Goal: Task Accomplishment & Management: Use online tool/utility

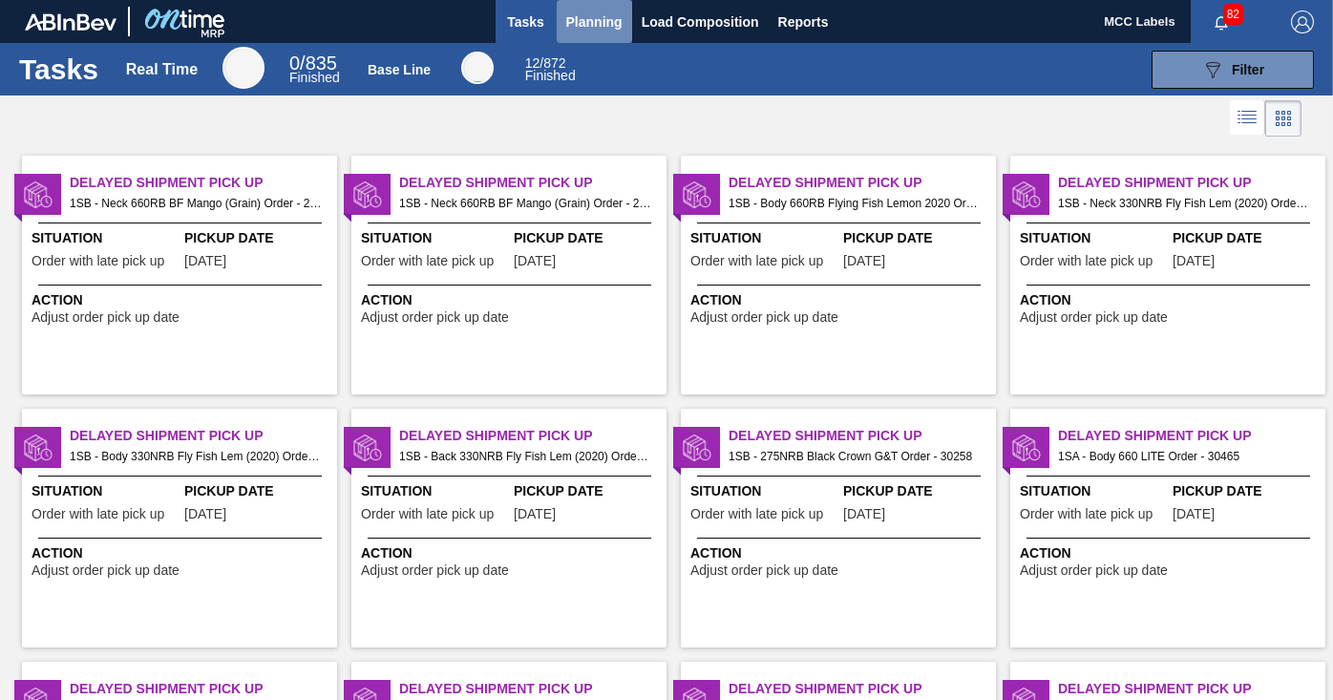
click at [586, 28] on span "Planning" at bounding box center [594, 22] width 56 height 23
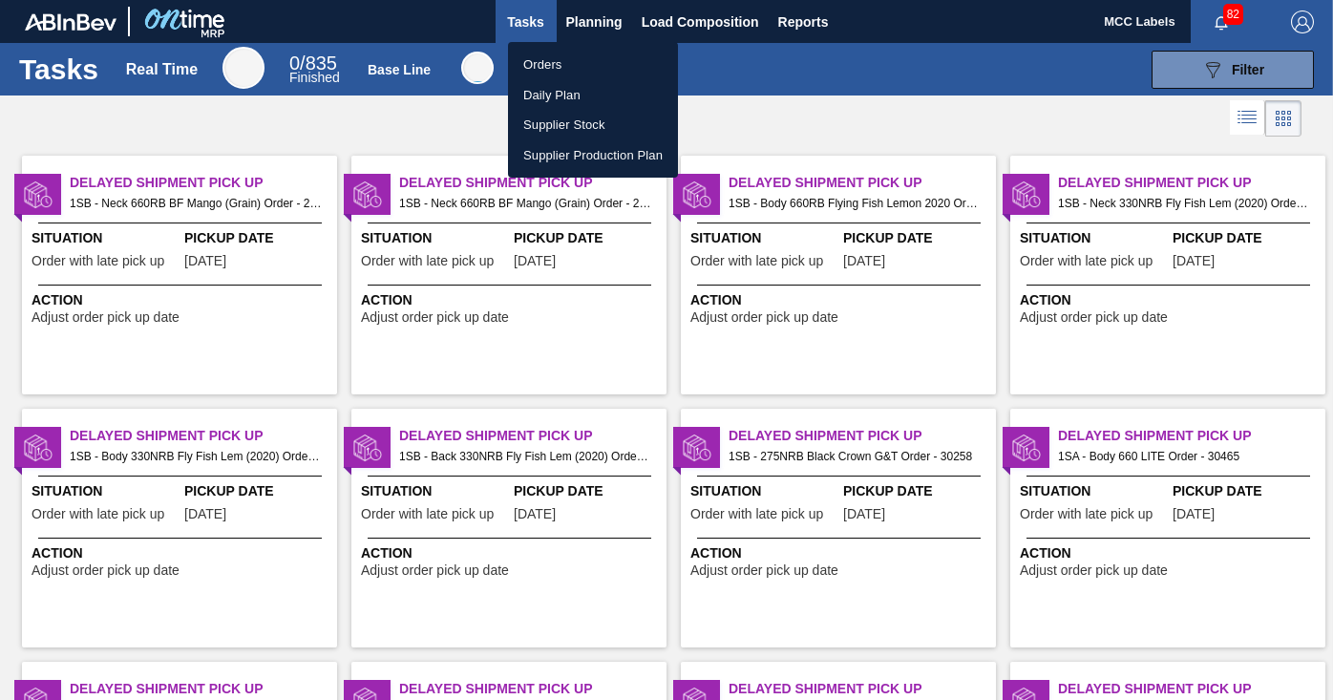
click at [537, 63] on li "Orders" at bounding box center [593, 65] width 170 height 31
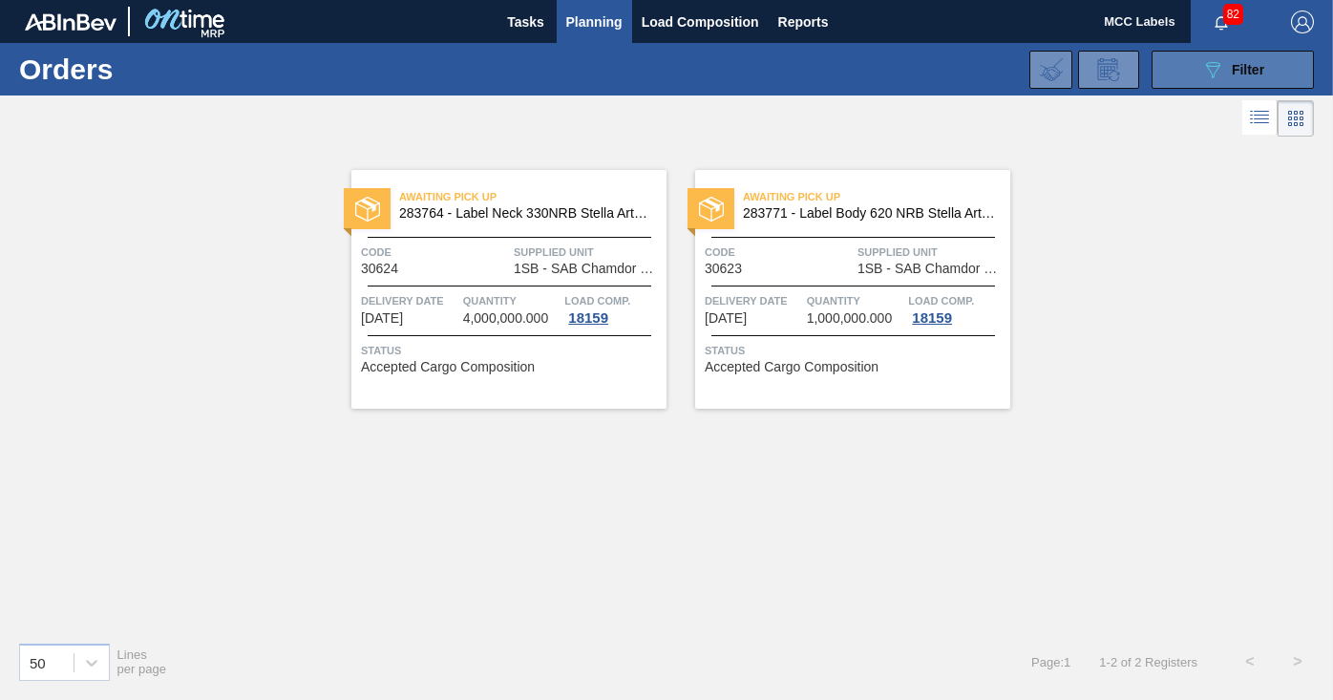
click at [1169, 74] on button "089F7B8B-B2A5-4AFE-B5C0-19BA573D28AC Filter" at bounding box center [1232, 70] width 162 height 38
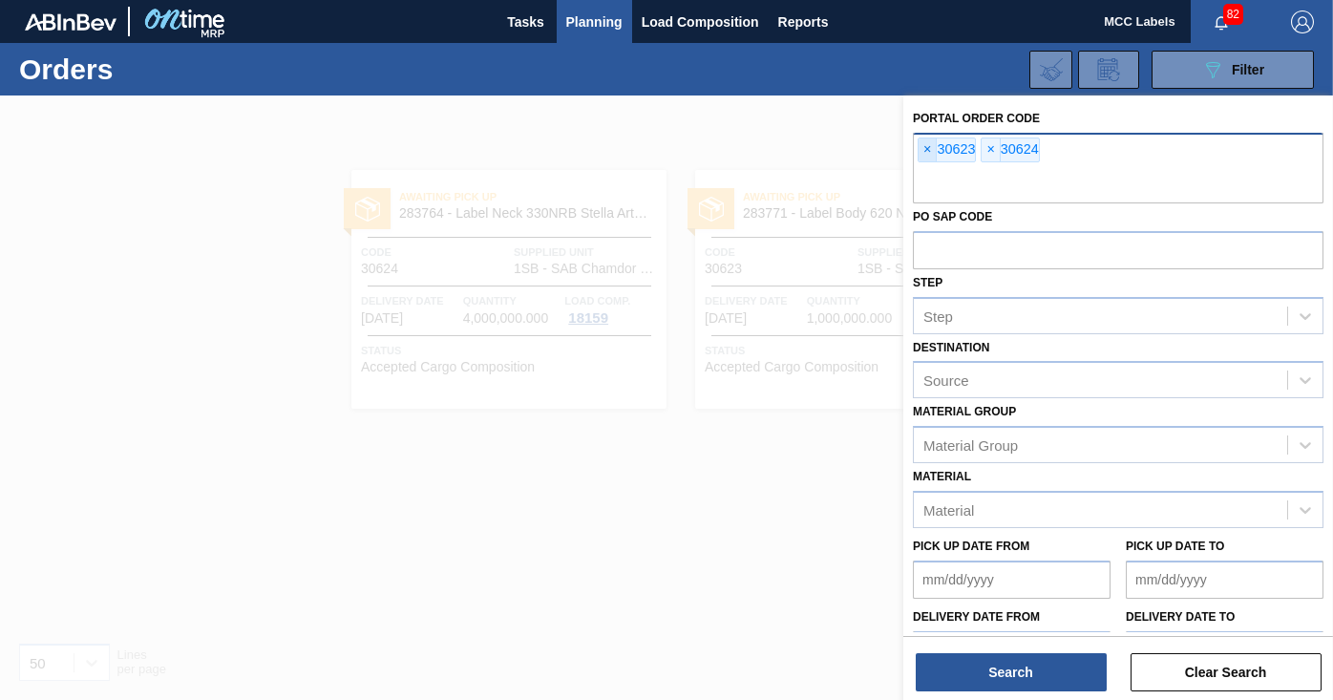
click at [931, 149] on span "×" at bounding box center [927, 149] width 18 height 23
drag, startPoint x: 926, startPoint y: 147, endPoint x: 939, endPoint y: 151, distance: 13.9
click at [927, 147] on span "×" at bounding box center [927, 149] width 18 height 23
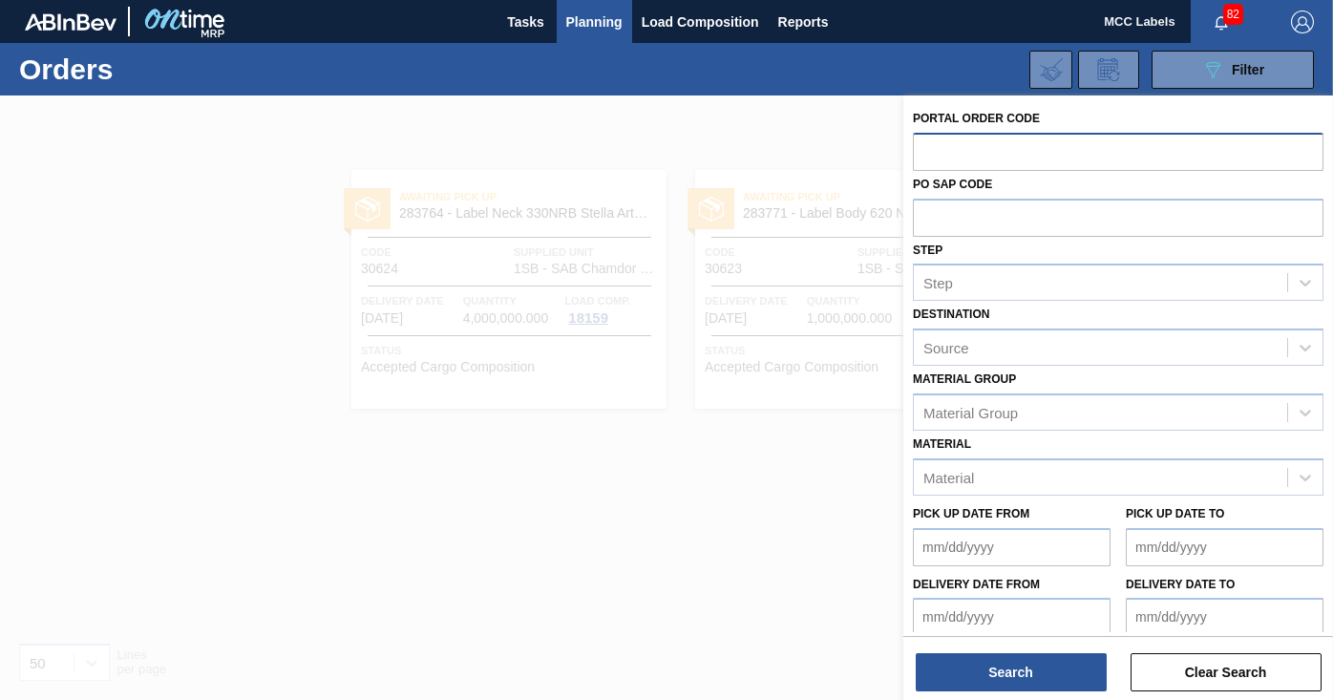
drag, startPoint x: 936, startPoint y: 151, endPoint x: 947, endPoint y: 149, distance: 10.7
click at [936, 150] on input "text" at bounding box center [1118, 151] width 410 height 36
click at [928, 152] on input "text" at bounding box center [1118, 151] width 410 height 36
click at [933, 146] on input "text" at bounding box center [1118, 151] width 410 height 36
type input "30645"
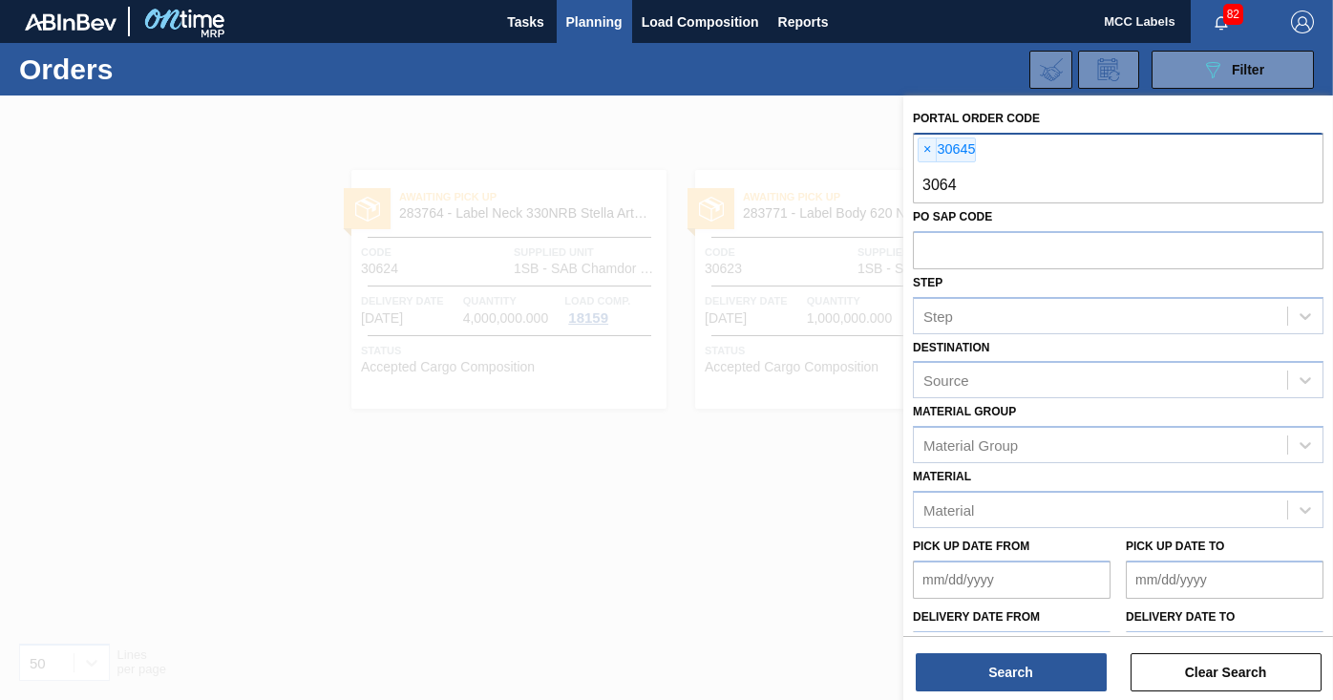
type input "30647"
type input "30648"
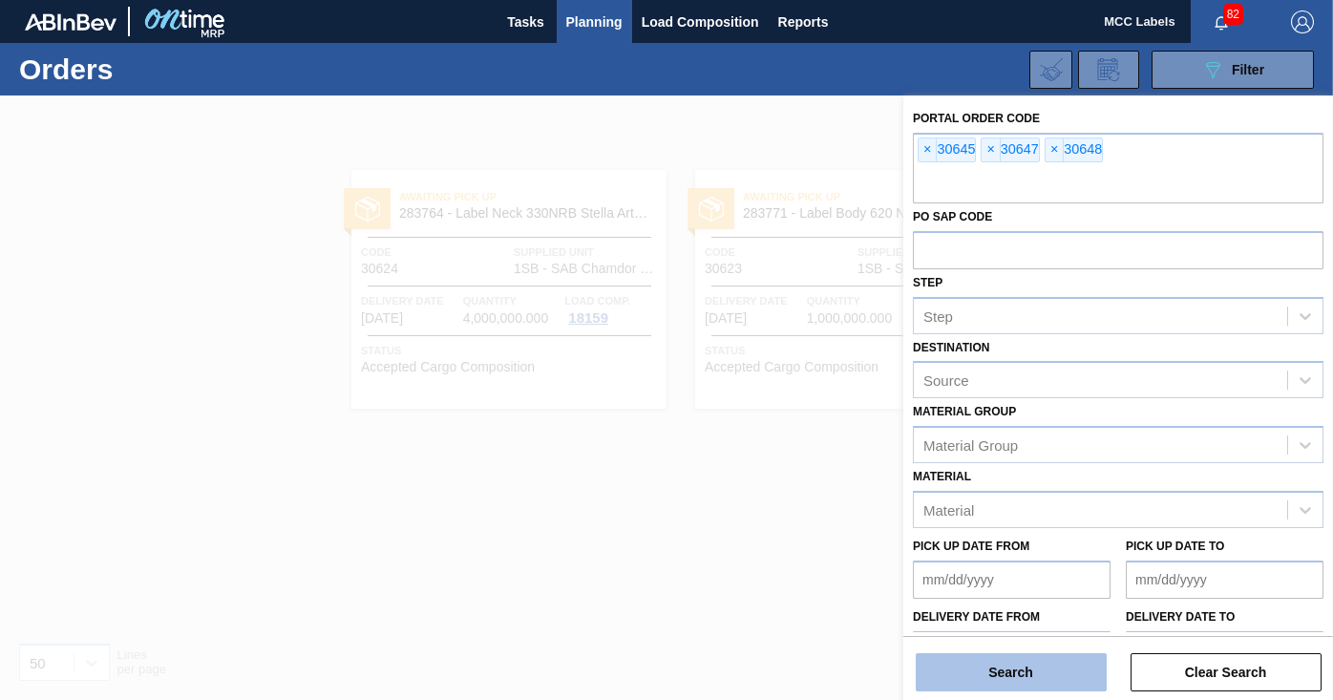
click at [1007, 653] on button "Search" at bounding box center [1010, 672] width 191 height 38
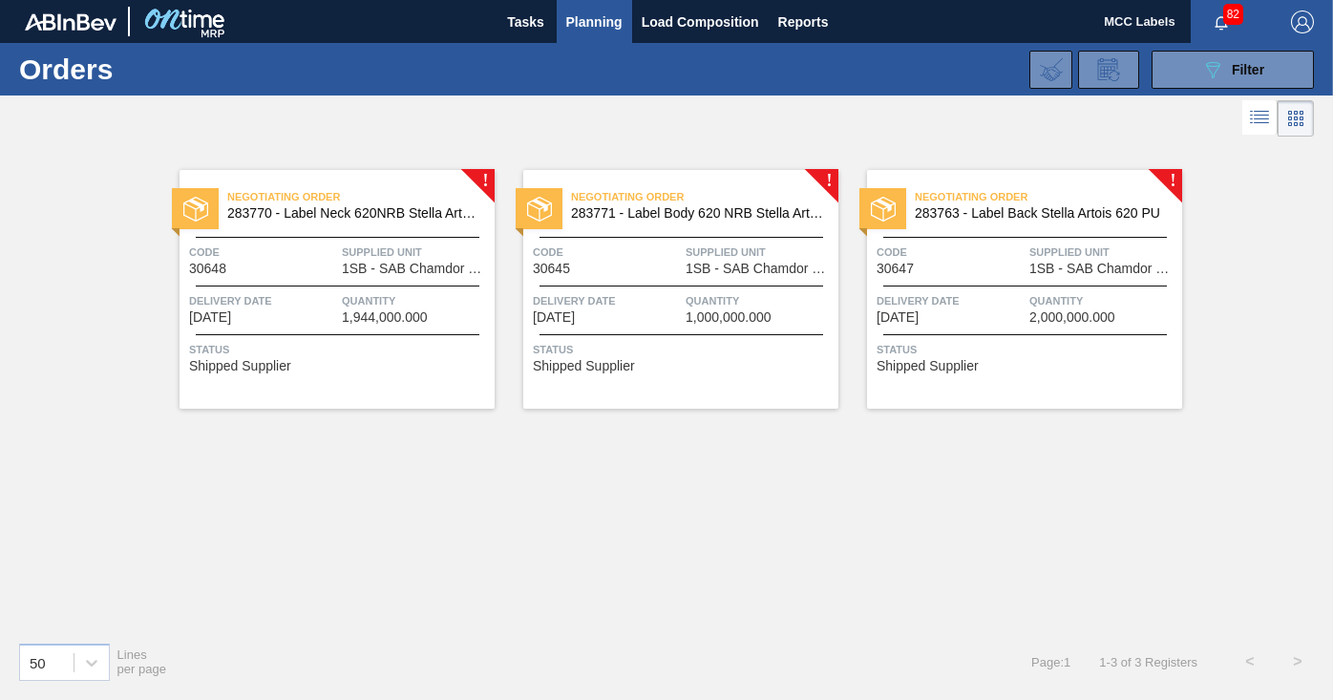
click at [389, 307] on span "Quantity" at bounding box center [416, 300] width 148 height 19
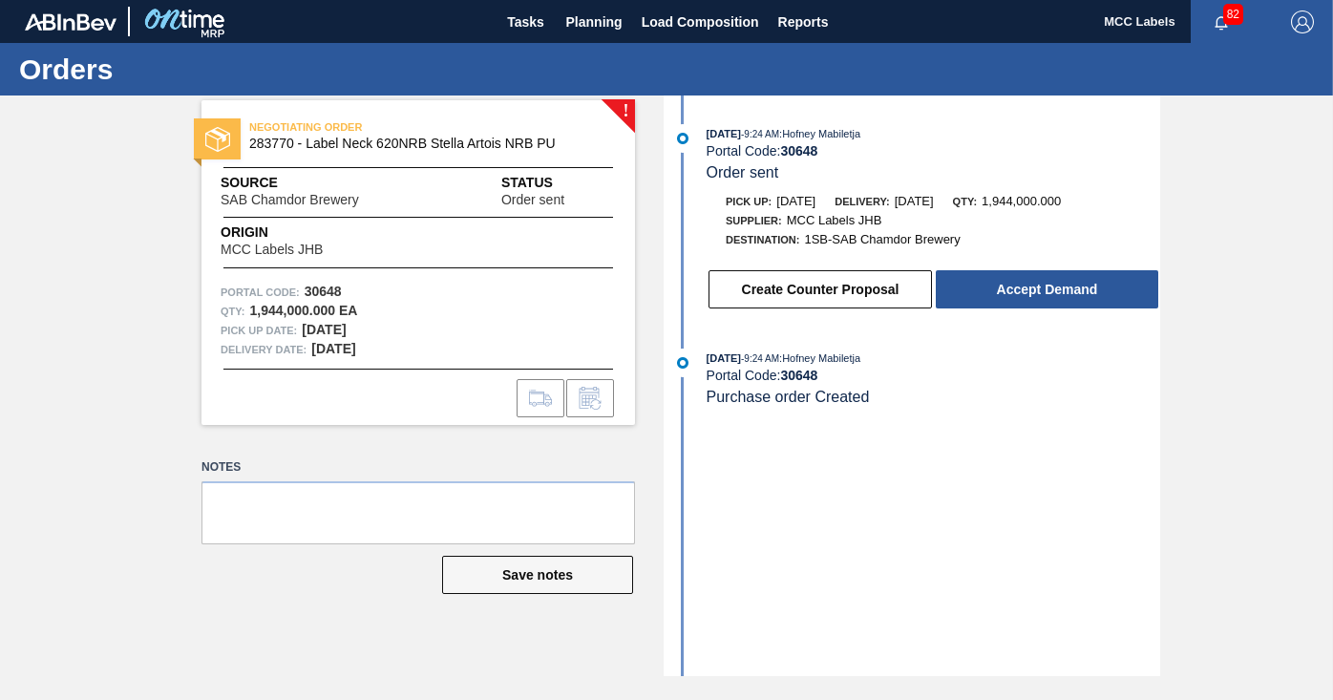
drag, startPoint x: 1054, startPoint y: 284, endPoint x: 631, endPoint y: 71, distance: 473.4
click at [1038, 284] on button "Accept Demand" at bounding box center [1046, 289] width 222 height 38
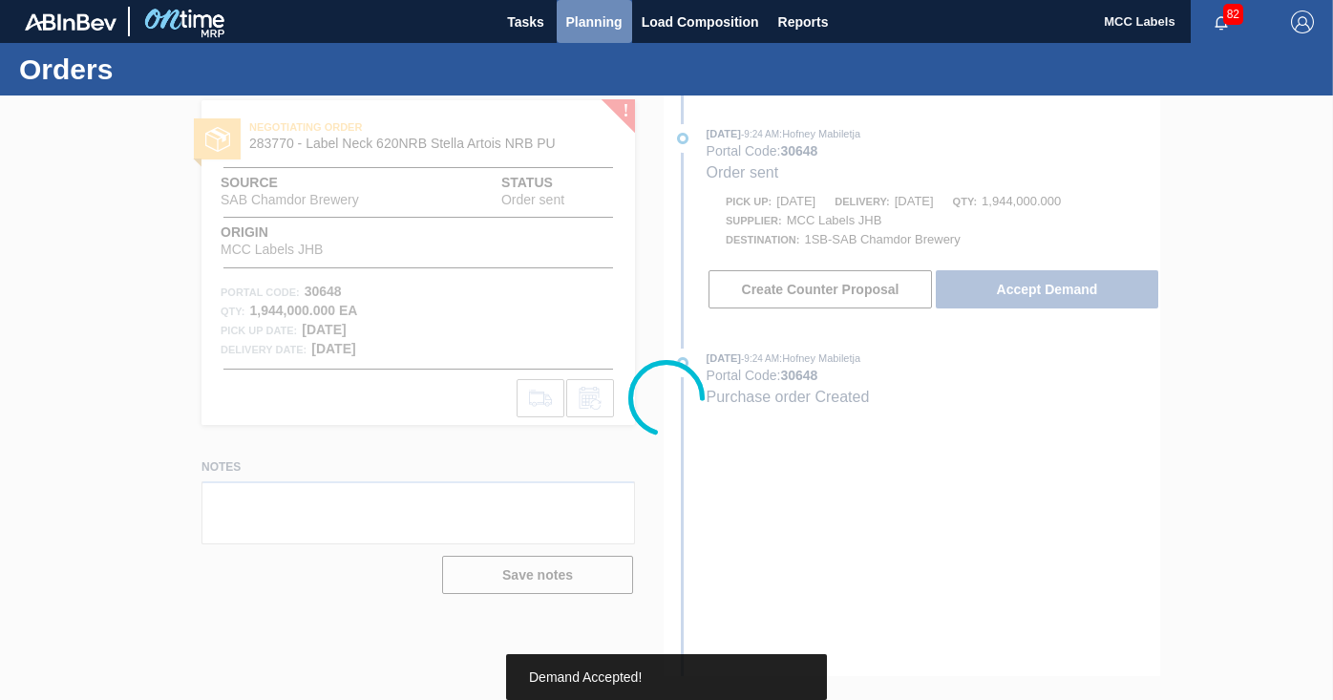
click at [582, 25] on span "Planning" at bounding box center [594, 22] width 56 height 23
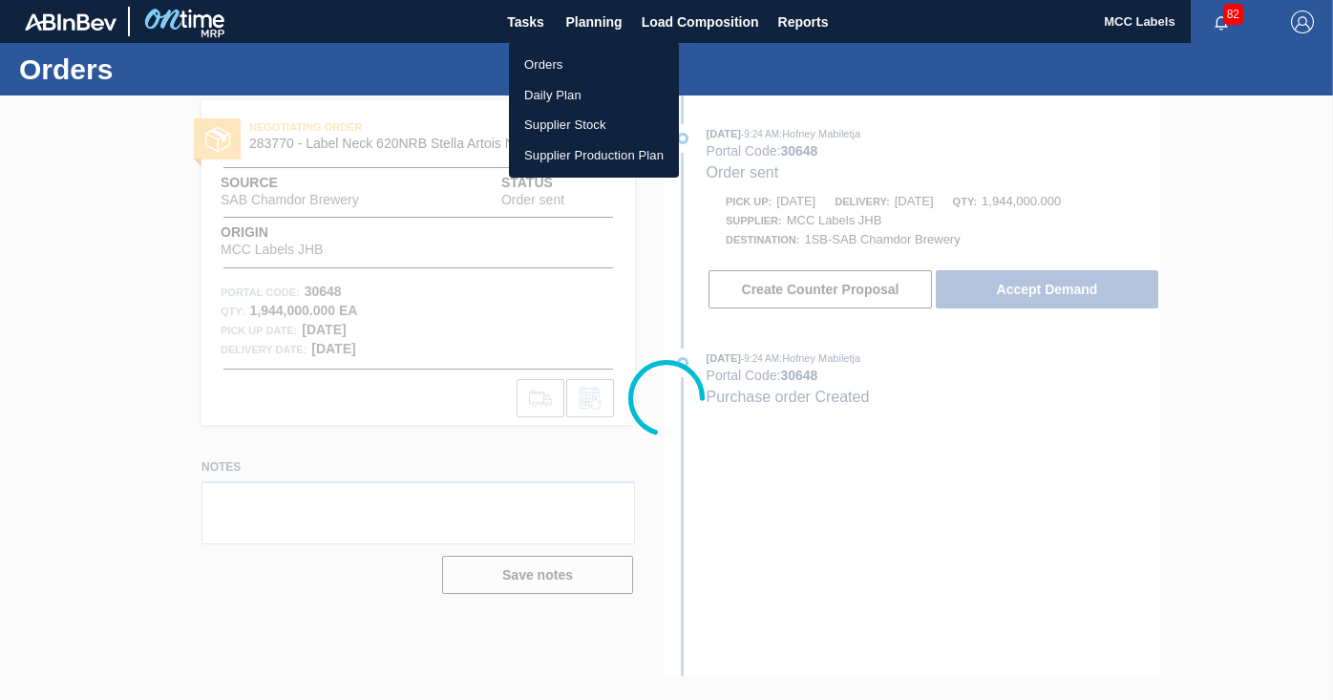
click at [529, 61] on li "Orders" at bounding box center [594, 65] width 170 height 31
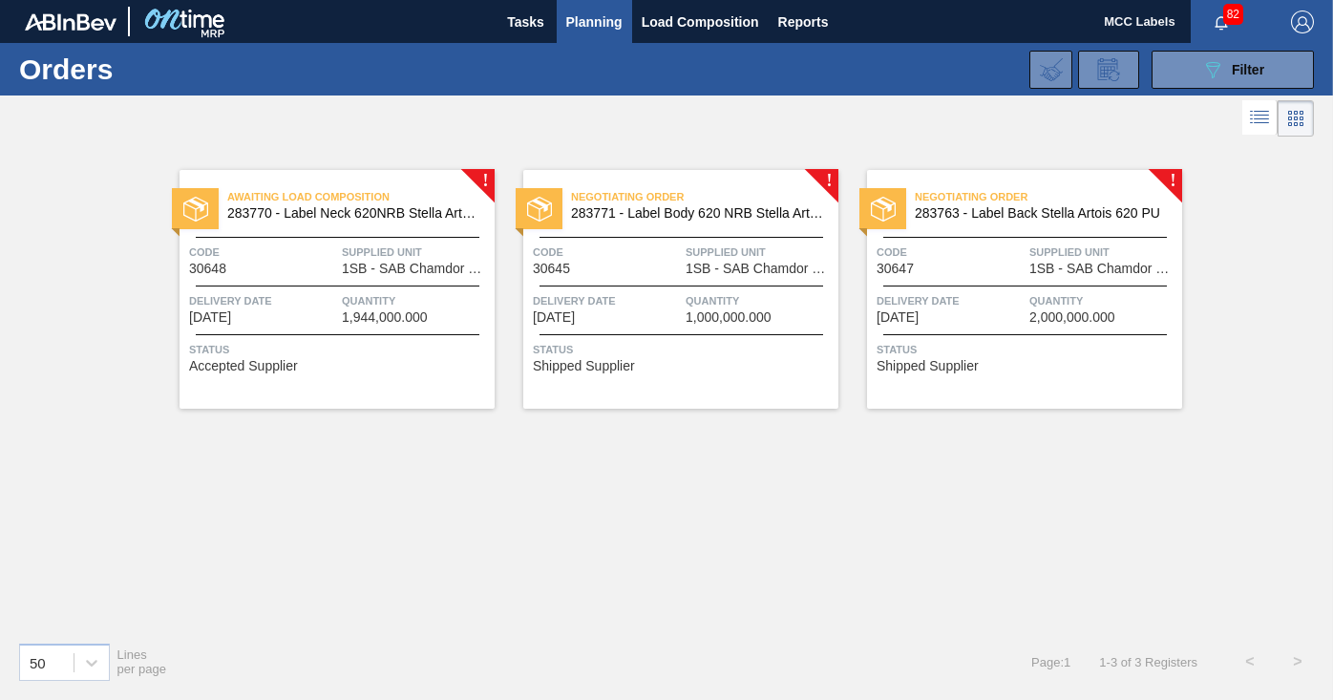
click at [695, 281] on div "Negotiating Order 283771 - Label Body 620 NRB Stella Artois PU Code 30645 Suppl…" at bounding box center [680, 289] width 315 height 239
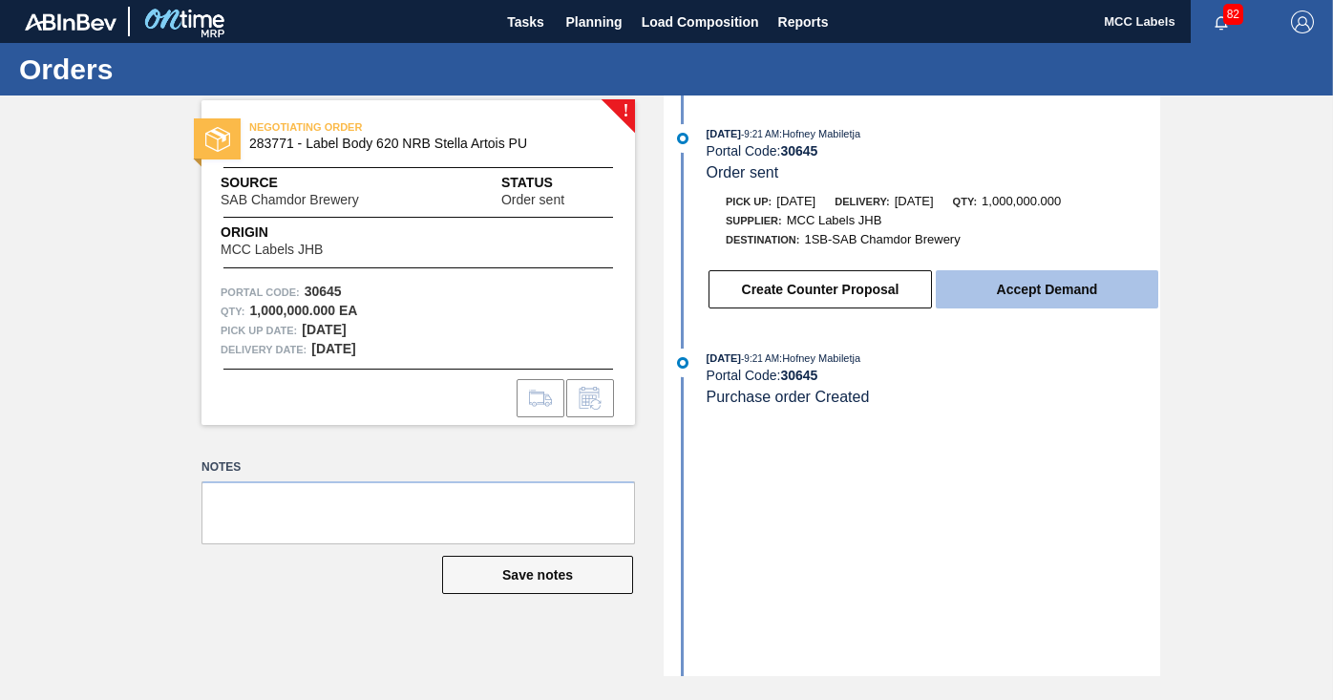
click at [1072, 280] on button "Accept Demand" at bounding box center [1046, 289] width 222 height 38
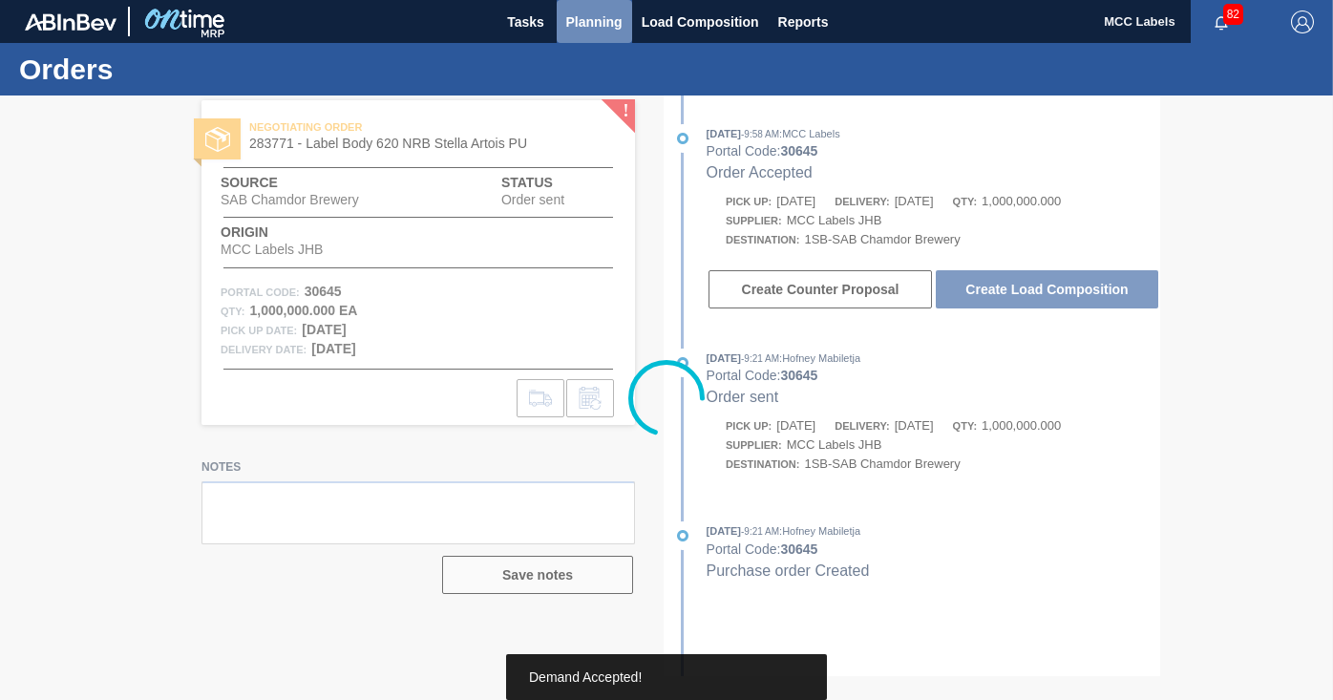
click at [590, 23] on span "Planning" at bounding box center [594, 22] width 56 height 23
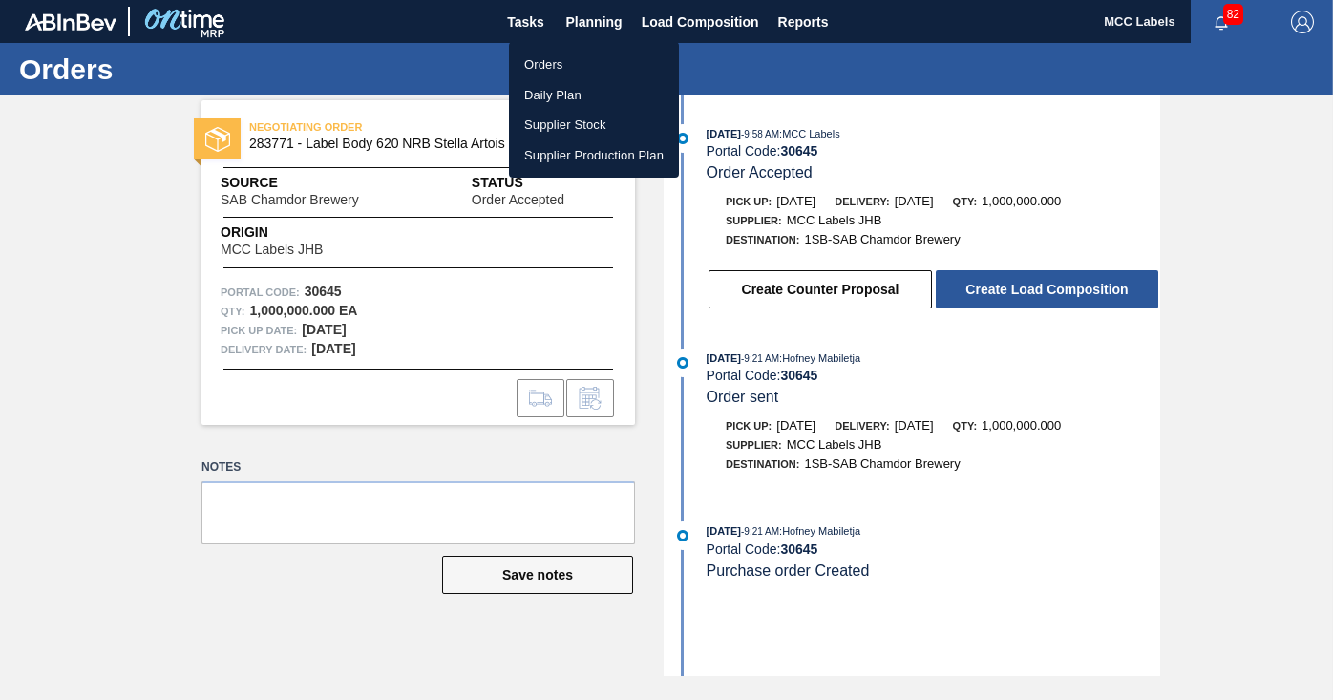
click at [539, 65] on li "Orders" at bounding box center [594, 65] width 170 height 31
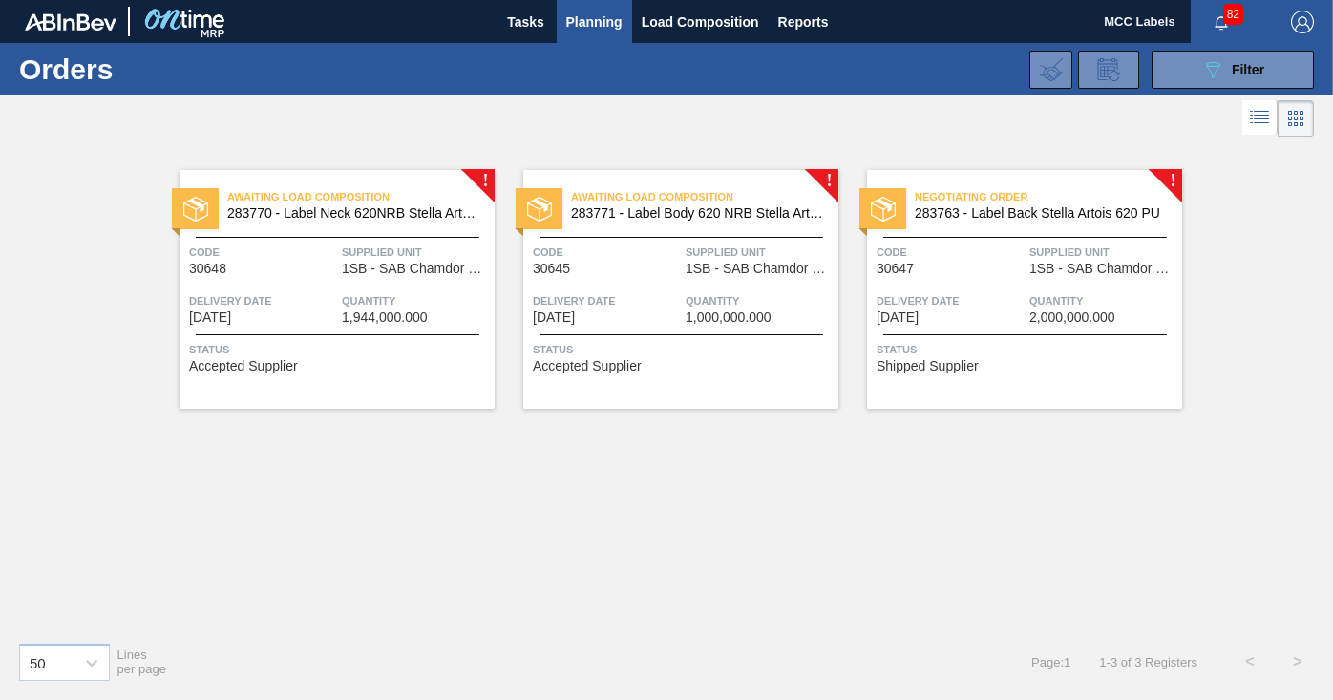
click at [1008, 276] on div "Negotiating Order 283763 - Label Back Stella Artois 620 PU Code 30647 Supplied …" at bounding box center [1024, 289] width 315 height 239
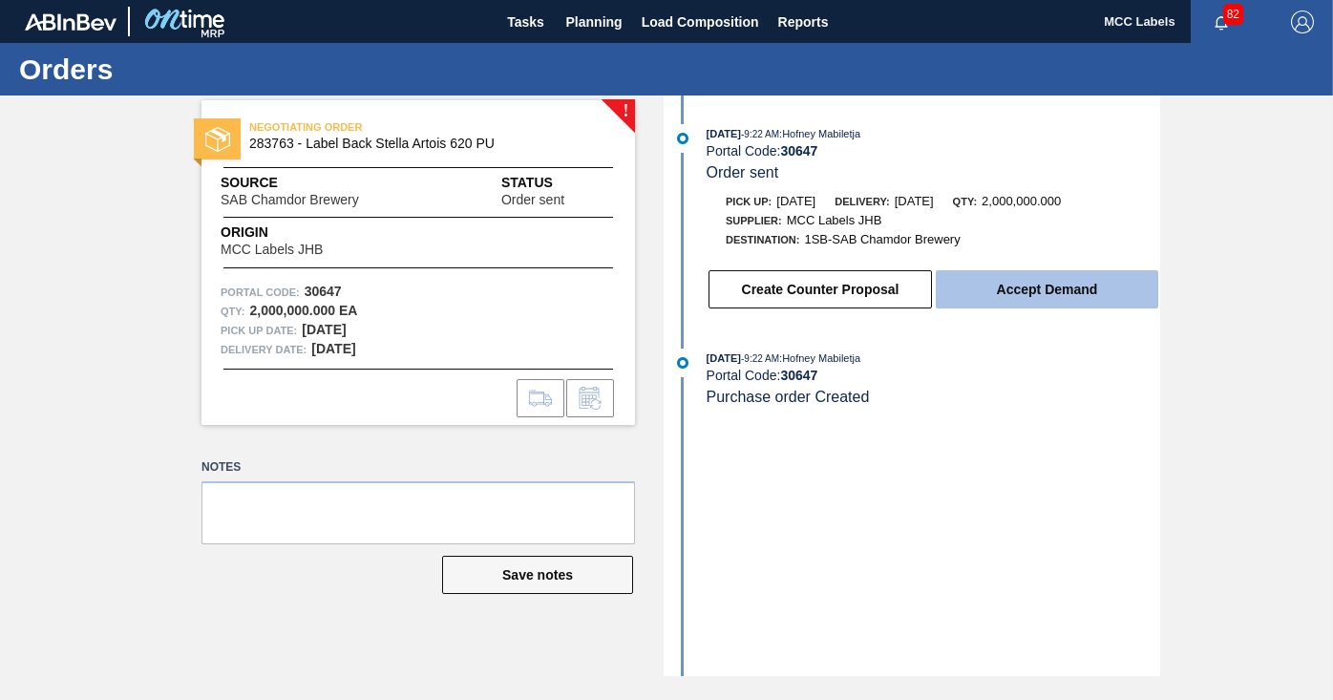
click at [1038, 285] on button "Accept Demand" at bounding box center [1046, 289] width 222 height 38
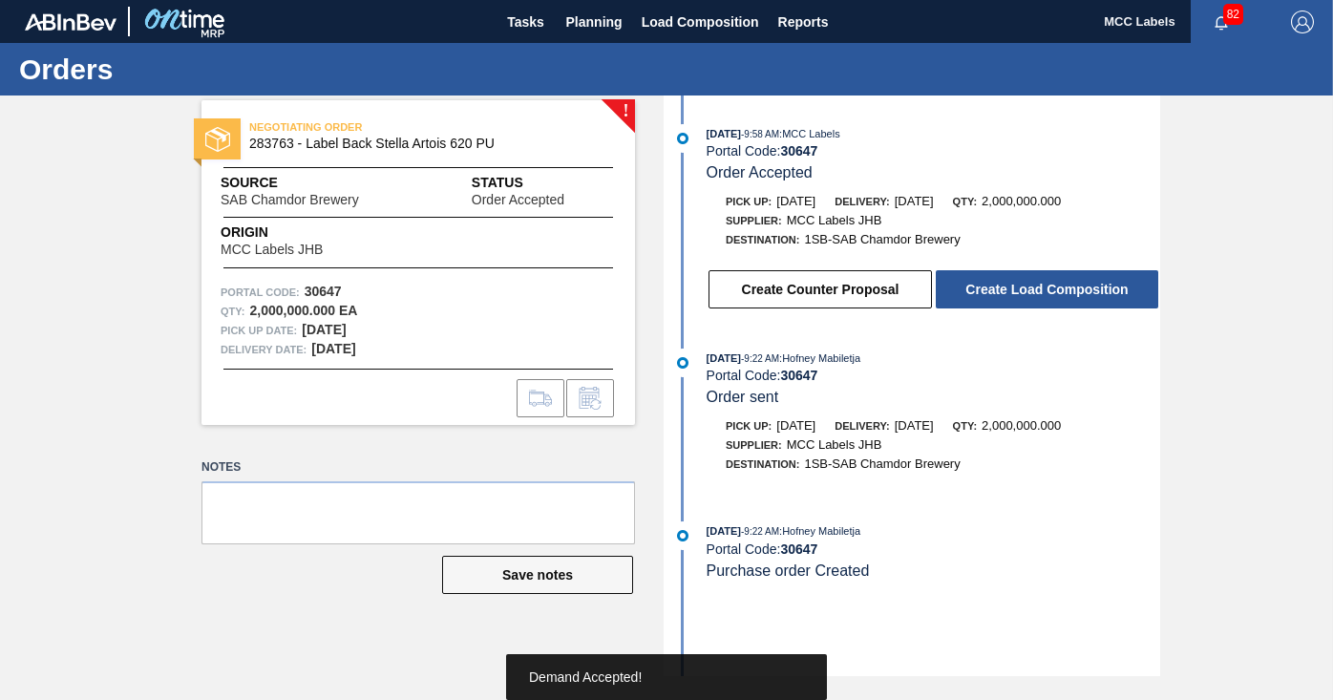
click at [1024, 286] on button "Create Load Composition" at bounding box center [1046, 289] width 222 height 38
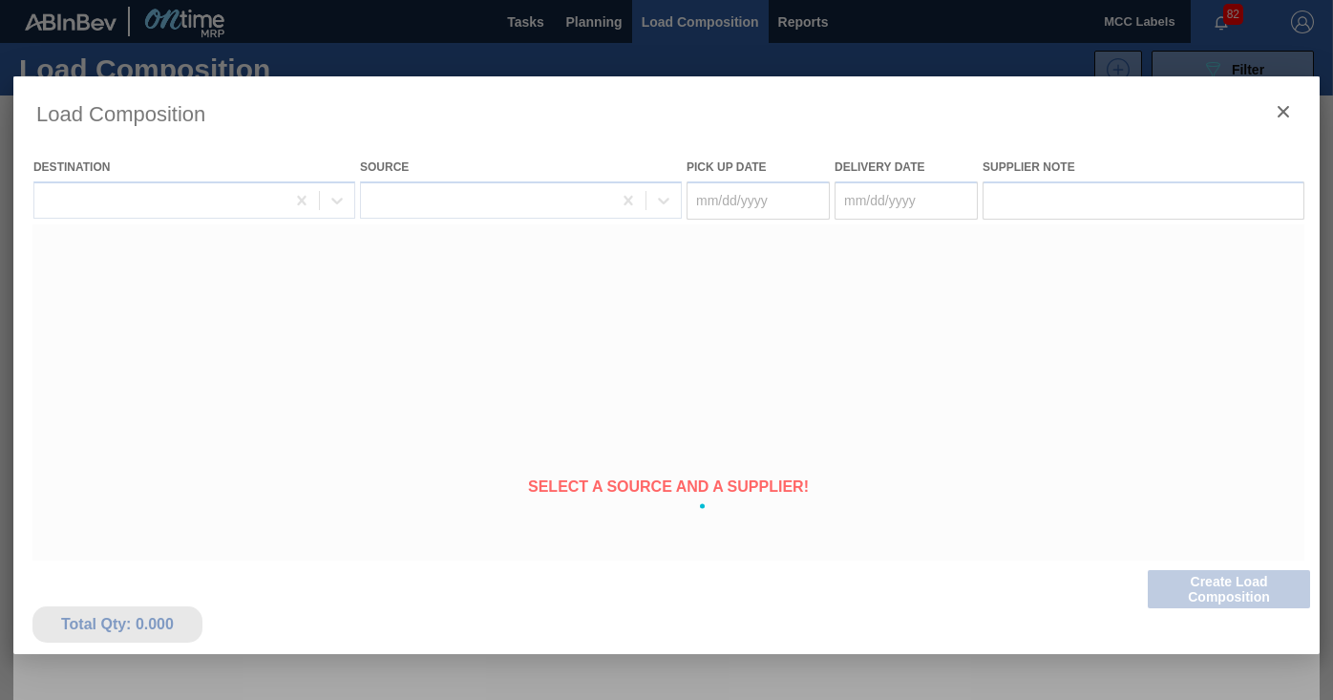
type Date "[DATE]"
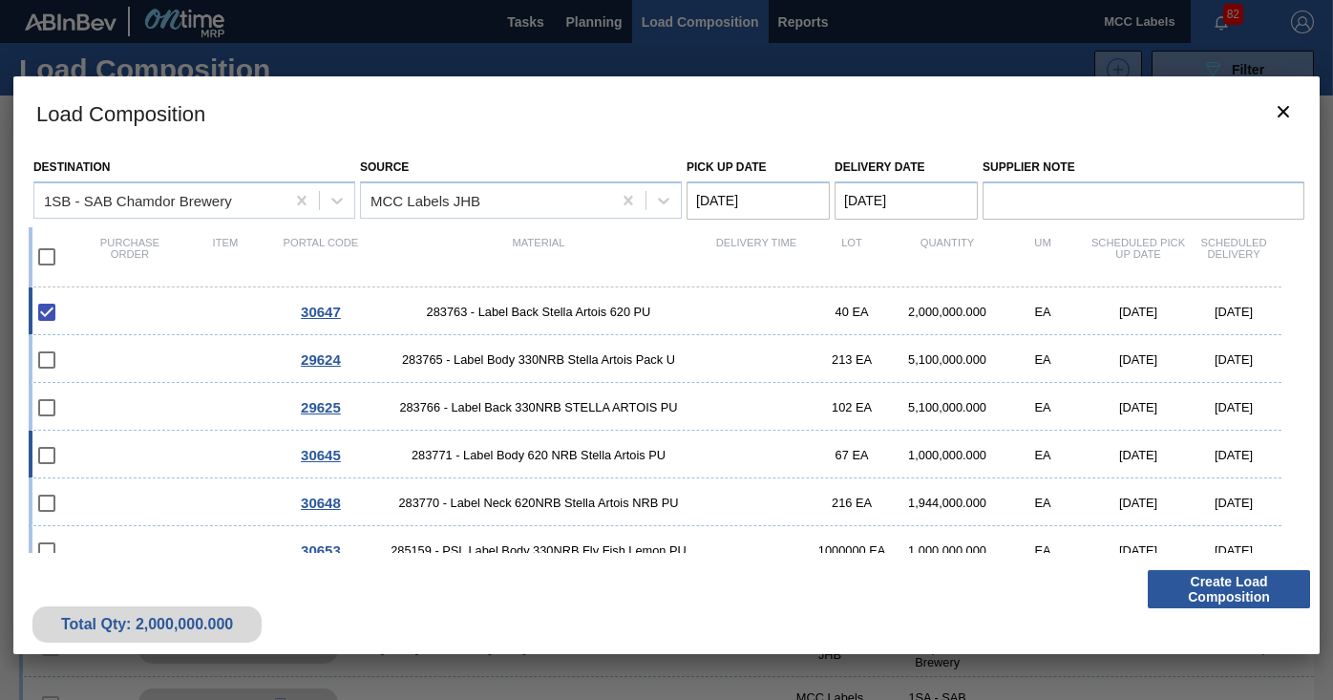
click at [132, 455] on div "30645 283771 - Label Body 620 NRB Stella Artois PU 67 EA 1,000,000.000 EA [DATE…" at bounding box center [655, 455] width 1252 height 48
checkbox input "true"
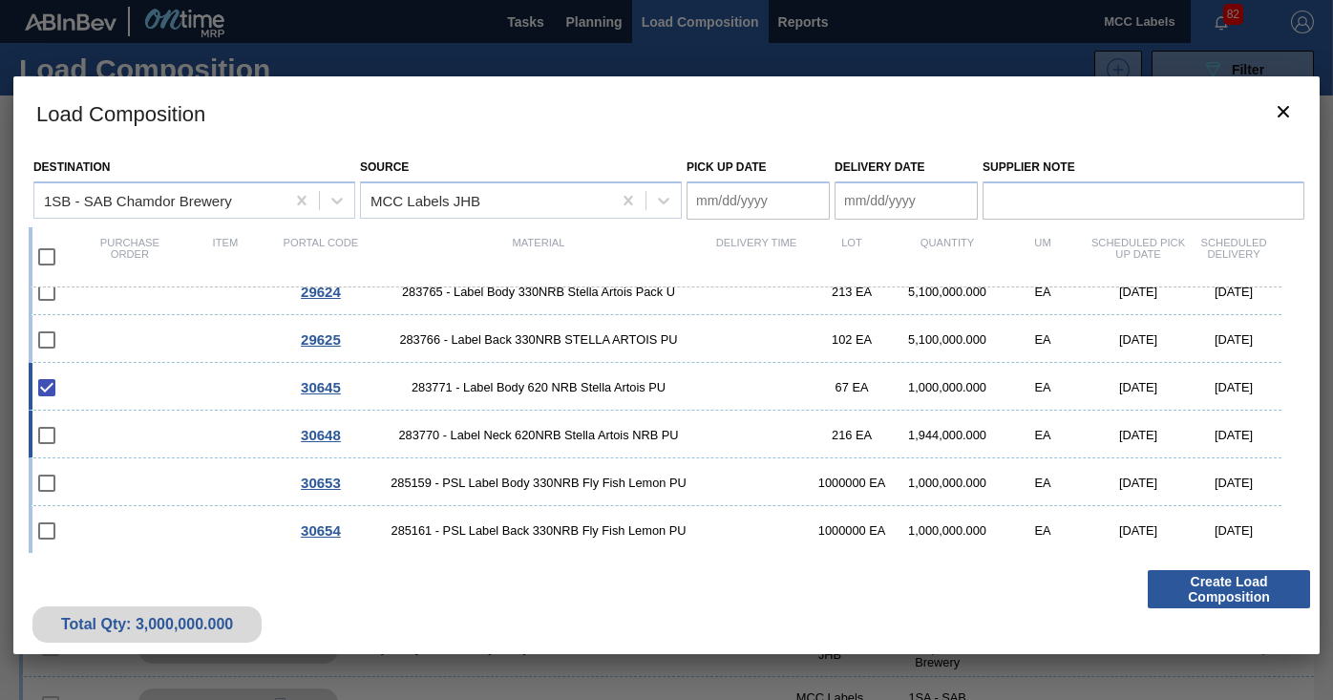
click at [149, 437] on div "30648 283770 - Label Neck 620NRB Stella Artois NRB PU 216 EA 1,944,000.000 EA […" at bounding box center [655, 434] width 1252 height 48
checkbox input "true"
click at [737, 200] on Date "Pick up Date" at bounding box center [757, 200] width 143 height 38
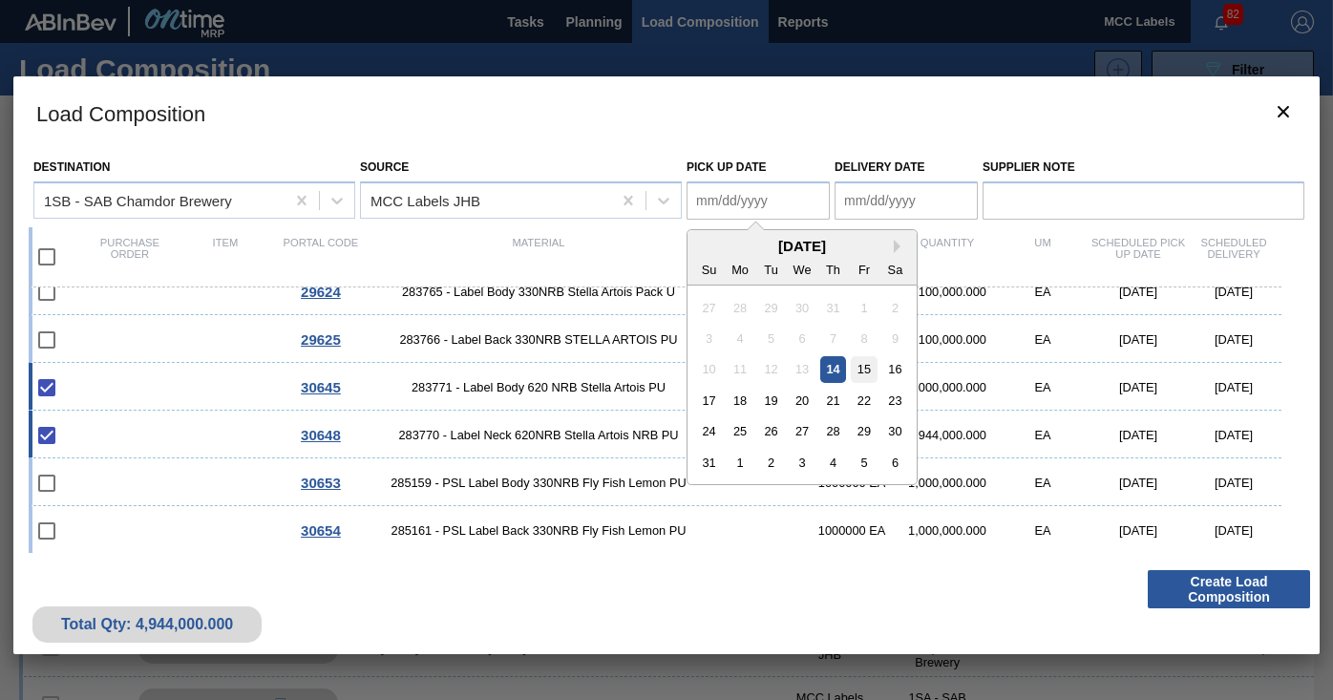
click at [869, 367] on div "15" at bounding box center [864, 369] width 26 height 26
type Date "[DATE]"
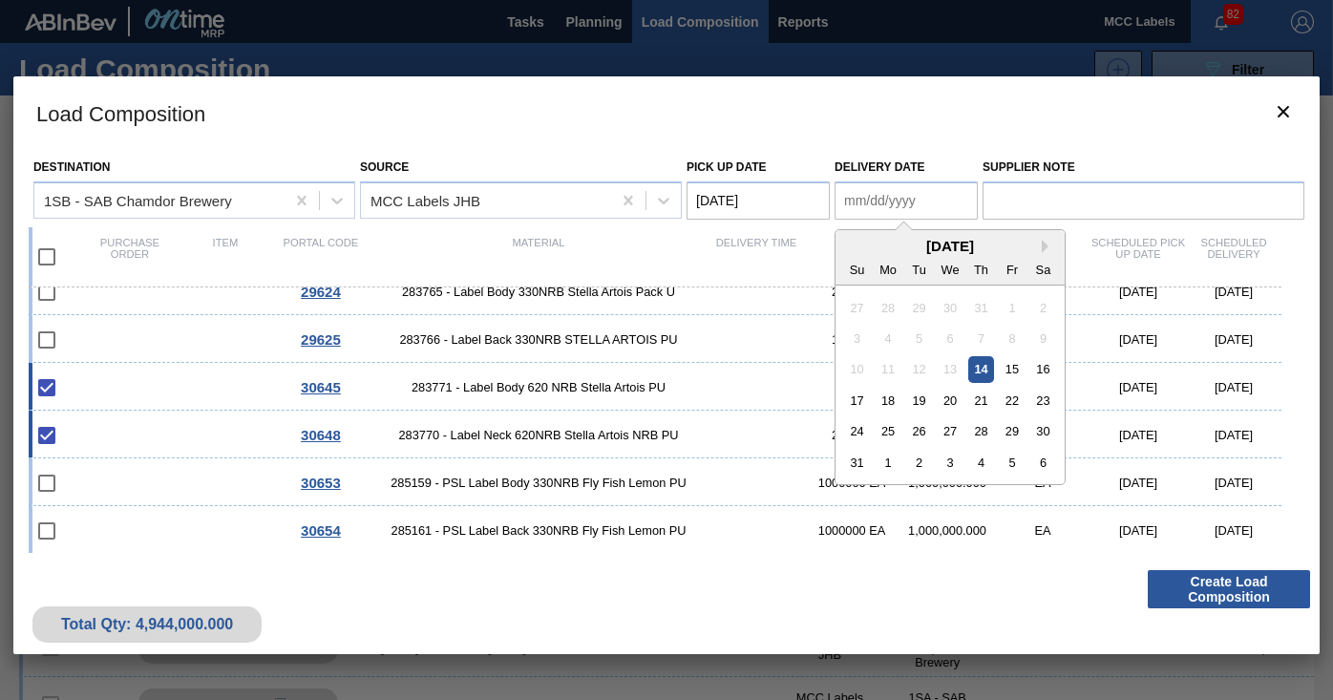
click at [893, 200] on Date "Delivery Date" at bounding box center [905, 200] width 143 height 38
drag, startPoint x: 1009, startPoint y: 370, endPoint x: 1062, endPoint y: 422, distance: 74.3
click at [1012, 369] on div "15" at bounding box center [1011, 369] width 26 height 26
type Date "[DATE]"
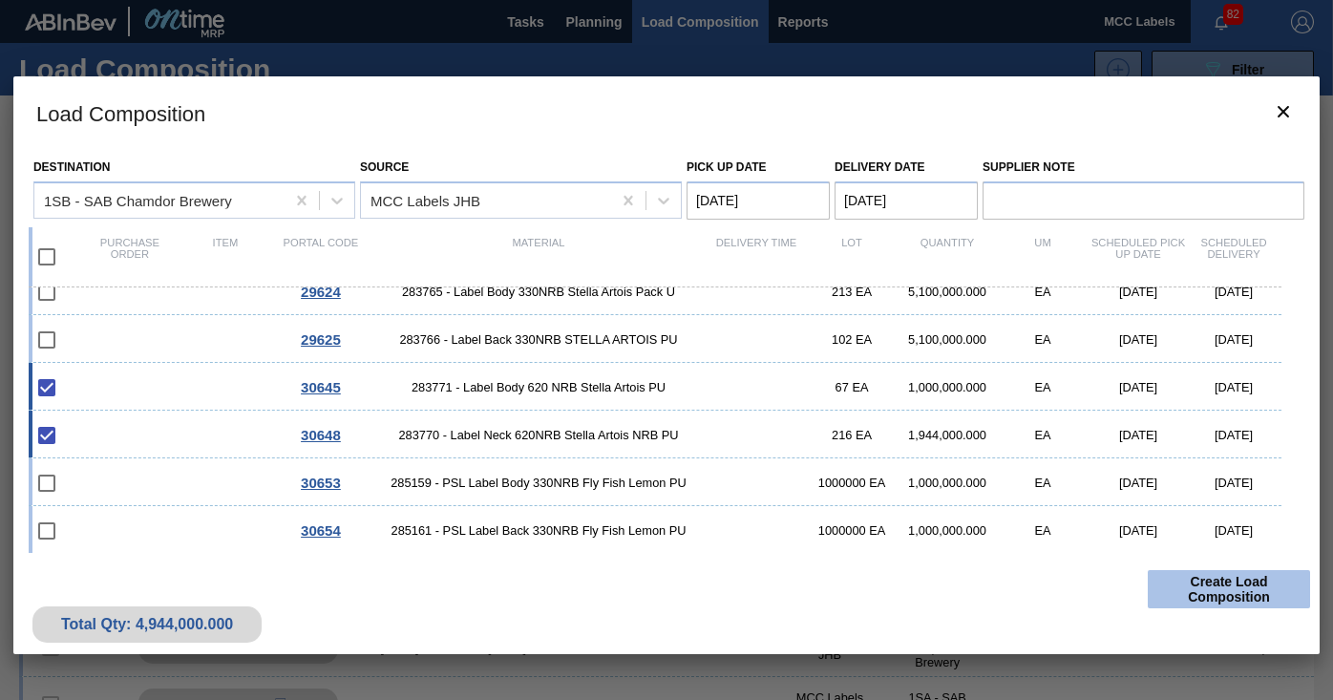
click at [1188, 583] on button "Create Load Composition" at bounding box center [1228, 589] width 162 height 38
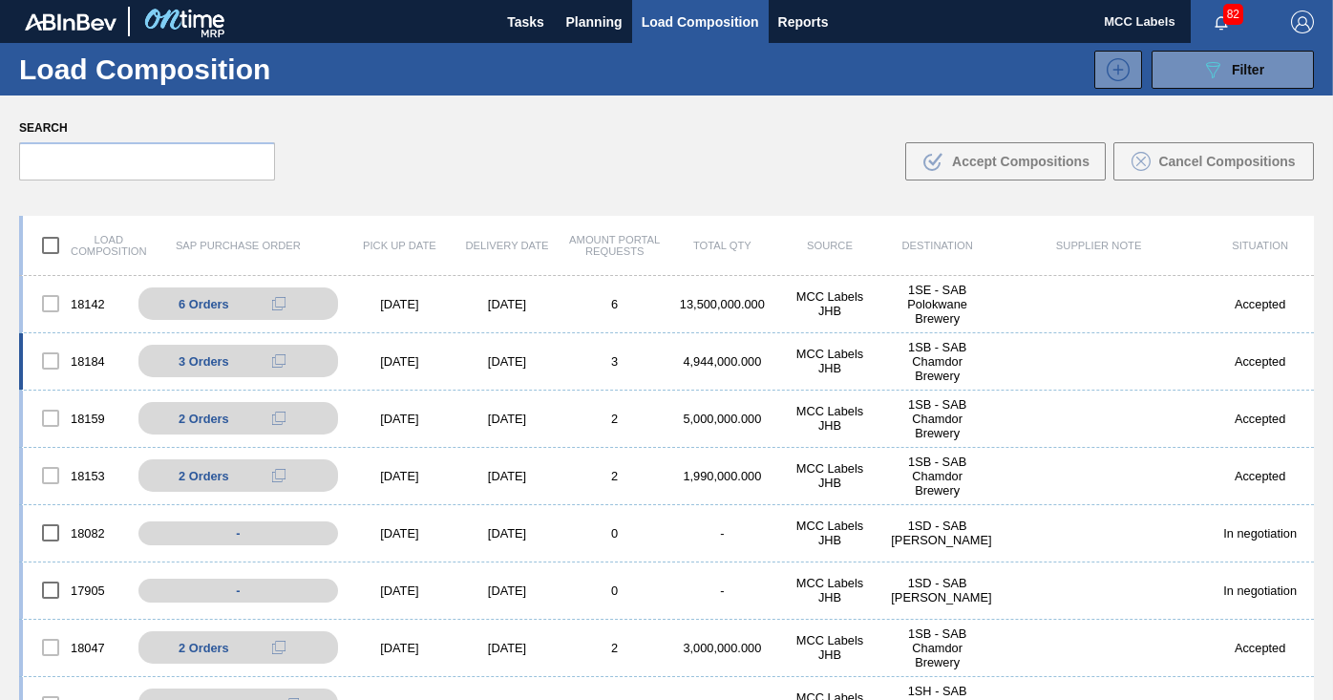
click at [453, 354] on div "[DATE]" at bounding box center [507, 361] width 108 height 14
click at [364, 358] on div "[DATE]" at bounding box center [400, 361] width 108 height 14
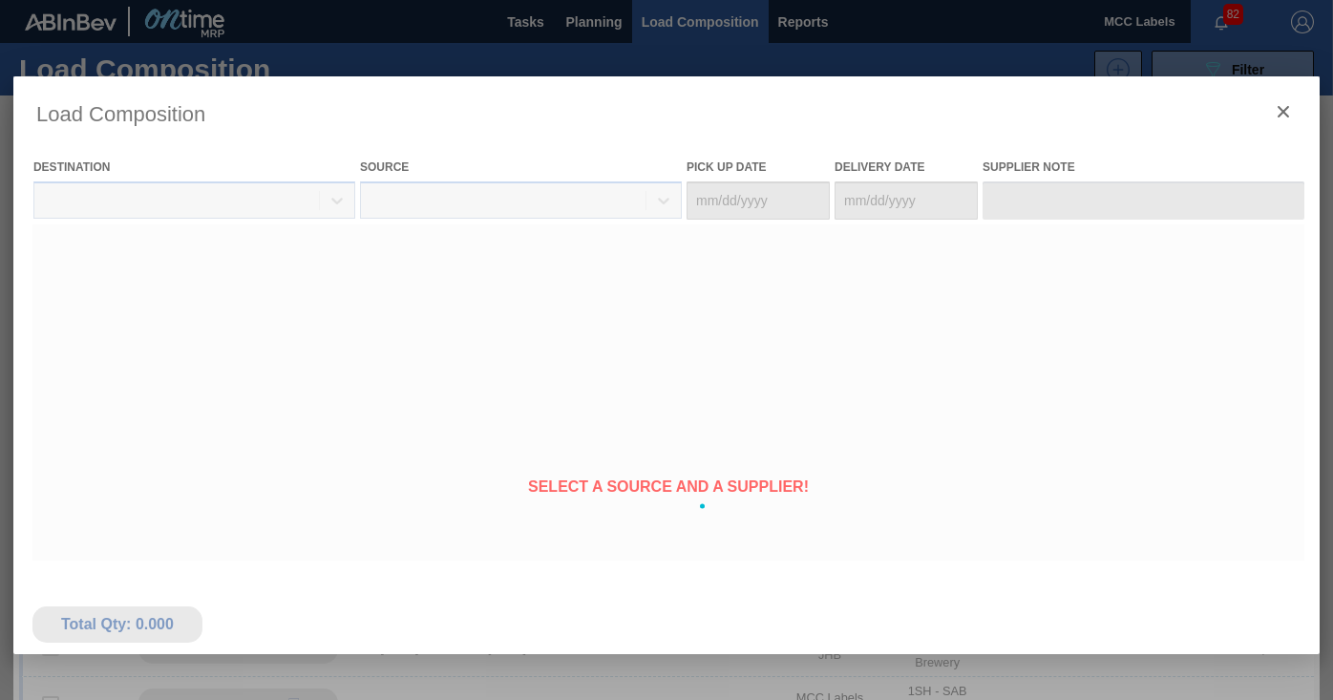
type Date "[DATE]"
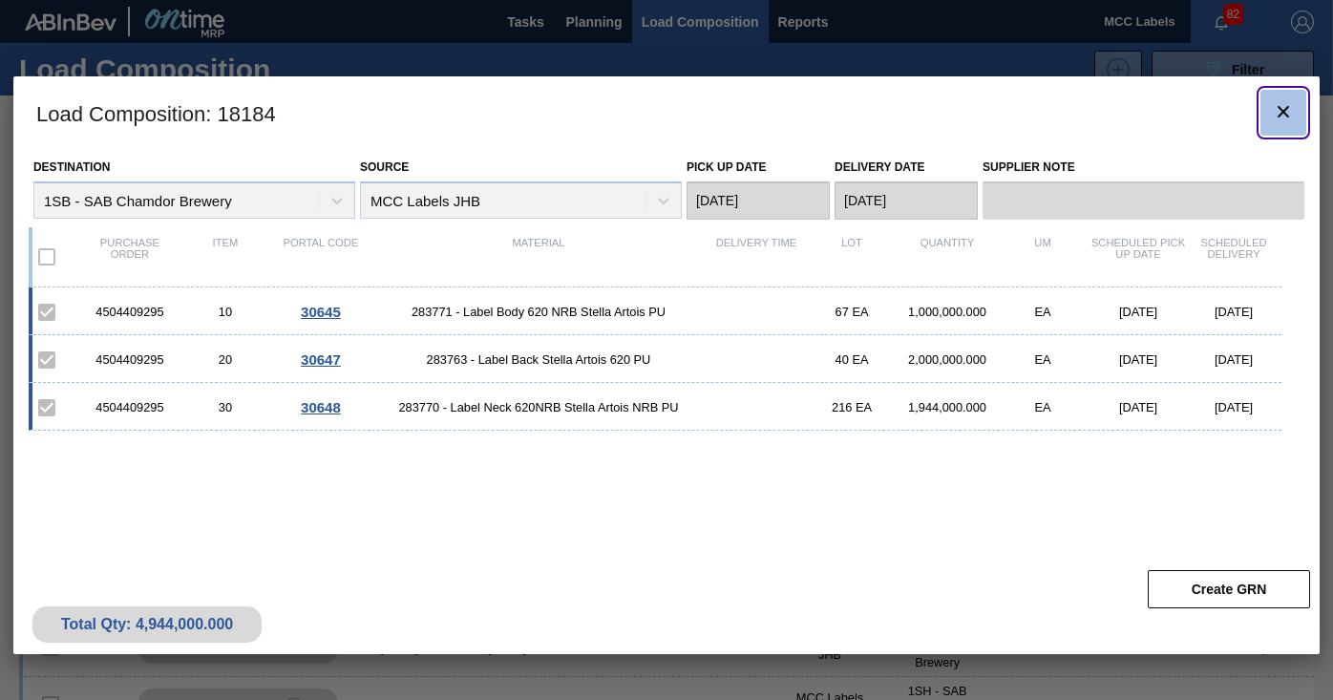
click at [1280, 109] on icon "botão de ícone" at bounding box center [1282, 111] width 23 height 23
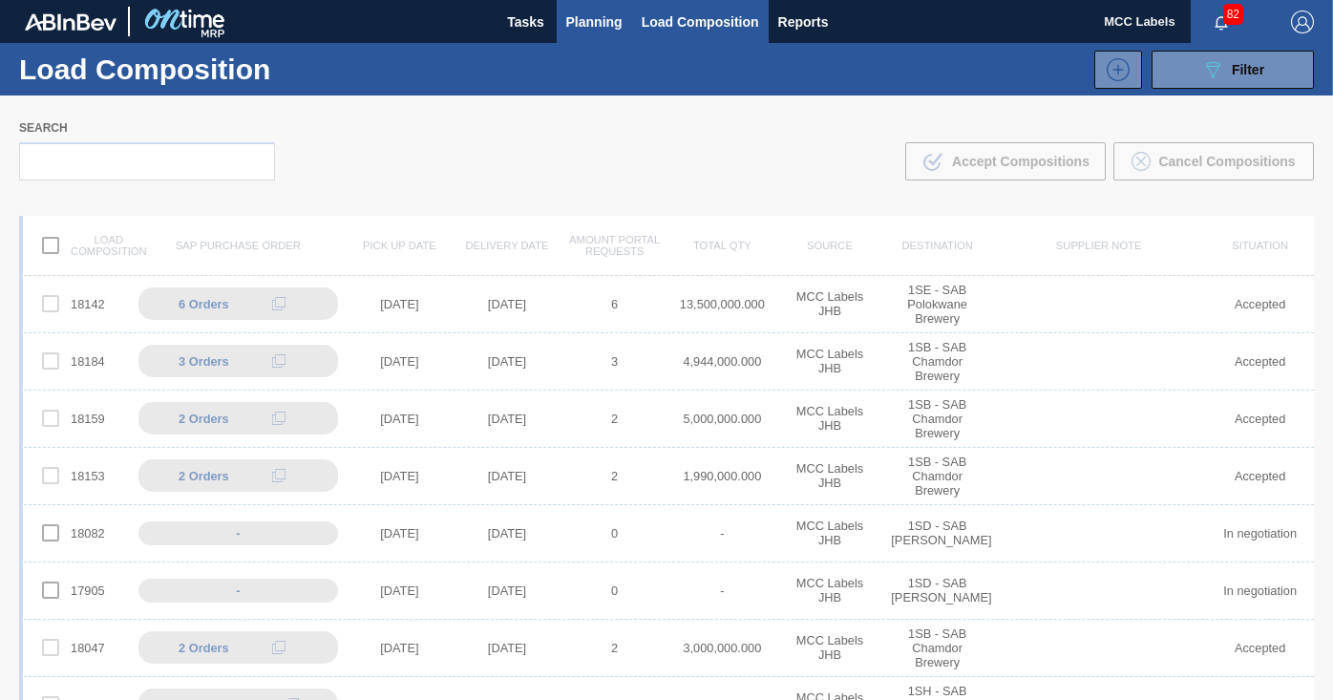
click at [586, 26] on span "Planning" at bounding box center [594, 22] width 56 height 23
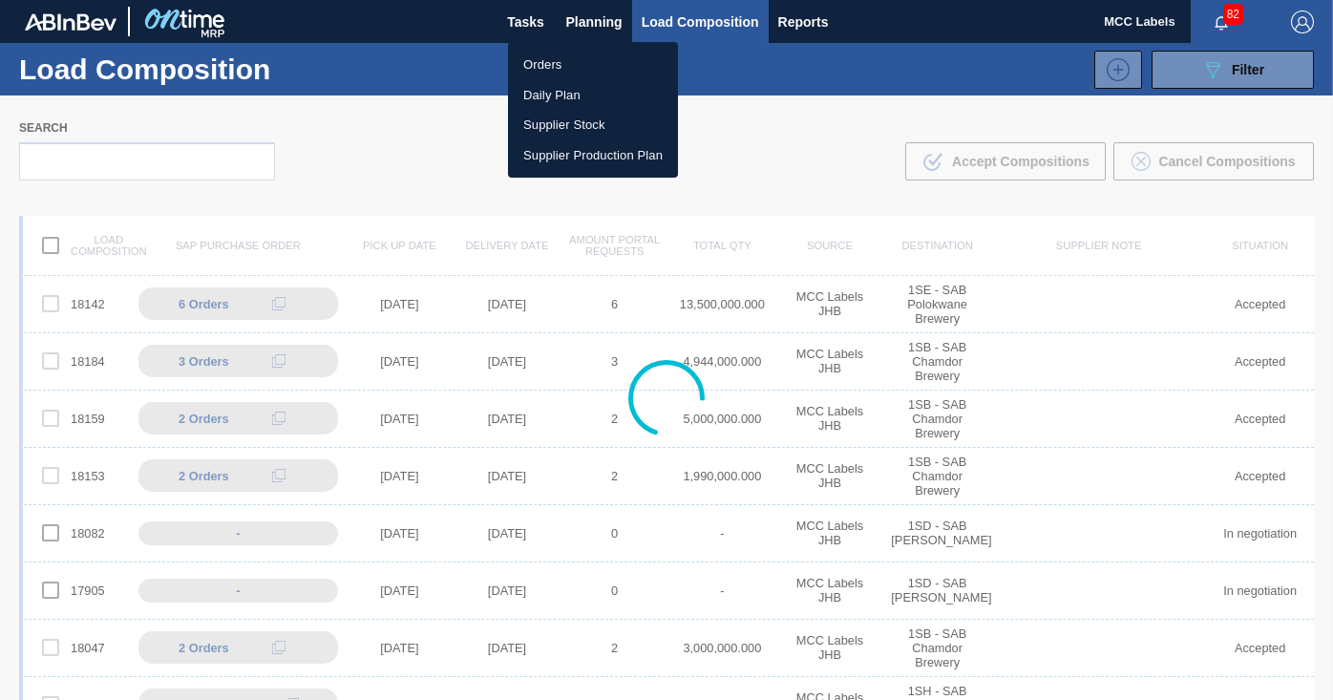
click at [539, 59] on li "Orders" at bounding box center [593, 65] width 170 height 31
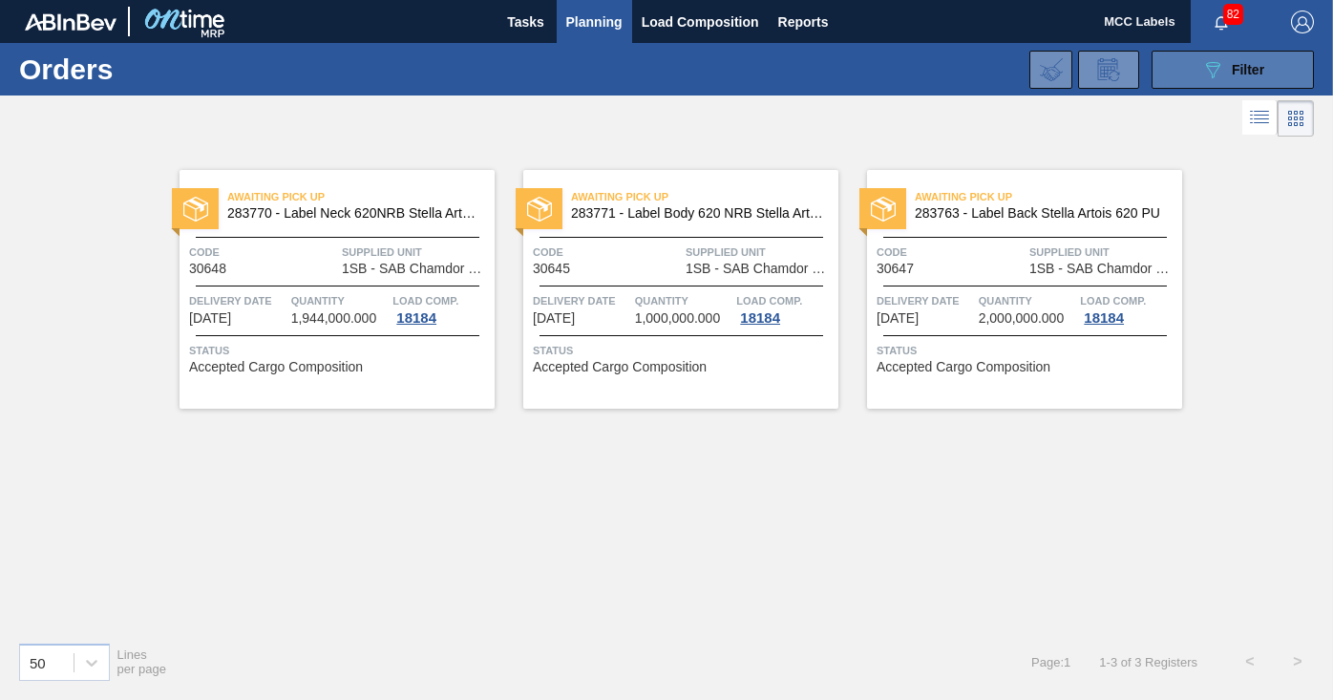
click at [1198, 65] on button "089F7B8B-B2A5-4AFE-B5C0-19BA573D28AC Filter" at bounding box center [1232, 70] width 162 height 38
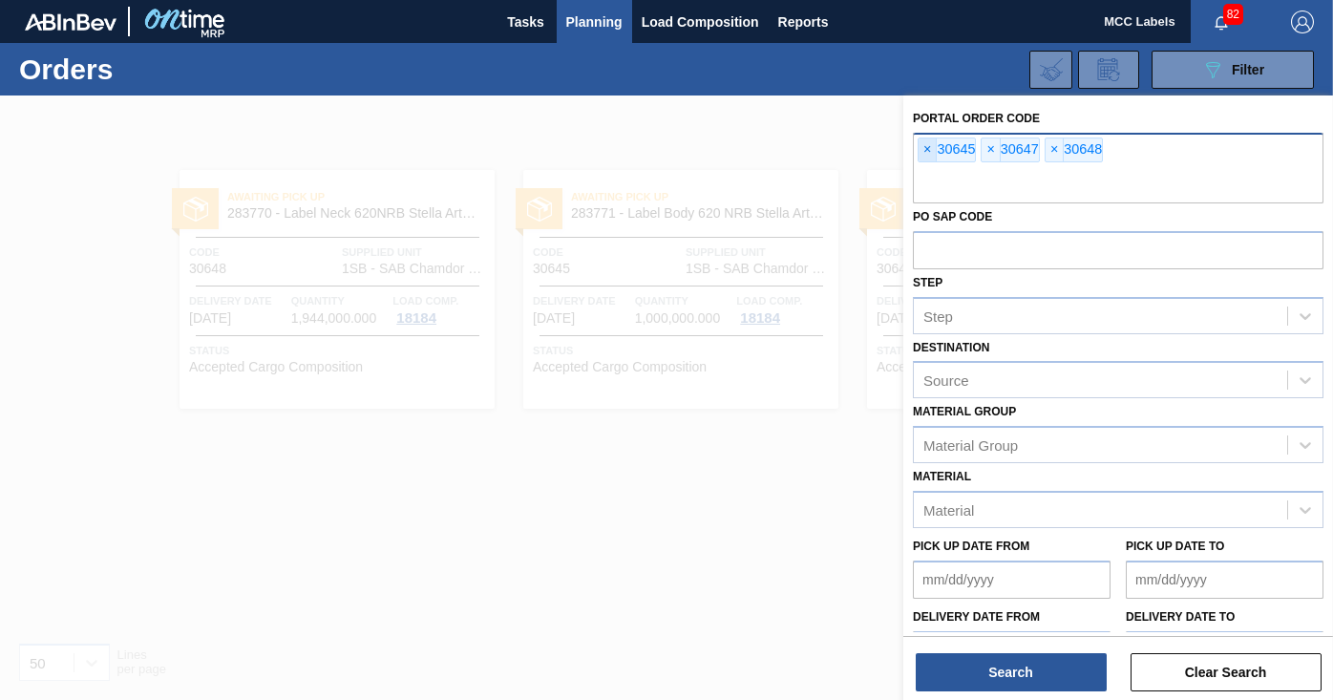
click at [929, 147] on span "×" at bounding box center [927, 149] width 18 height 23
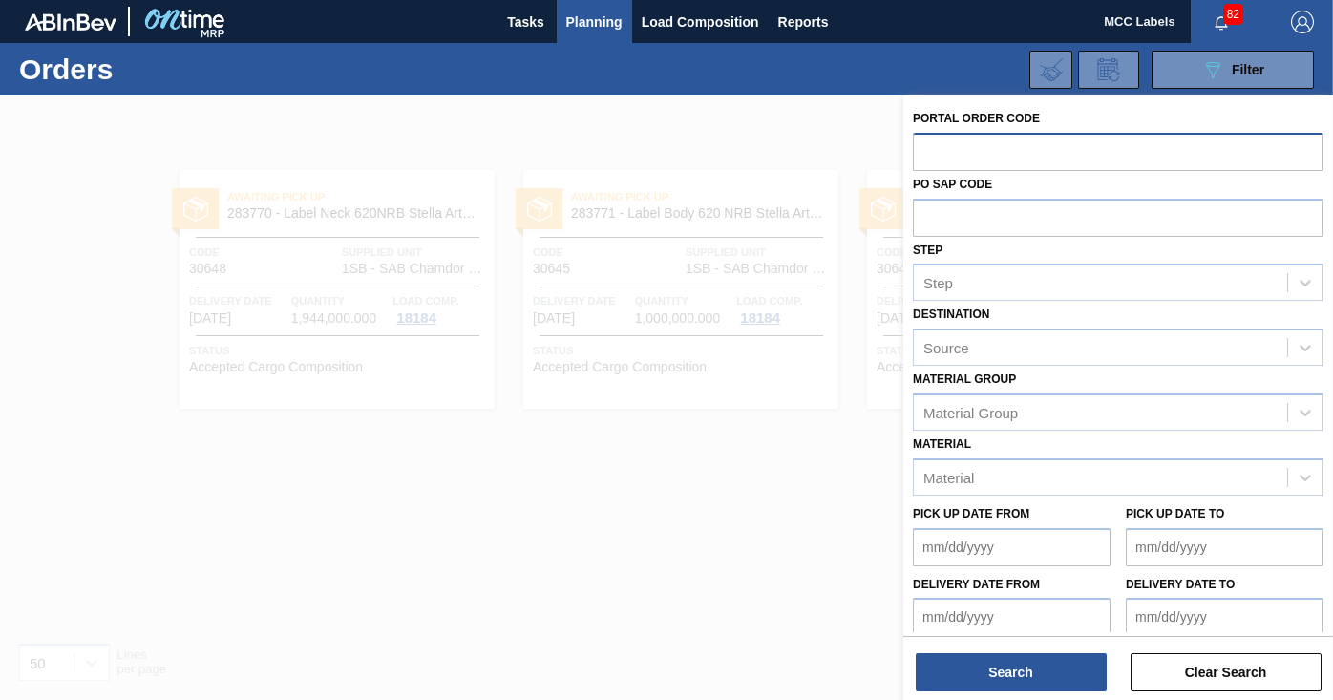
click at [929, 147] on input "text" at bounding box center [1118, 151] width 410 height 36
type input "30653"
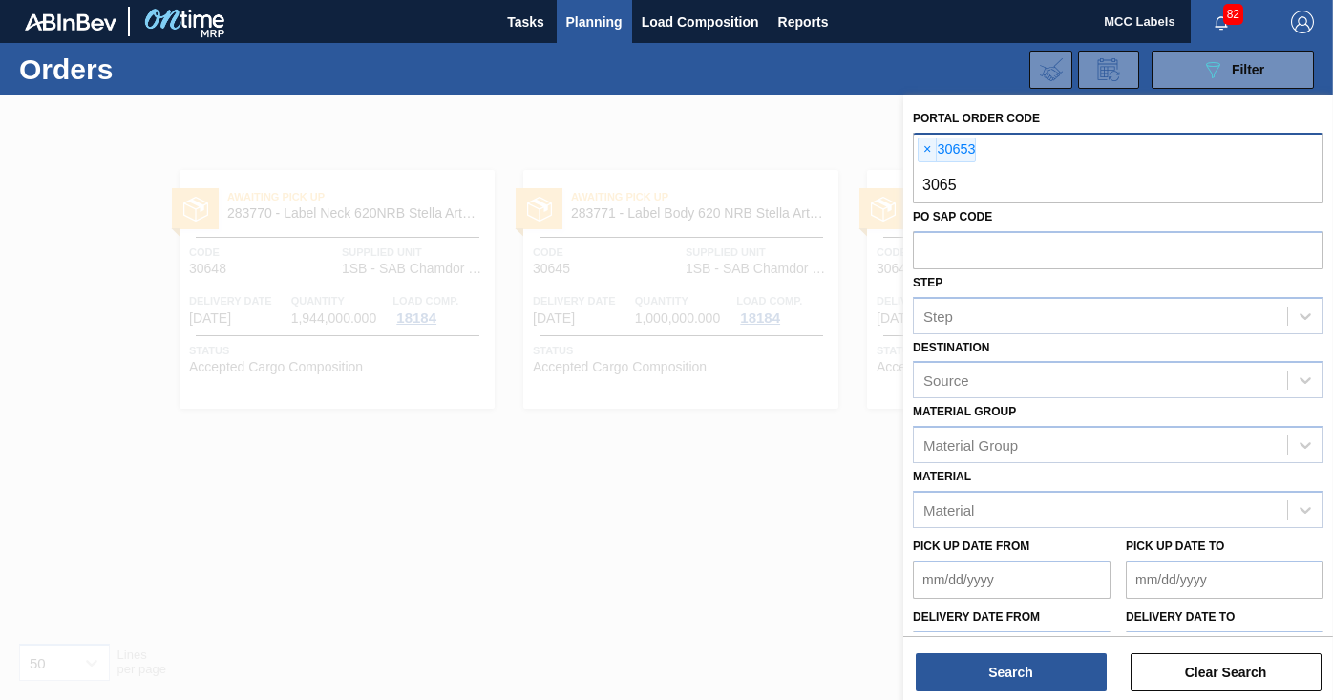
type input "30654"
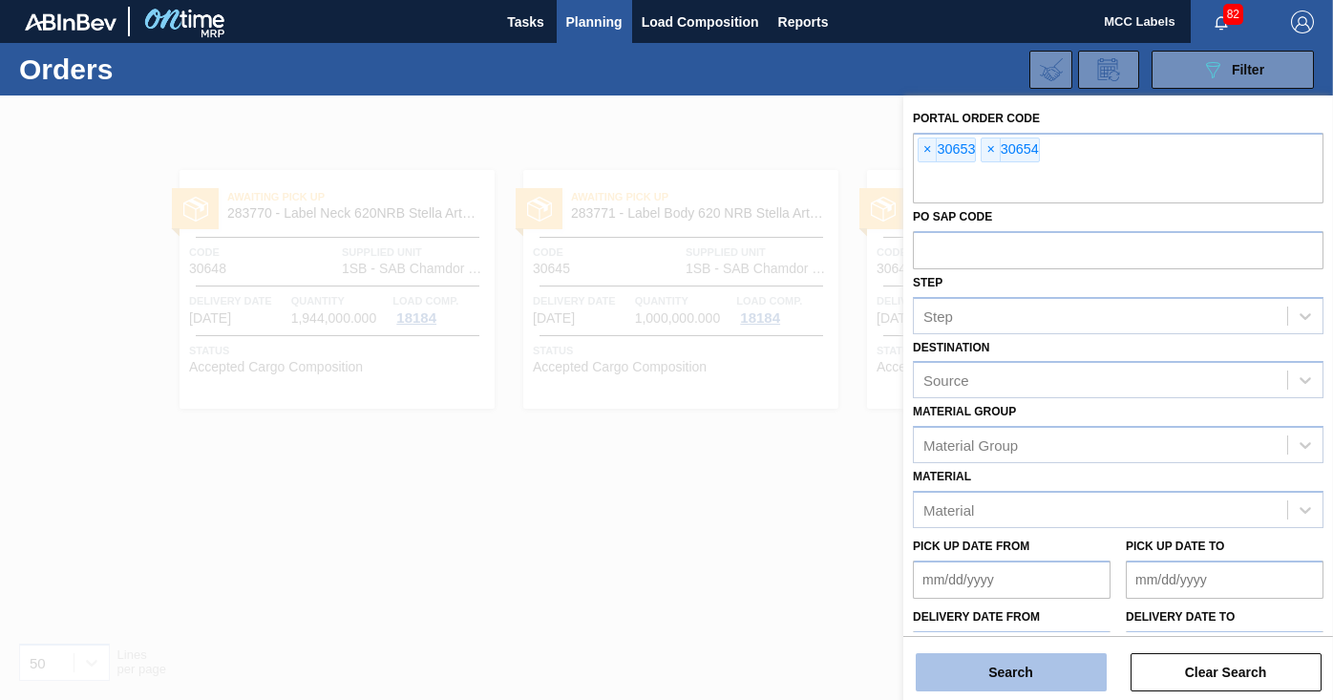
click at [1008, 666] on button "Search" at bounding box center [1010, 672] width 191 height 38
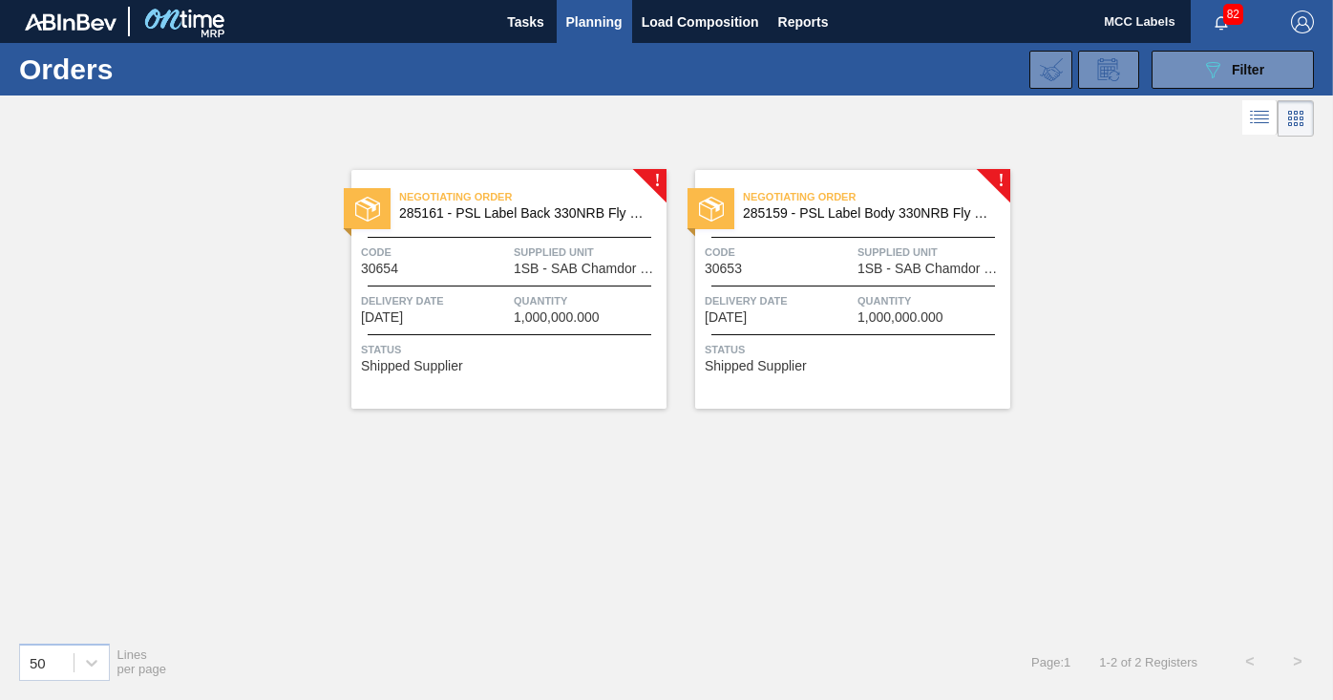
click at [553, 291] on span "Quantity" at bounding box center [588, 300] width 148 height 19
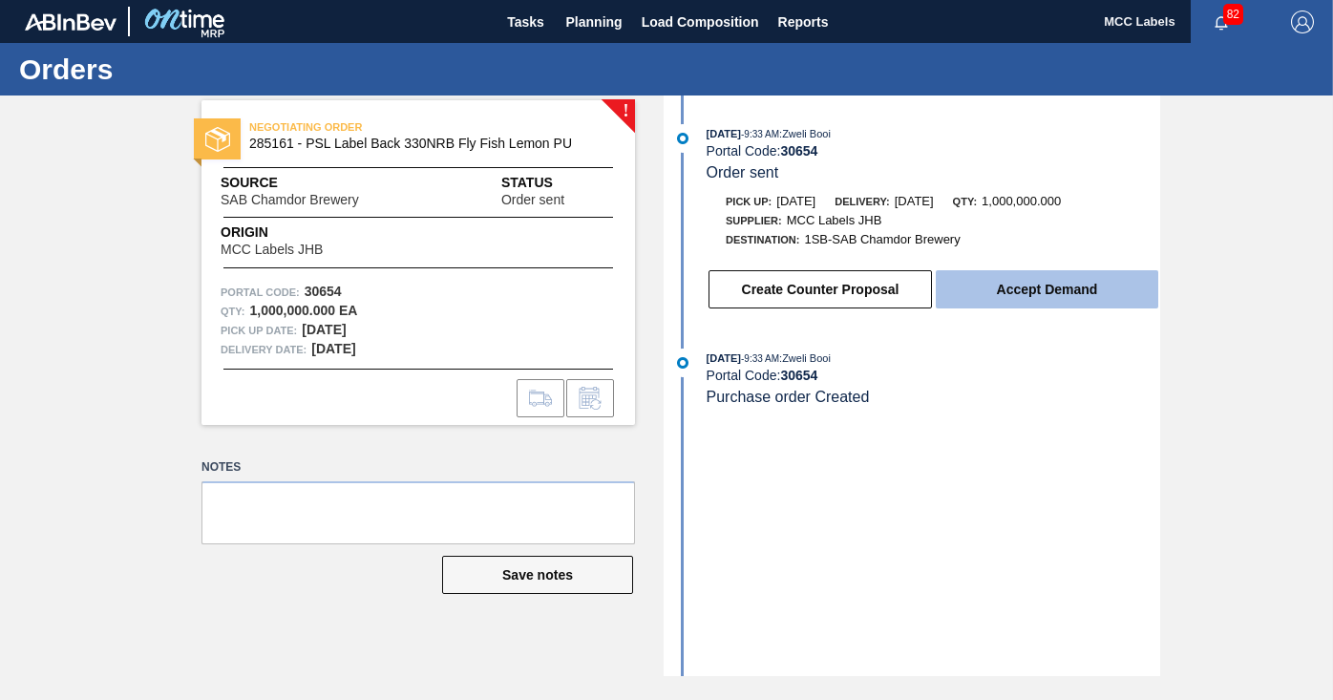
click at [1015, 289] on button "Accept Demand" at bounding box center [1046, 289] width 222 height 38
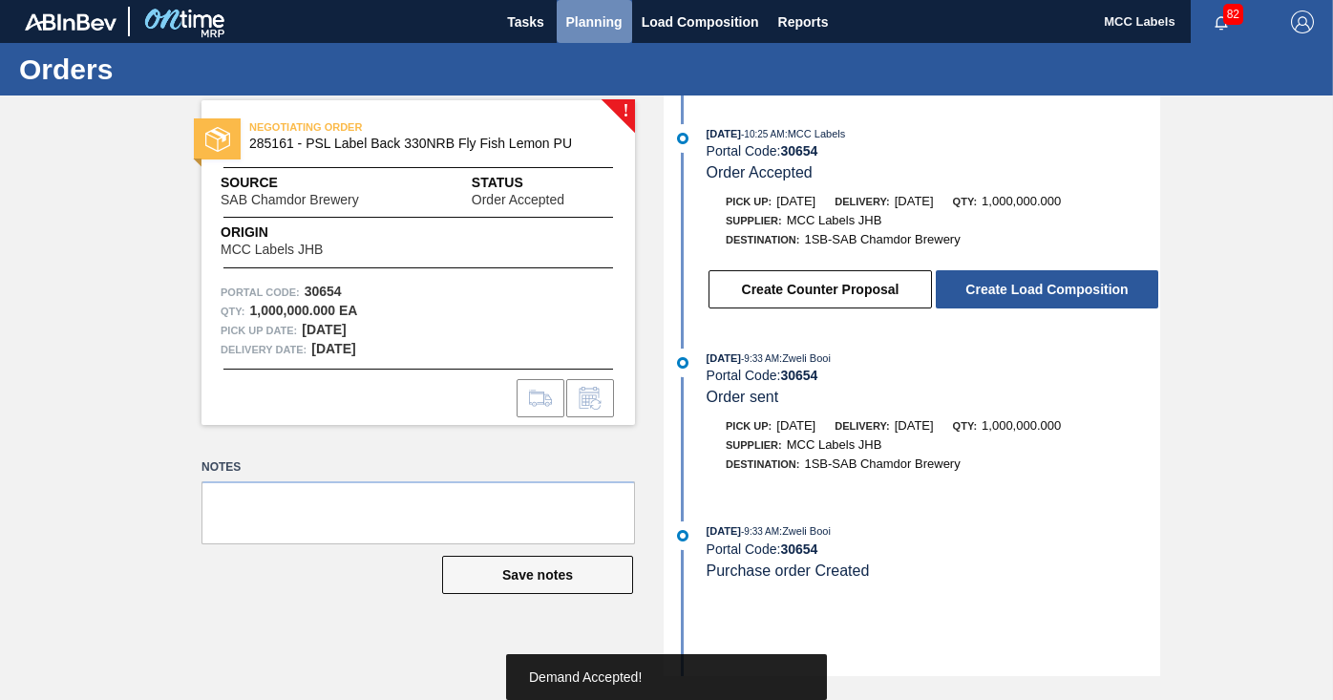
click at [576, 25] on span "Planning" at bounding box center [594, 22] width 56 height 23
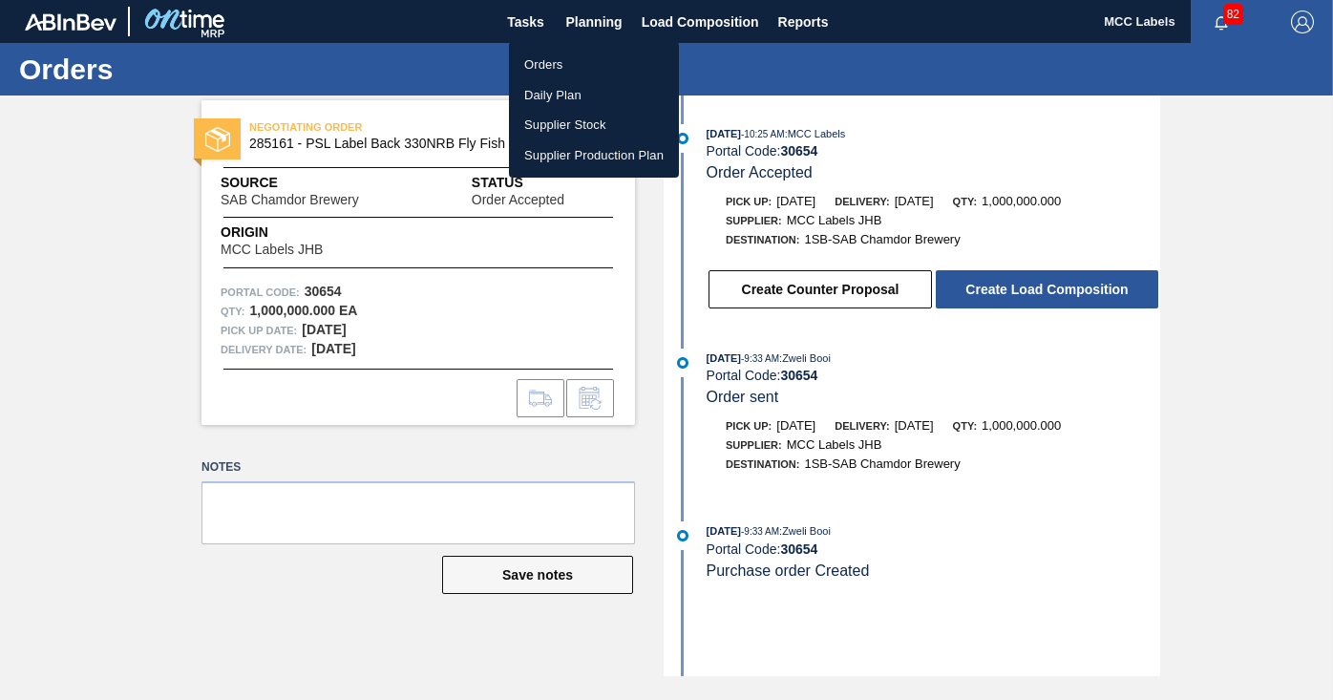
click at [538, 53] on li "Orders" at bounding box center [594, 65] width 170 height 31
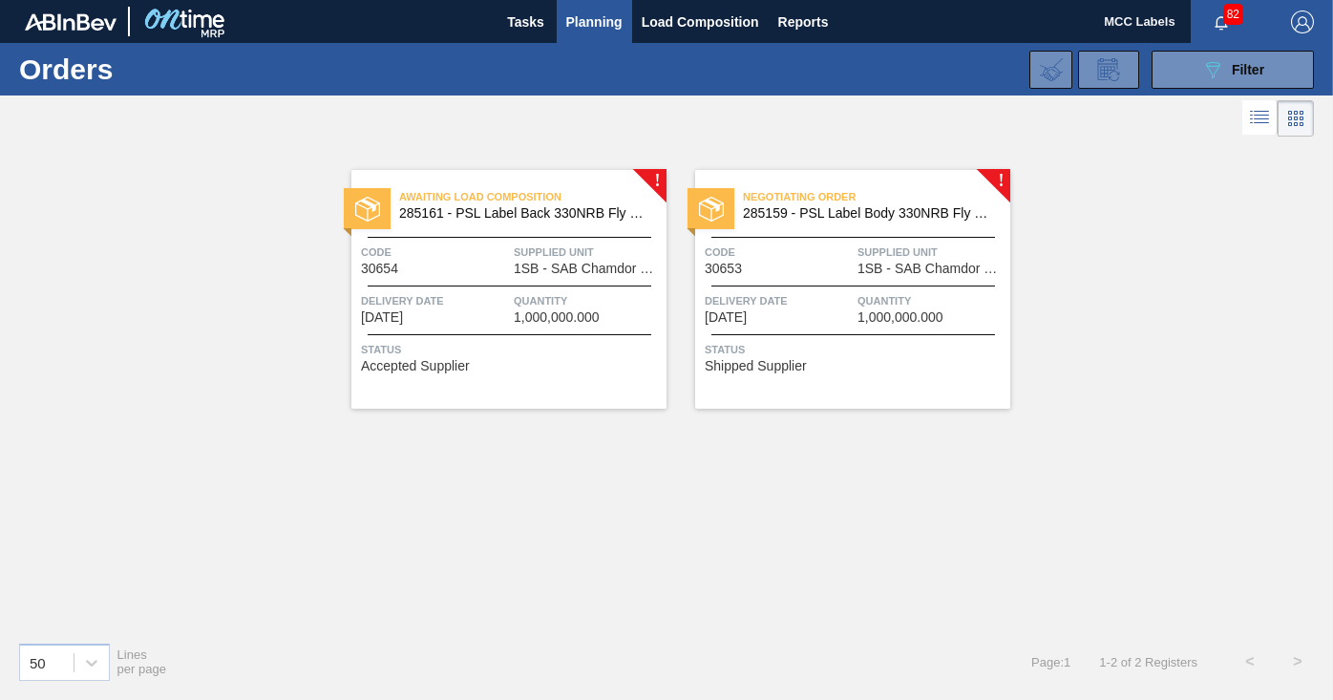
click at [861, 305] on span "Quantity" at bounding box center [931, 300] width 148 height 19
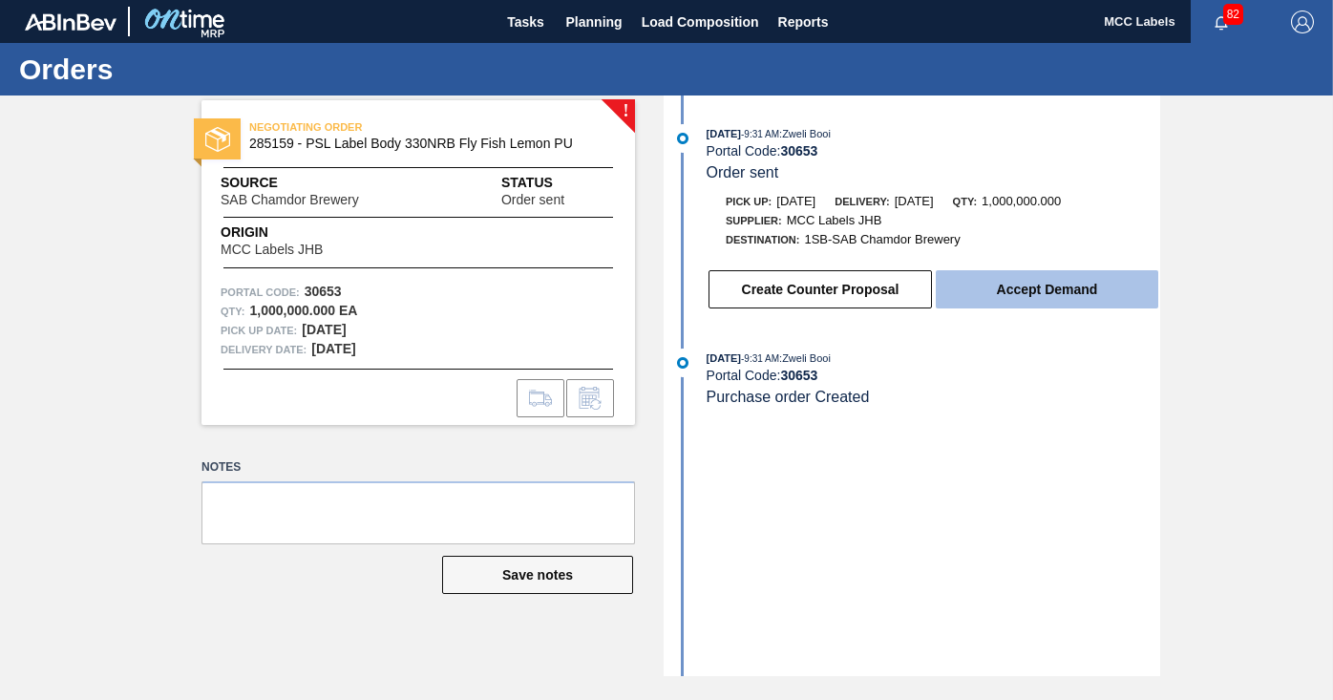
click at [1015, 288] on button "Accept Demand" at bounding box center [1046, 289] width 222 height 38
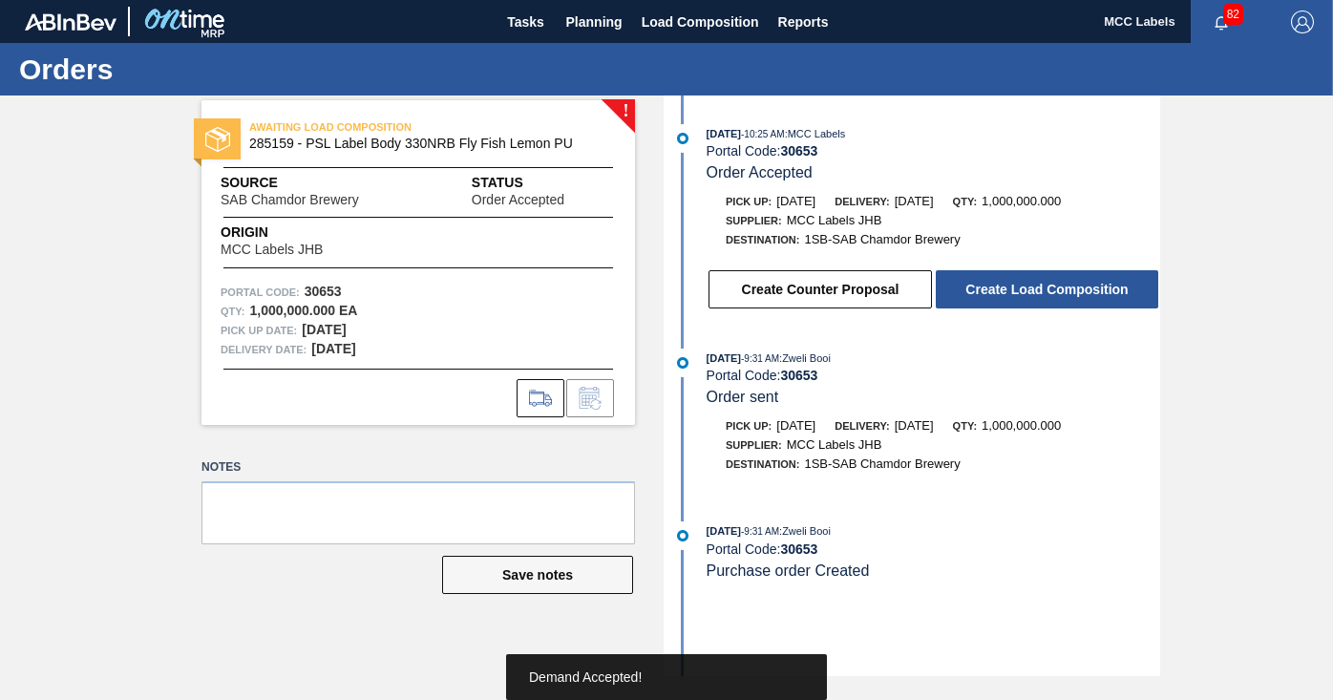
click at [996, 289] on button "Create Load Composition" at bounding box center [1046, 289] width 222 height 38
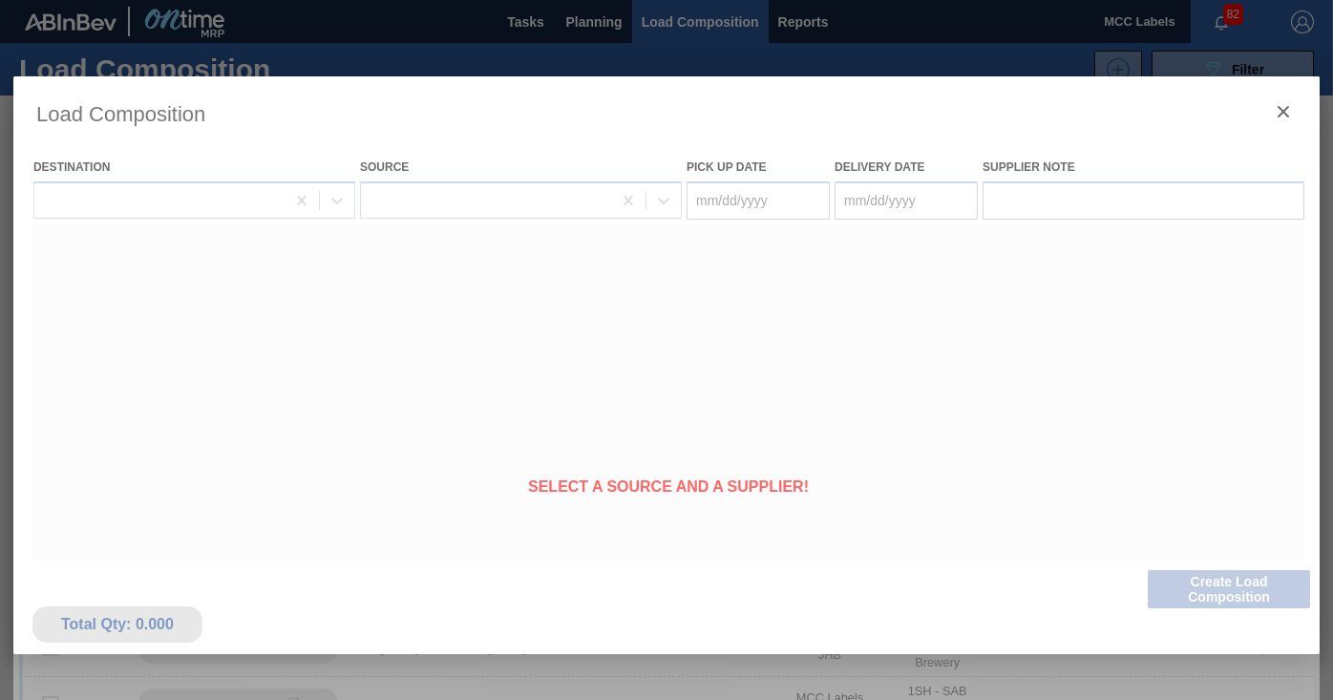
type Date "[DATE]"
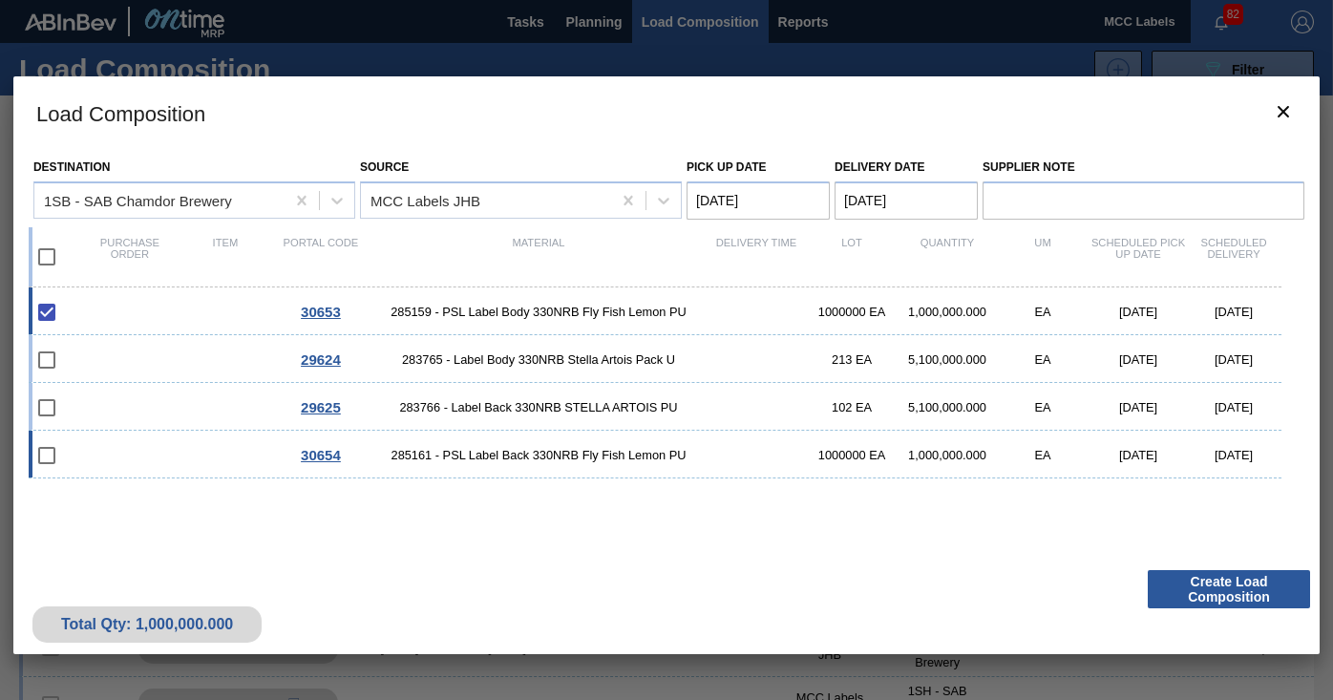
click at [167, 463] on div "30654 285161 - PSL Label Back 330NRB Fly Fish Lemon PU 1000000 EA 1,000,000.000…" at bounding box center [655, 455] width 1252 height 48
checkbox input "true"
click at [755, 204] on Date "Pick up Date" at bounding box center [757, 200] width 143 height 38
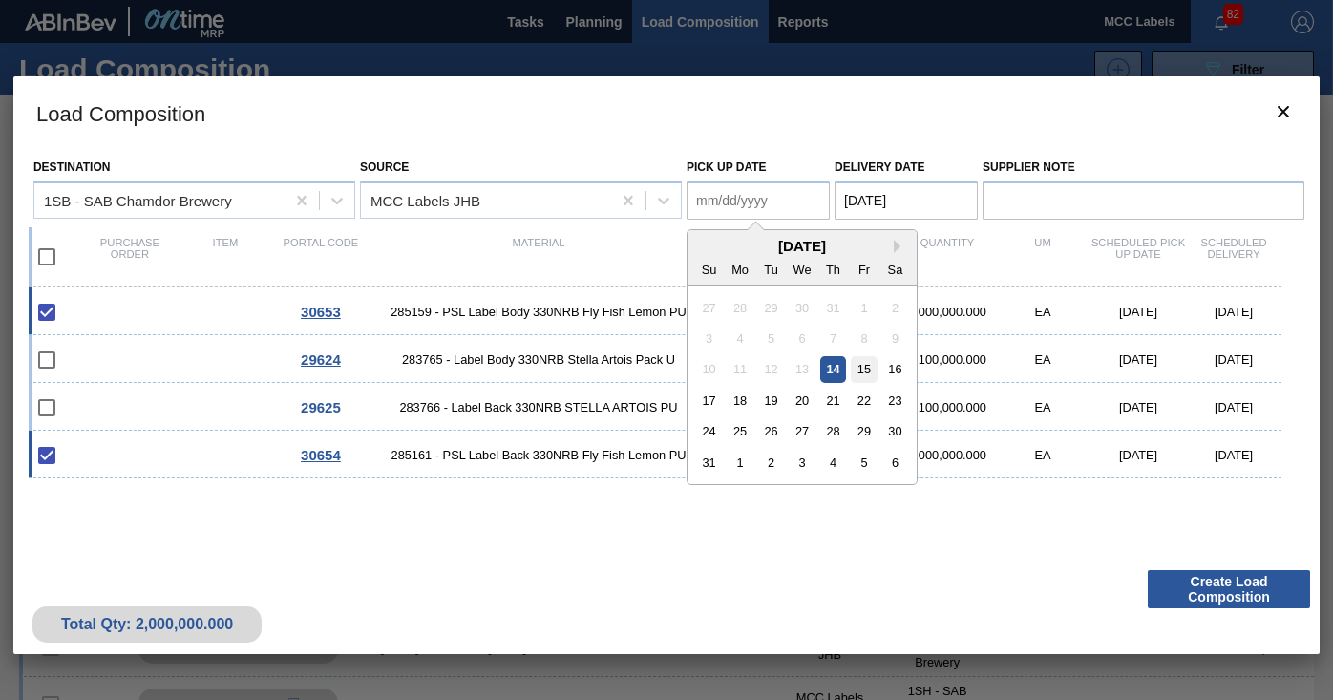
click at [860, 365] on div "15" at bounding box center [864, 369] width 26 height 26
type Date "[DATE]"
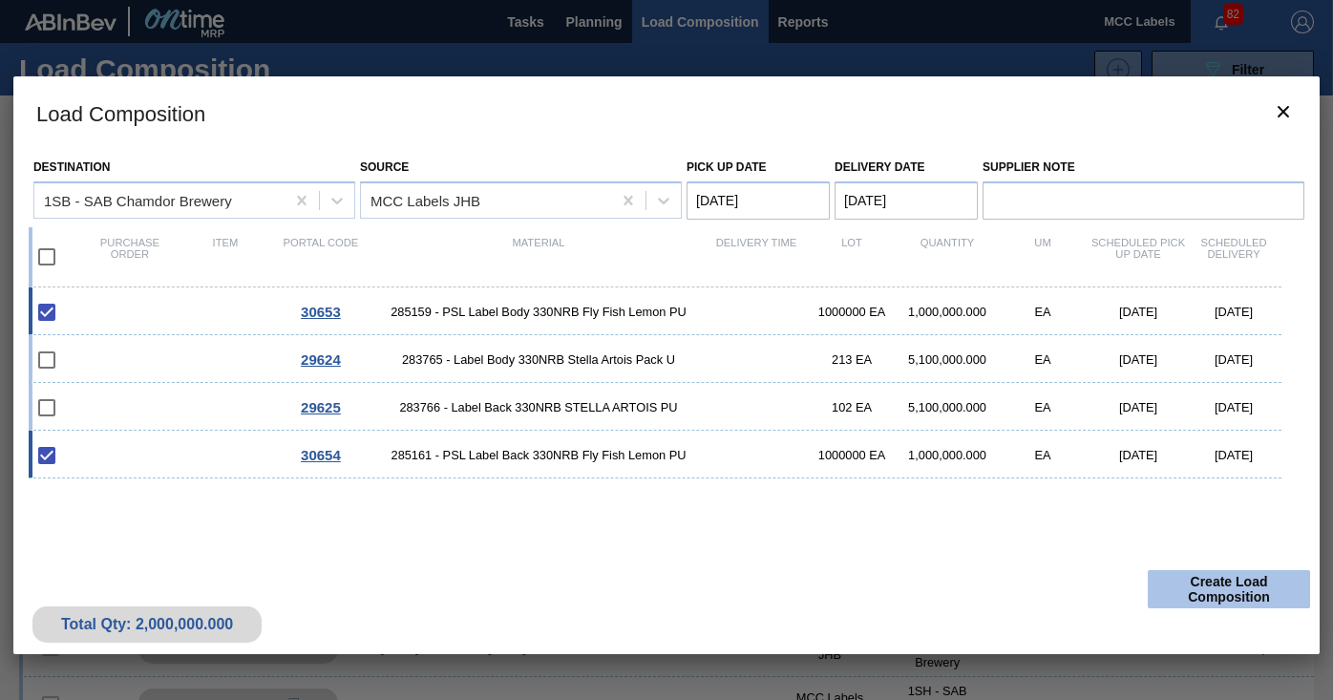
click at [1199, 588] on button "Create Load Composition" at bounding box center [1228, 589] width 162 height 38
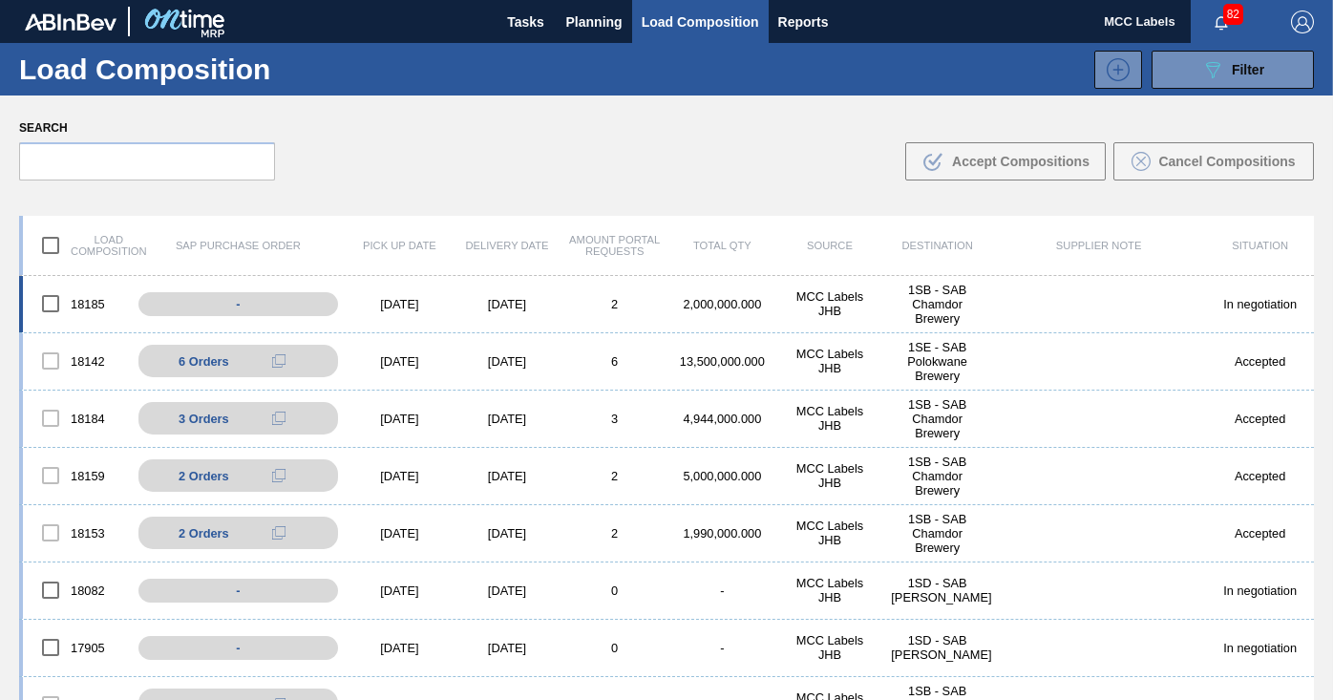
click at [699, 303] on div "2,000,000.000" at bounding box center [722, 304] width 108 height 14
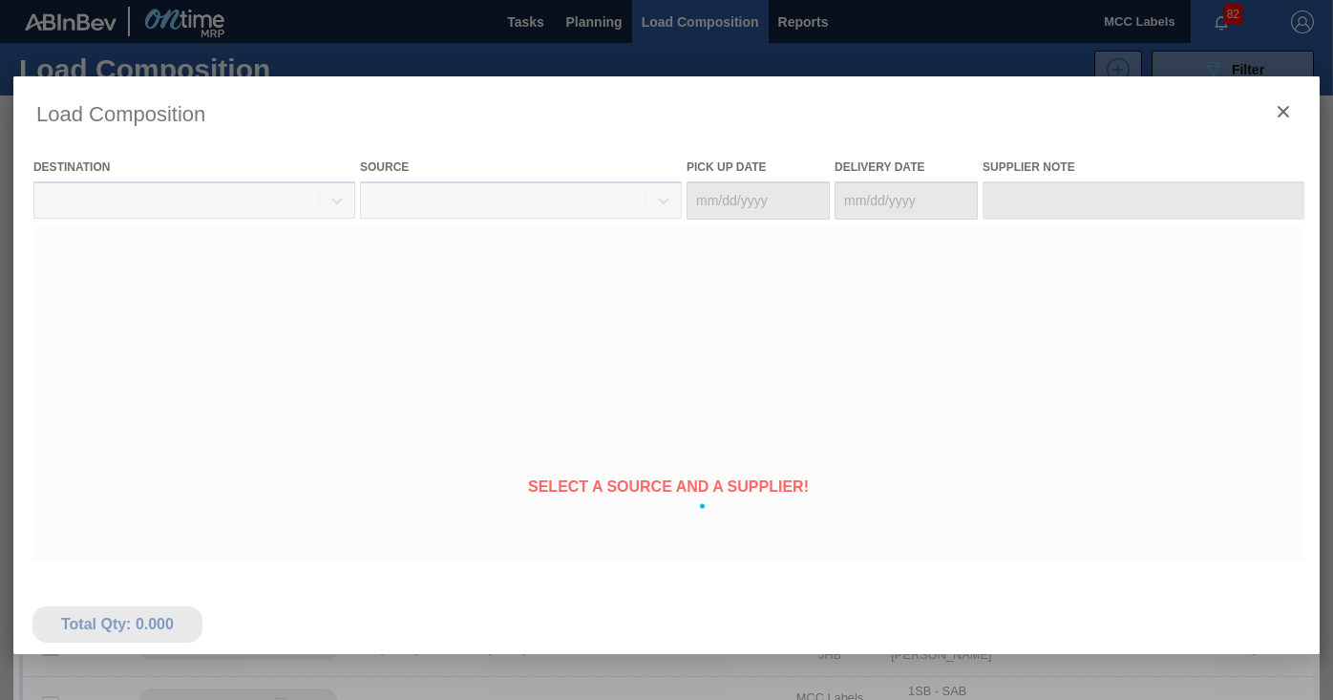
click at [584, 302] on div at bounding box center [666, 505] width 1306 height 859
type Date "[DATE]"
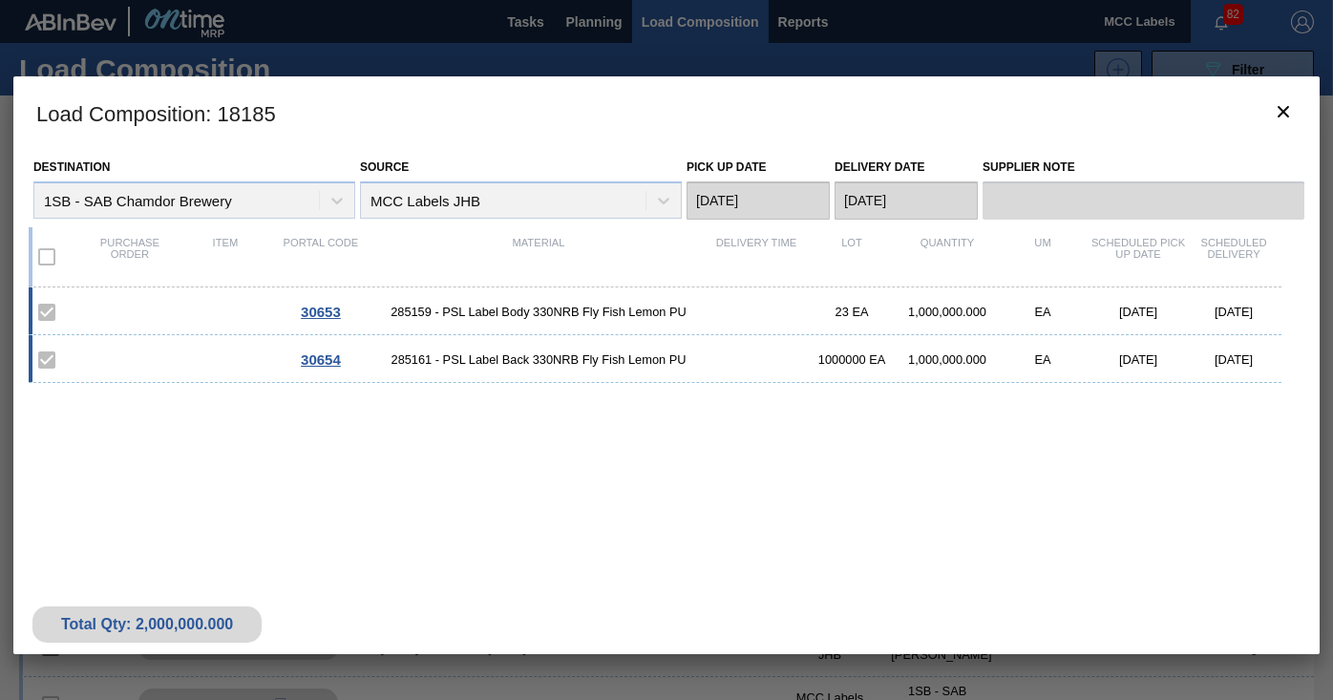
click at [45, 257] on label at bounding box center [47, 257] width 40 height 40
click at [454, 353] on span "285161 - PSL Label Back 330NRB Fly Fish Lemon PU" at bounding box center [538, 359] width 340 height 14
click at [1287, 104] on icon "botão de ícone" at bounding box center [1284, 111] width 23 height 23
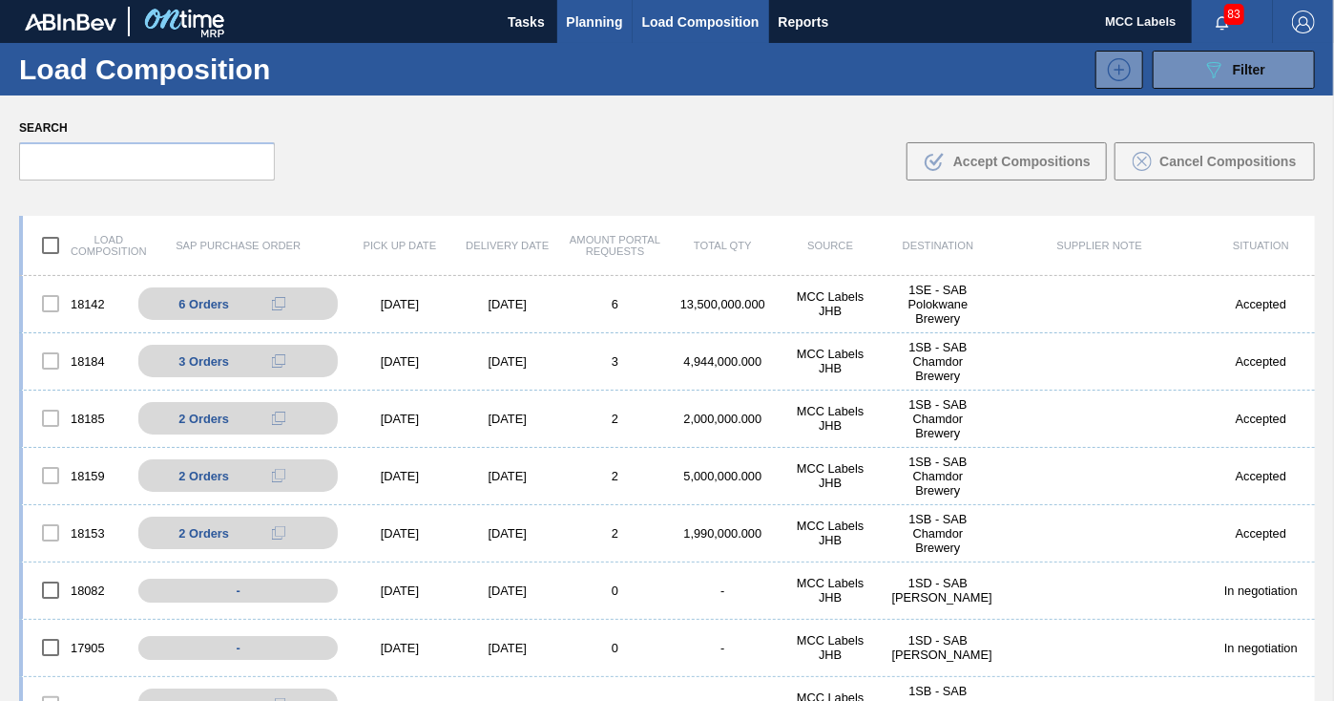
click at [578, 27] on span "Planning" at bounding box center [595, 22] width 56 height 23
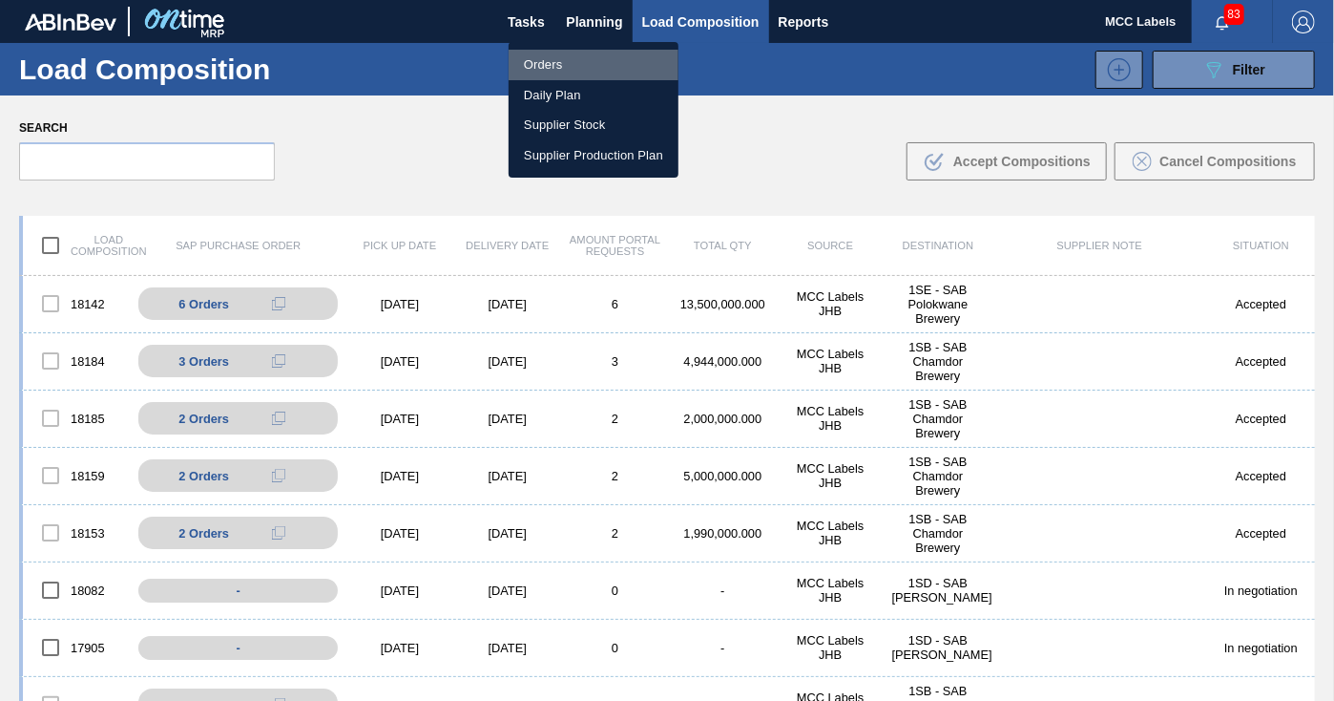
click at [541, 64] on li "Orders" at bounding box center [594, 65] width 170 height 31
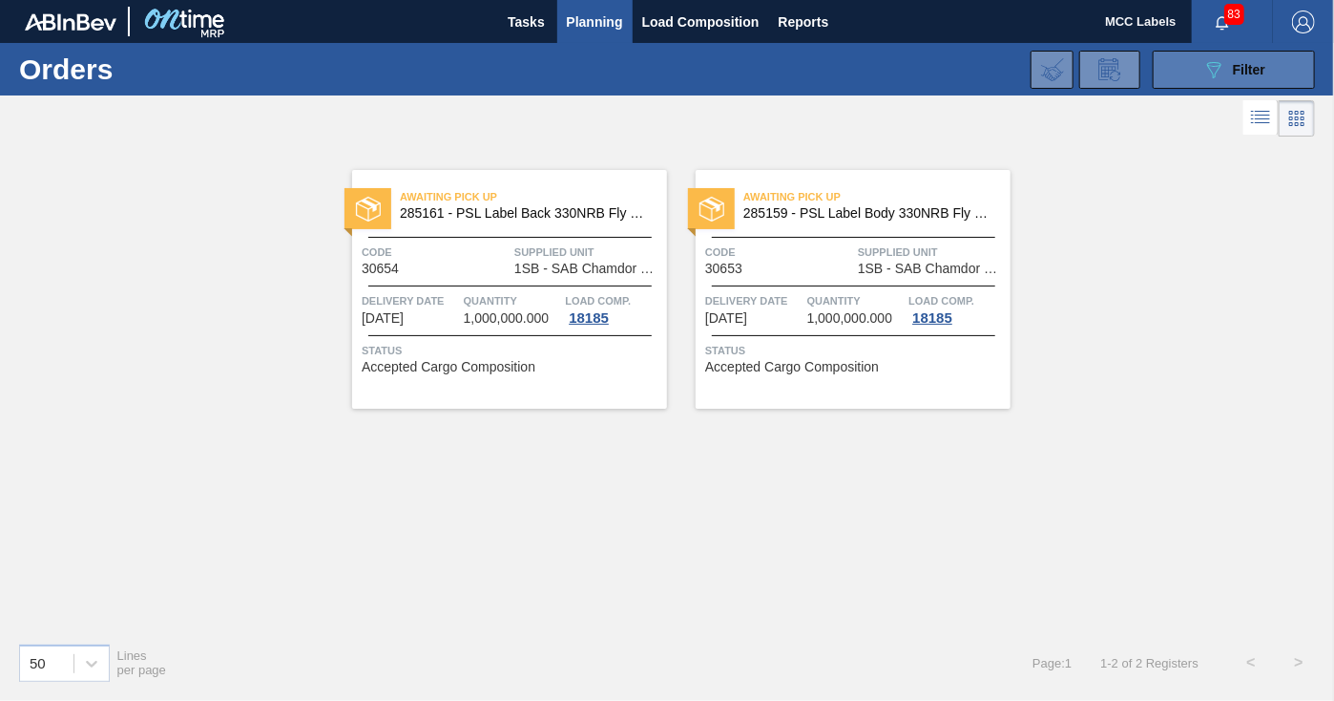
drag, startPoint x: 1173, startPoint y: 74, endPoint x: 1161, endPoint y: 74, distance: 12.4
click at [1174, 74] on button "089F7B8B-B2A5-4AFE-B5C0-19BA573D28AC Filter" at bounding box center [1234, 70] width 162 height 38
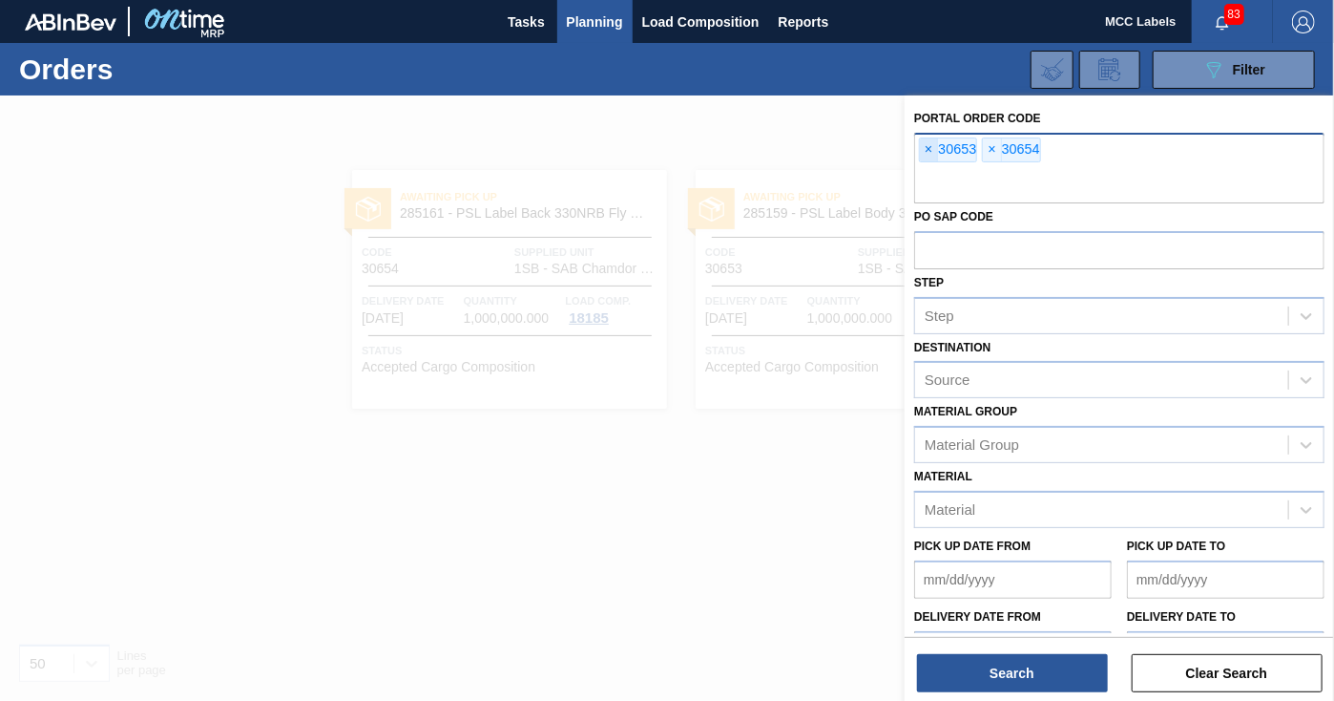
click at [928, 149] on span "×" at bounding box center [929, 149] width 18 height 23
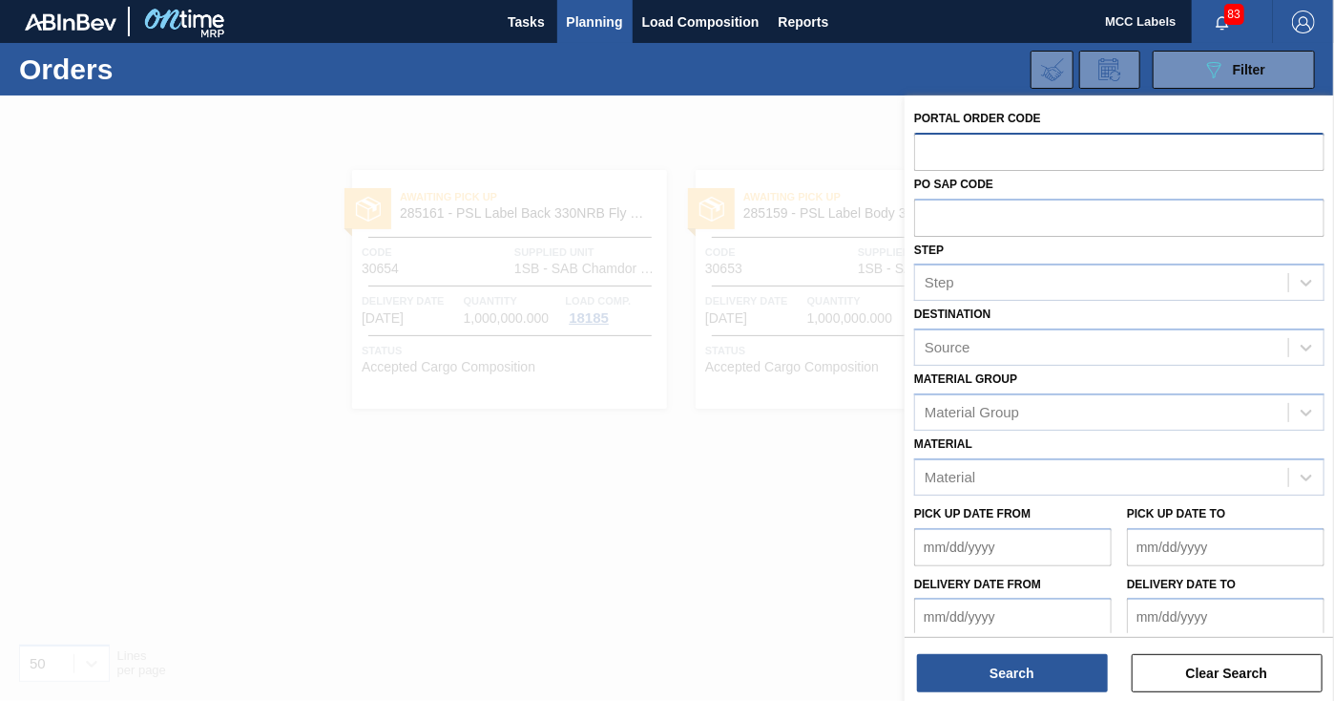
click at [928, 149] on input "text" at bounding box center [1119, 151] width 410 height 36
type input "30694"
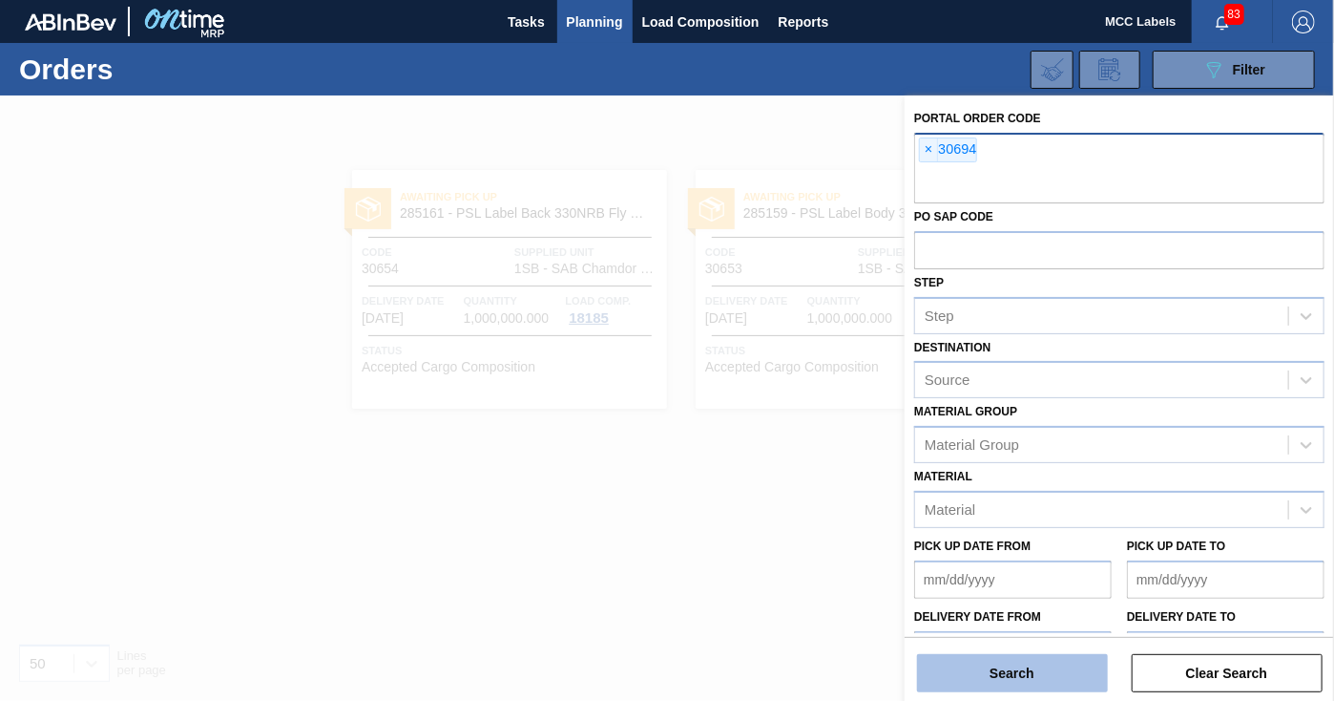
click at [998, 654] on button "Search" at bounding box center [1012, 673] width 191 height 38
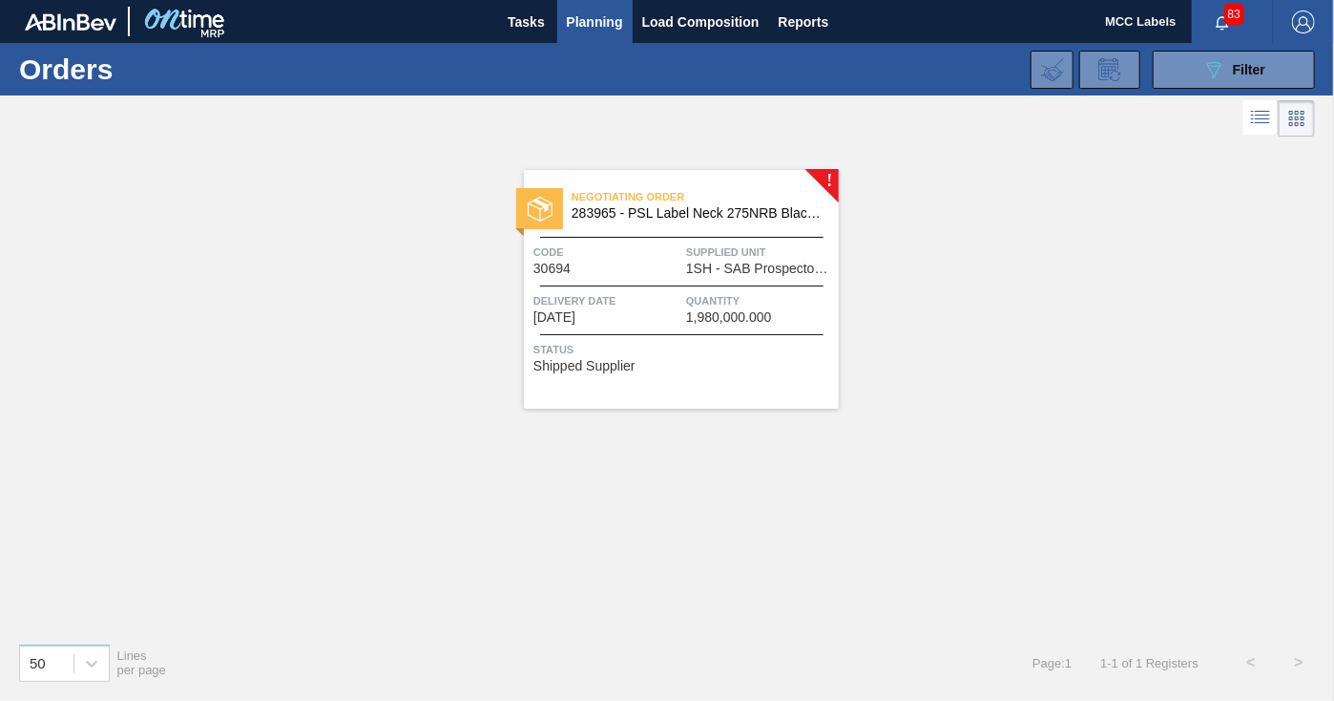
click at [649, 263] on div "Code 30694" at bounding box center [608, 258] width 148 height 33
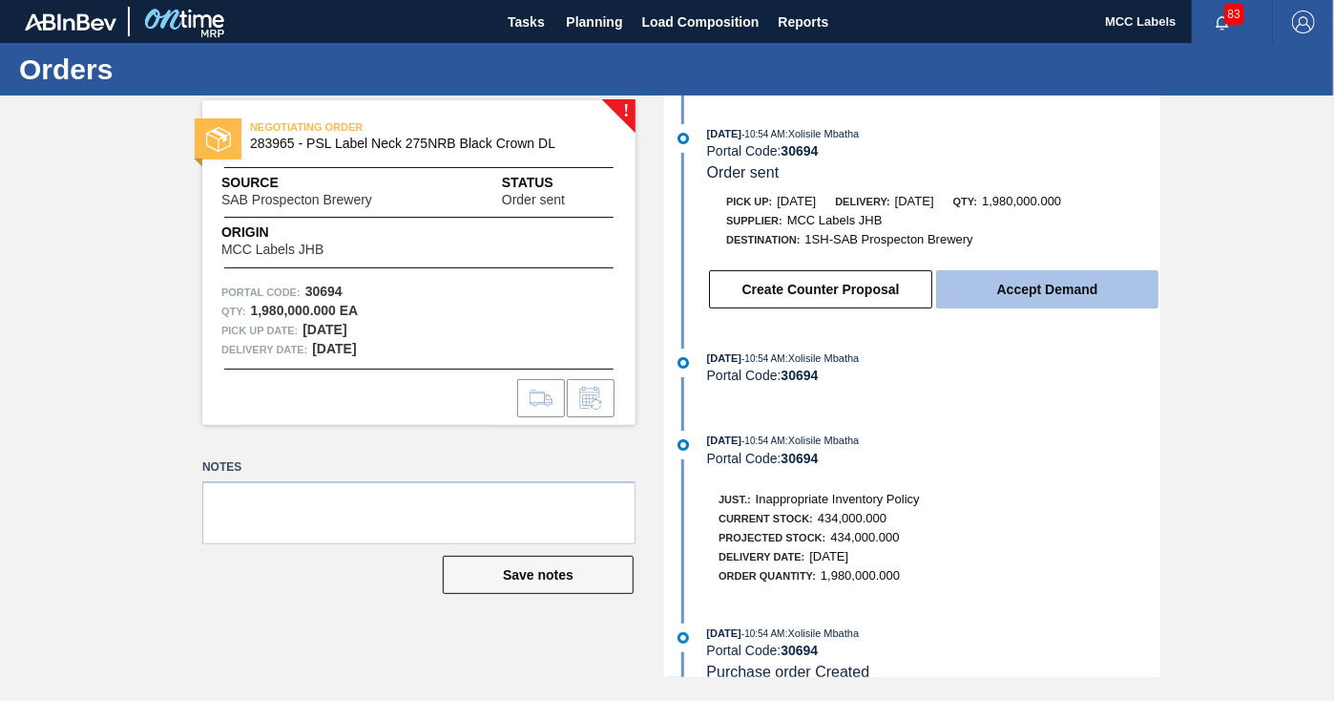
click at [1031, 289] on button "Accept Demand" at bounding box center [1047, 289] width 222 height 38
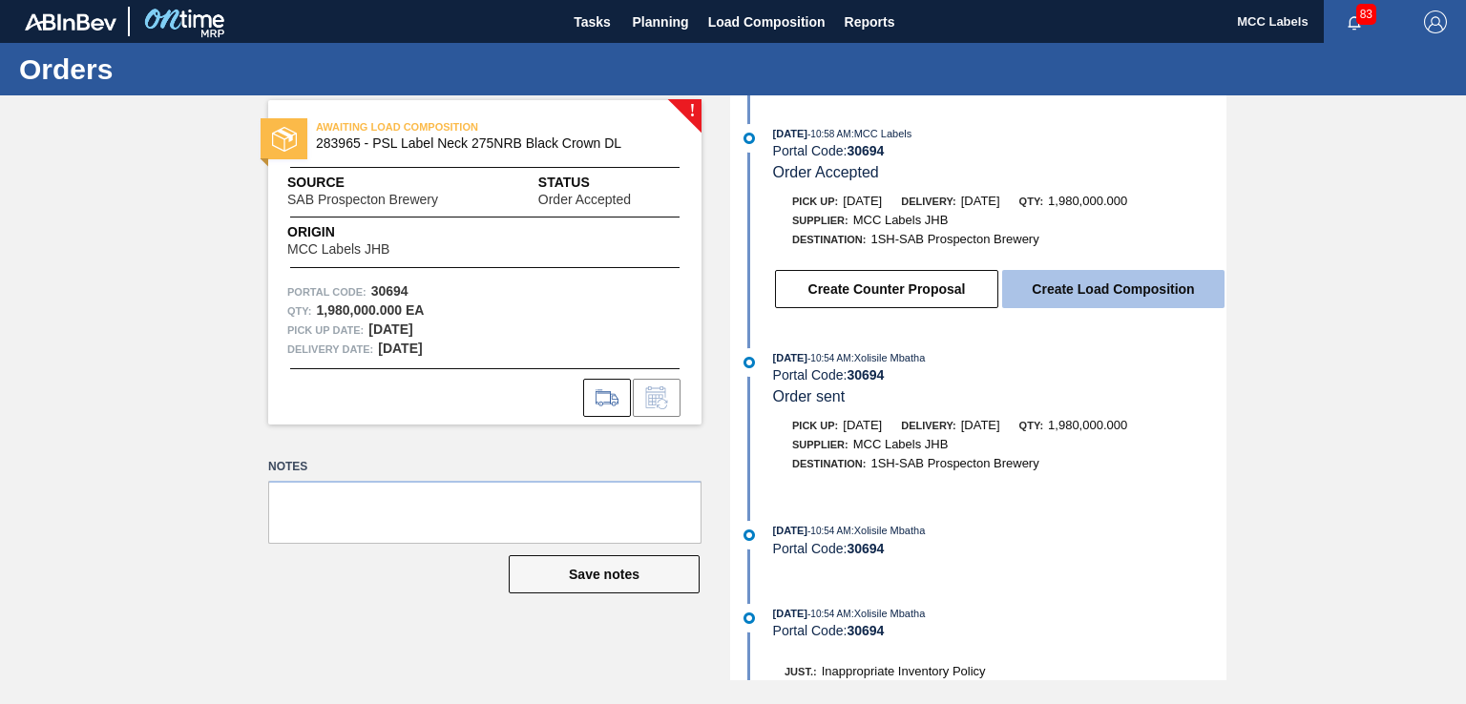
click at [1113, 292] on button "Create Load Composition" at bounding box center [1113, 289] width 222 height 38
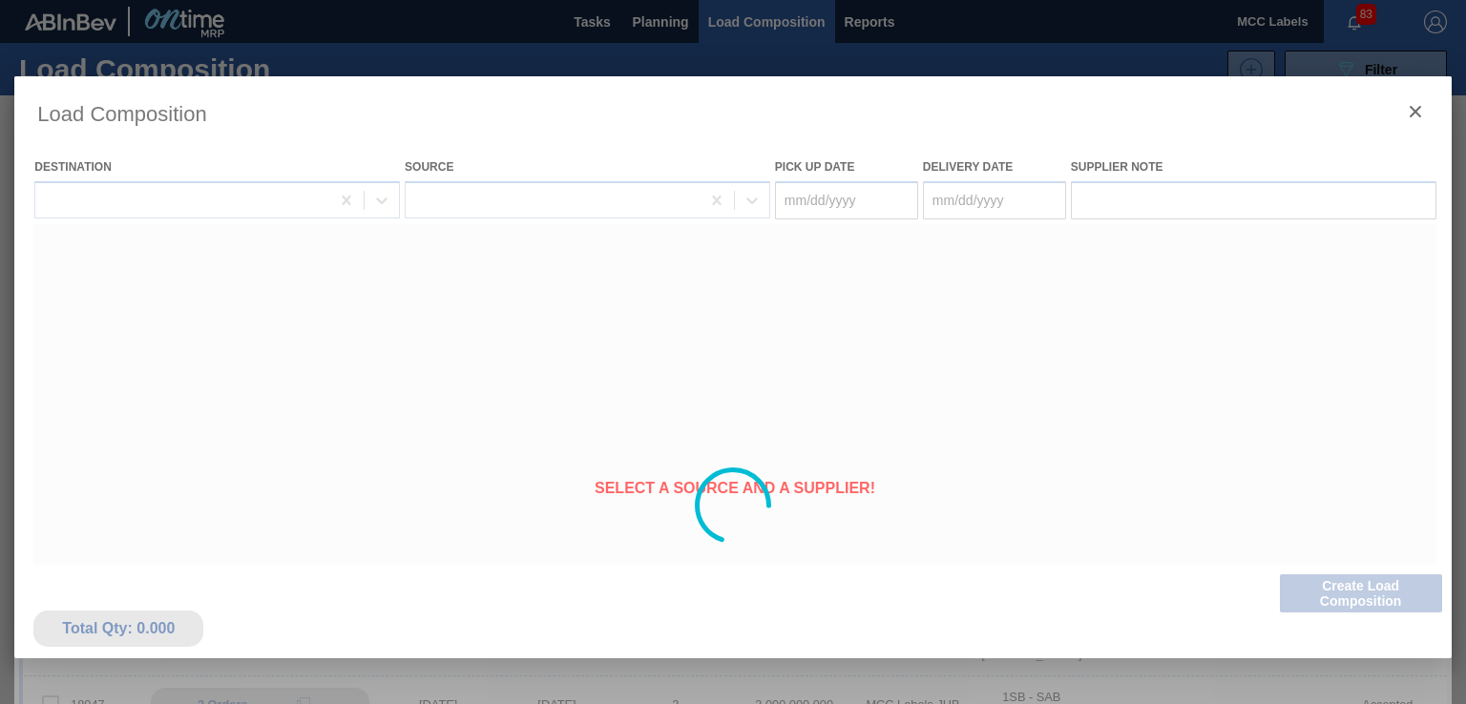
type Date "[DATE]"
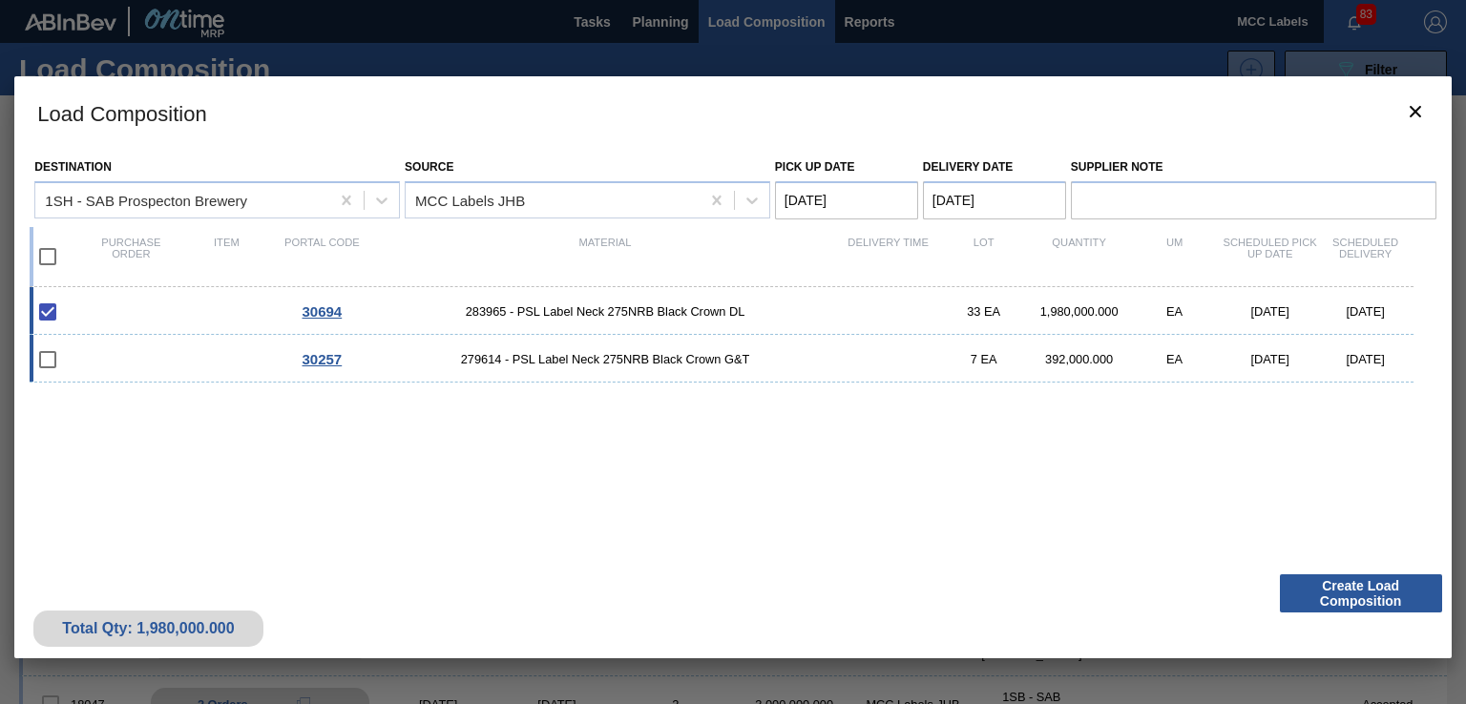
click at [43, 357] on input "checkbox" at bounding box center [48, 360] width 40 height 40
checkbox input "false"
click at [44, 310] on input "checkbox" at bounding box center [48, 312] width 40 height 40
checkbox input "true"
click at [185, 355] on div "30257 279614 - PSL Label Neck 275NRB Black Crown G&T 7 EA 392,000.000 EA [DATE]…" at bounding box center [721, 359] width 1383 height 48
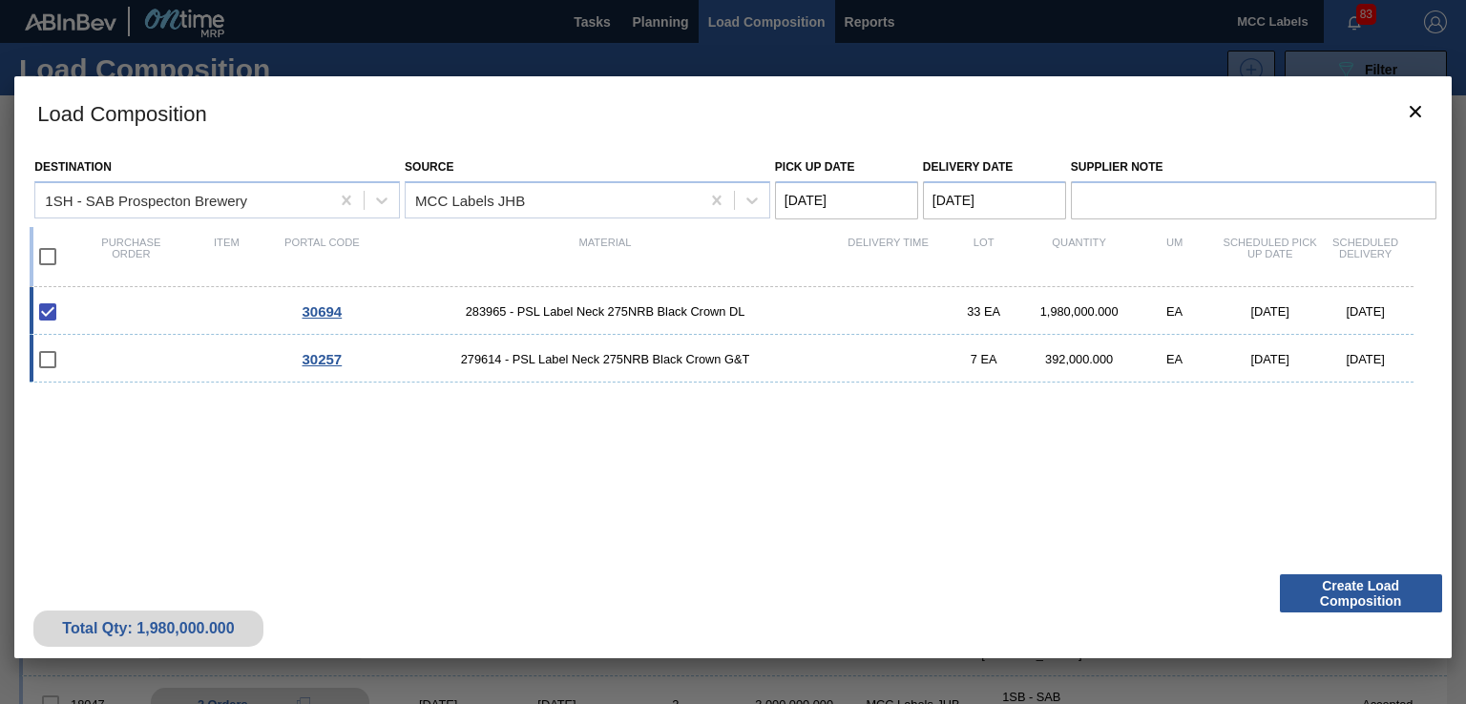
checkbox input "true"
click at [53, 310] on input "checkbox" at bounding box center [48, 312] width 40 height 40
checkbox input "true"
drag, startPoint x: 230, startPoint y: 302, endPoint x: 220, endPoint y: 304, distance: 10.7
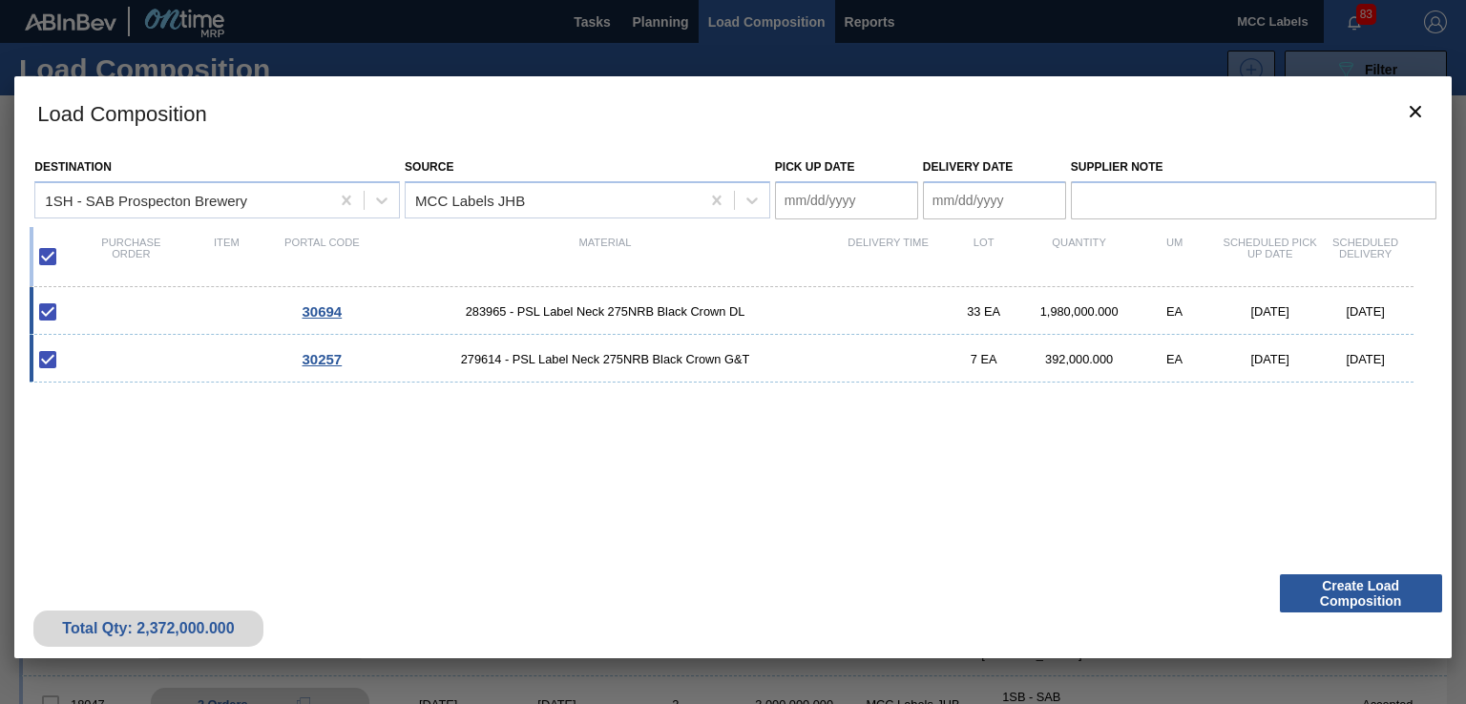
click at [229, 302] on div "30694 283965 - PSL Label Neck 275NRB Black Crown DL 33 EA 1,980,000.000 EA [DAT…" at bounding box center [721, 311] width 1383 height 48
type Date "[DATE]"
checkbox input "false"
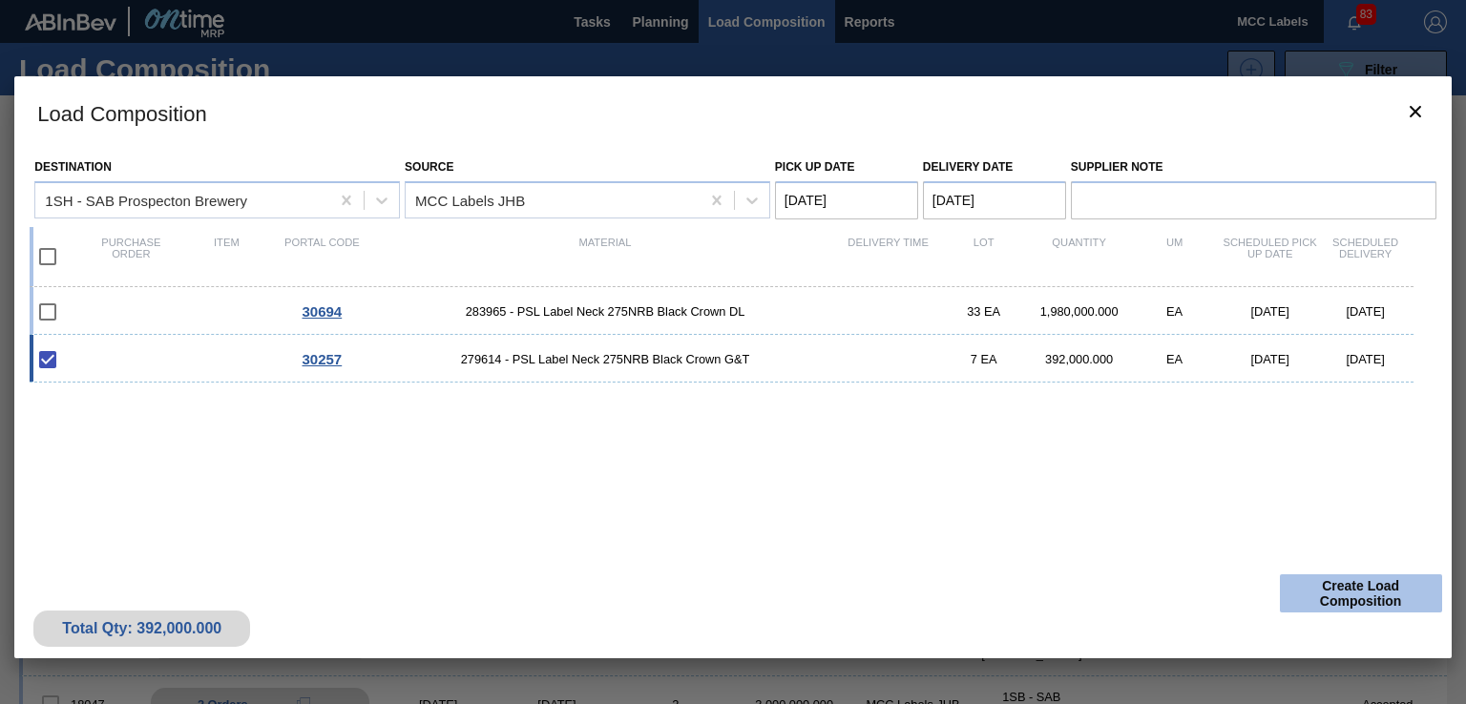
click at [1332, 598] on button "Create Load Composition" at bounding box center [1361, 594] width 162 height 38
click at [866, 207] on Date "[DATE]" at bounding box center [846, 200] width 143 height 38
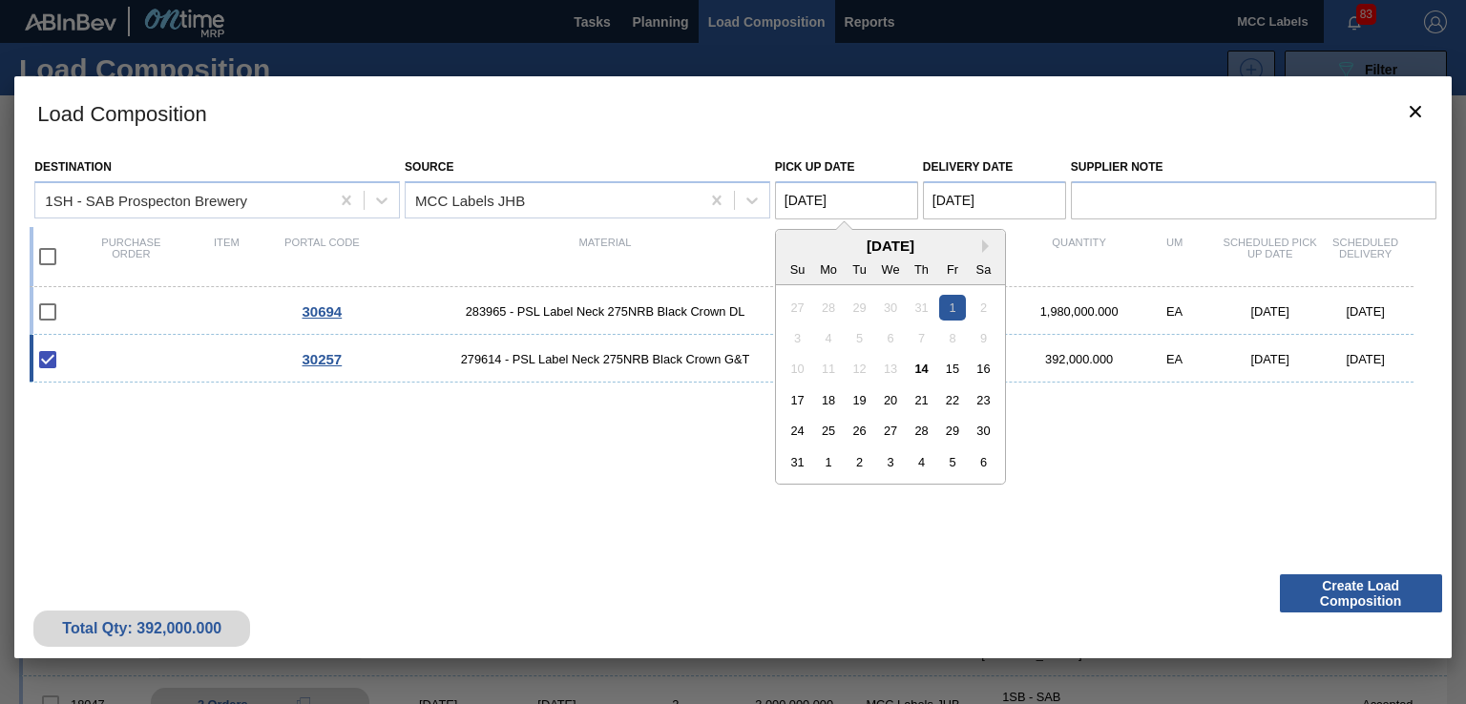
click at [920, 372] on div "14" at bounding box center [922, 369] width 26 height 26
type Date "[DATE]"
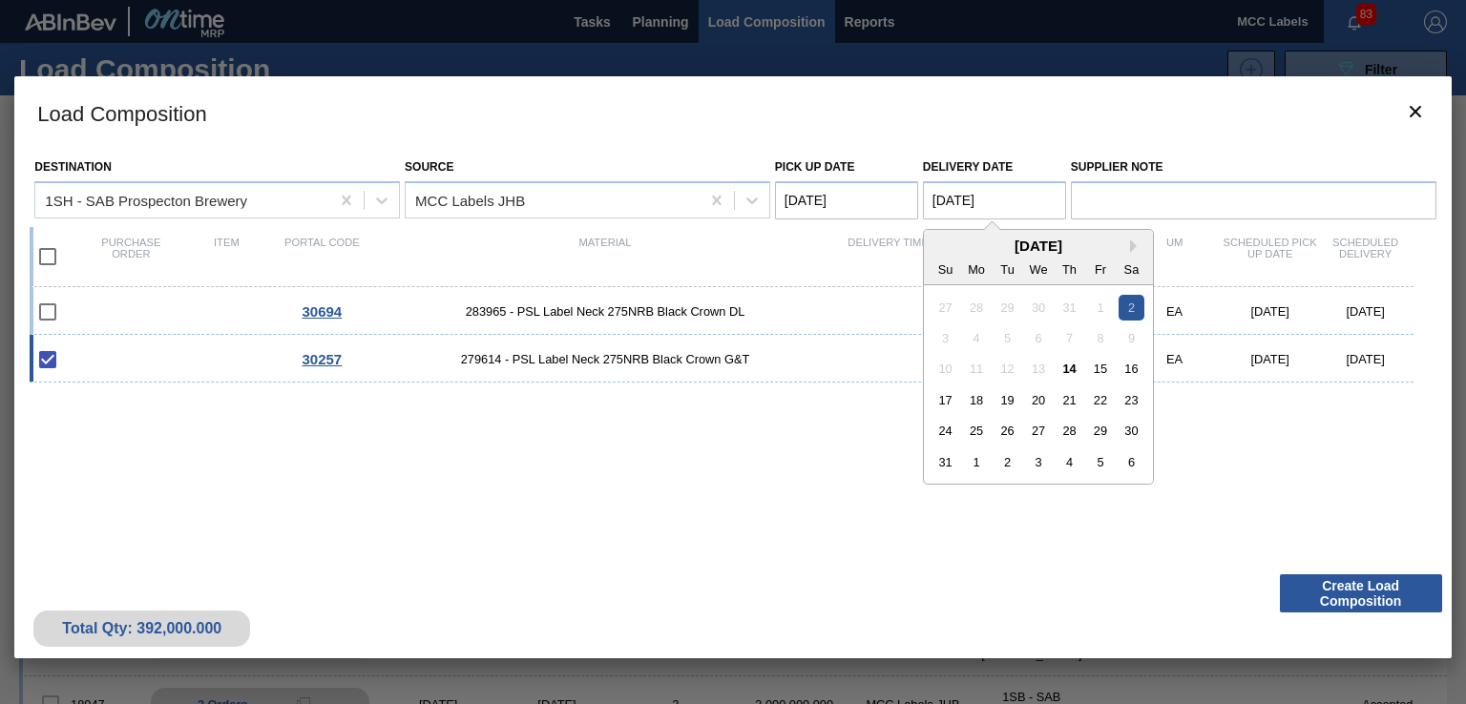
drag, startPoint x: 963, startPoint y: 208, endPoint x: 968, endPoint y: 279, distance: 70.8
click at [964, 208] on Date "[DATE]" at bounding box center [994, 200] width 143 height 38
click at [1103, 373] on div "15" at bounding box center [1100, 369] width 26 height 26
type Date "[DATE]"
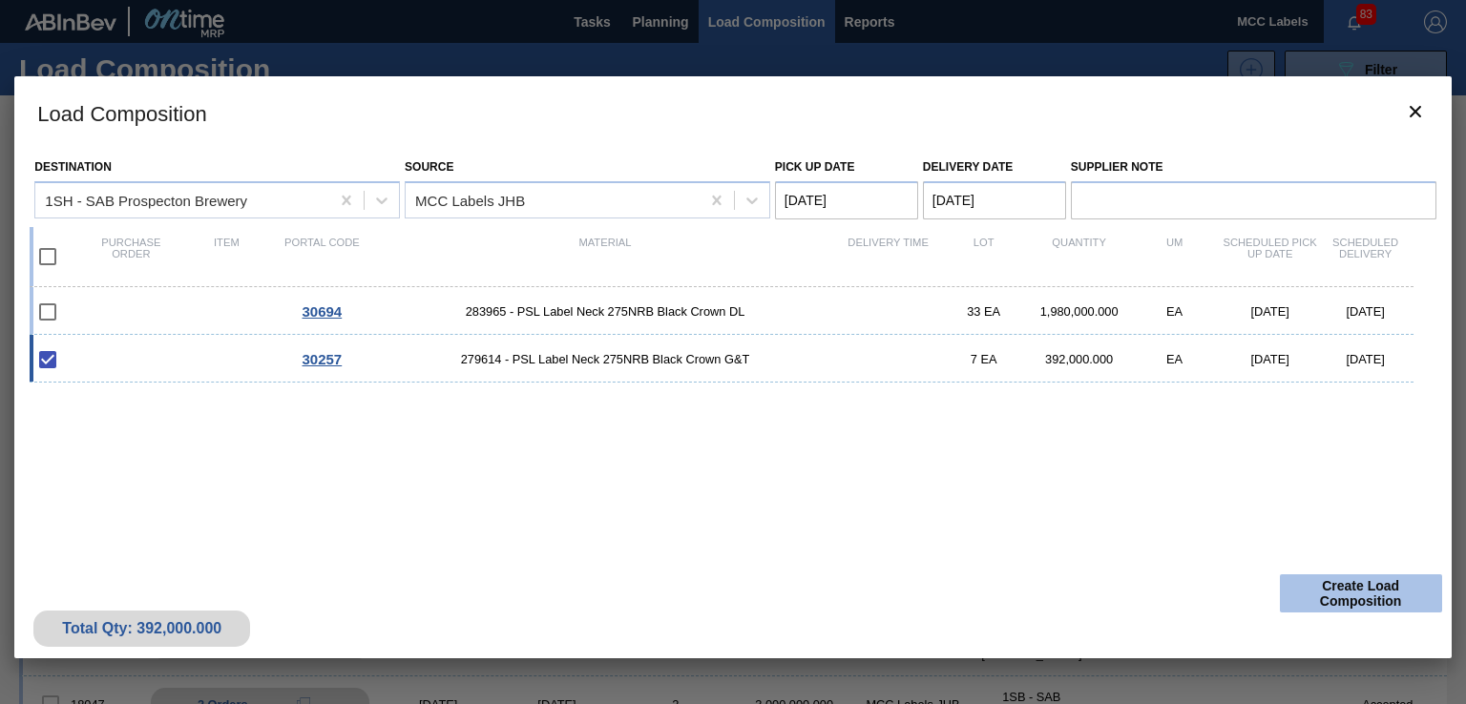
click at [1329, 603] on button "Create Load Composition" at bounding box center [1361, 594] width 162 height 38
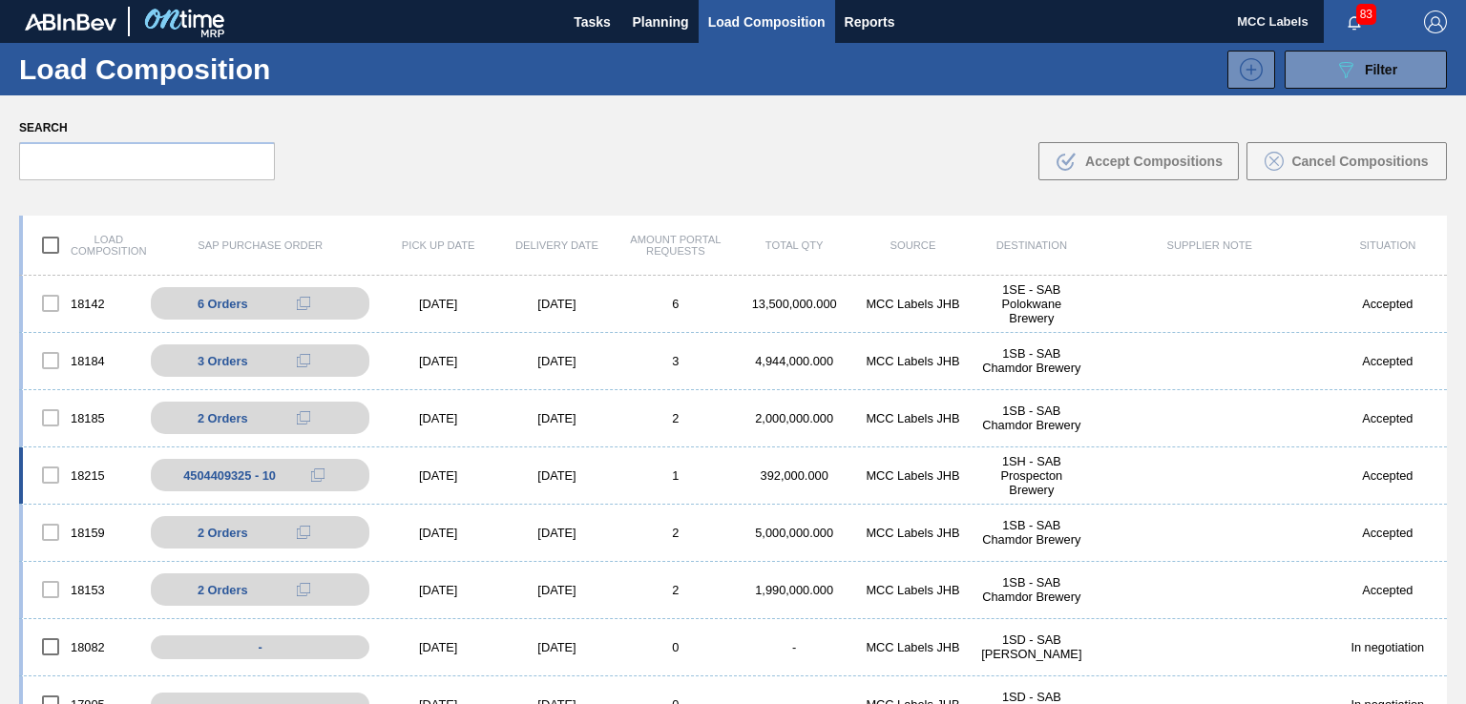
click at [840, 467] on div "18215 4504409325 - 10 [DATE] [DATE] 1 392,000.000 MCC Labels JHB 1SH - SAB Pros…" at bounding box center [733, 476] width 1428 height 57
click at [706, 467] on div "18215 4504409325 - 10 [DATE] [DATE] 1 392,000.000 MCC Labels JHB 1SH - SAB Pros…" at bounding box center [733, 476] width 1428 height 57
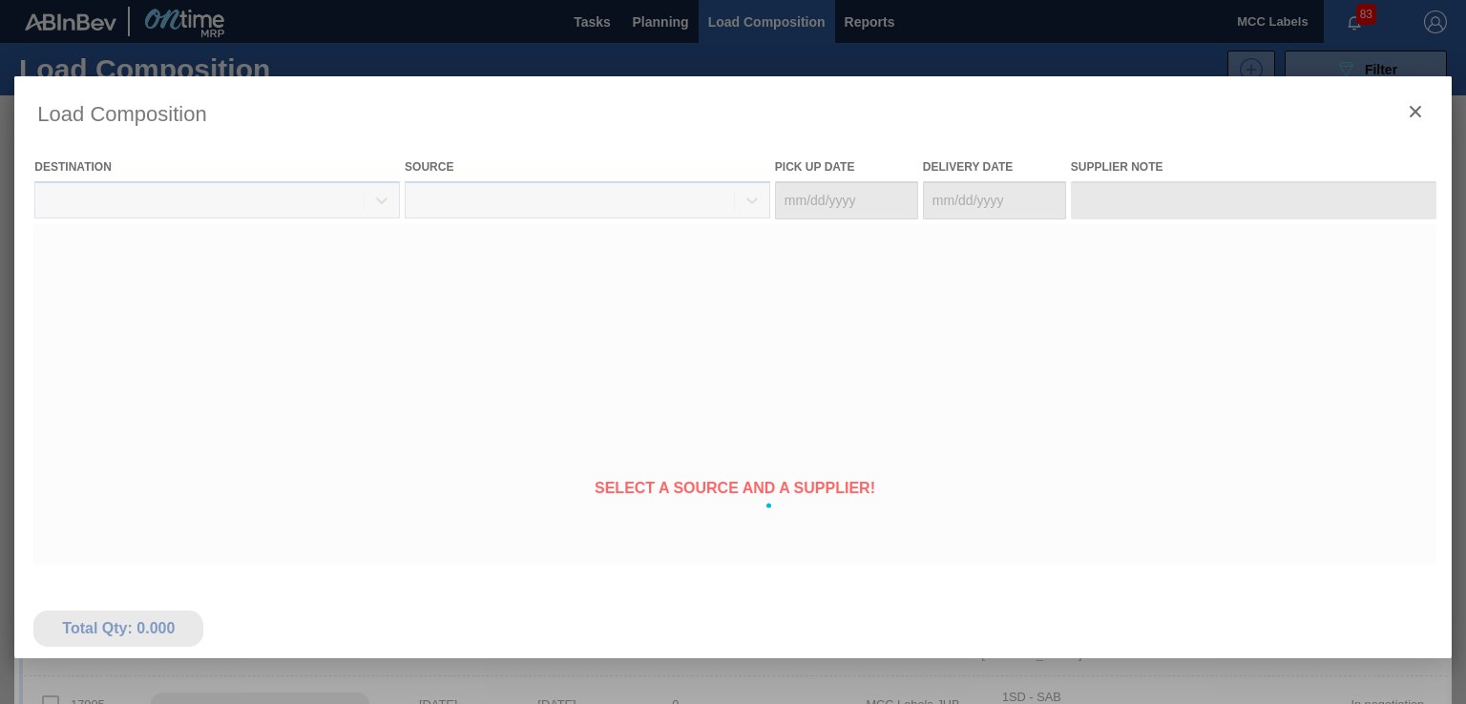
type Date "[DATE]"
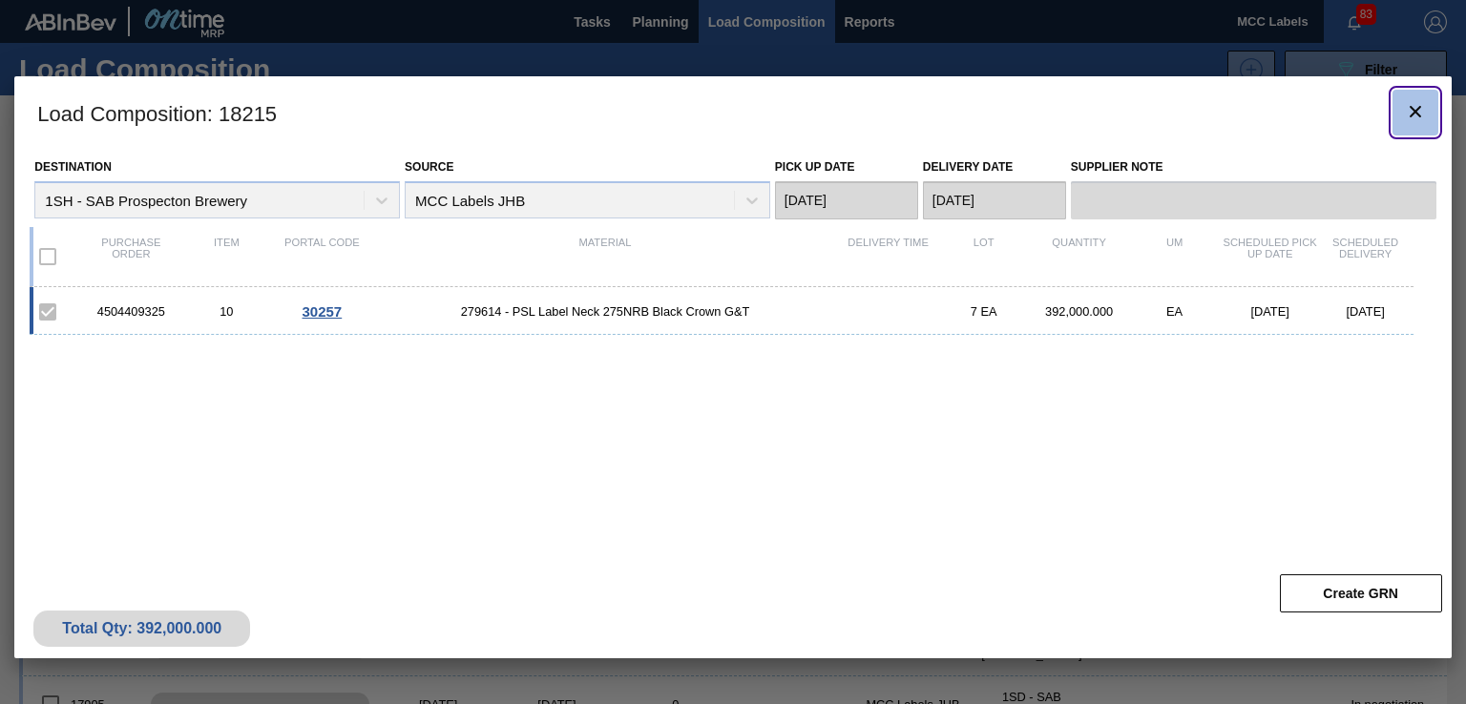
click at [1332, 117] on icon "botão de ícone" at bounding box center [1415, 111] width 23 height 23
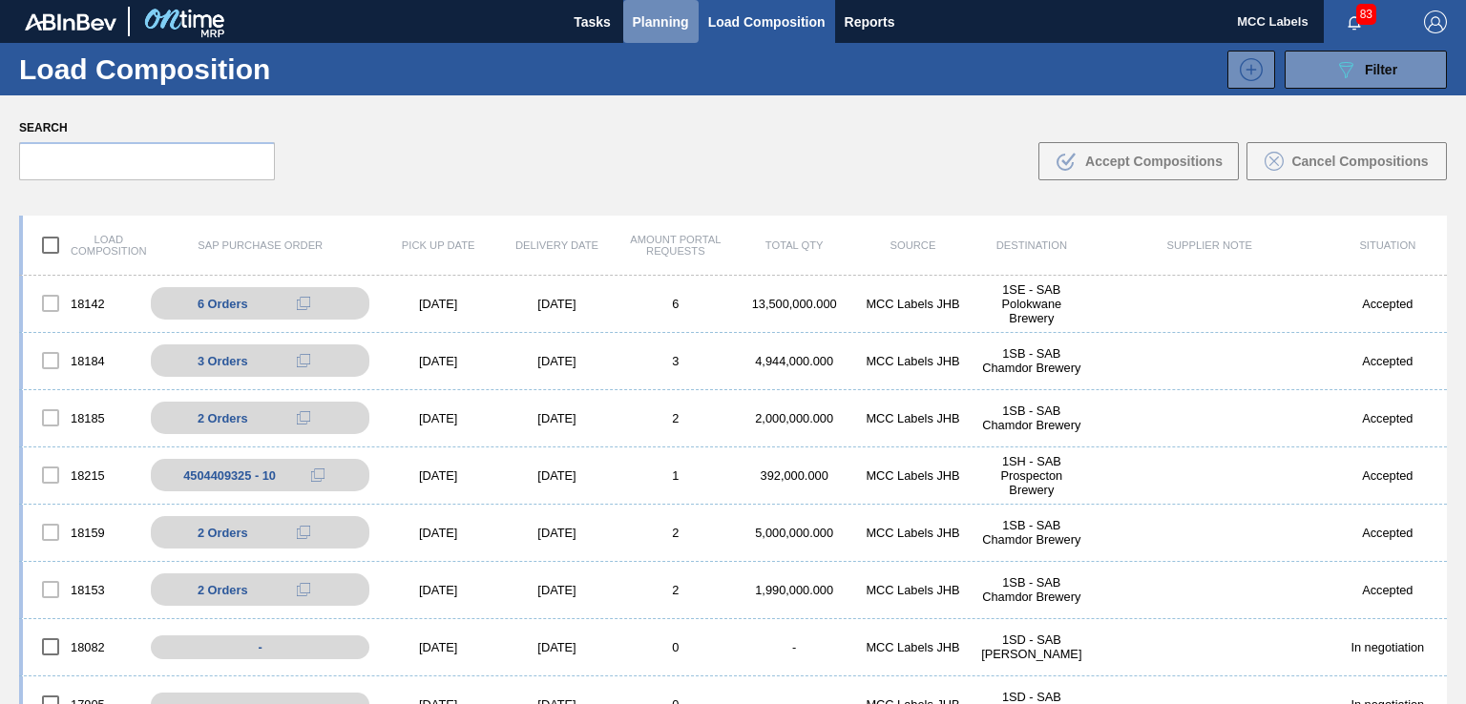
drag, startPoint x: 663, startPoint y: 16, endPoint x: 625, endPoint y: 62, distance: 59.6
click at [664, 16] on span "Planning" at bounding box center [661, 22] width 56 height 23
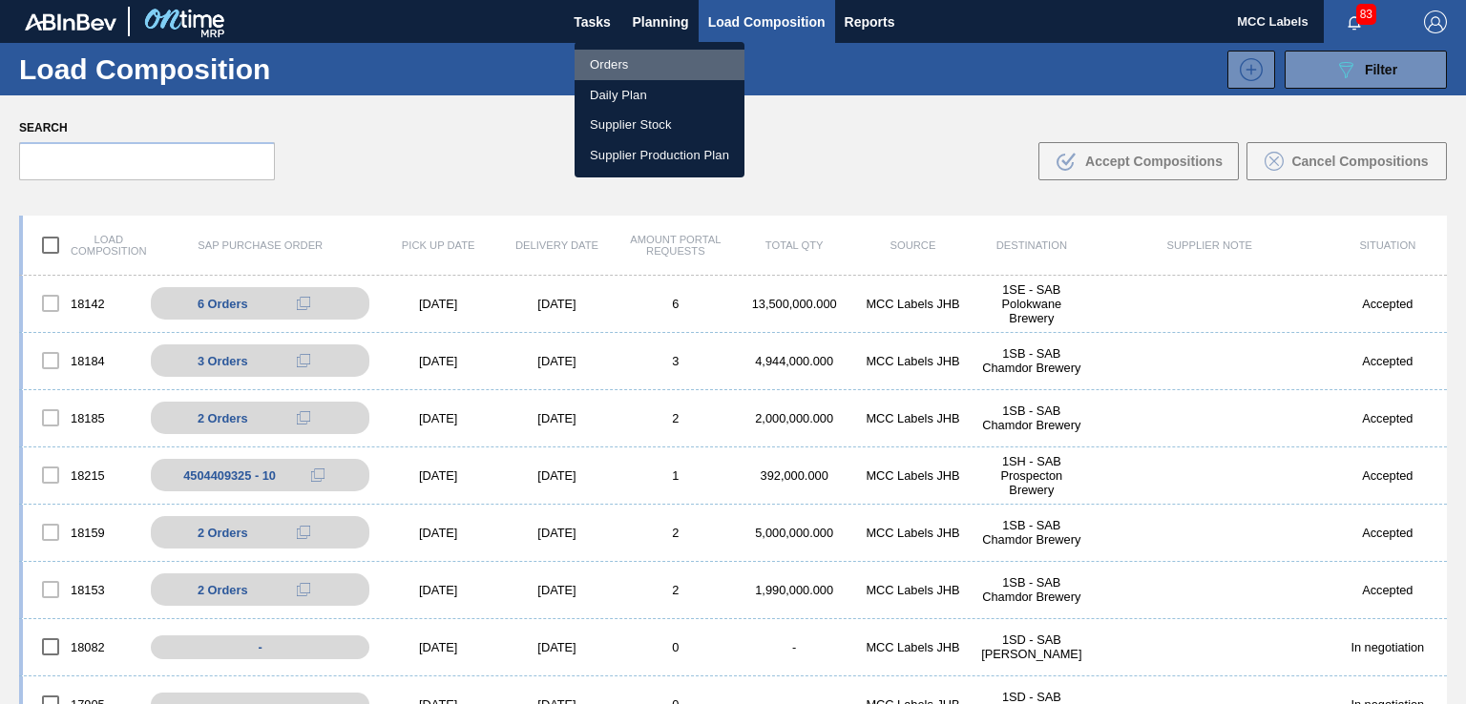
click at [611, 71] on li "Orders" at bounding box center [660, 65] width 170 height 31
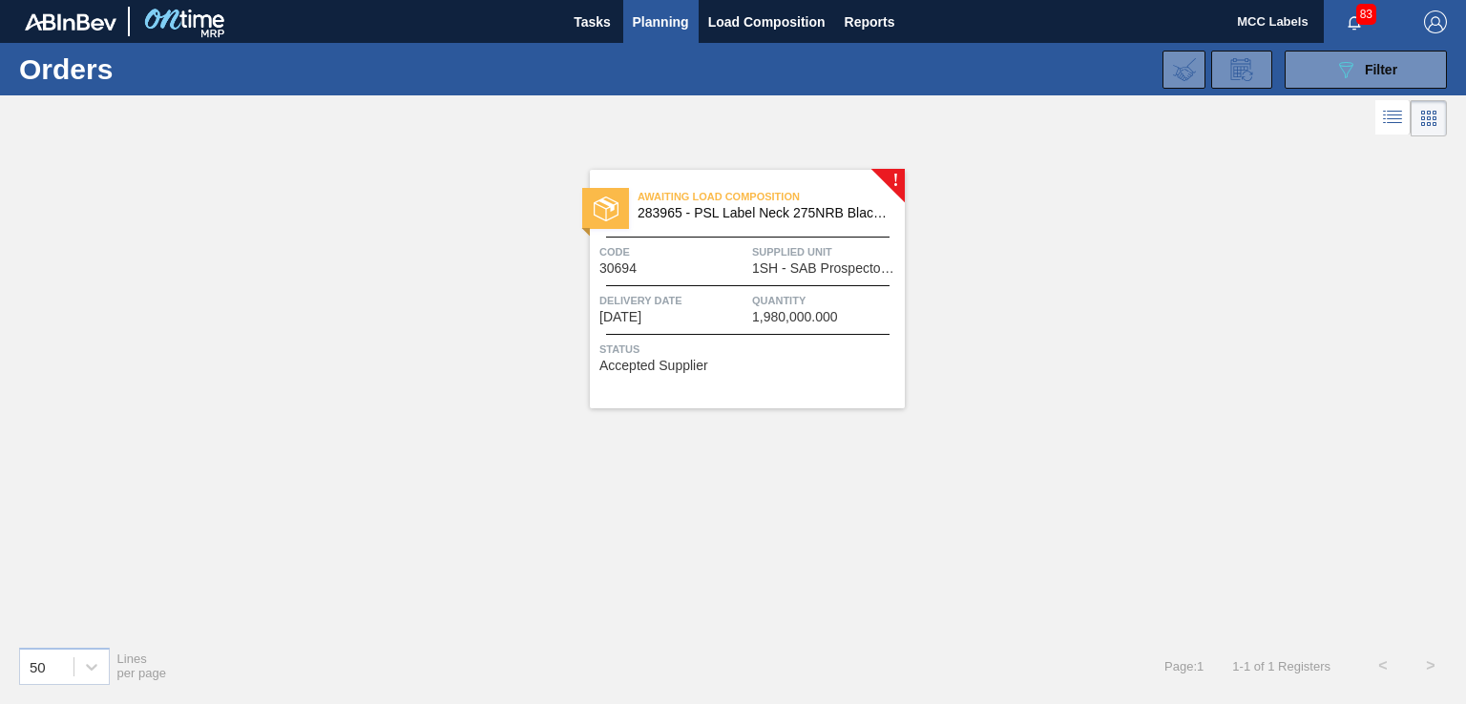
click at [667, 277] on div "Awaiting Load Composition 283965 - PSL Label Neck 275NRB Black Crown DL Code 30…" at bounding box center [747, 289] width 315 height 239
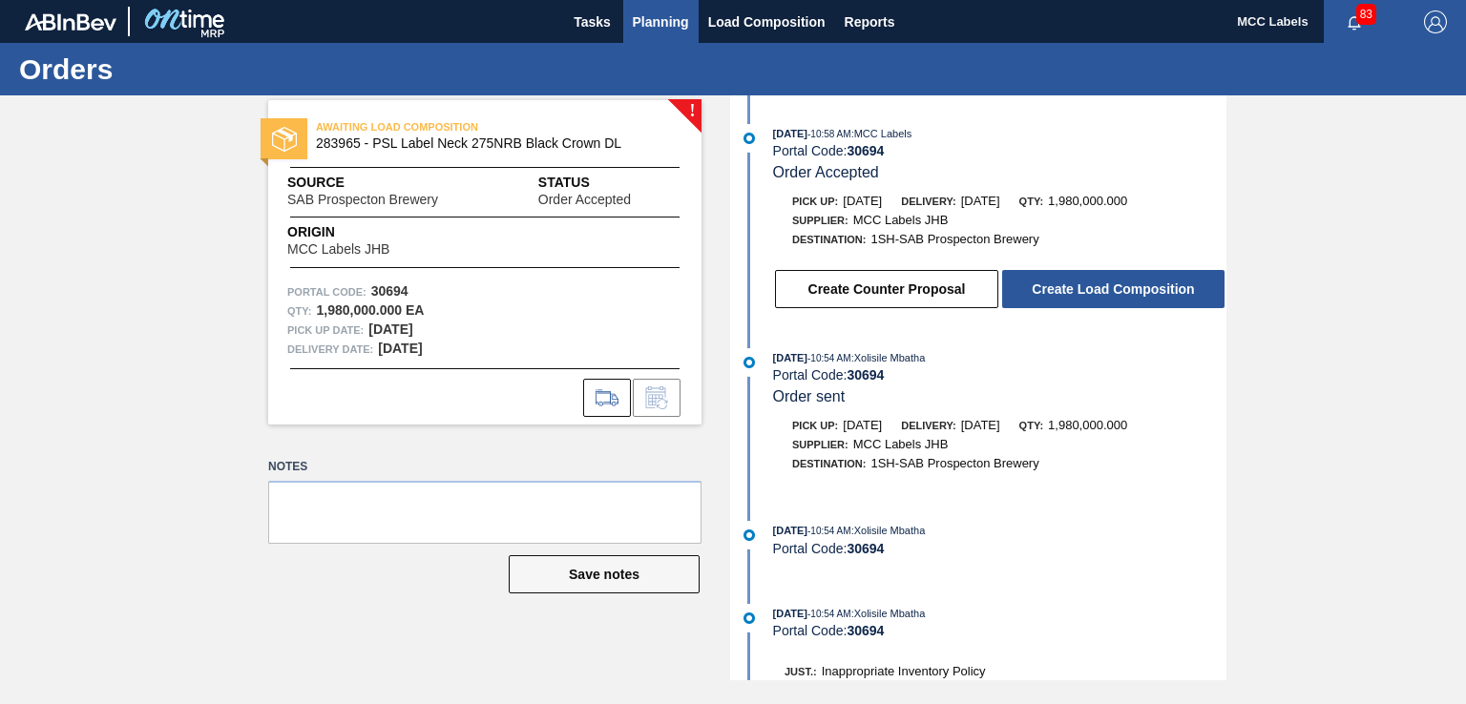
click at [662, 18] on span "Planning" at bounding box center [661, 22] width 56 height 23
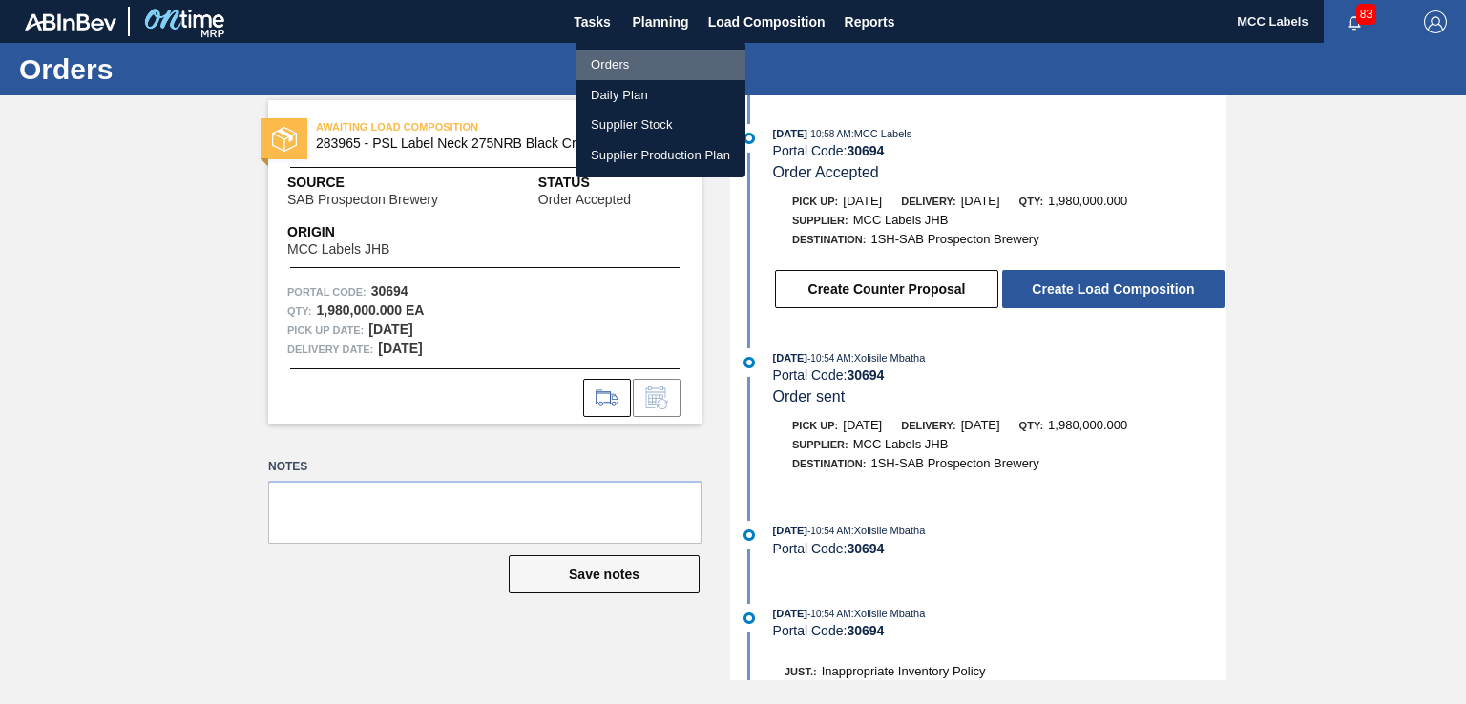
click at [619, 61] on li "Orders" at bounding box center [661, 65] width 170 height 31
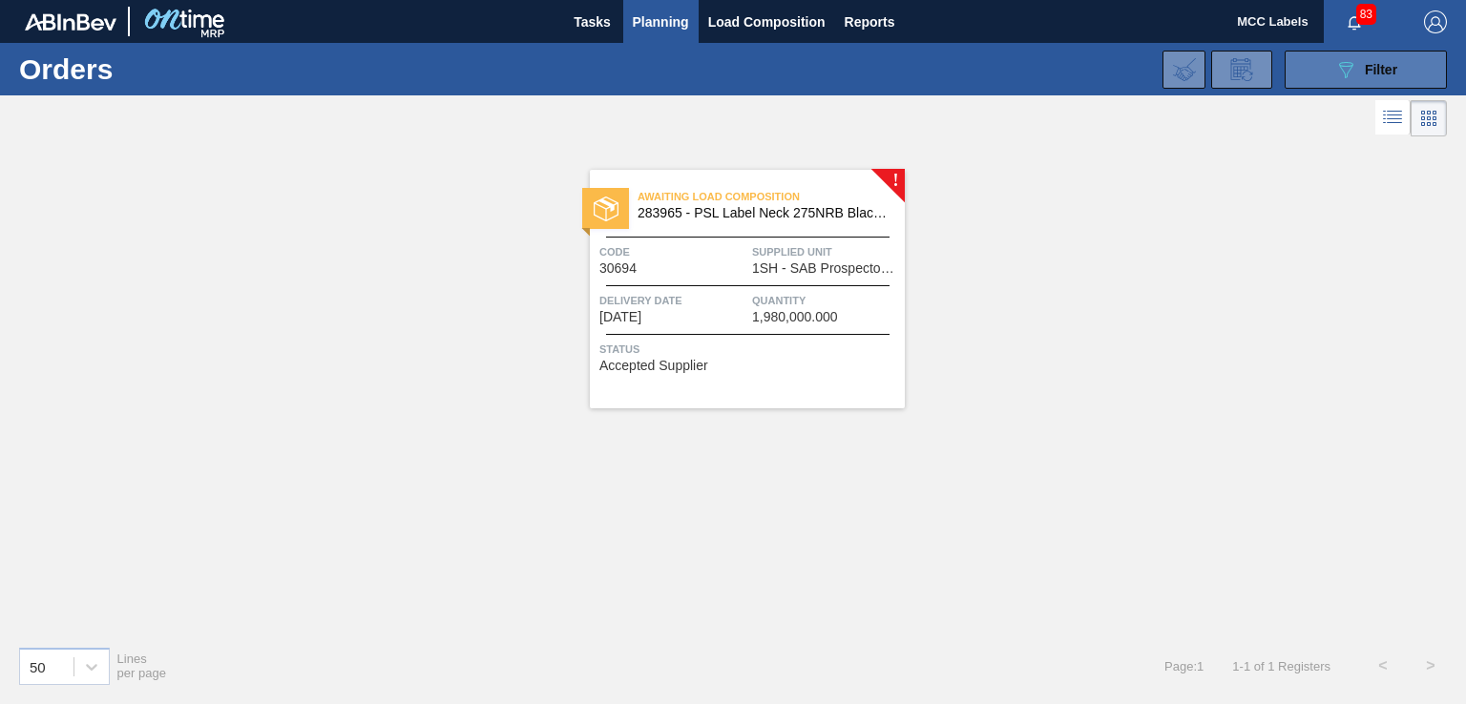
click at [1291, 77] on button "089F7B8B-B2A5-4AFE-B5C0-19BA573D28AC Filter" at bounding box center [1366, 70] width 162 height 38
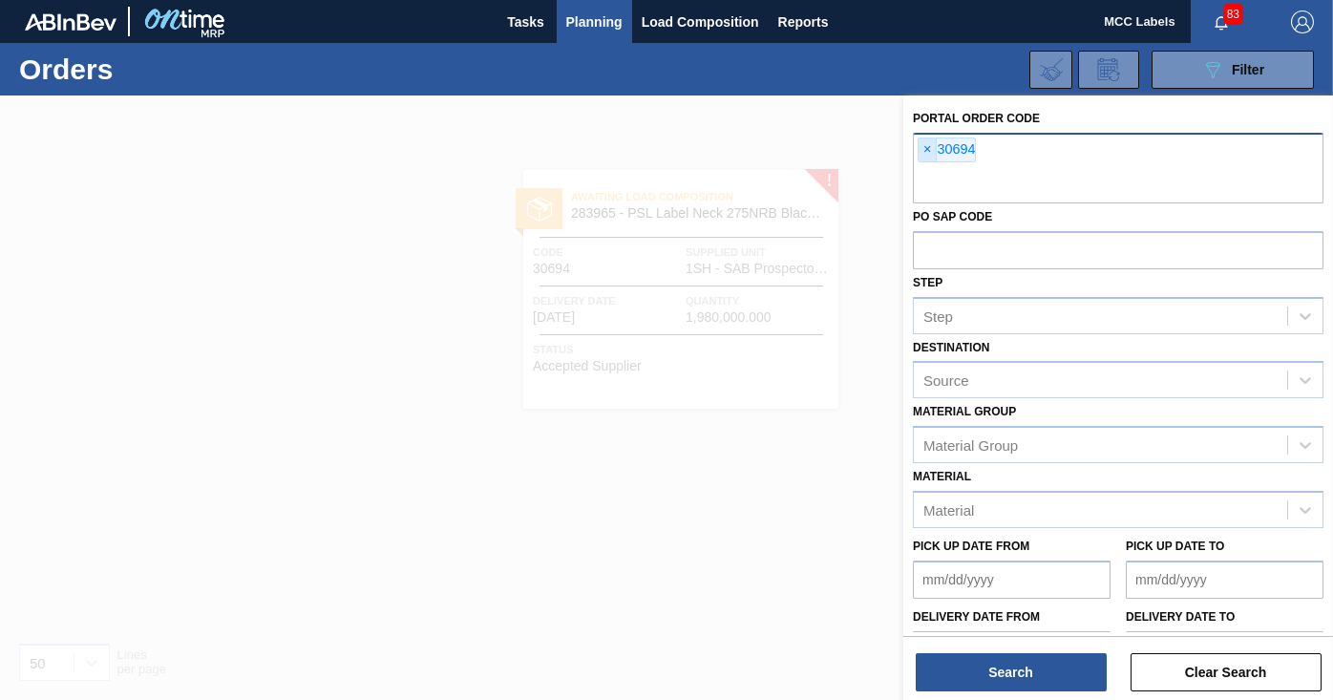
click at [924, 151] on span "×" at bounding box center [927, 149] width 18 height 23
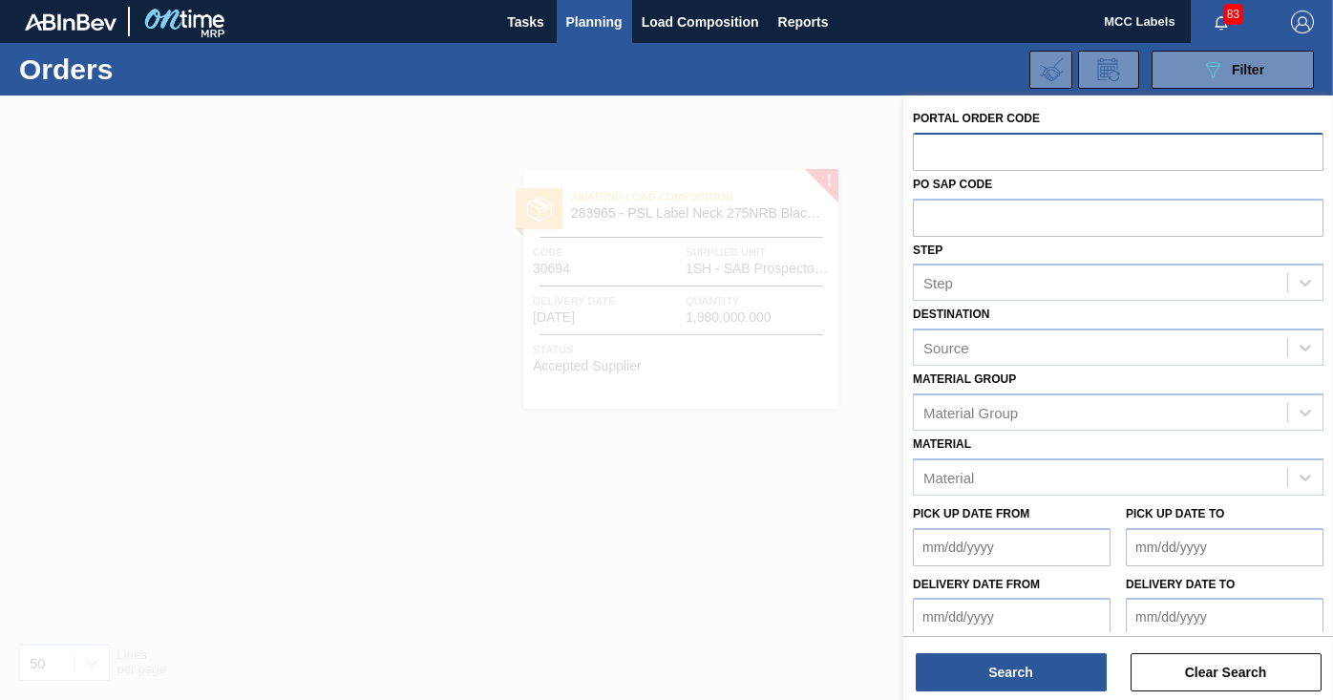
click at [926, 151] on input "text" at bounding box center [1118, 151] width 410 height 36
type input "30964"
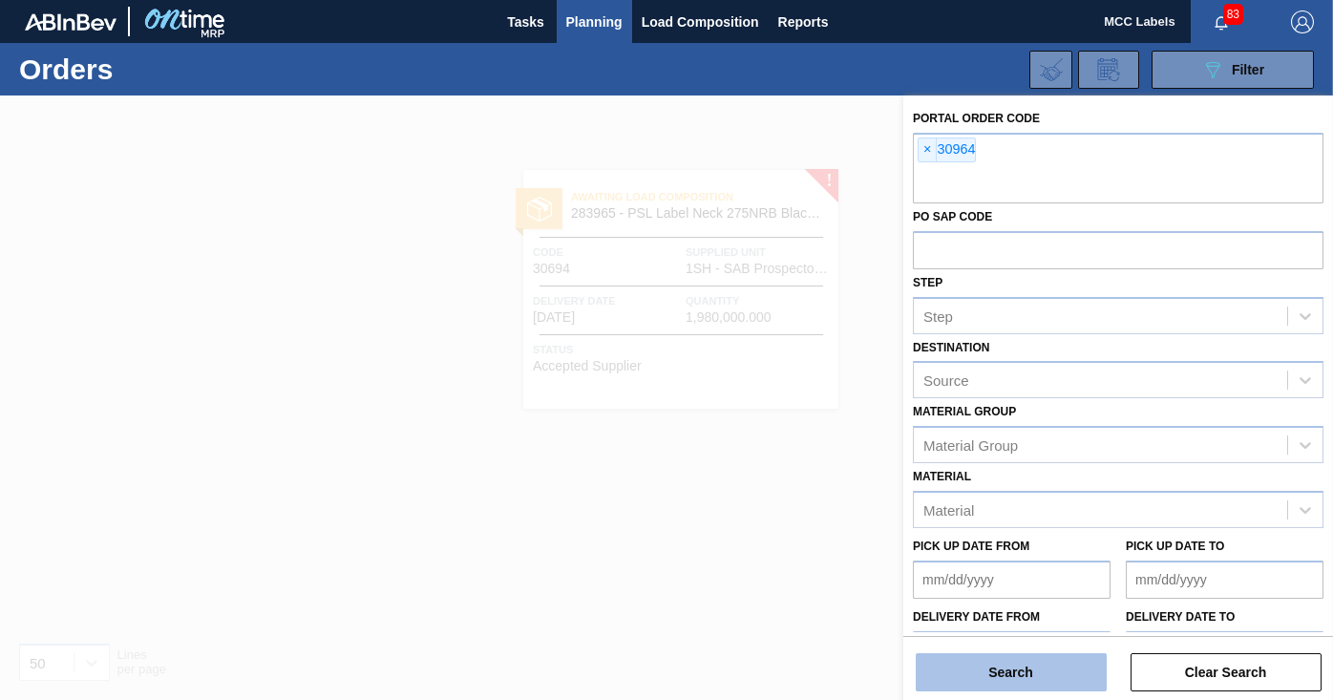
click at [982, 674] on button "Search" at bounding box center [1010, 672] width 191 height 38
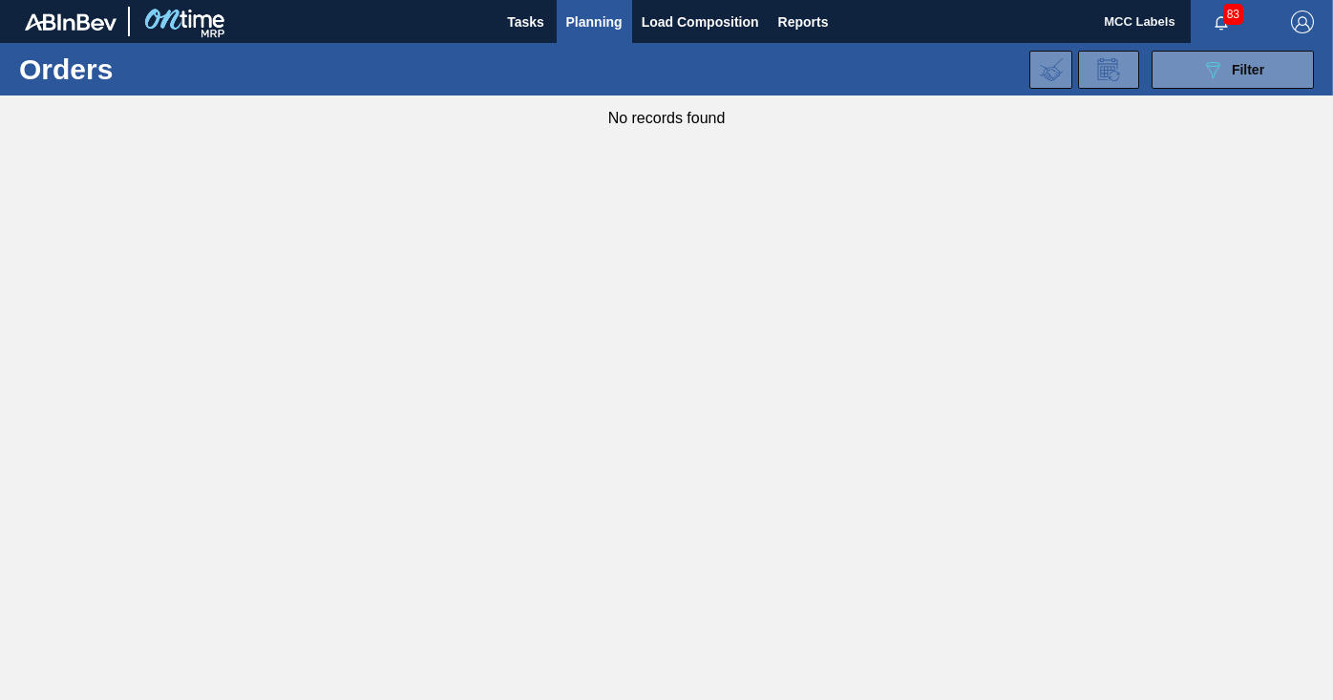
click at [590, 14] on span "Planning" at bounding box center [594, 22] width 56 height 23
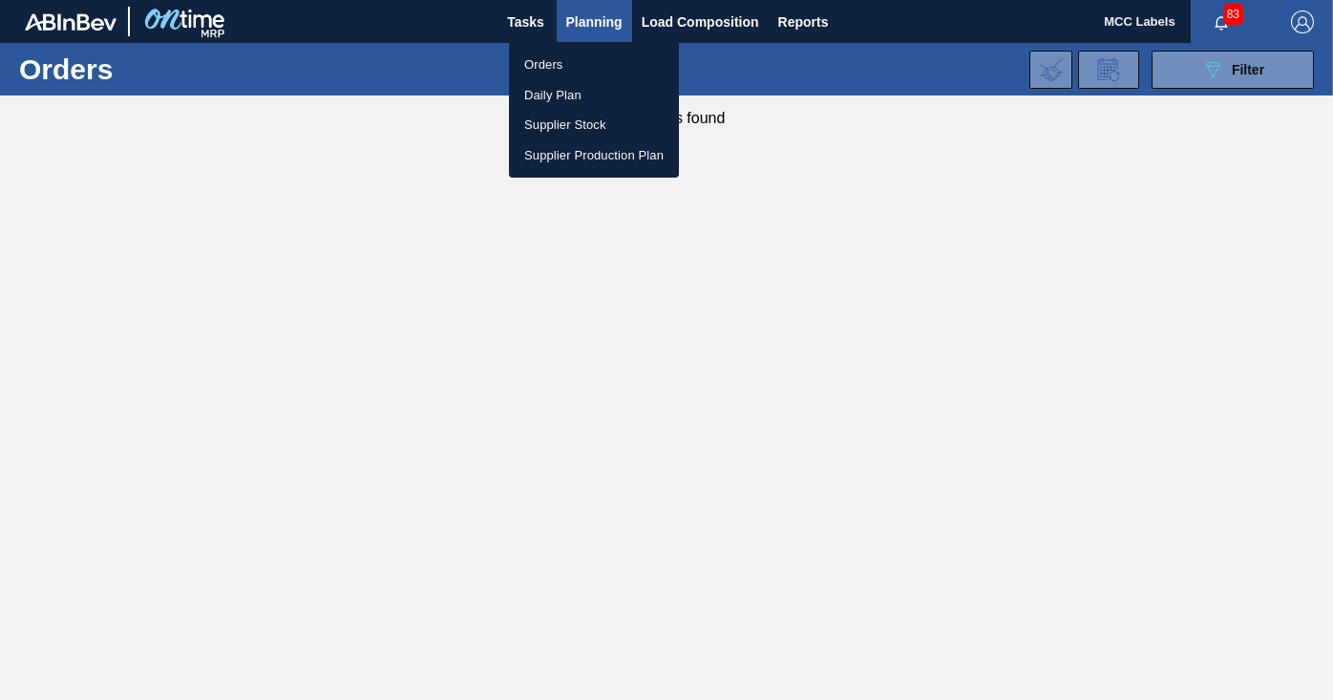
click at [538, 57] on li "Orders" at bounding box center [594, 65] width 170 height 31
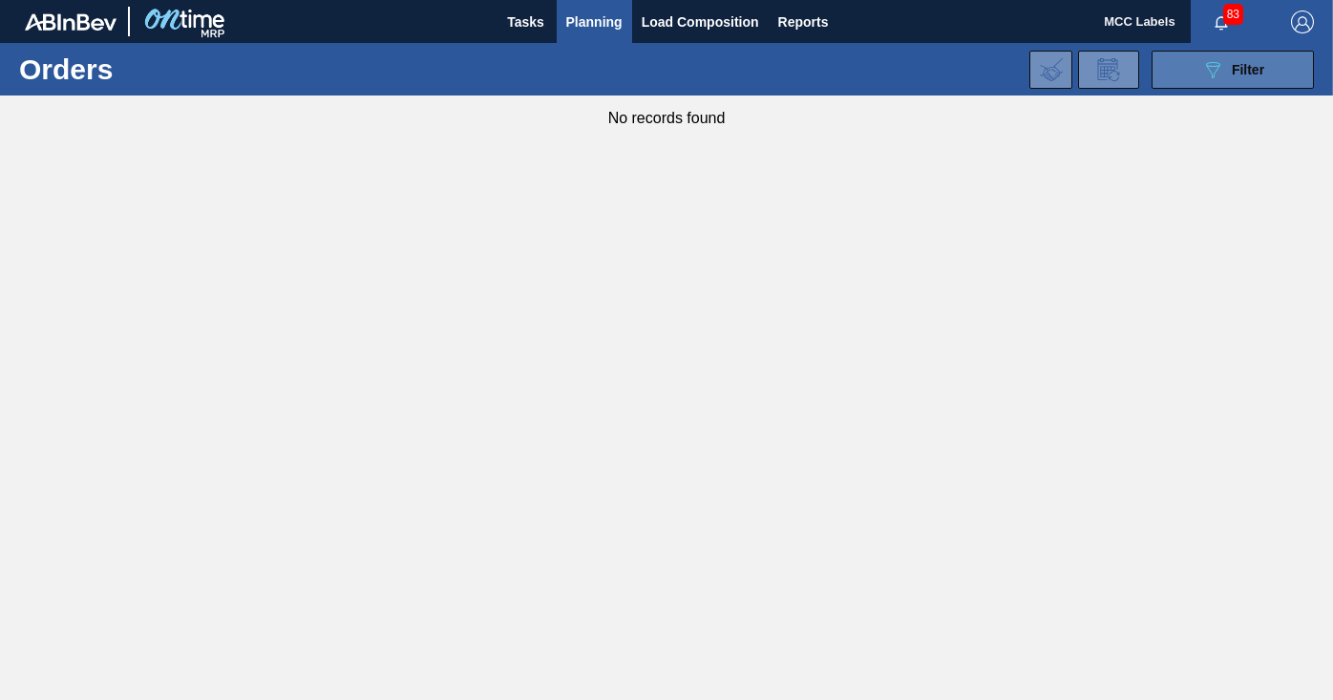
click at [1189, 69] on button "089F7B8B-B2A5-4AFE-B5C0-19BA573D28AC Filter" at bounding box center [1232, 70] width 162 height 38
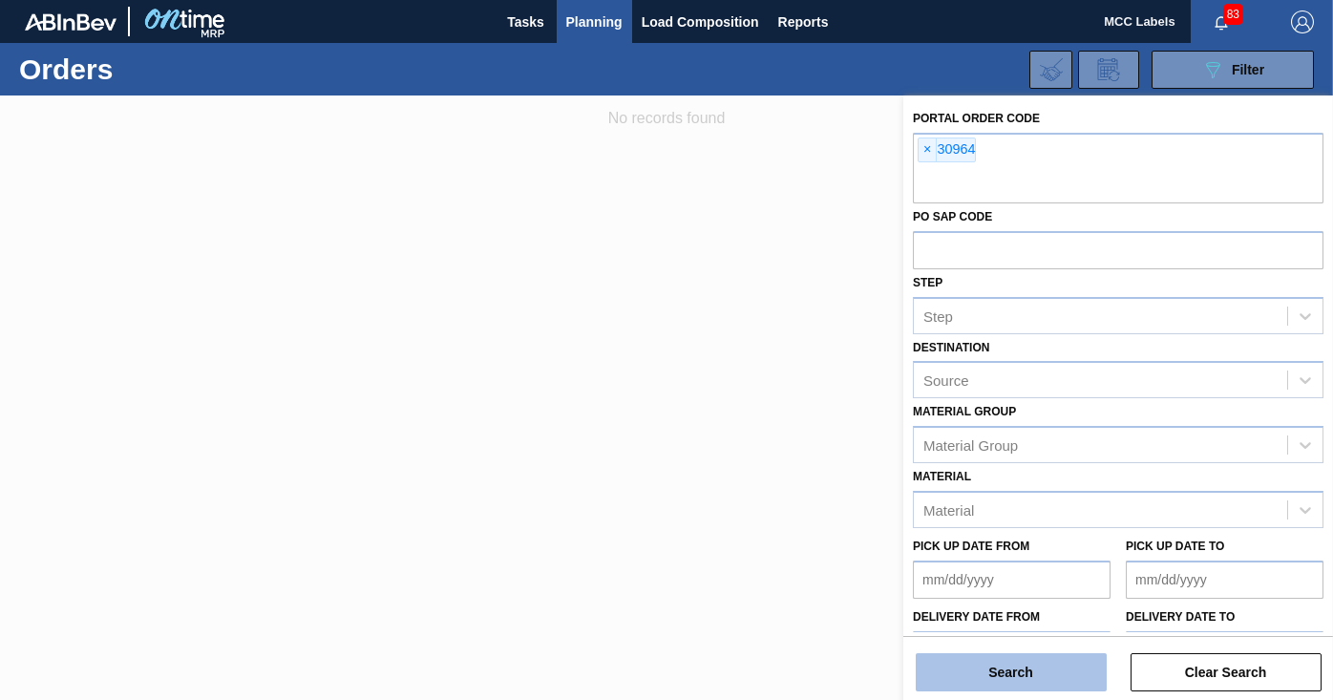
click at [1029, 678] on button "Search" at bounding box center [1010, 672] width 191 height 38
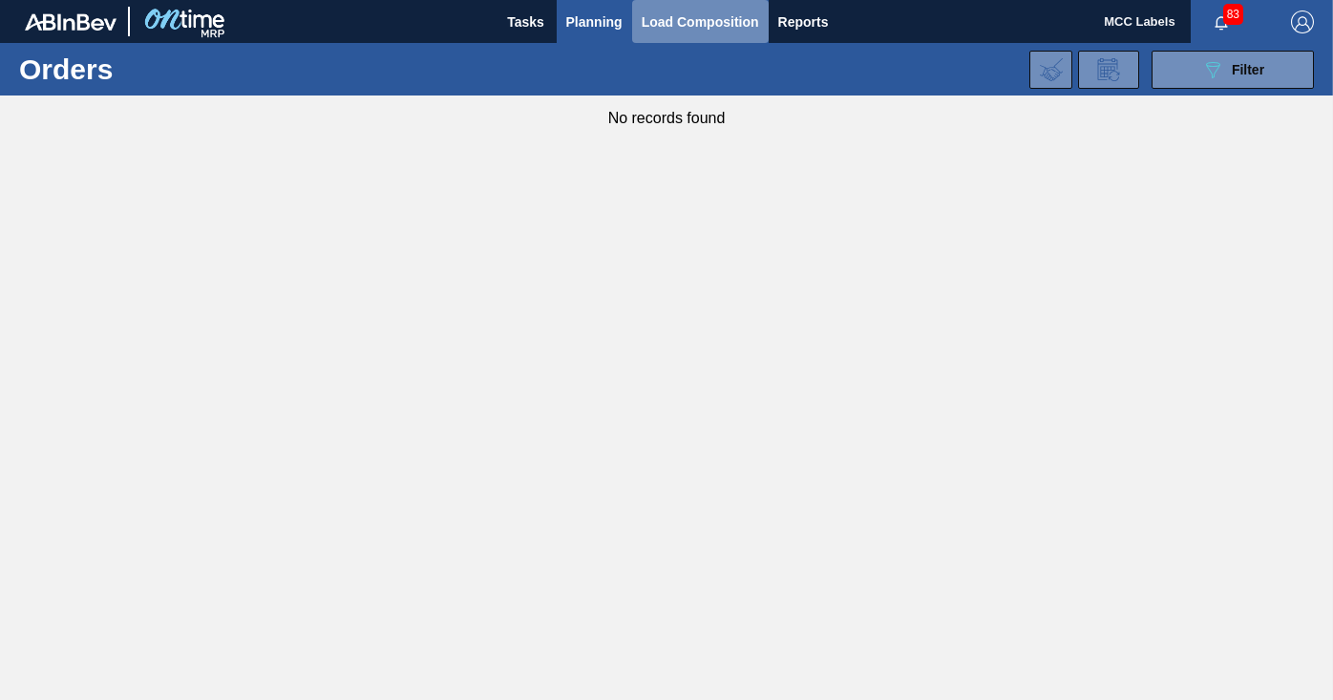
click at [748, 23] on span "Load Composition" at bounding box center [699, 22] width 117 height 23
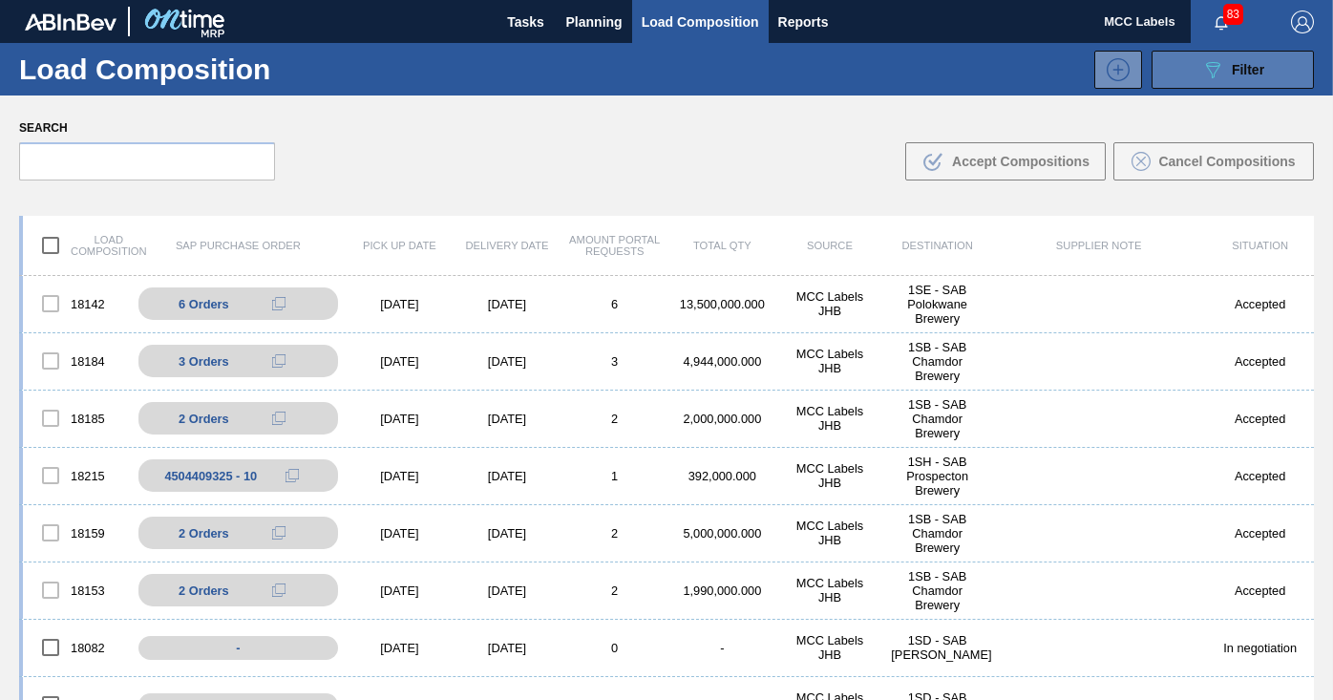
click at [1174, 64] on button "089F7B8B-B2A5-4AFE-B5C0-19BA573D28AC Filter" at bounding box center [1232, 70] width 162 height 38
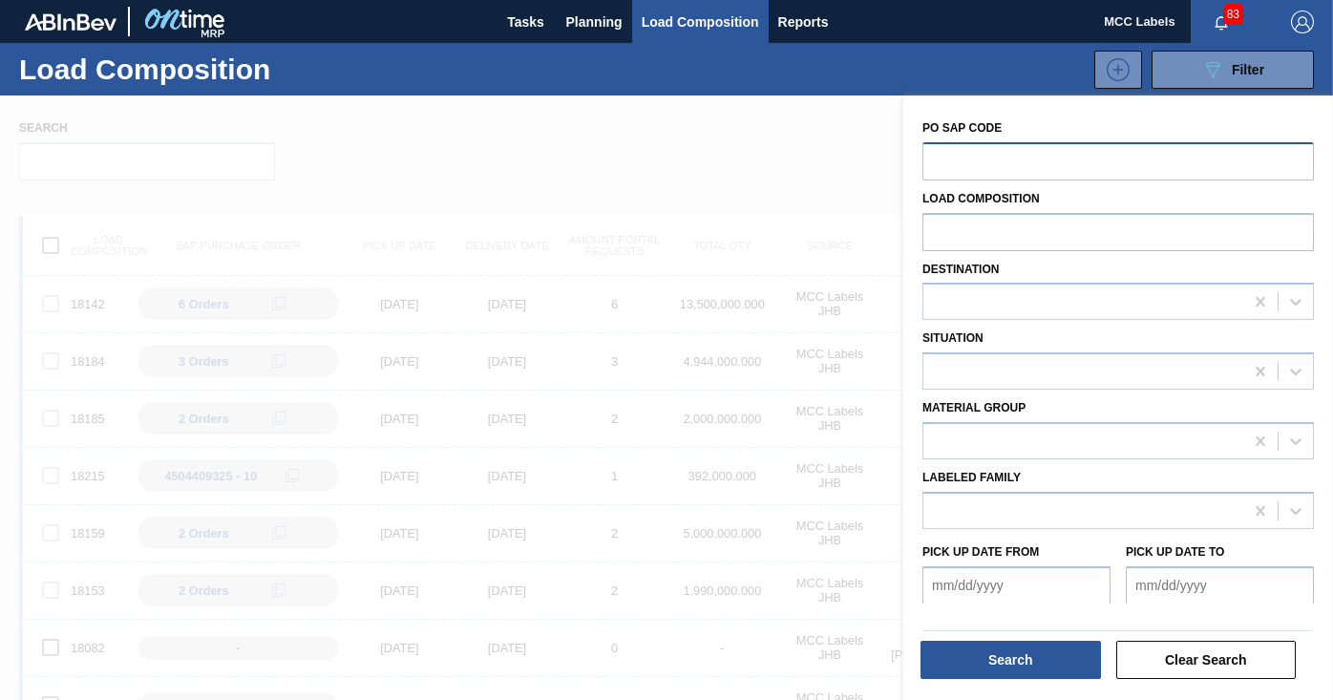
click at [956, 159] on input "text" at bounding box center [1117, 160] width 391 height 36
type input "283965"
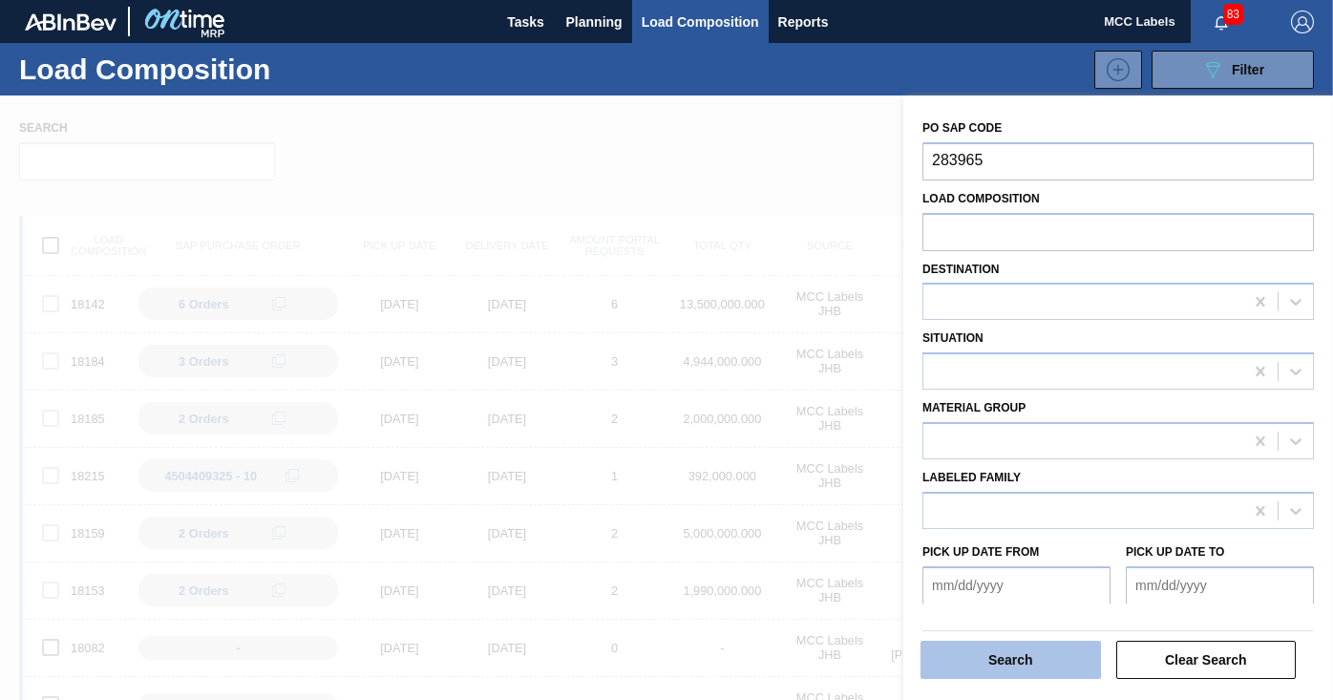
click at [1032, 667] on button "Search" at bounding box center [1010, 660] width 180 height 38
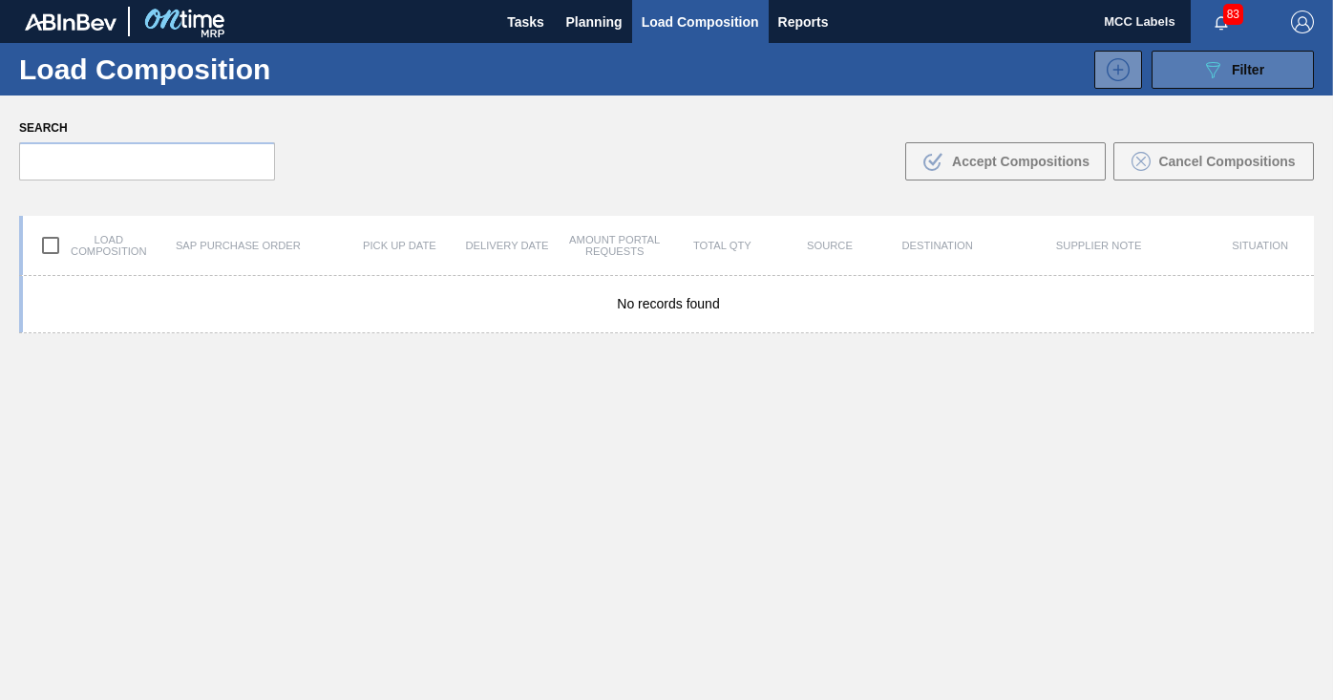
click at [1180, 68] on button "089F7B8B-B2A5-4AFE-B5C0-19BA573D28AC Filter" at bounding box center [1232, 70] width 162 height 38
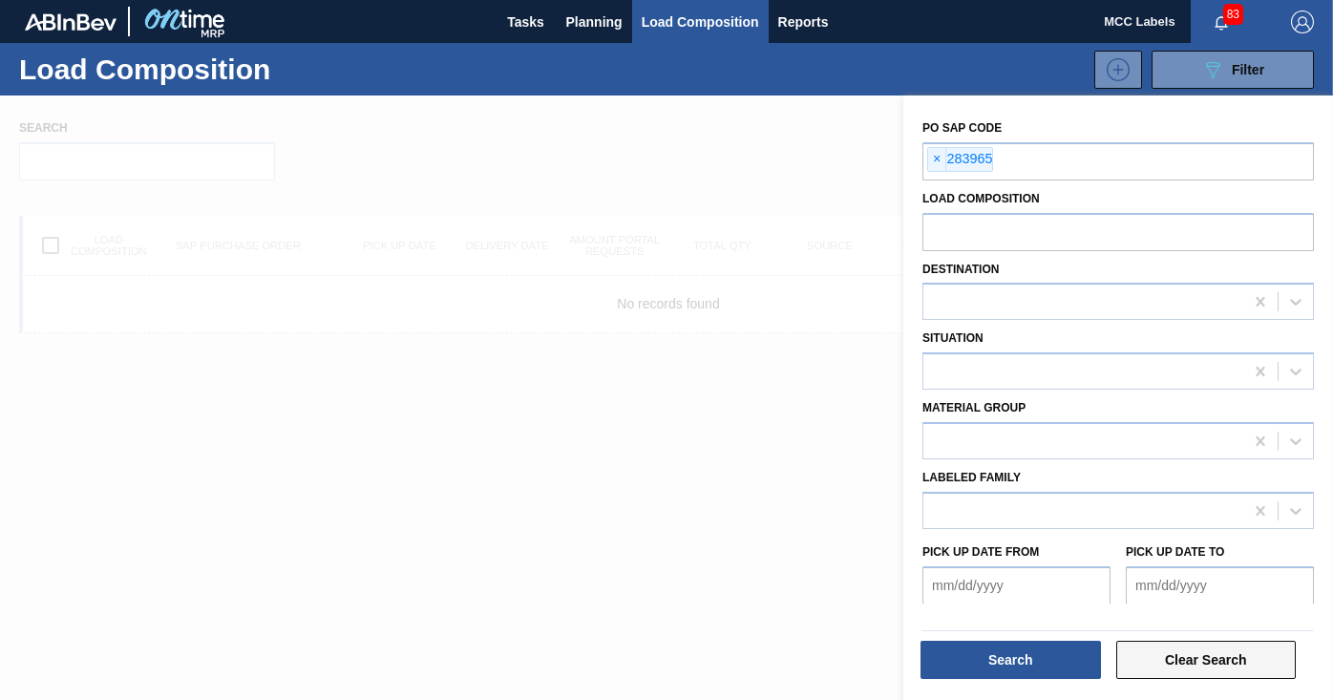
click at [1188, 650] on button "Clear Search" at bounding box center [1206, 660] width 180 height 38
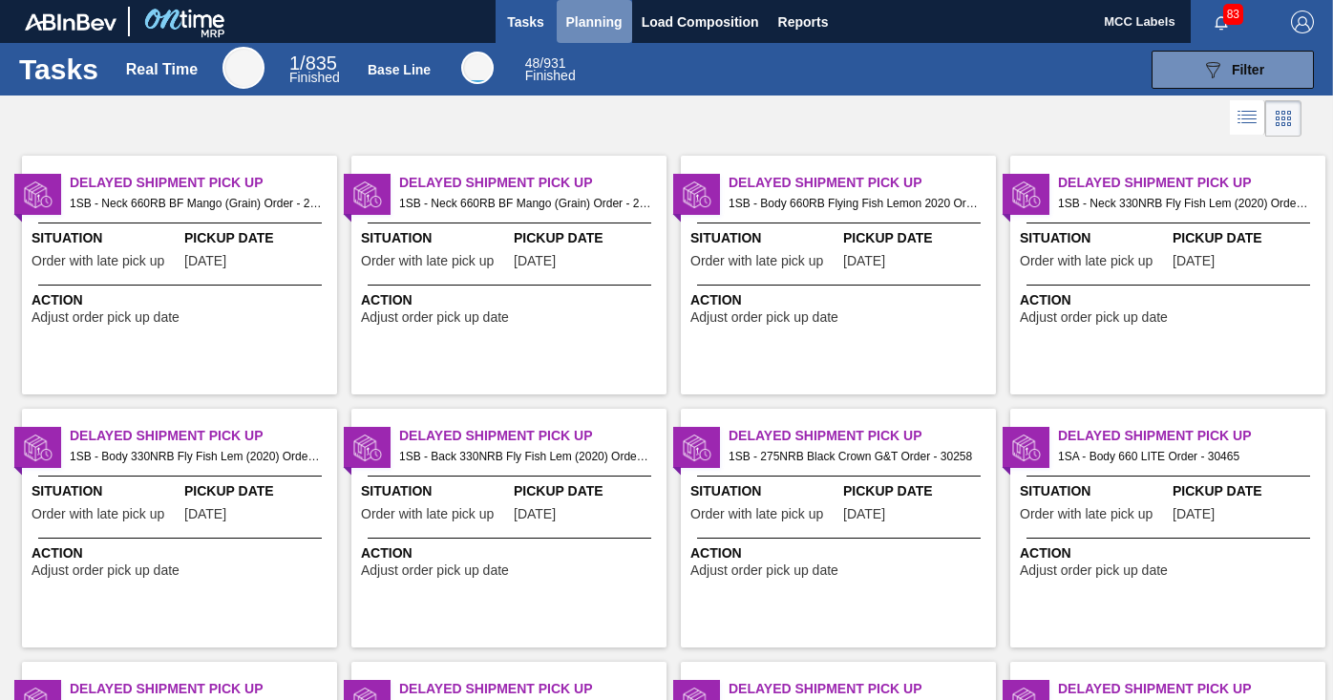
click at [585, 26] on span "Planning" at bounding box center [594, 22] width 56 height 23
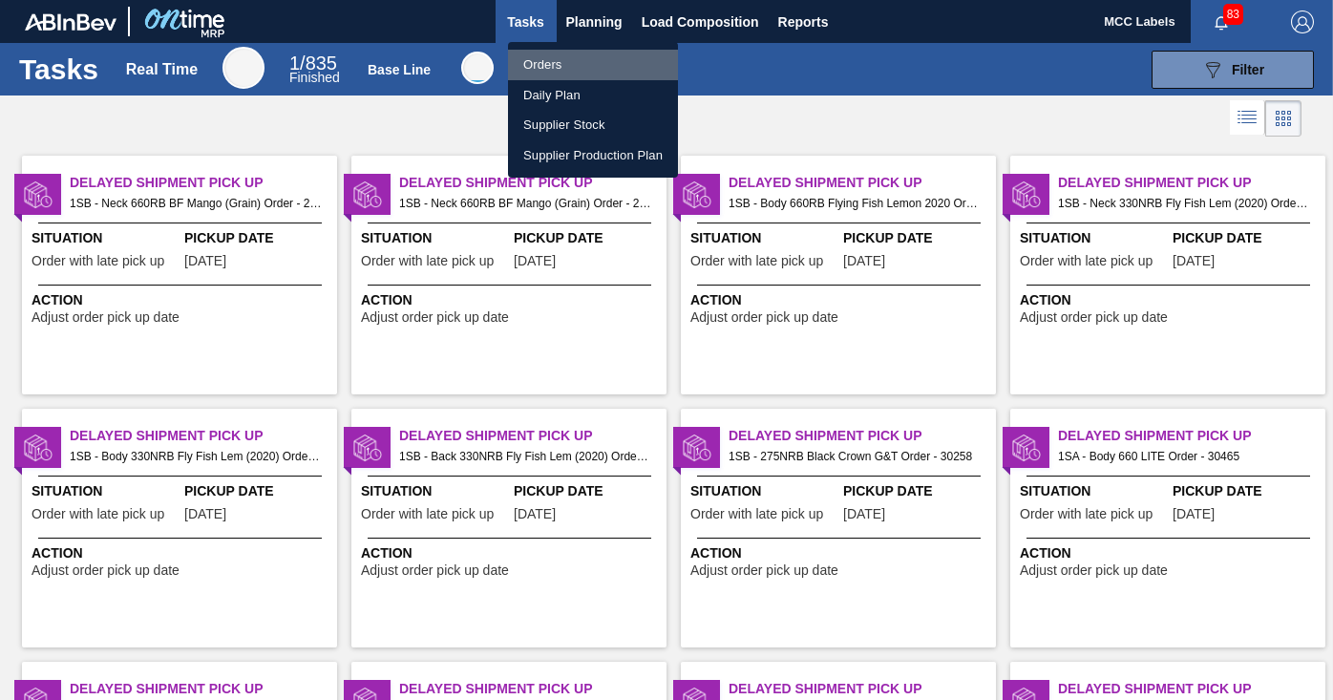
click at [534, 64] on li "Orders" at bounding box center [593, 65] width 170 height 31
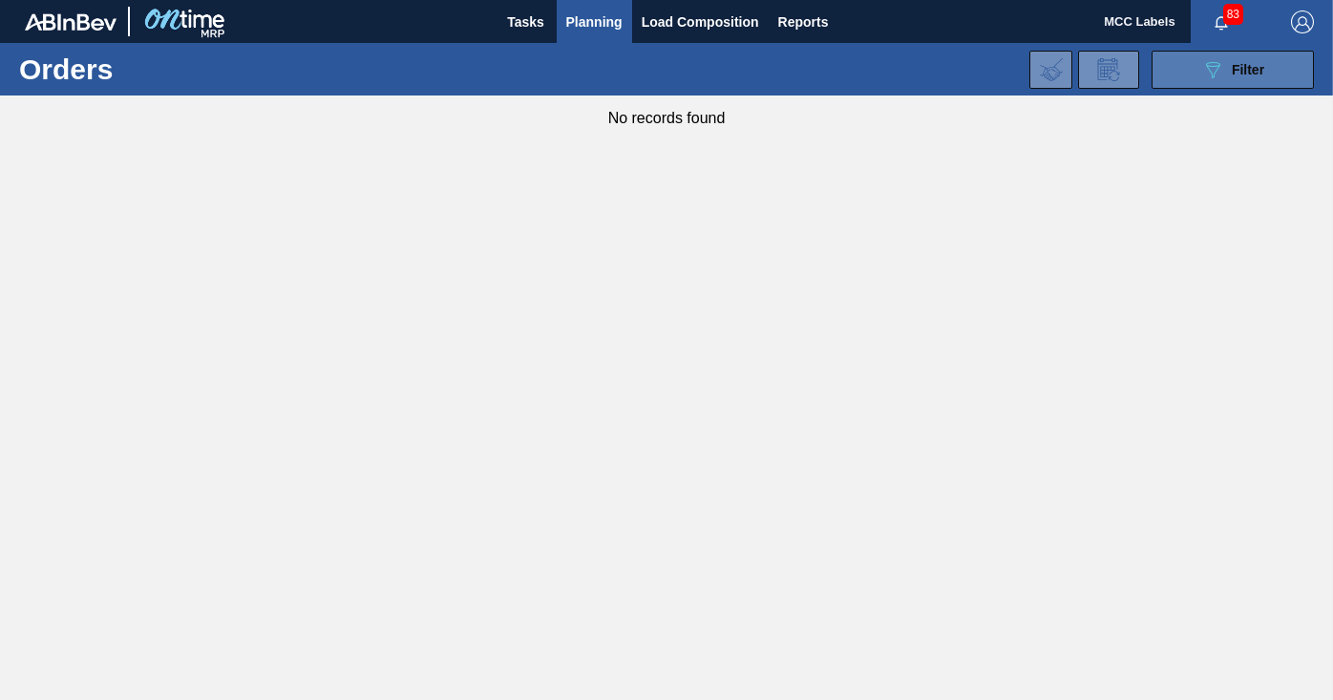
click at [1209, 67] on icon "089F7B8B-B2A5-4AFE-B5C0-19BA573D28AC" at bounding box center [1212, 69] width 23 height 23
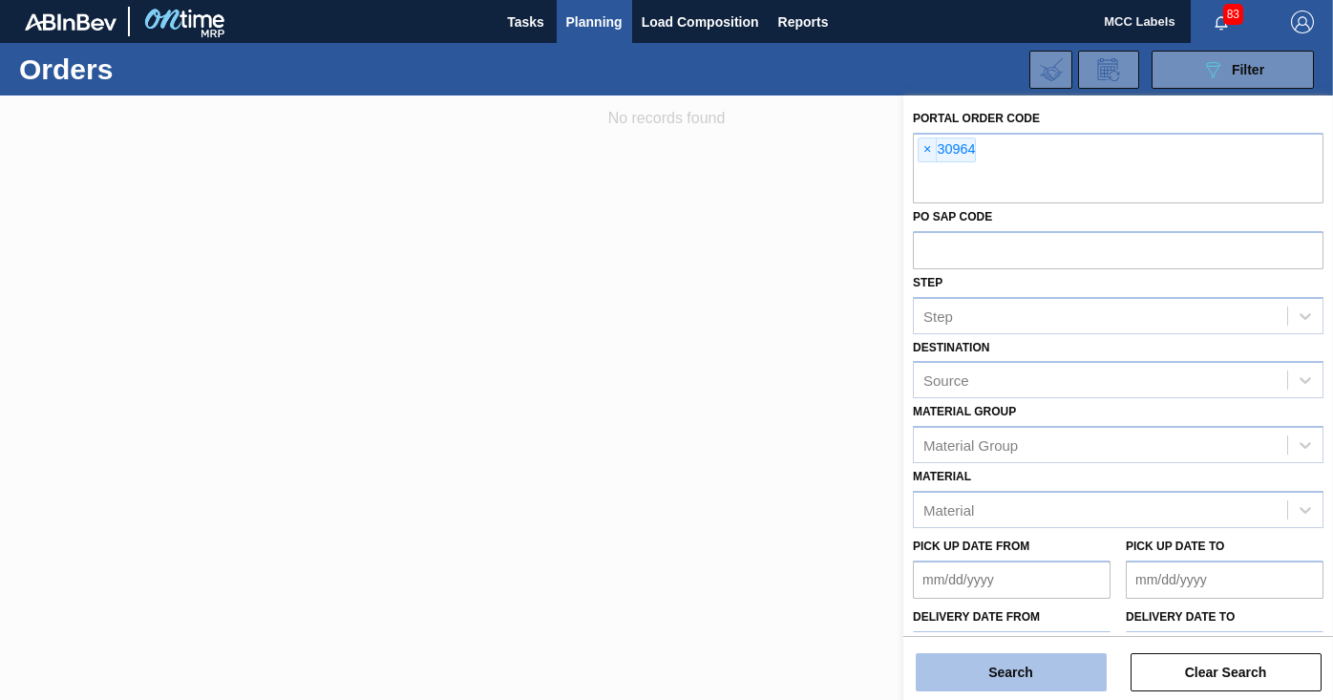
click at [971, 665] on button "Search" at bounding box center [1010, 672] width 191 height 38
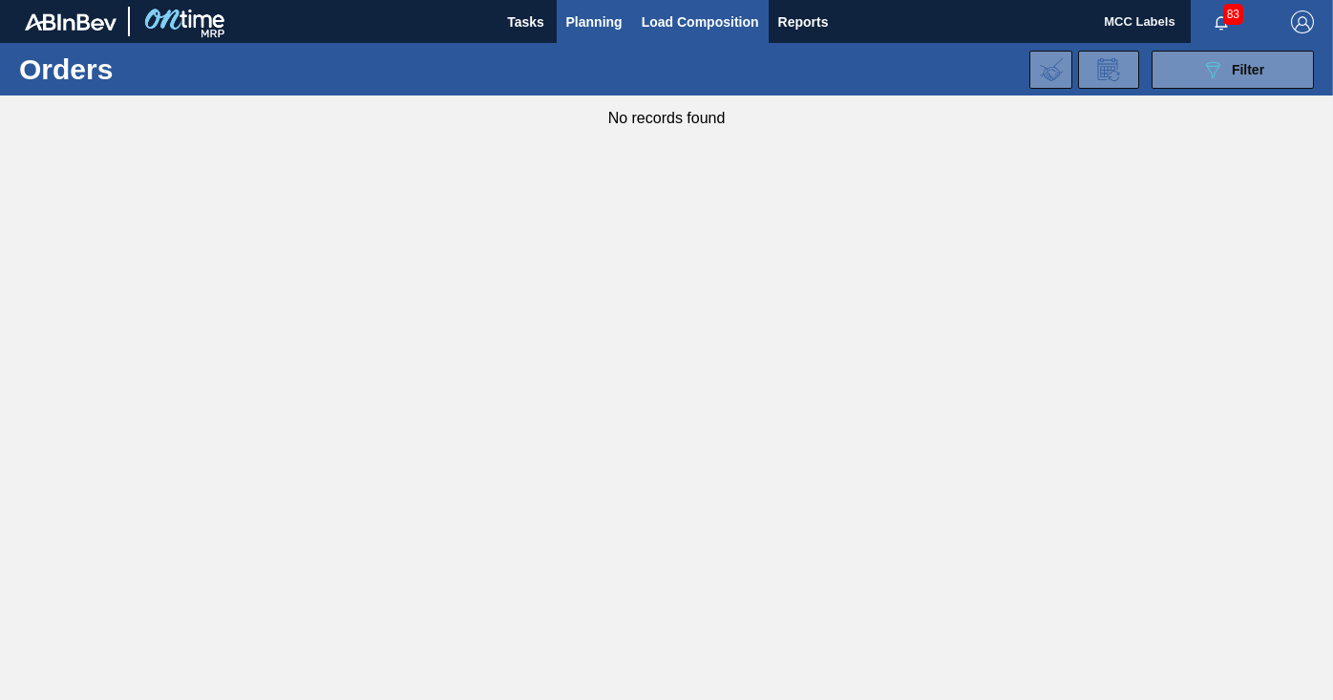
click at [665, 20] on span "Load Composition" at bounding box center [699, 22] width 117 height 23
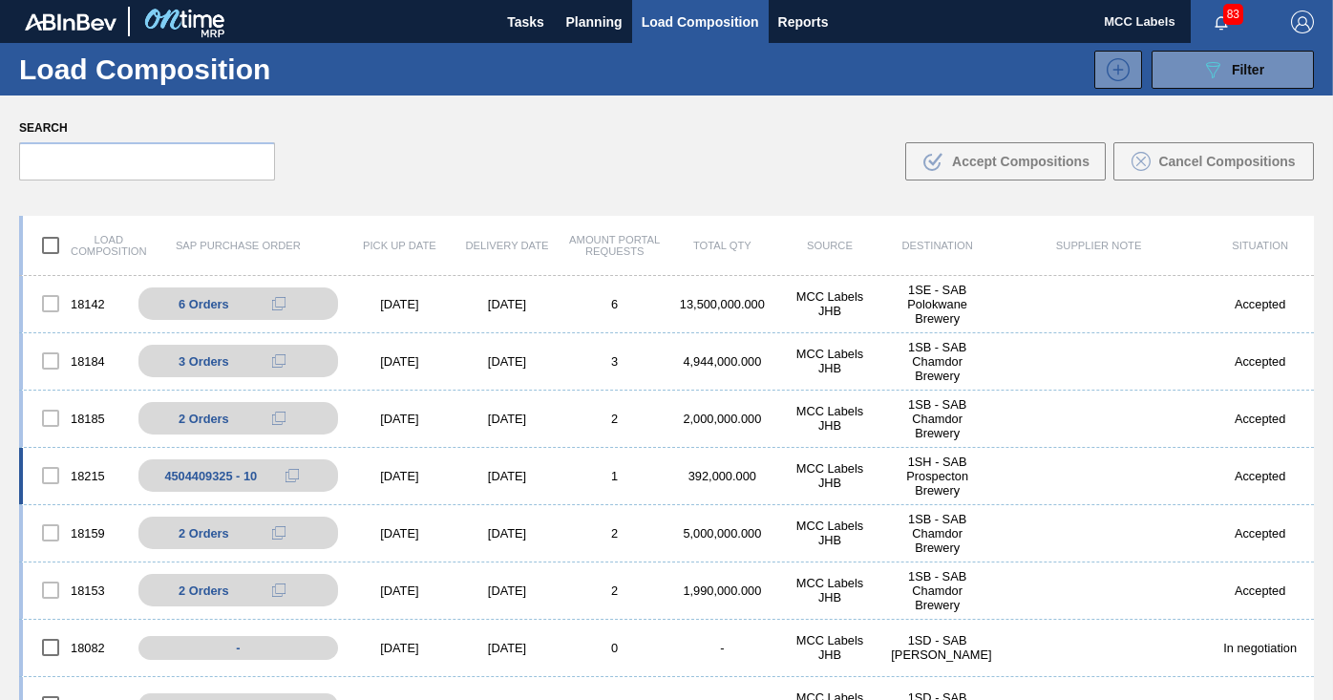
click at [721, 487] on div "18215 4504409325 - 10 [DATE] [DATE] 1 392,000.000 MCC Labels JHB 1SH - SAB Pros…" at bounding box center [666, 476] width 1294 height 57
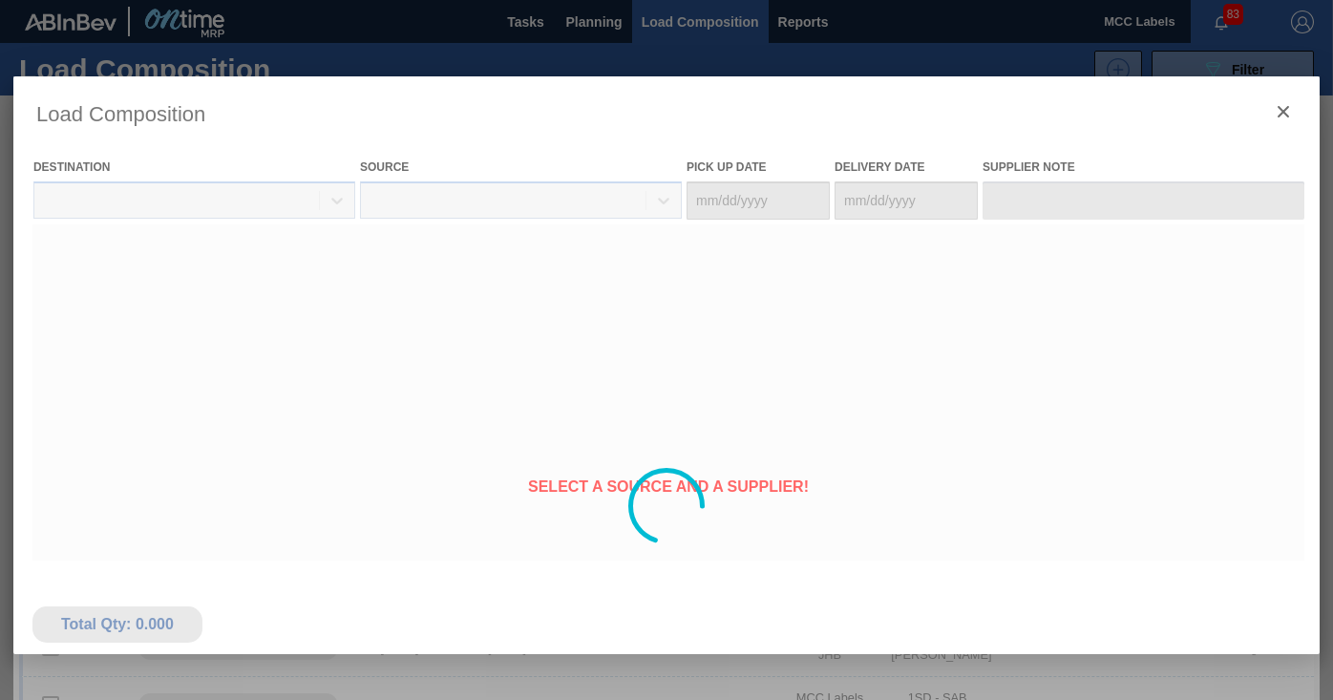
type Date "[DATE]"
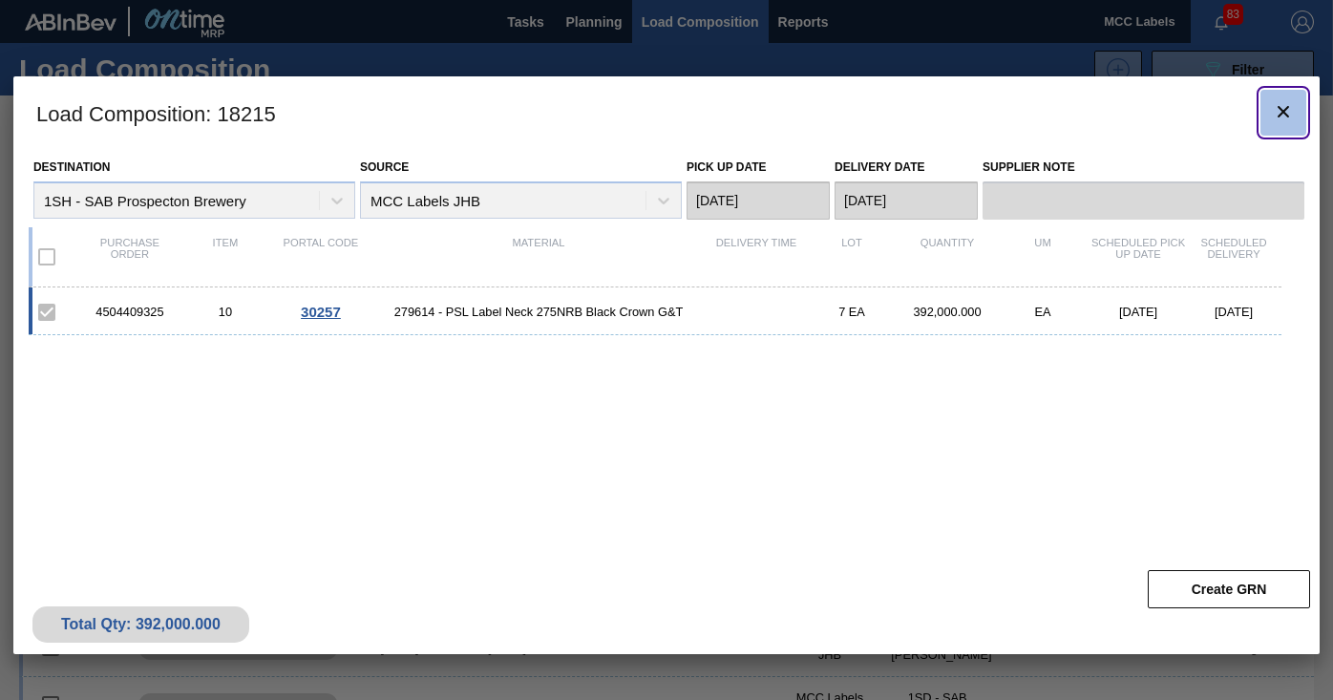
click at [1277, 113] on icon "botão de ícone" at bounding box center [1282, 111] width 23 height 23
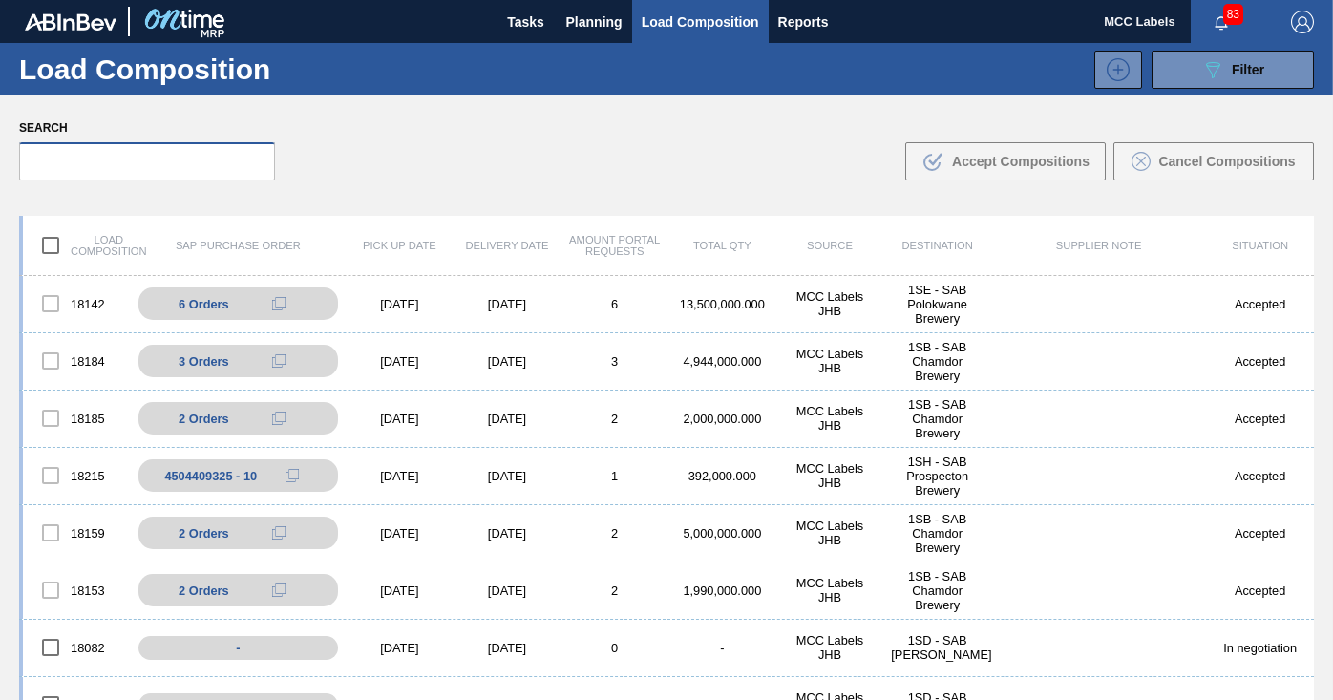
click at [60, 147] on input "text" at bounding box center [147, 161] width 256 height 38
click at [526, 12] on span "Tasks" at bounding box center [526, 22] width 42 height 23
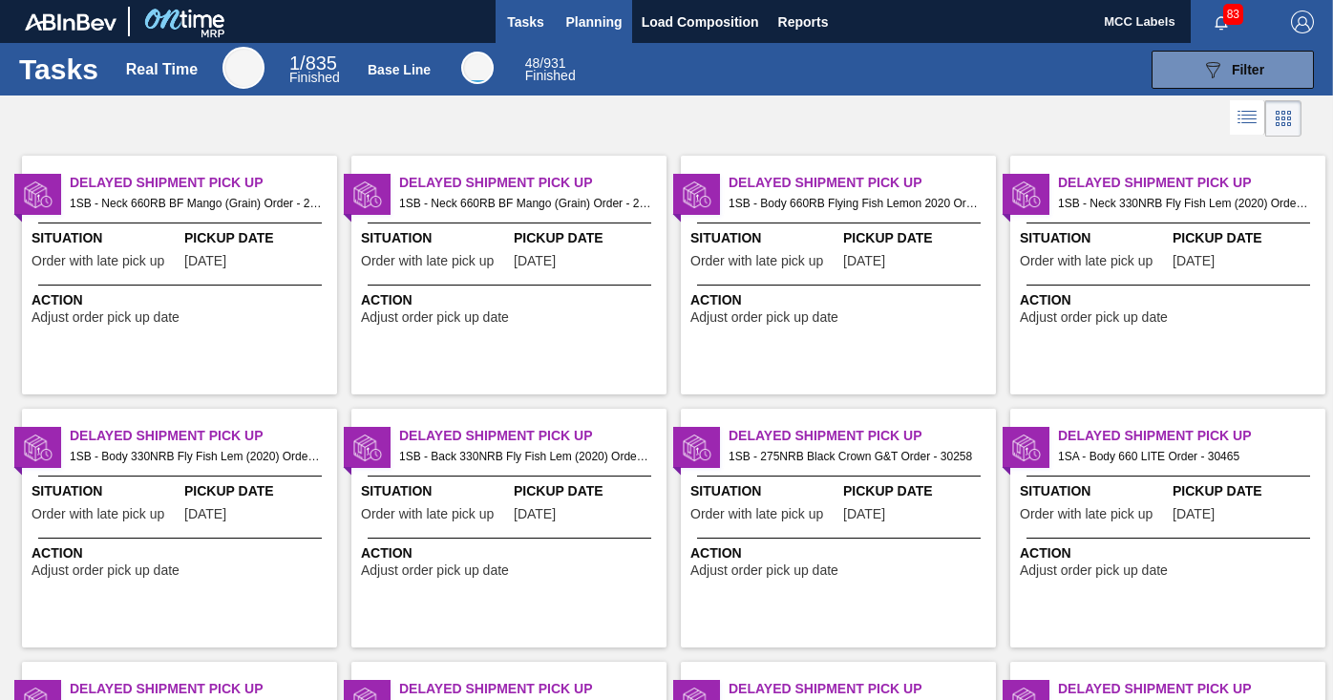
click at [603, 21] on span "Planning" at bounding box center [594, 22] width 56 height 23
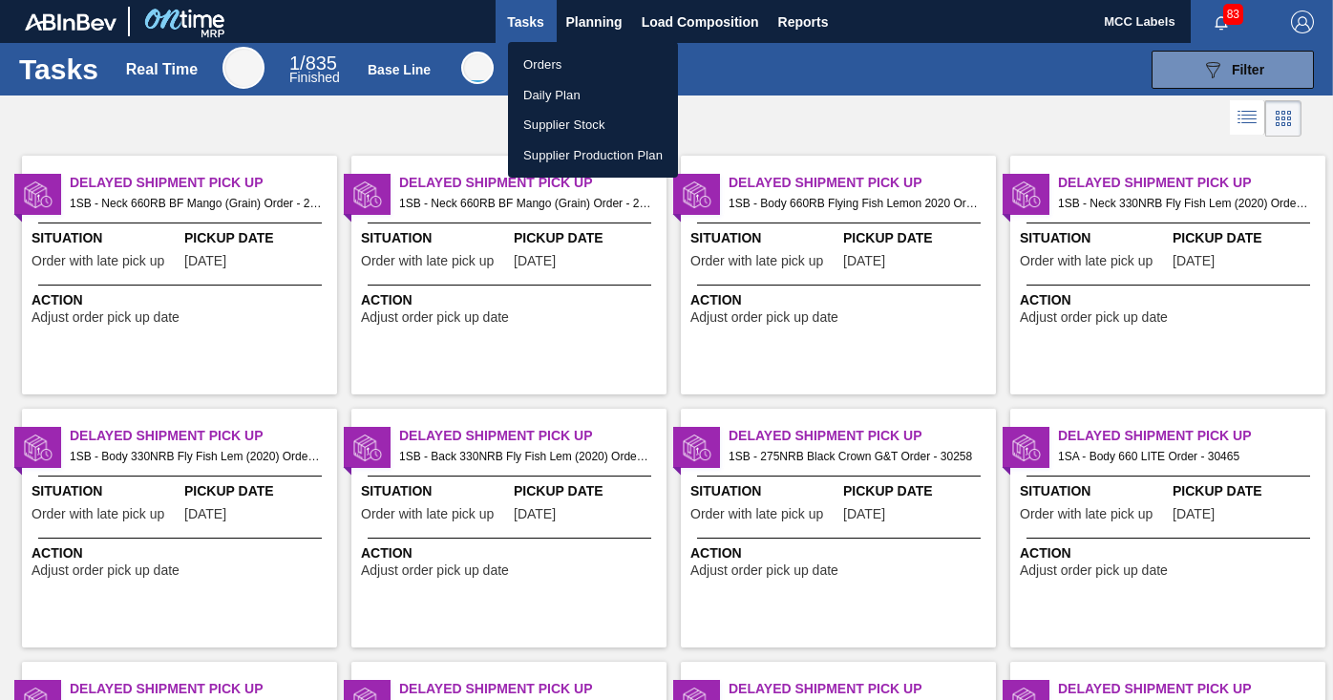
click at [539, 61] on li "Orders" at bounding box center [593, 65] width 170 height 31
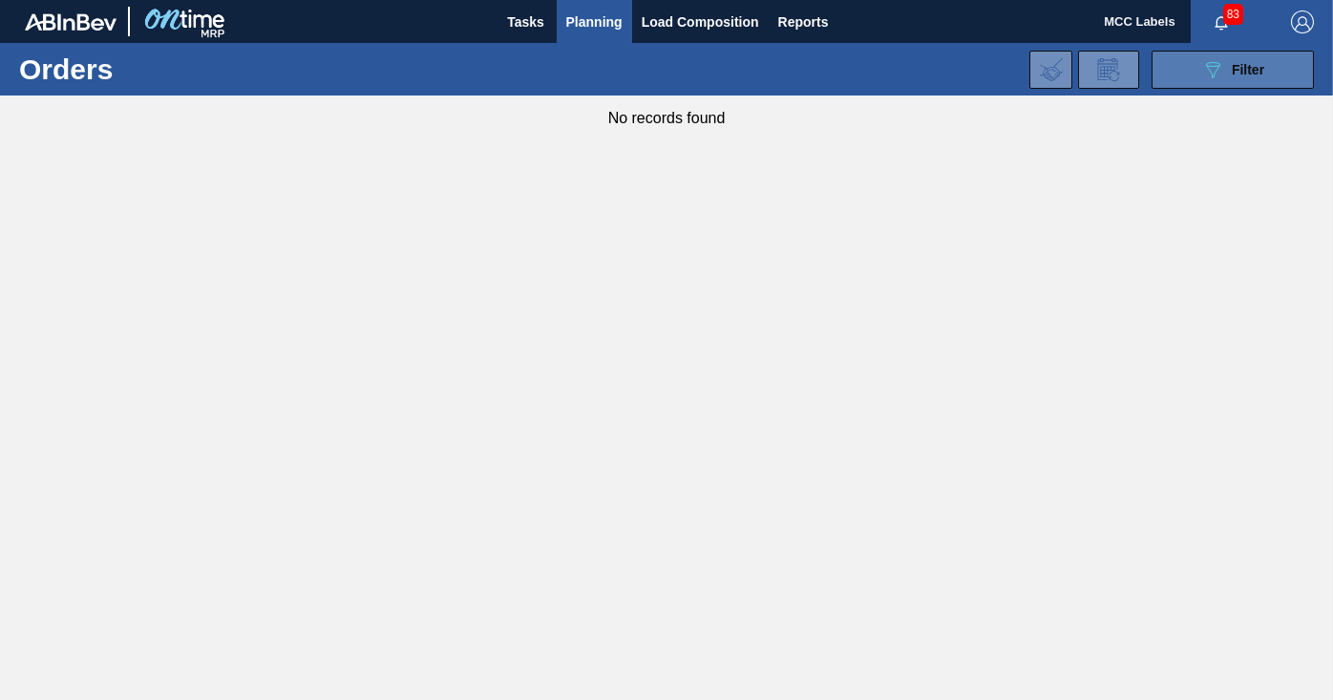
click at [1184, 73] on button "089F7B8B-B2A5-4AFE-B5C0-19BA573D28AC Filter" at bounding box center [1232, 70] width 162 height 38
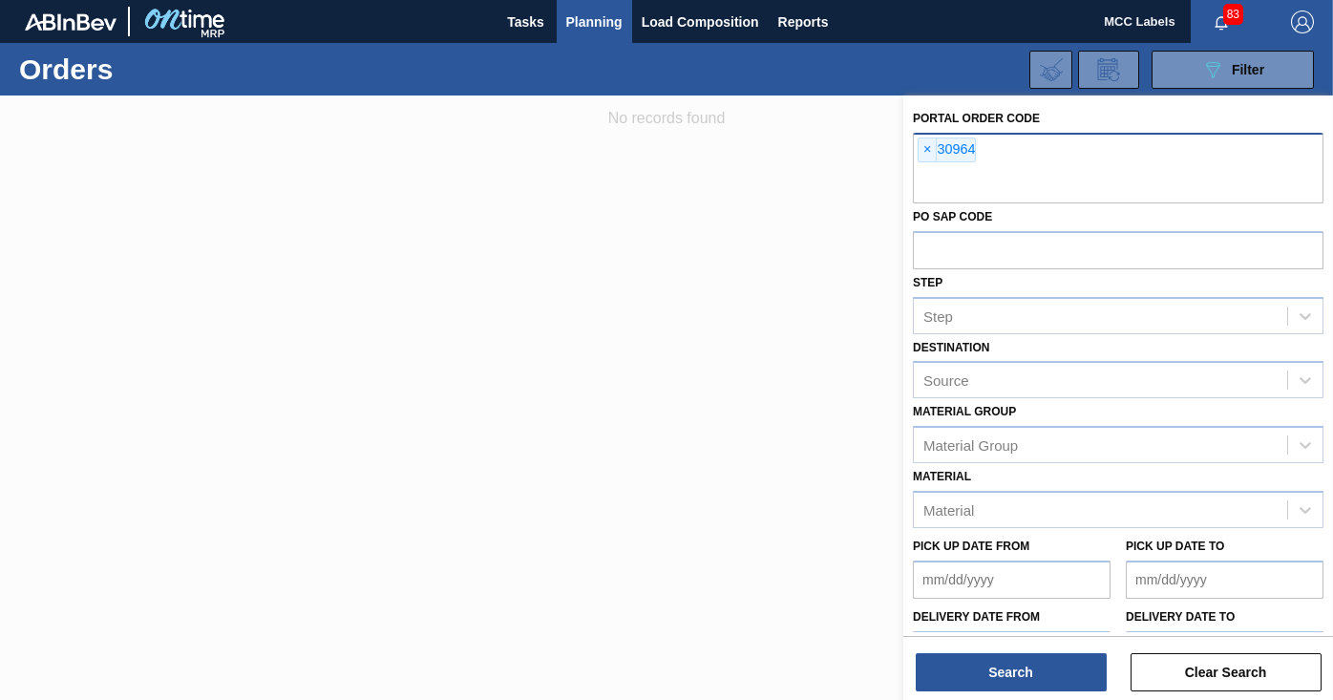
click at [924, 155] on span "×" at bounding box center [927, 149] width 18 height 23
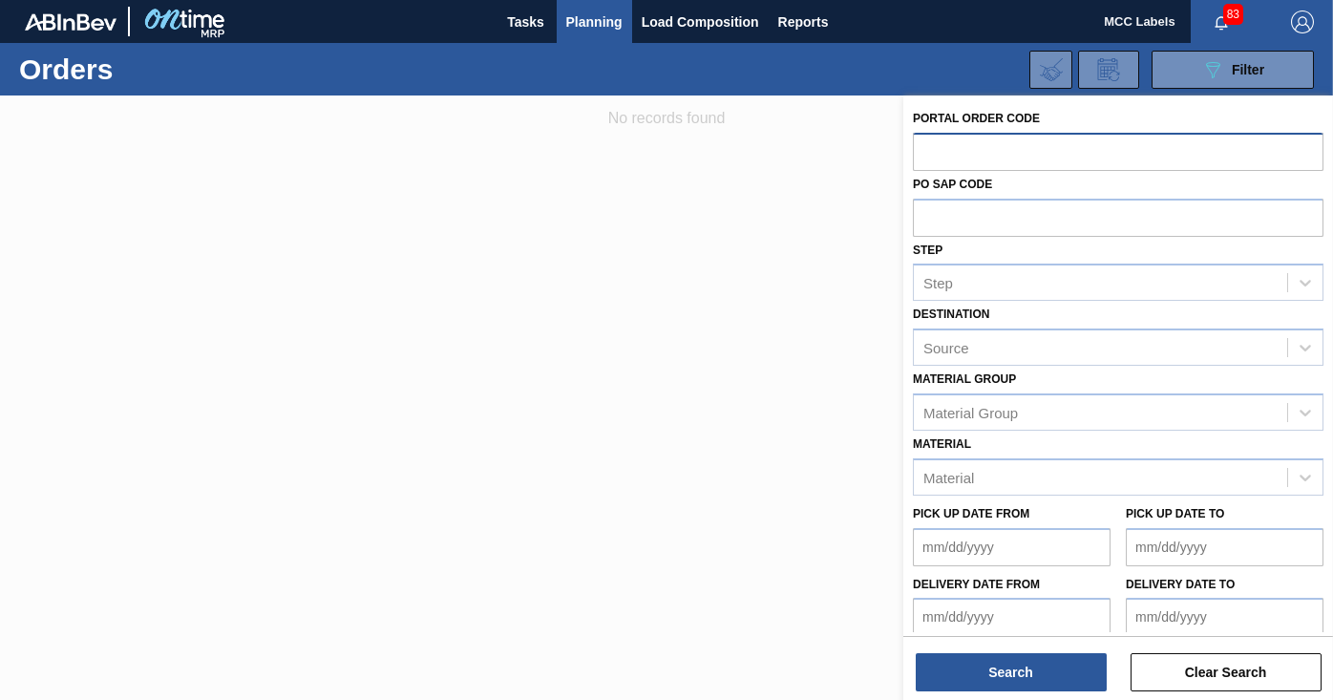
click at [1013, 155] on input "text" at bounding box center [1118, 151] width 410 height 36
click at [939, 147] on input "text" at bounding box center [1118, 151] width 410 height 36
type input "30694"
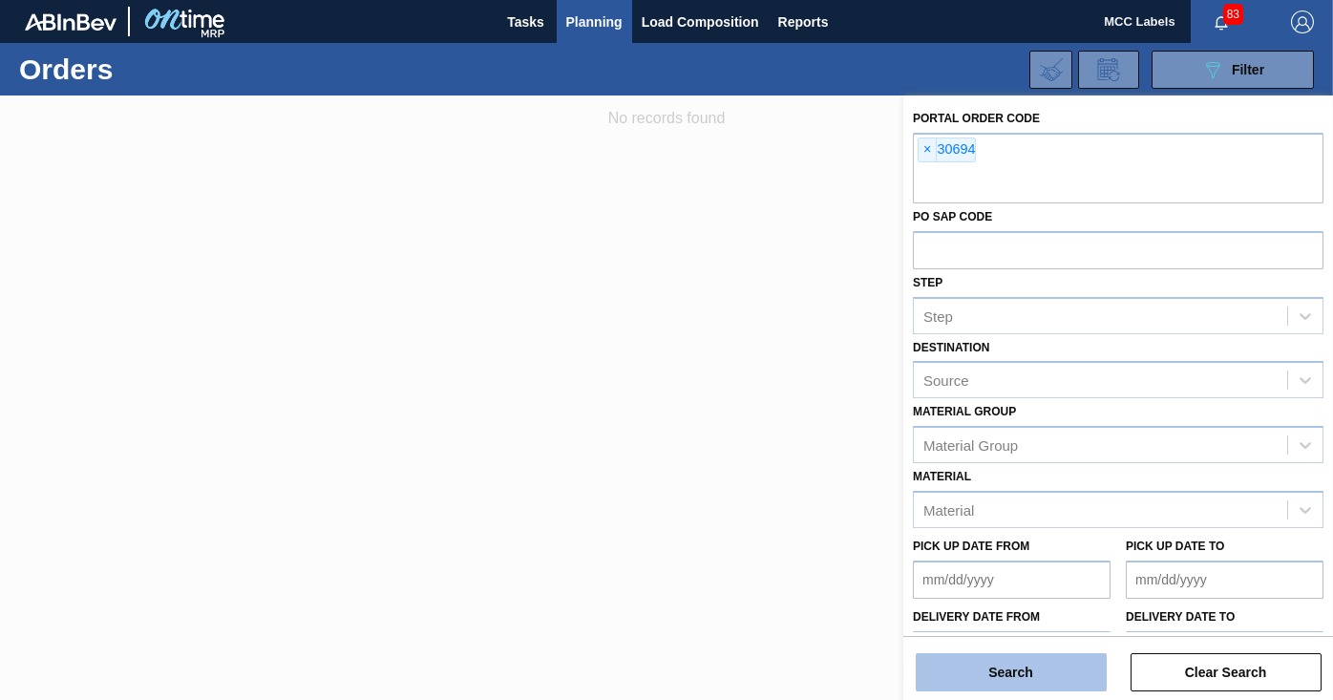
click at [951, 676] on button "Search" at bounding box center [1010, 672] width 191 height 38
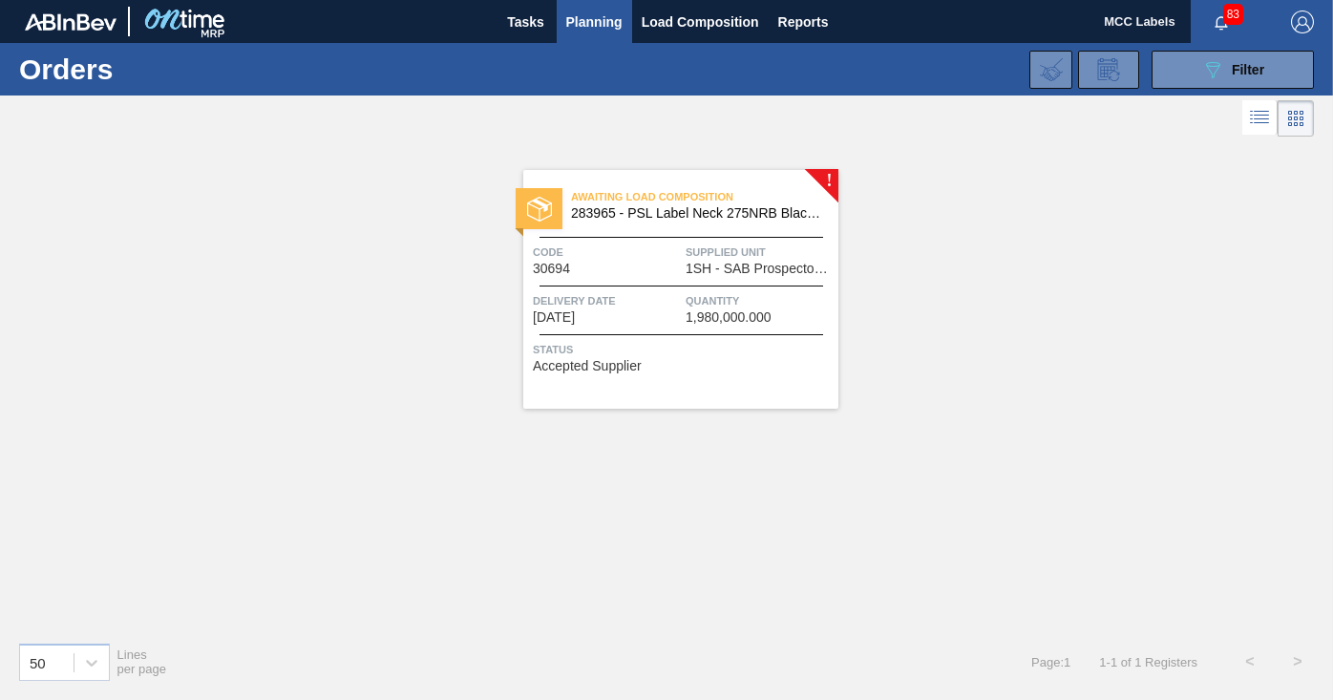
click at [733, 216] on span "283965 - PSL Label Neck 275NRB Black Crown DL" at bounding box center [697, 213] width 252 height 14
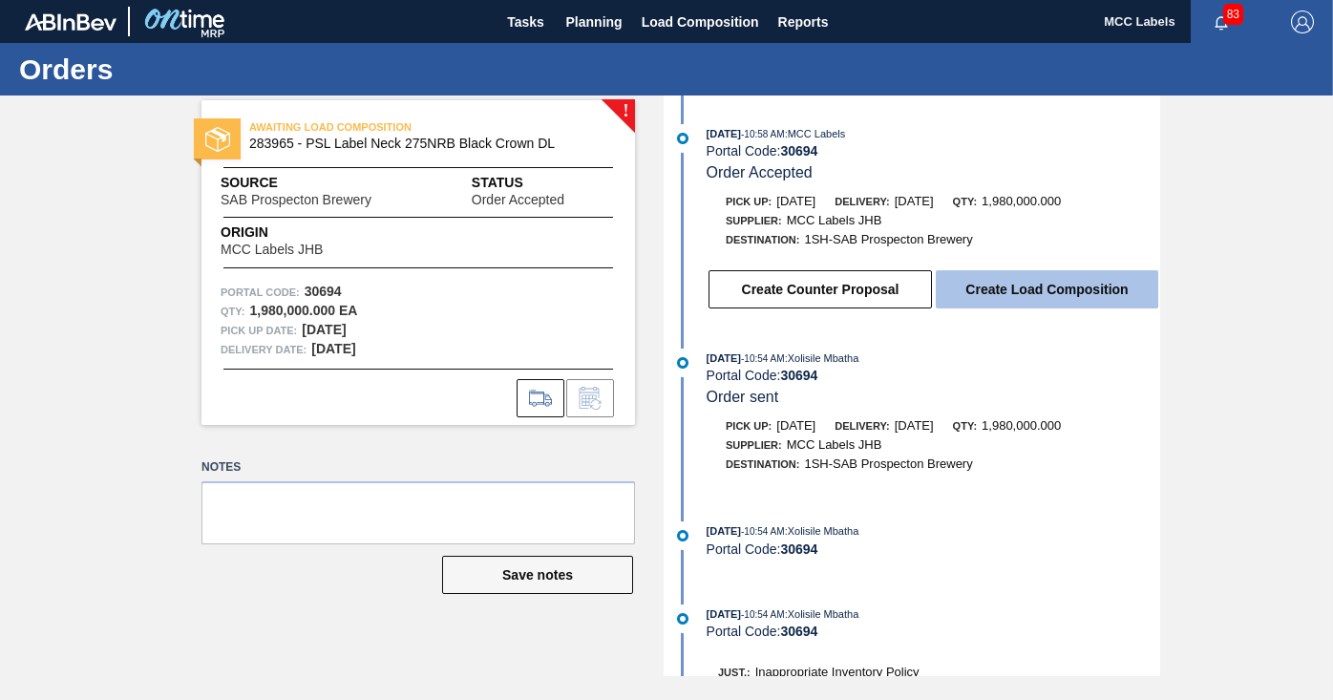
click at [981, 288] on button "Create Load Composition" at bounding box center [1046, 289] width 222 height 38
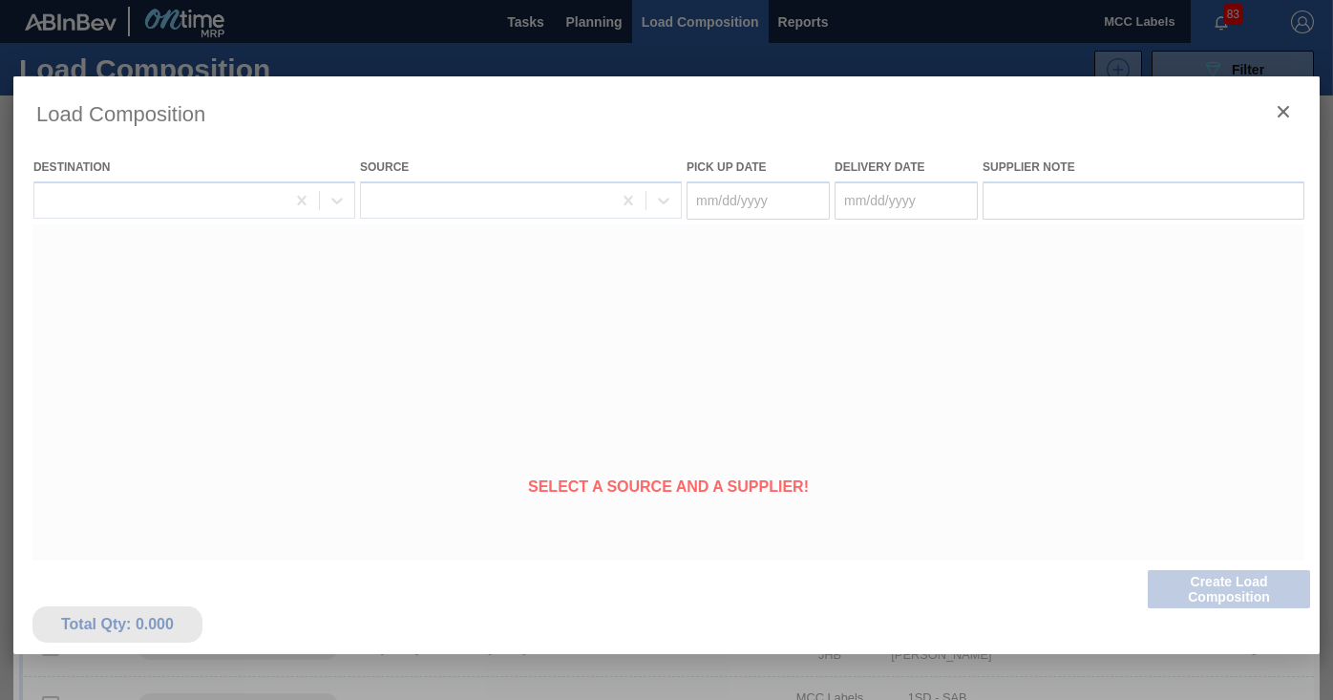
type Date "[DATE]"
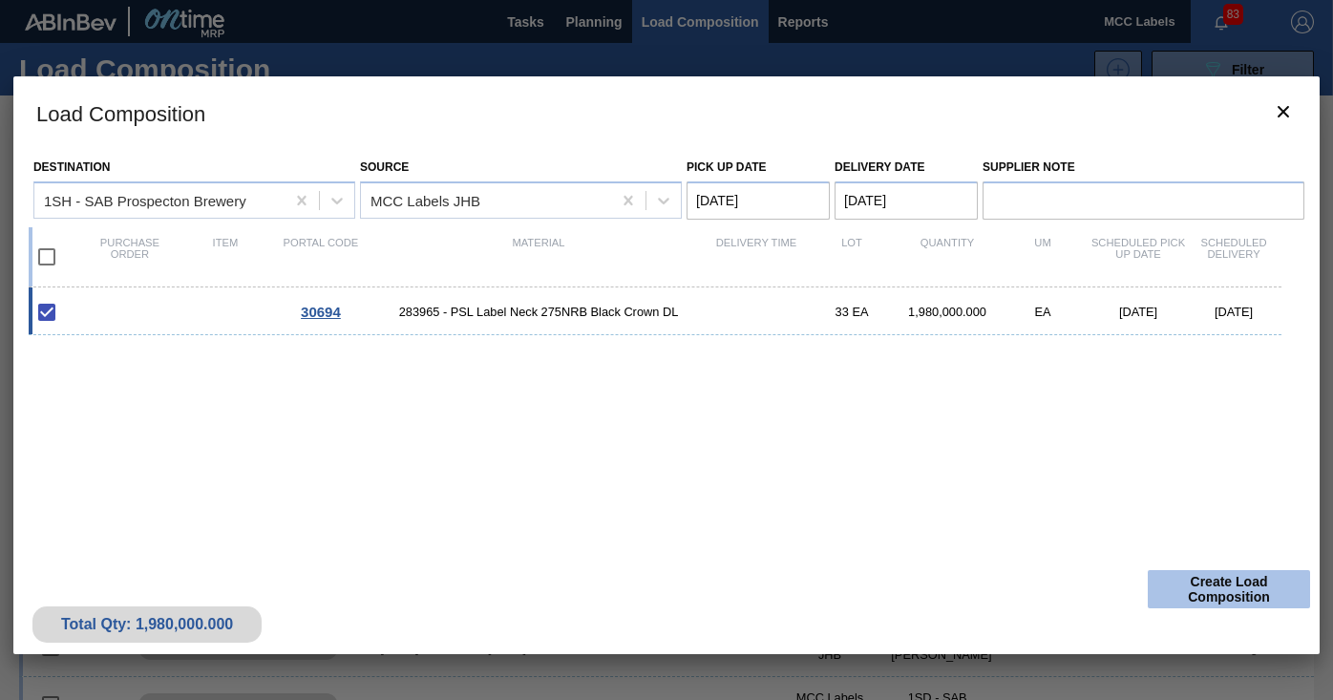
click at [1175, 592] on button "Create Load Composition" at bounding box center [1228, 589] width 162 height 38
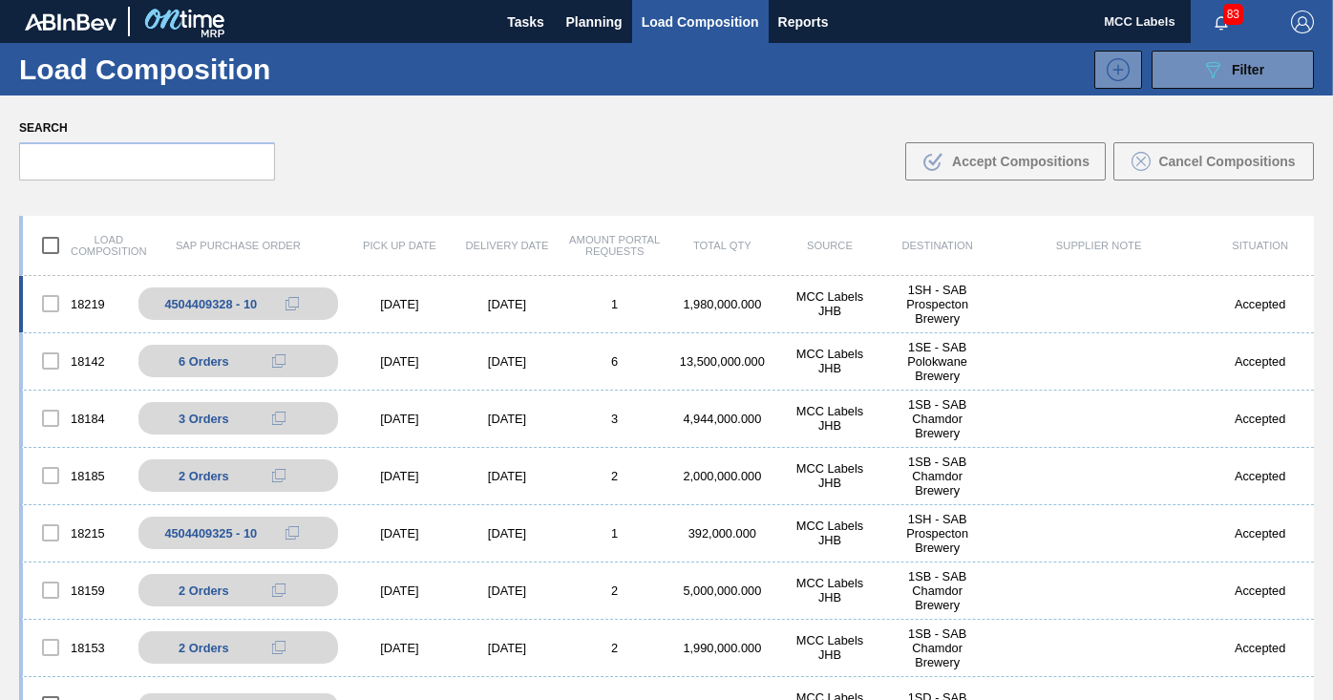
click at [538, 304] on div "[DATE]" at bounding box center [507, 304] width 108 height 14
click at [494, 299] on div "[DATE]" at bounding box center [507, 304] width 108 height 14
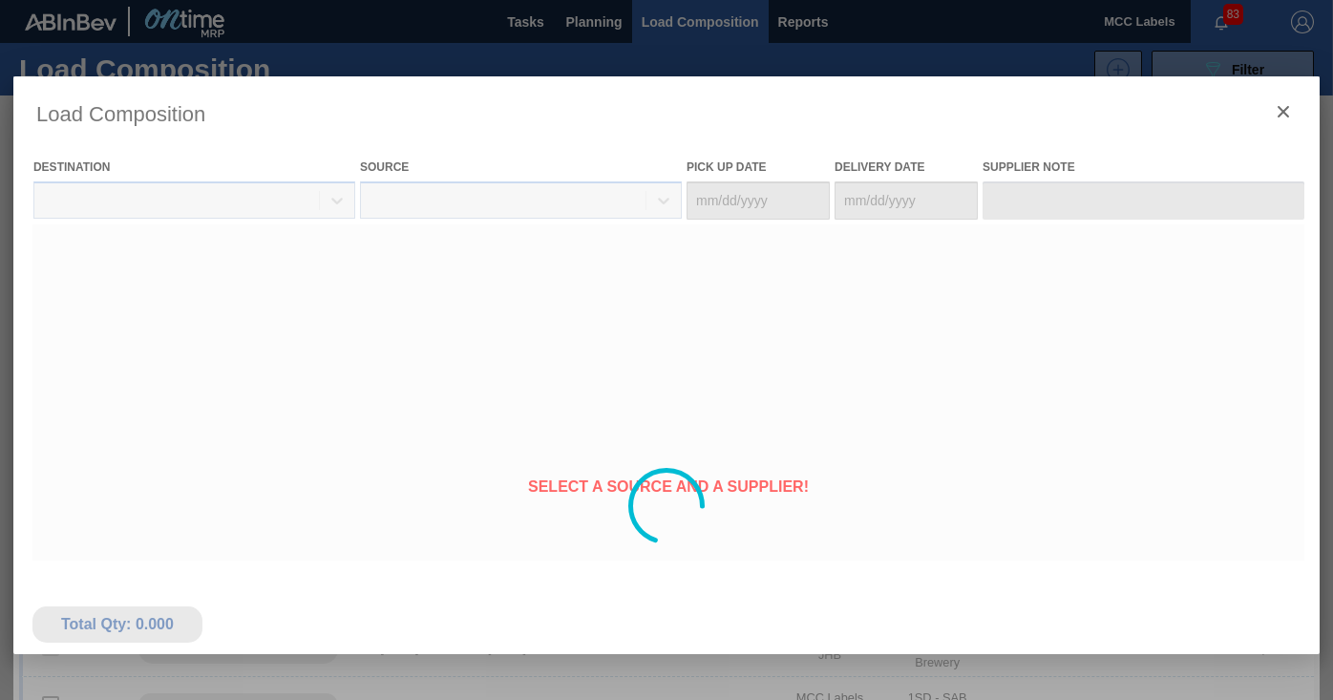
type Date "[DATE]"
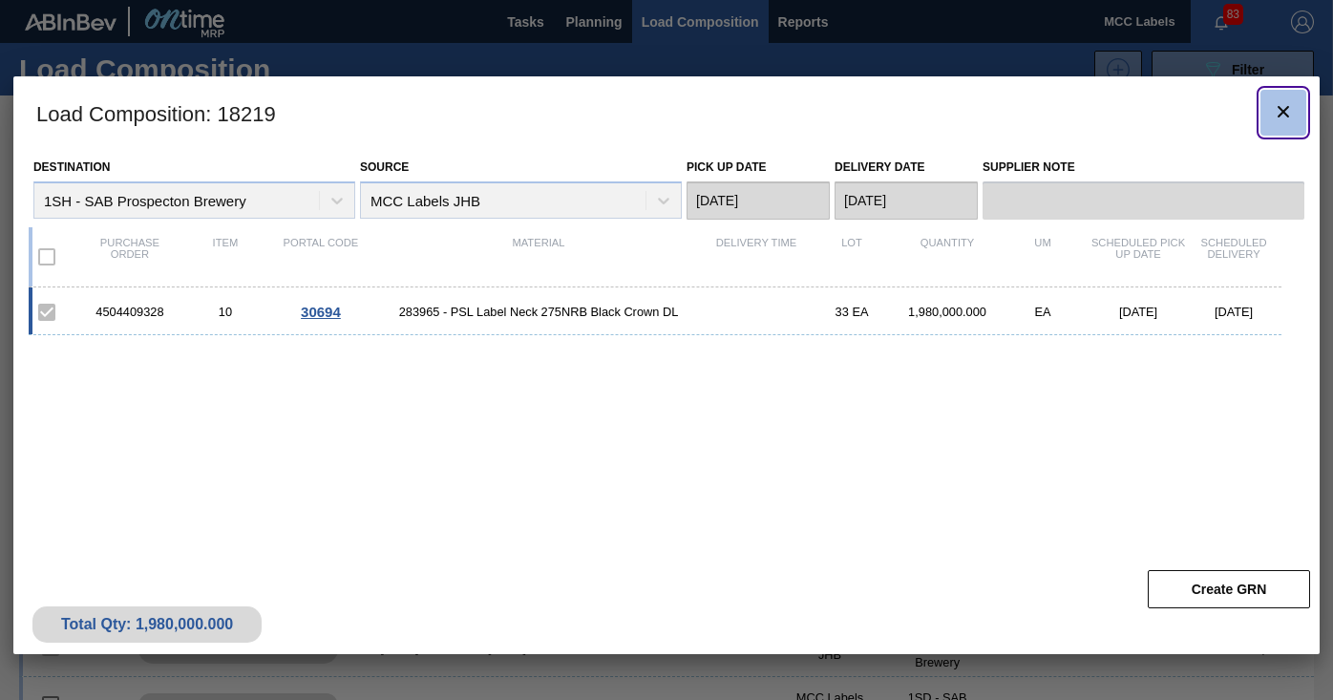
click at [1271, 116] on icon "botão de ícone" at bounding box center [1282, 111] width 23 height 23
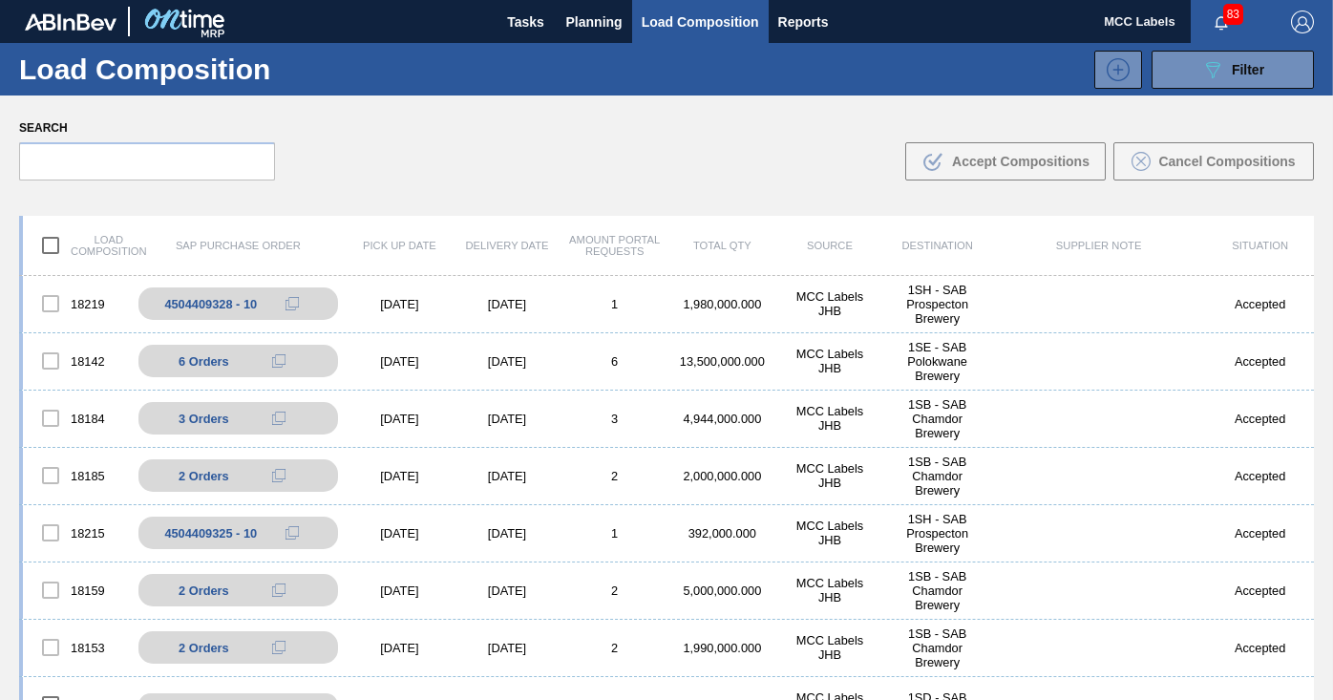
click at [1182, 47] on div "Load Composition 089F7B8B-B2A5-4AFE-B5C0-19BA573D28AC Filter" at bounding box center [666, 69] width 1333 height 53
click at [600, 16] on span "Planning" at bounding box center [594, 22] width 56 height 23
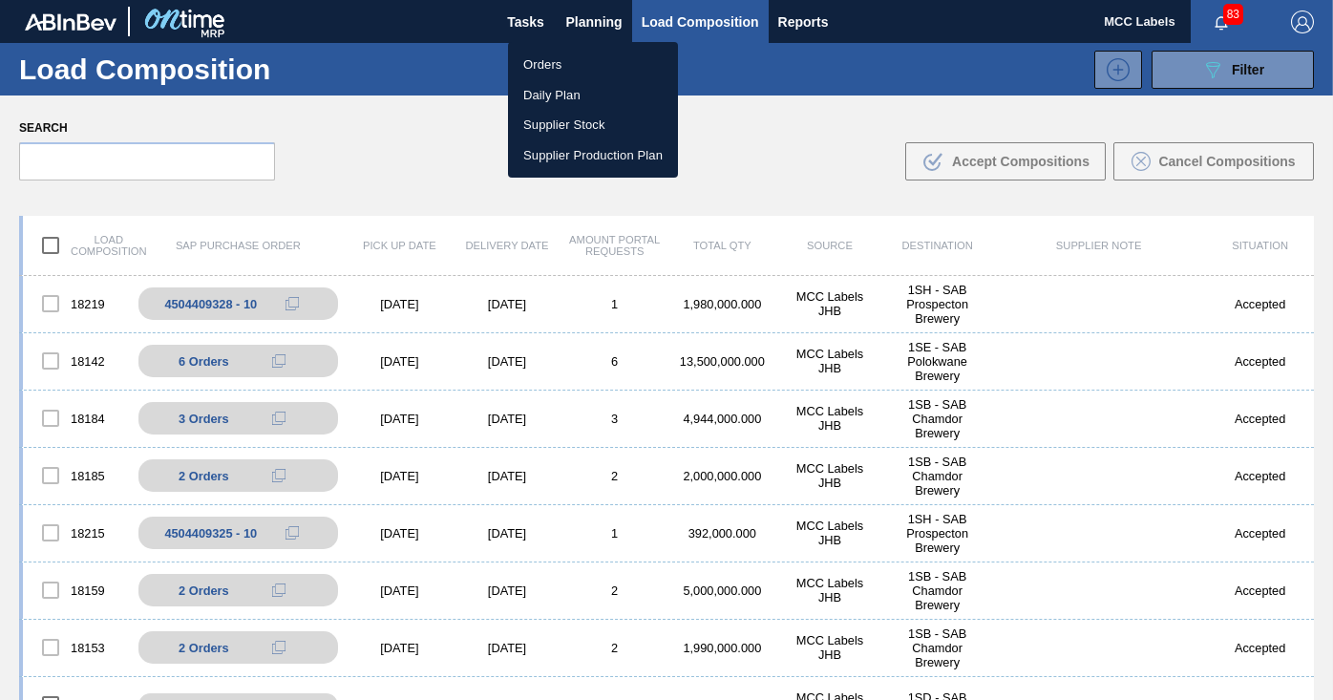
click at [541, 73] on li "Orders" at bounding box center [593, 65] width 170 height 31
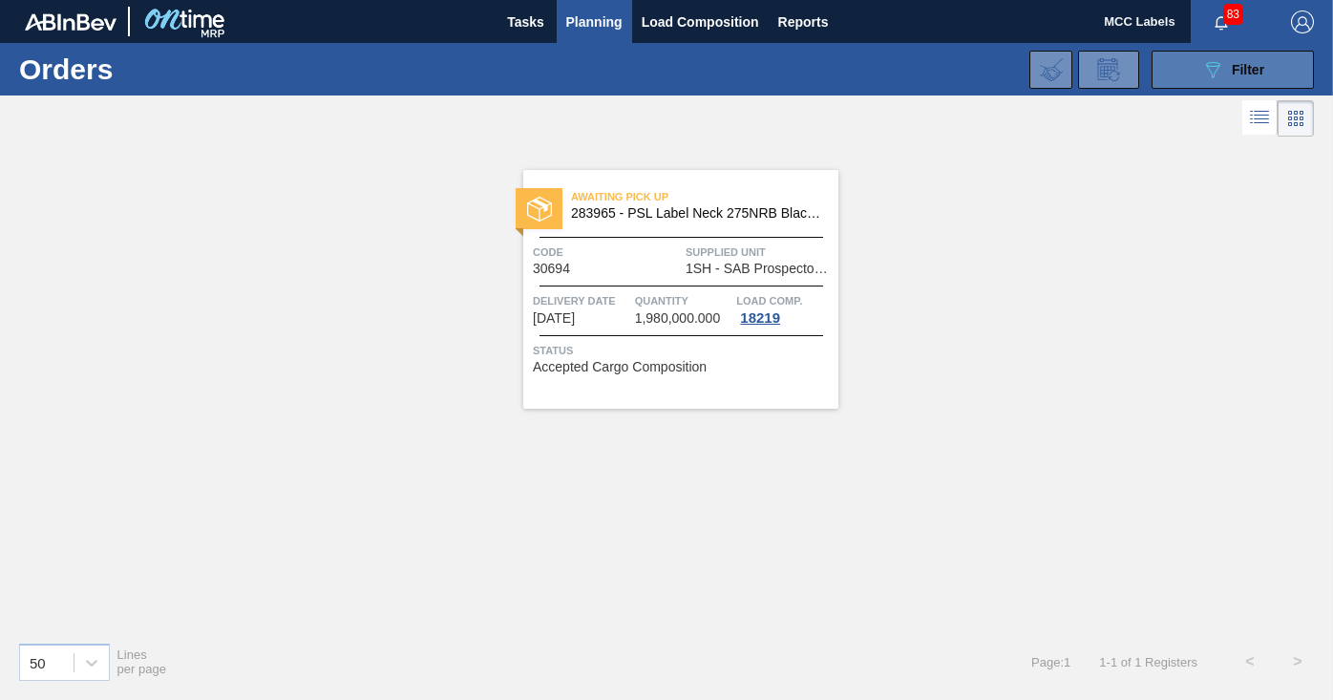
click at [1224, 59] on div "089F7B8B-B2A5-4AFE-B5C0-19BA573D28AC Filter" at bounding box center [1232, 69] width 63 height 23
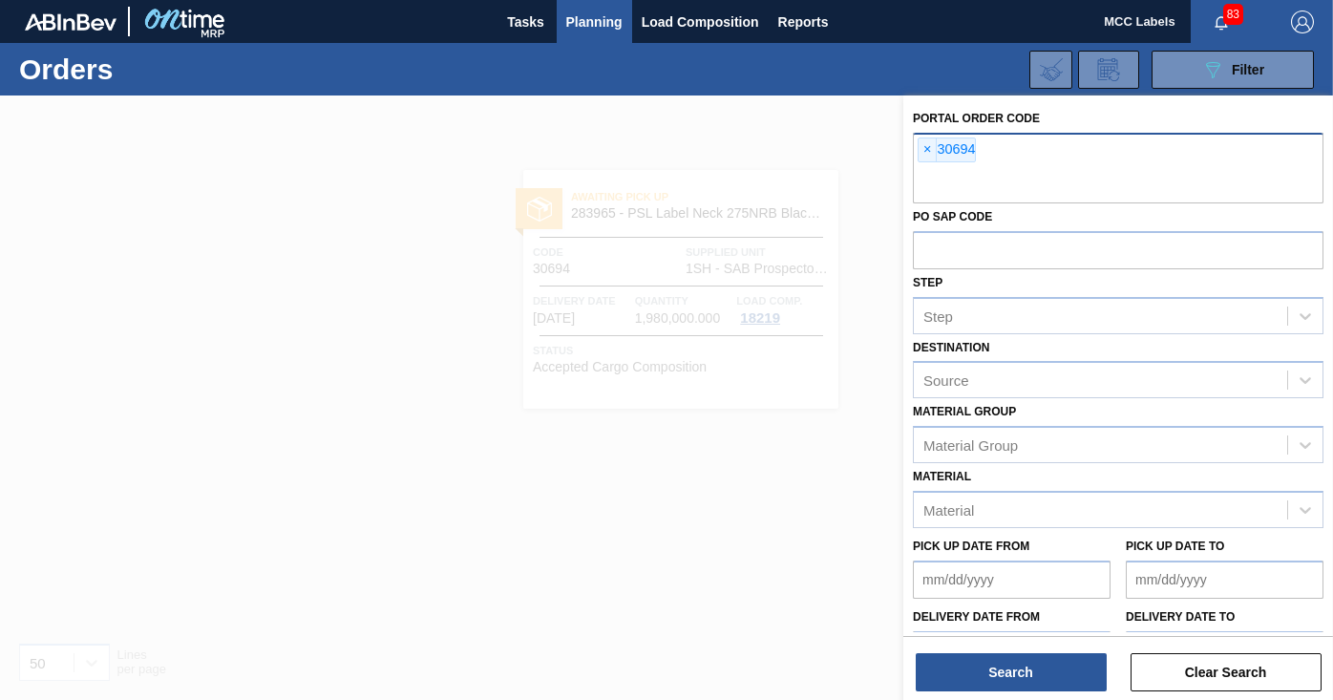
click at [926, 152] on span "×" at bounding box center [927, 149] width 18 height 23
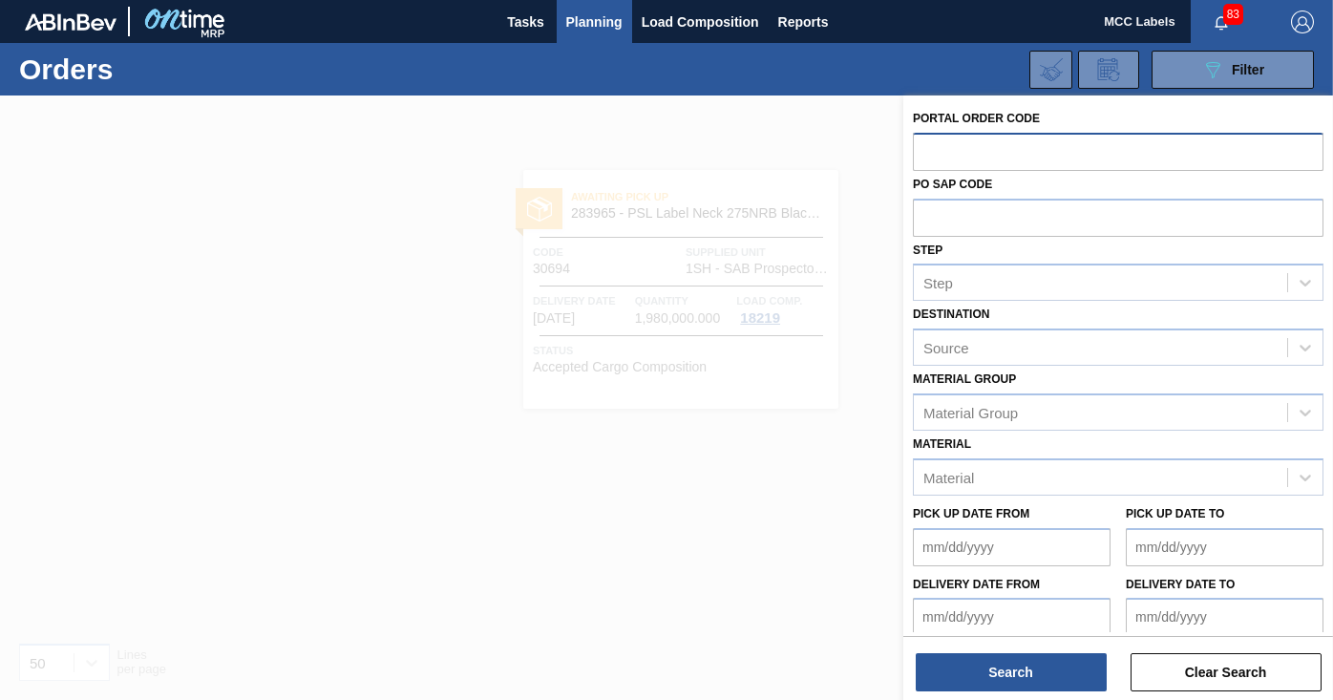
click at [926, 152] on input "text" at bounding box center [1118, 151] width 410 height 36
type input "30685"
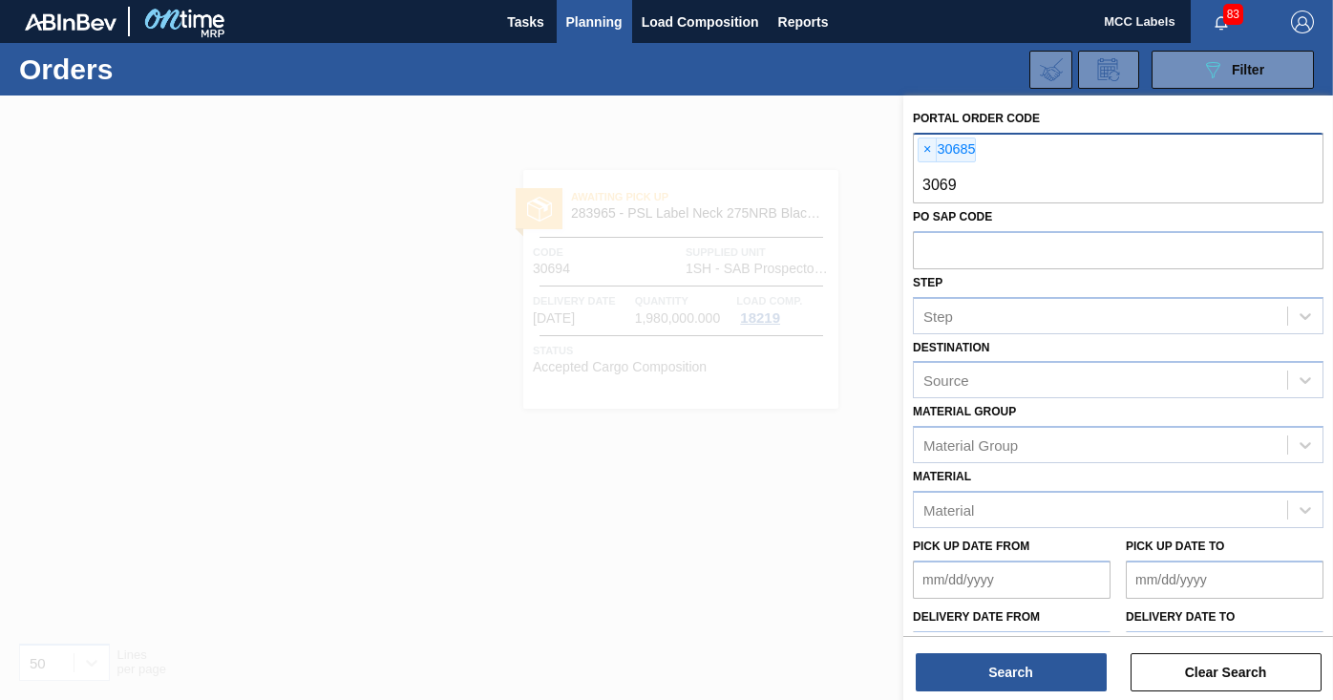
type input "30695"
type input "30696"
type input "30698"
type input "30699"
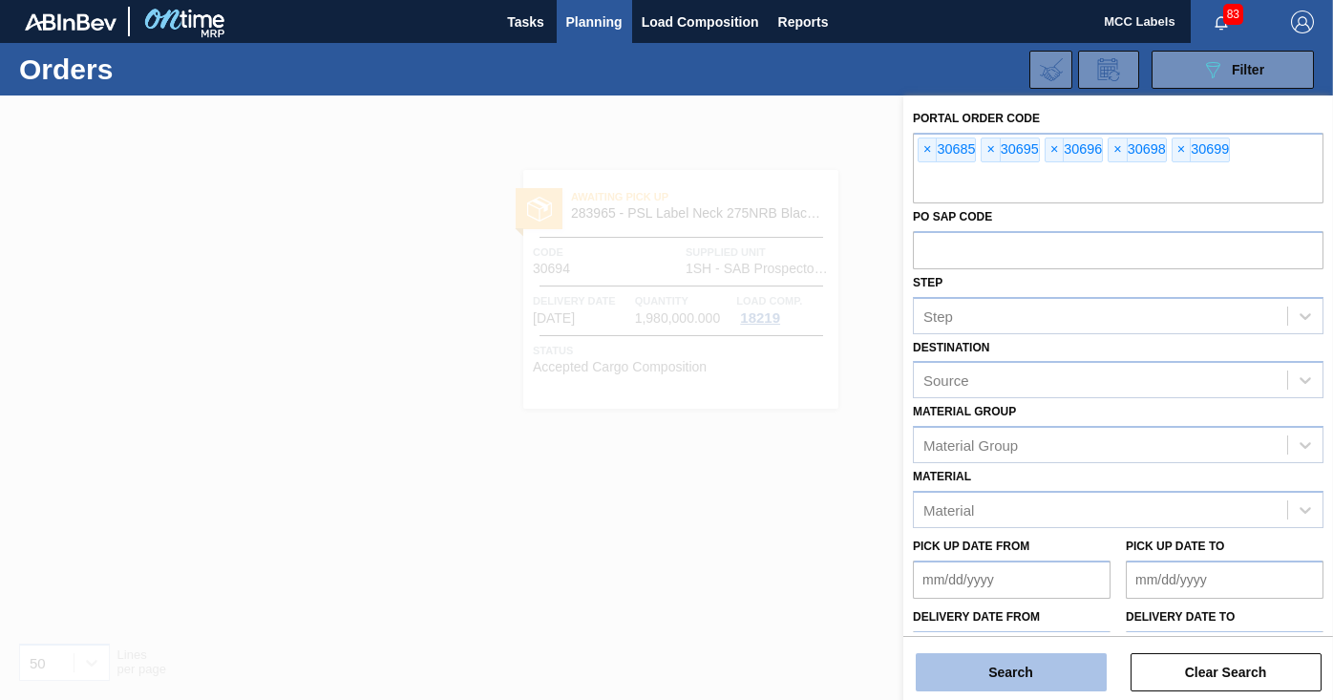
click at [1029, 667] on button "Search" at bounding box center [1010, 672] width 191 height 38
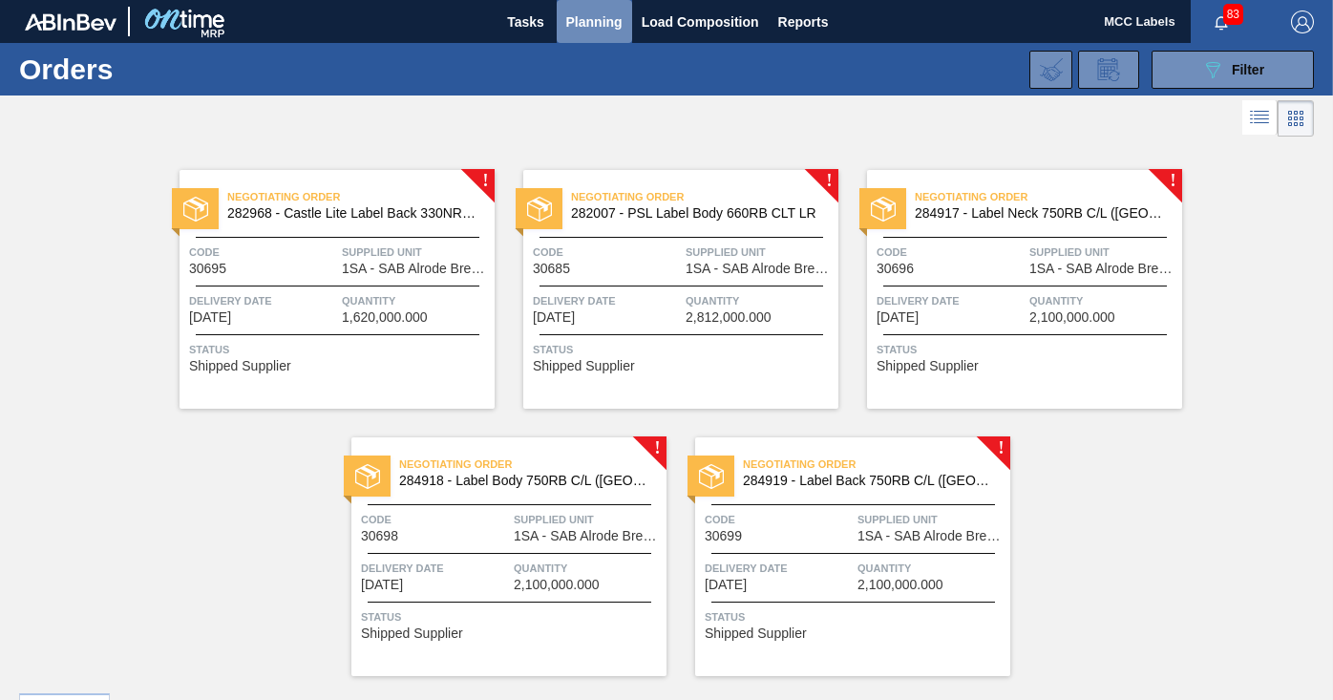
click at [587, 24] on span "Planning" at bounding box center [594, 22] width 56 height 23
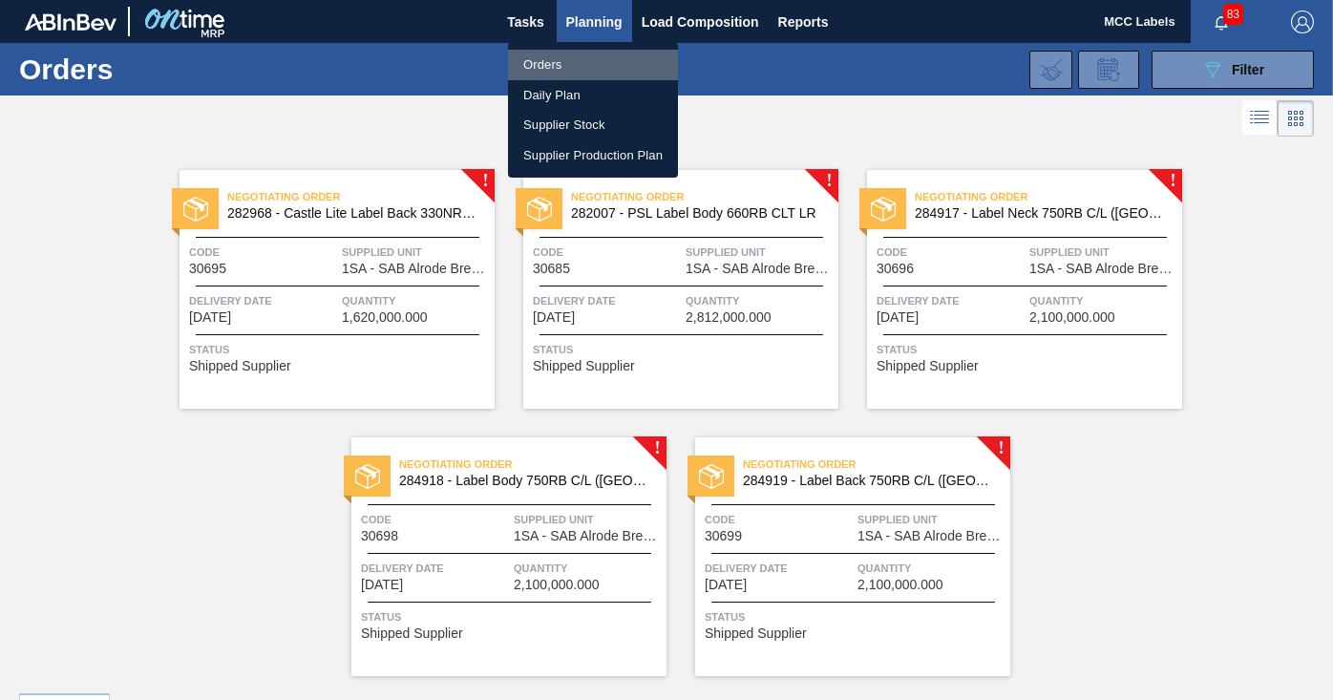
click at [561, 58] on li "Orders" at bounding box center [593, 65] width 170 height 31
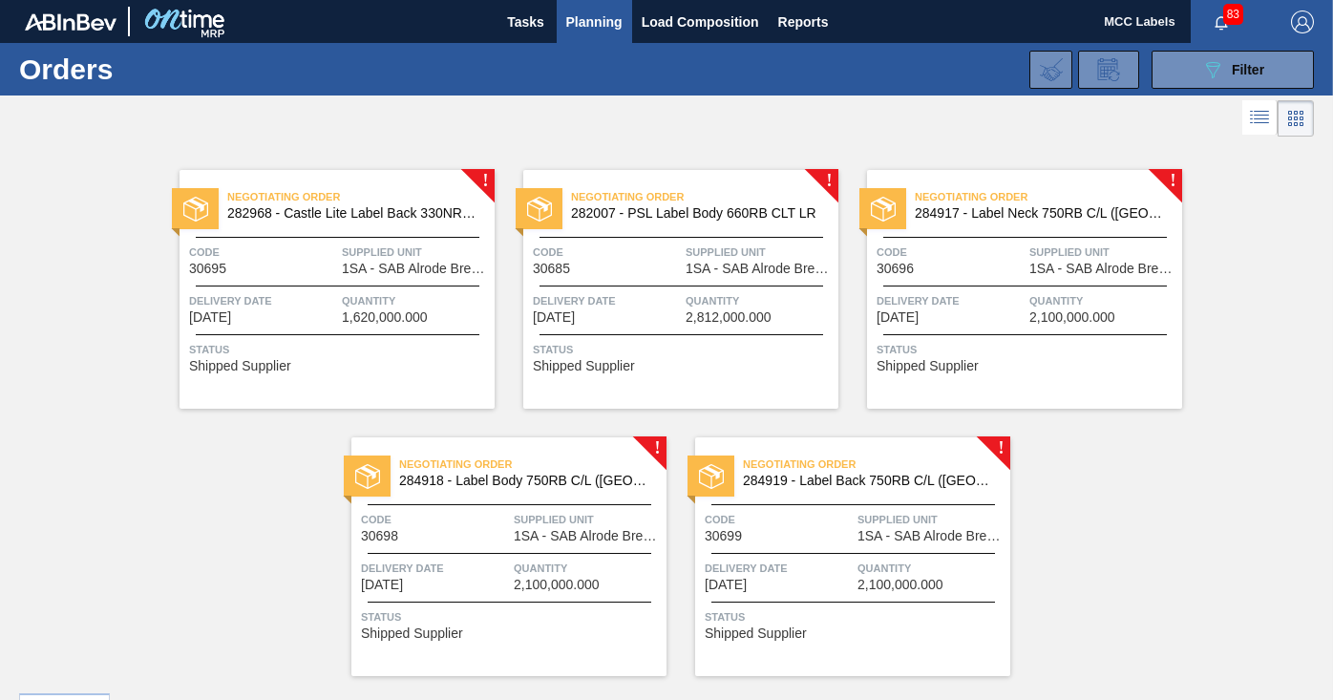
click at [315, 301] on span "Delivery Date" at bounding box center [263, 300] width 148 height 19
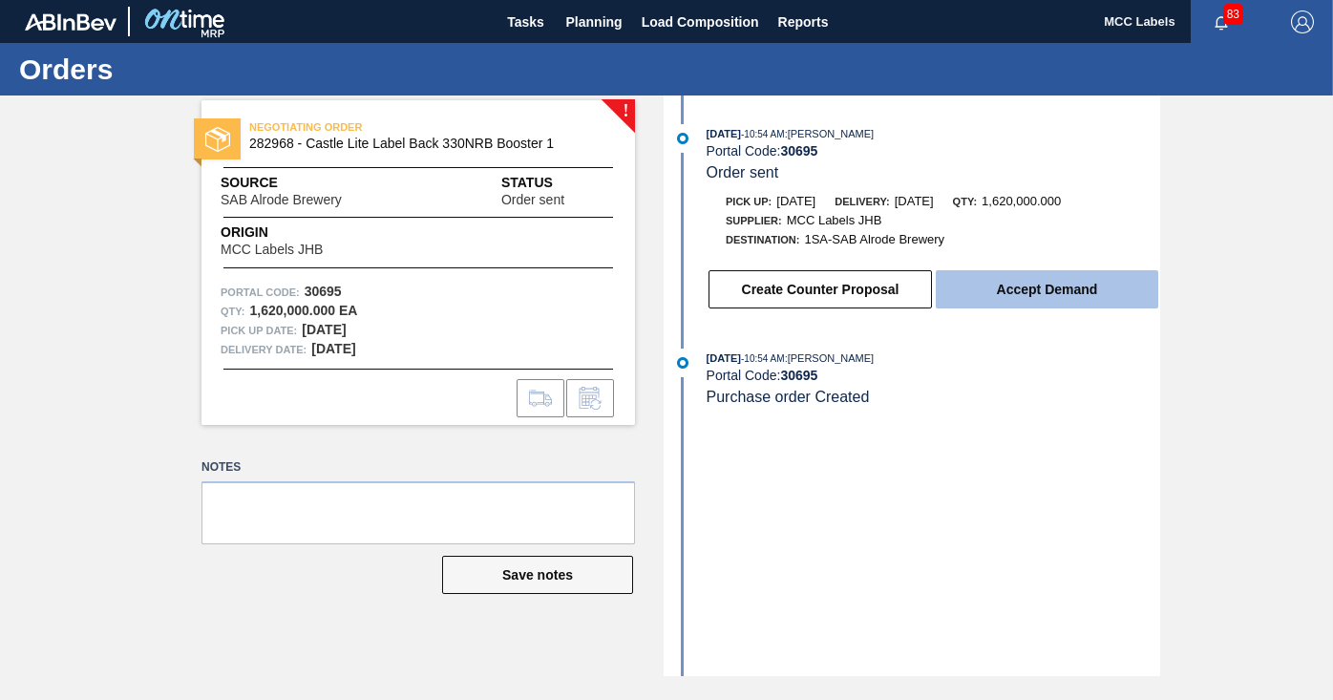
drag, startPoint x: 1020, startPoint y: 284, endPoint x: 1002, endPoint y: 274, distance: 21.0
click at [1002, 274] on button "Accept Demand" at bounding box center [1046, 289] width 222 height 38
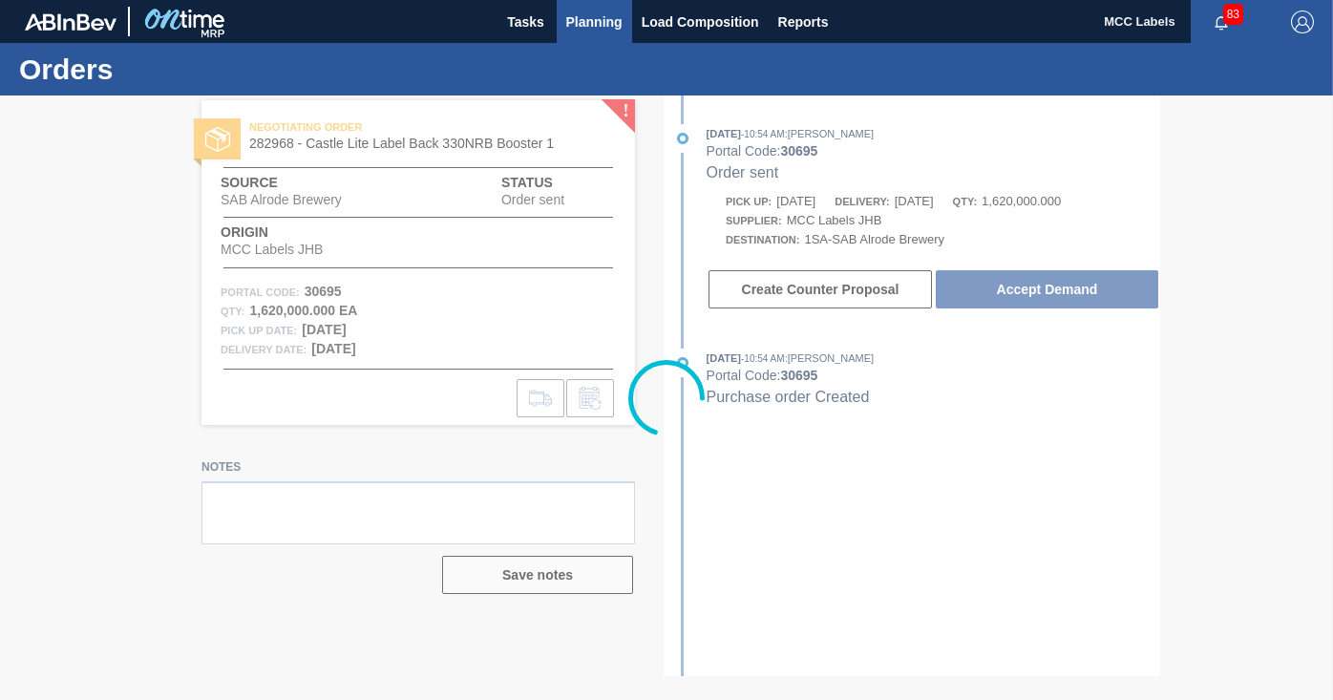
click at [578, 27] on span "Planning" at bounding box center [594, 22] width 56 height 23
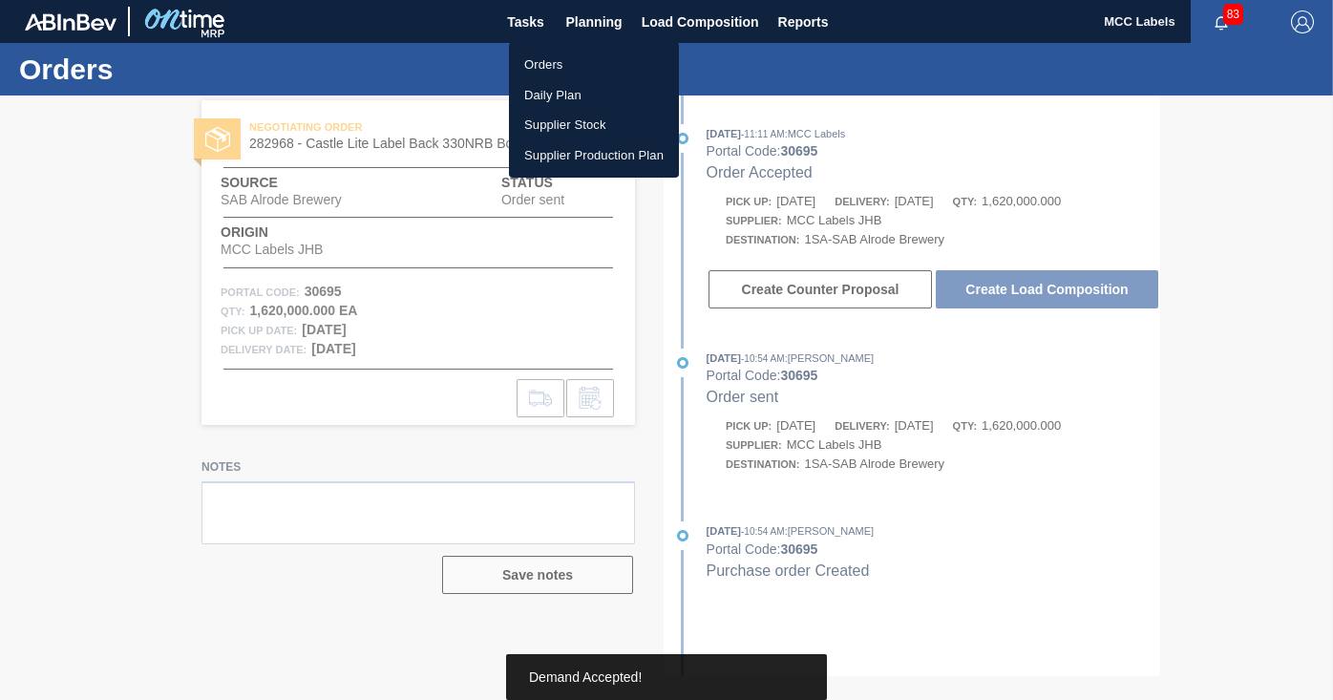
click at [544, 60] on li "Orders" at bounding box center [594, 65] width 170 height 31
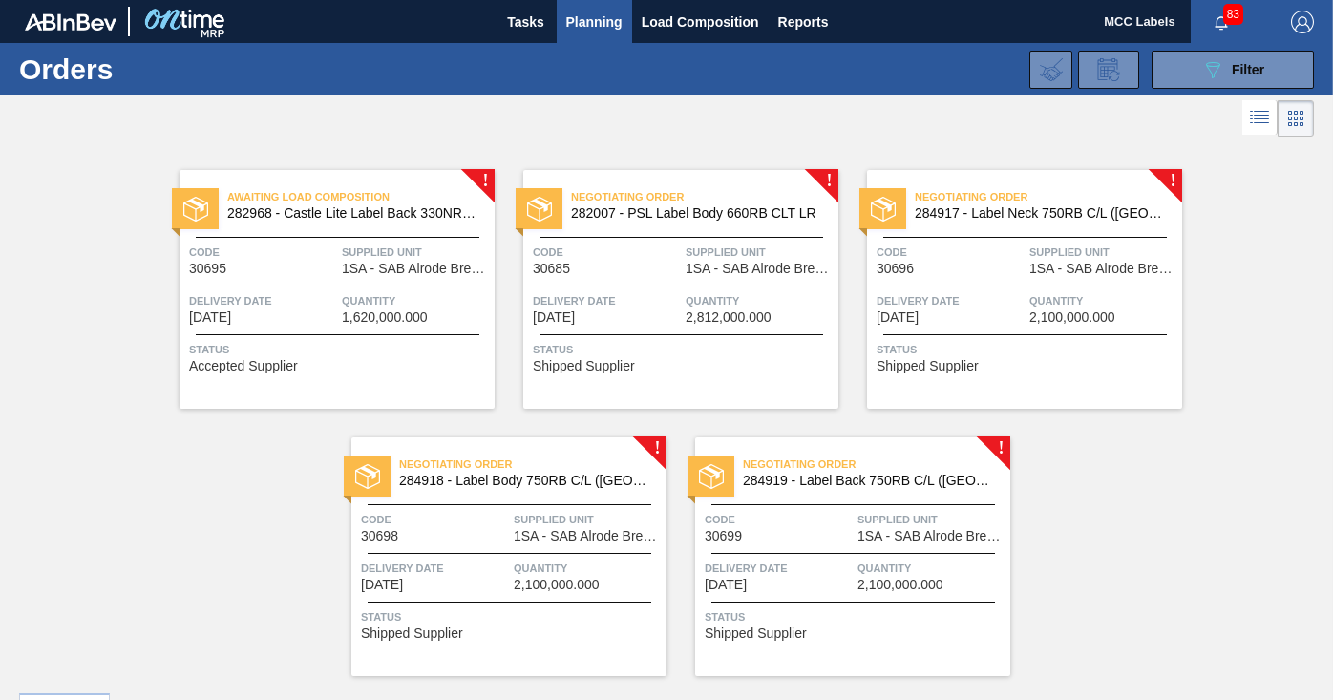
click at [673, 299] on span "Delivery Date" at bounding box center [607, 300] width 148 height 19
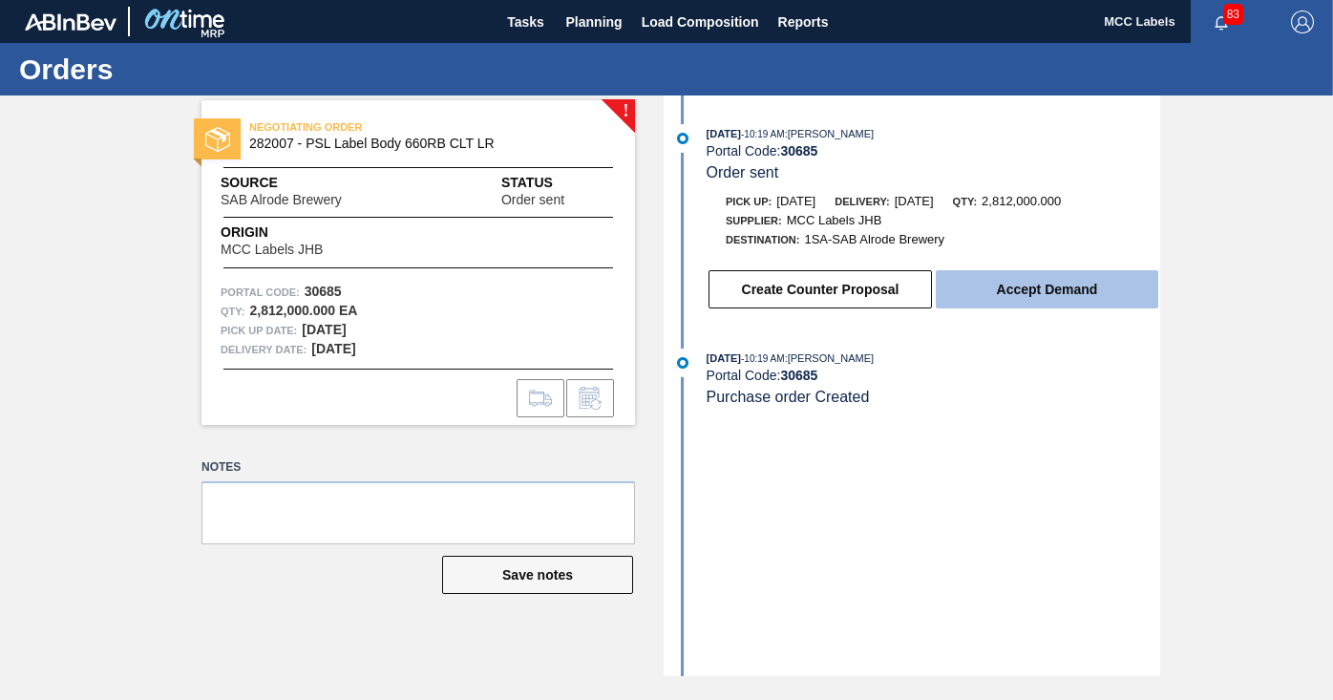
drag, startPoint x: 1018, startPoint y: 289, endPoint x: 1009, endPoint y: 284, distance: 10.3
click at [1009, 284] on button "Accept Demand" at bounding box center [1046, 289] width 222 height 38
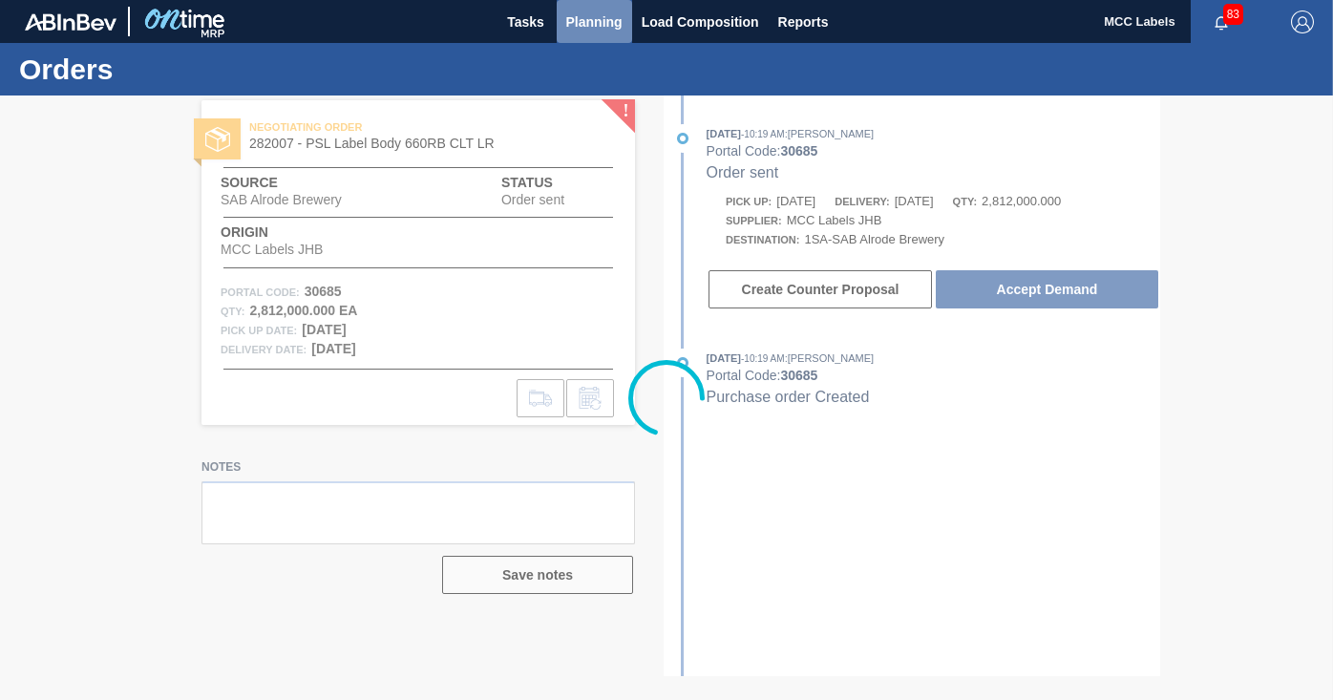
click at [581, 23] on span "Planning" at bounding box center [594, 22] width 56 height 23
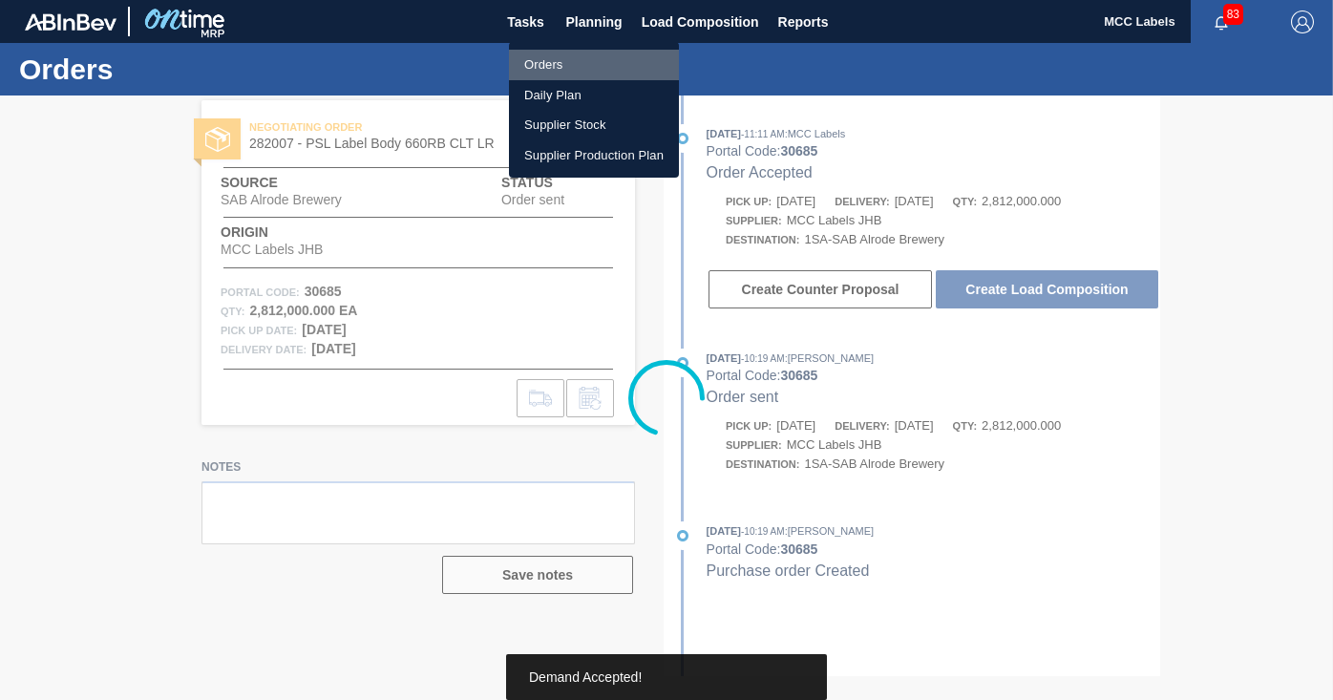
click at [538, 63] on li "Orders" at bounding box center [594, 65] width 170 height 31
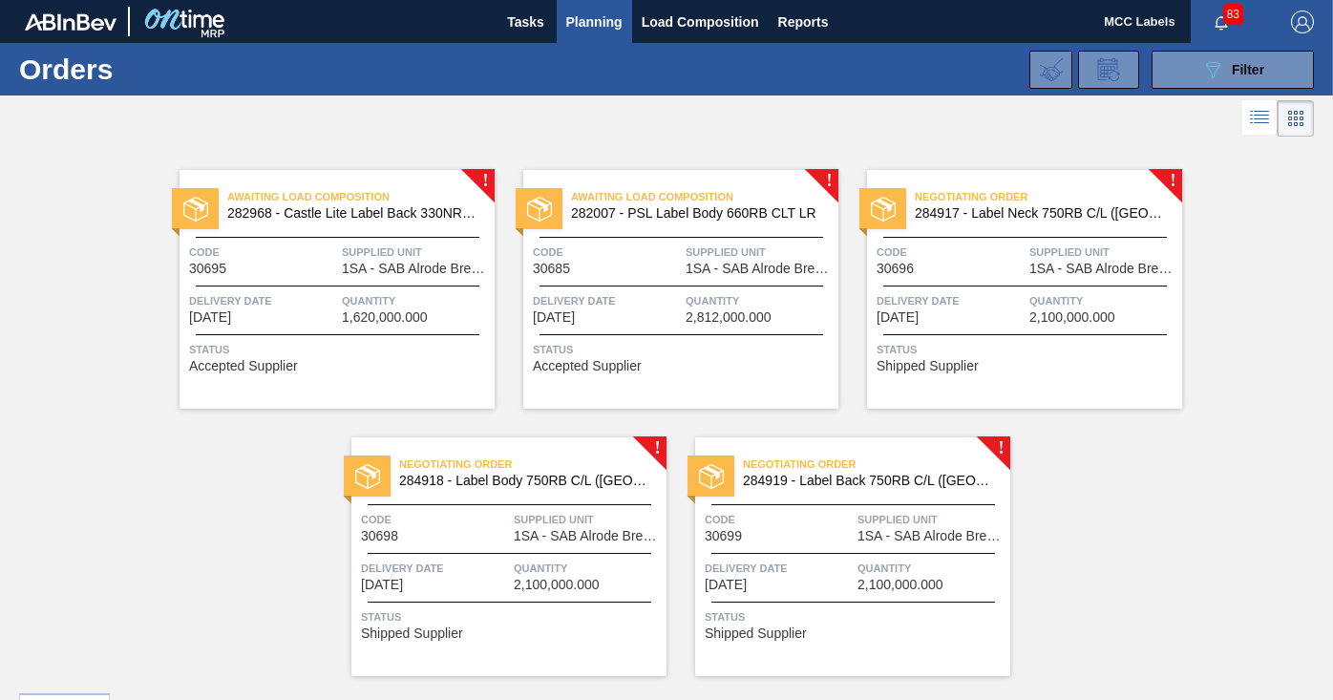
click at [1011, 305] on span "Delivery Date" at bounding box center [950, 300] width 148 height 19
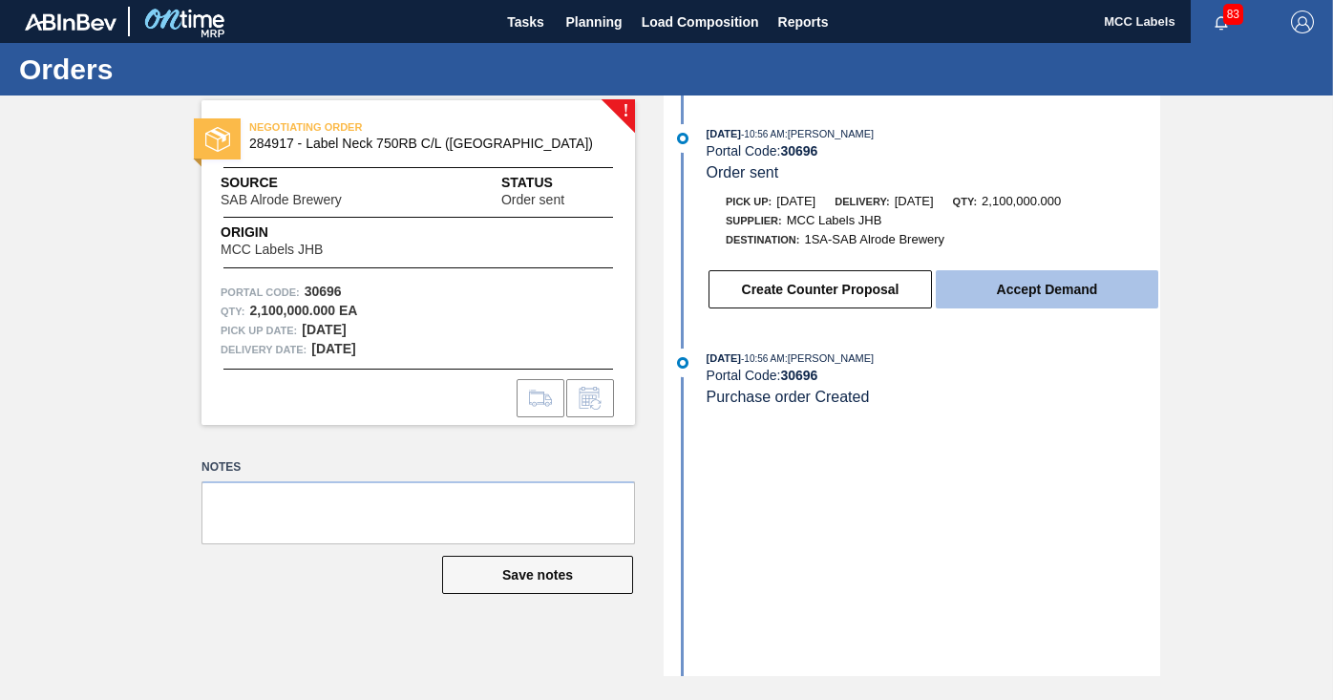
drag, startPoint x: 1056, startPoint y: 299, endPoint x: 1044, endPoint y: 293, distance: 12.8
click at [1044, 293] on button "Accept Demand" at bounding box center [1046, 289] width 222 height 38
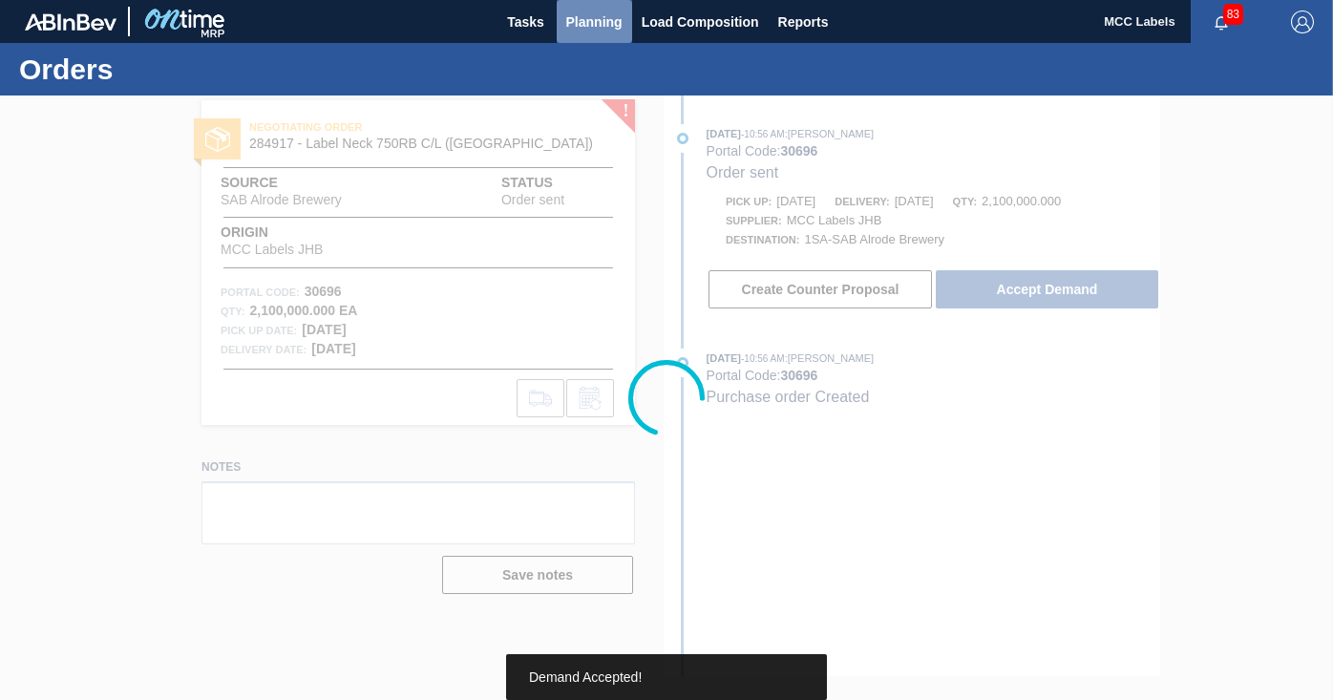
click at [591, 27] on span "Planning" at bounding box center [594, 22] width 56 height 23
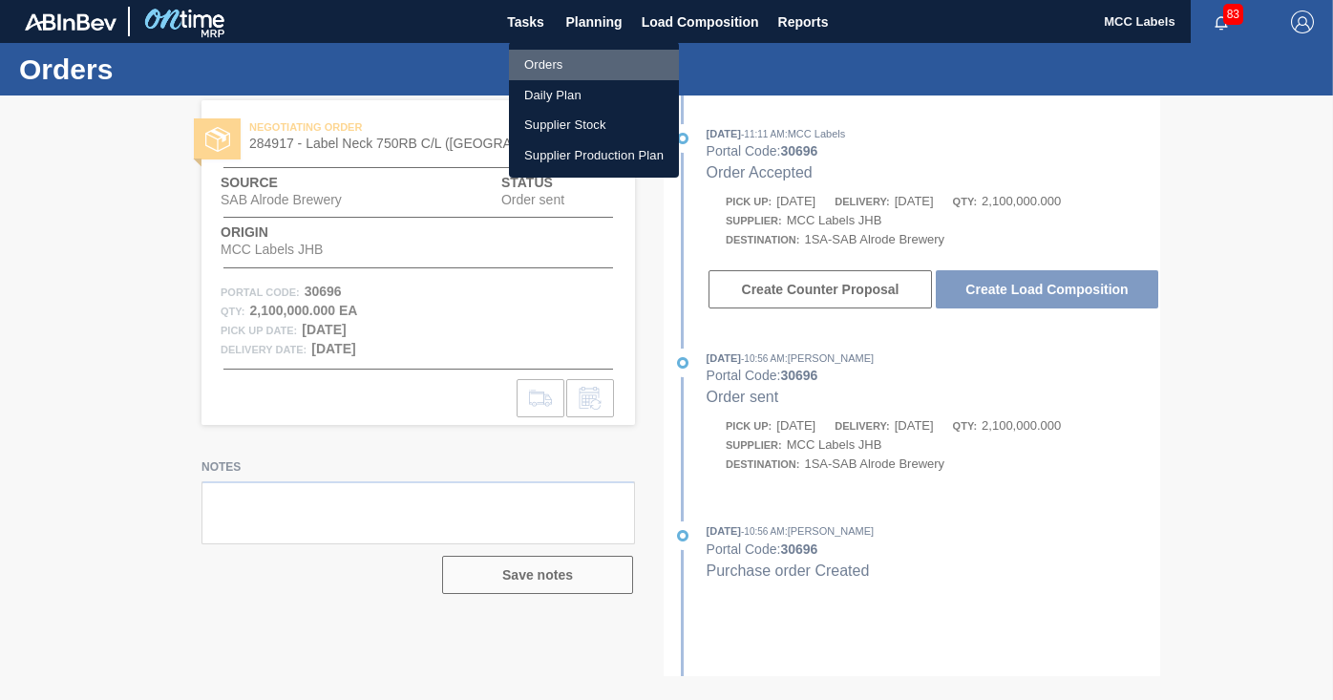
click at [541, 60] on li "Orders" at bounding box center [594, 65] width 170 height 31
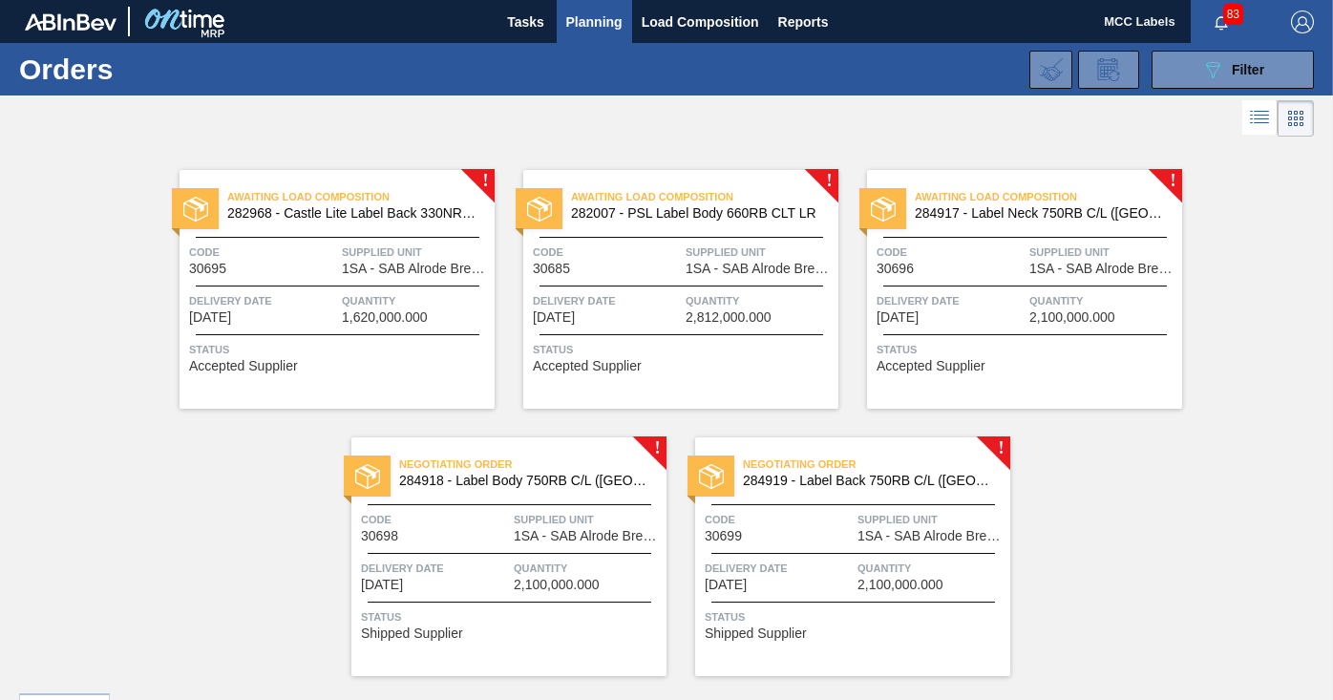
click at [461, 553] on div at bounding box center [510, 553] width 284 height 1
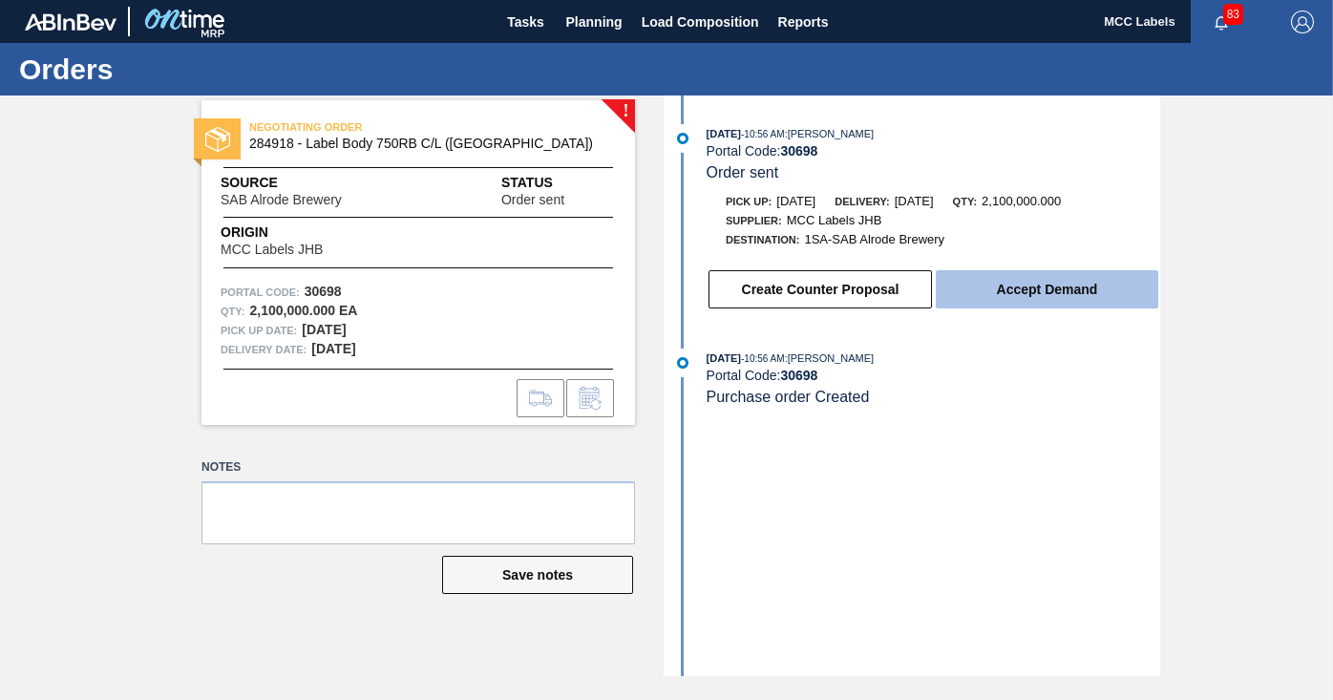
click at [1018, 276] on button "Accept Demand" at bounding box center [1046, 289] width 222 height 38
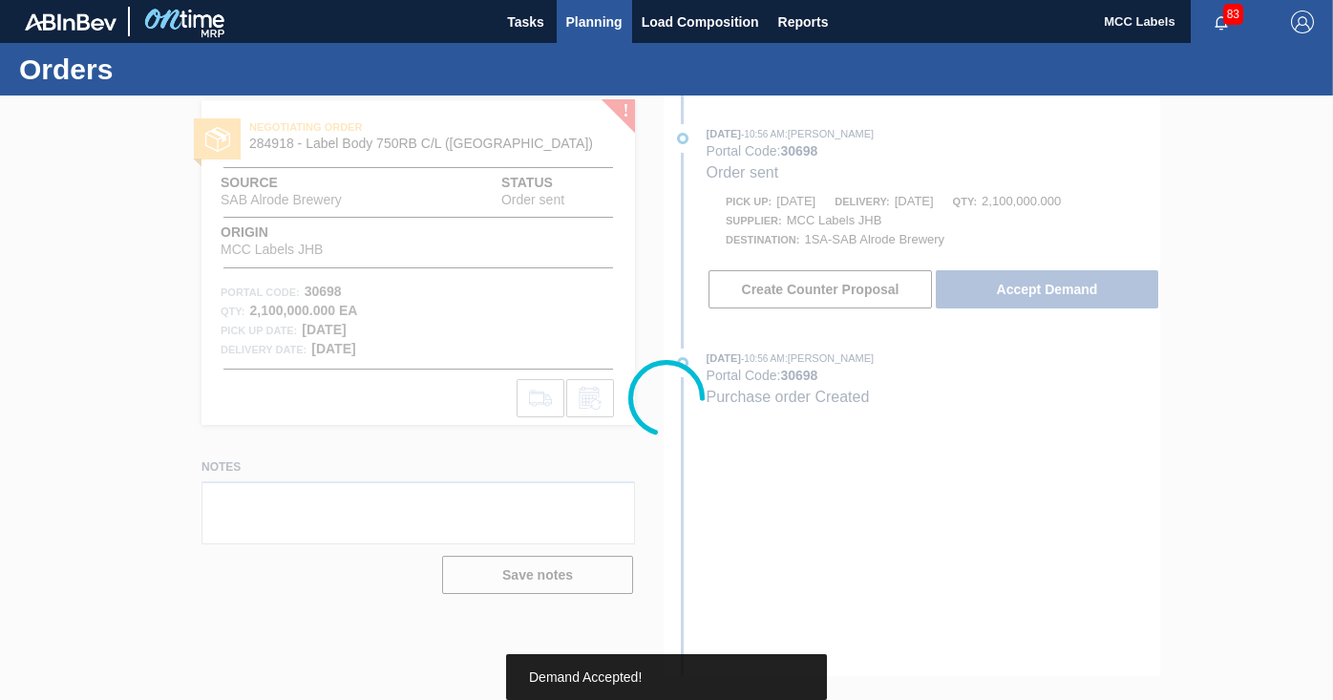
click at [604, 29] on span "Planning" at bounding box center [594, 22] width 56 height 23
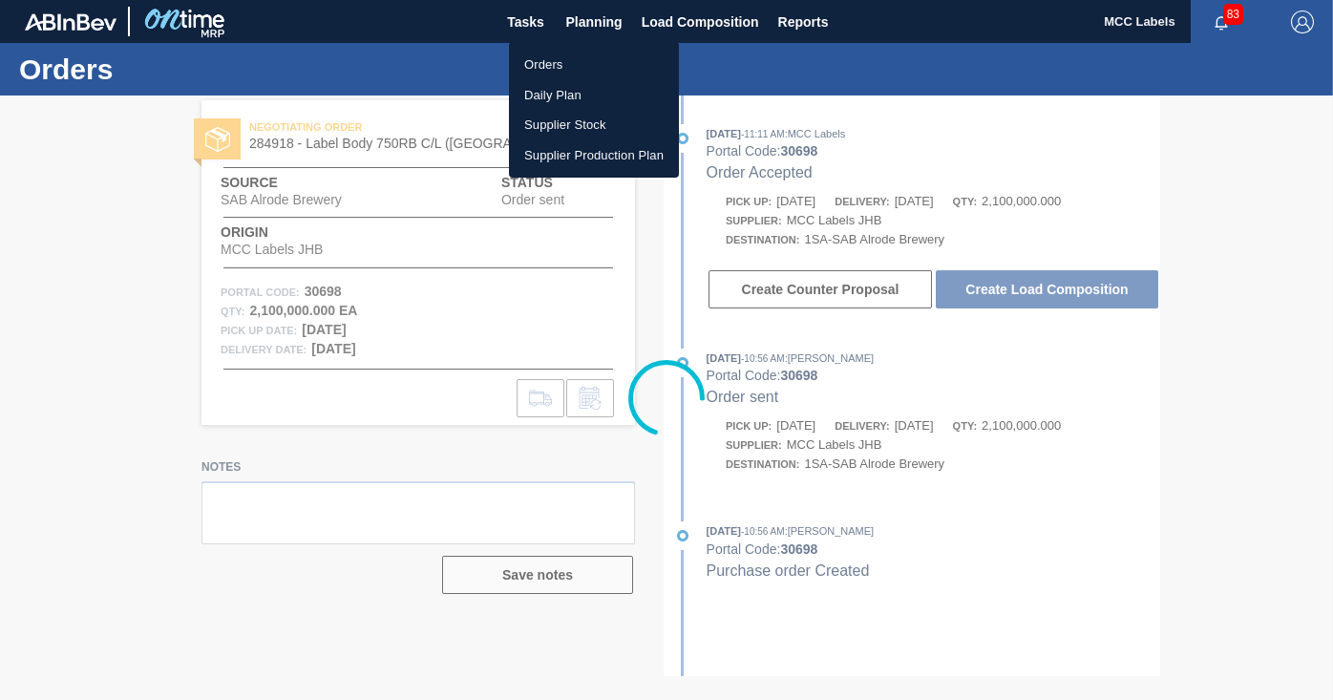
click at [551, 57] on li "Orders" at bounding box center [594, 65] width 170 height 31
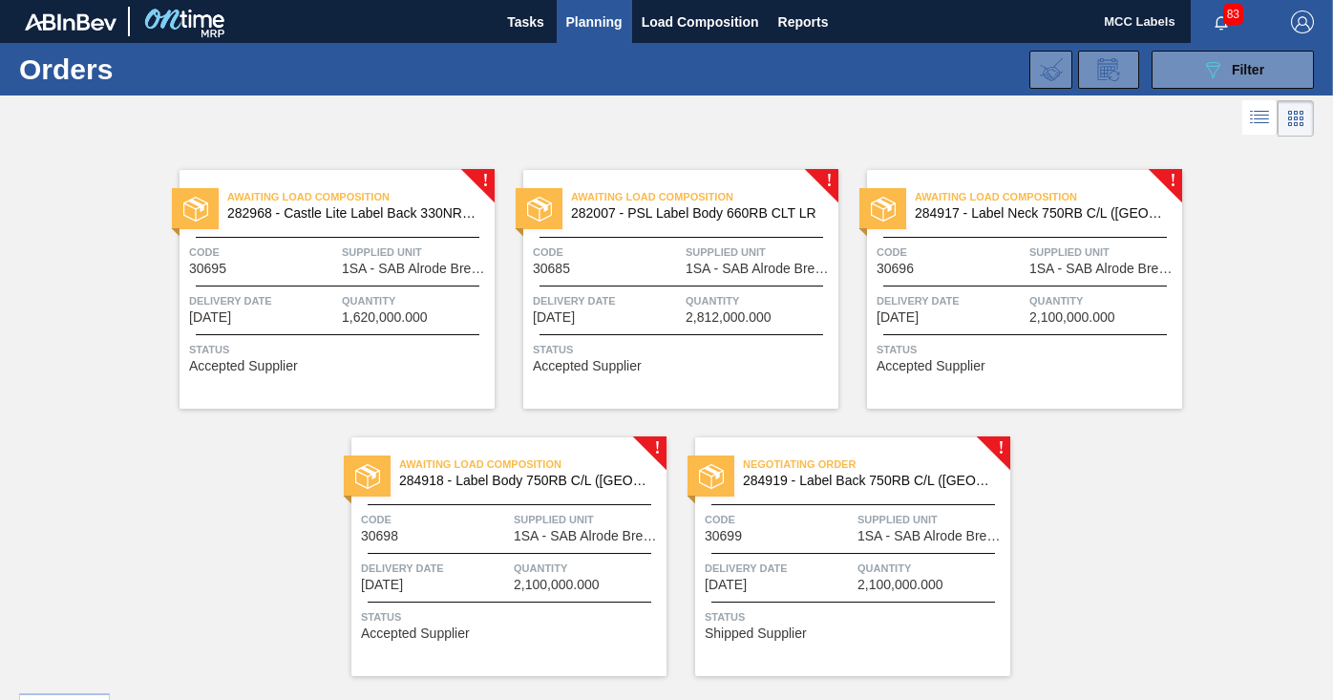
click at [835, 546] on div "Negotiating Order 284919 - Label Back 750RB C/L (Hogwarts) Code 30699 Supplied …" at bounding box center [852, 556] width 315 height 239
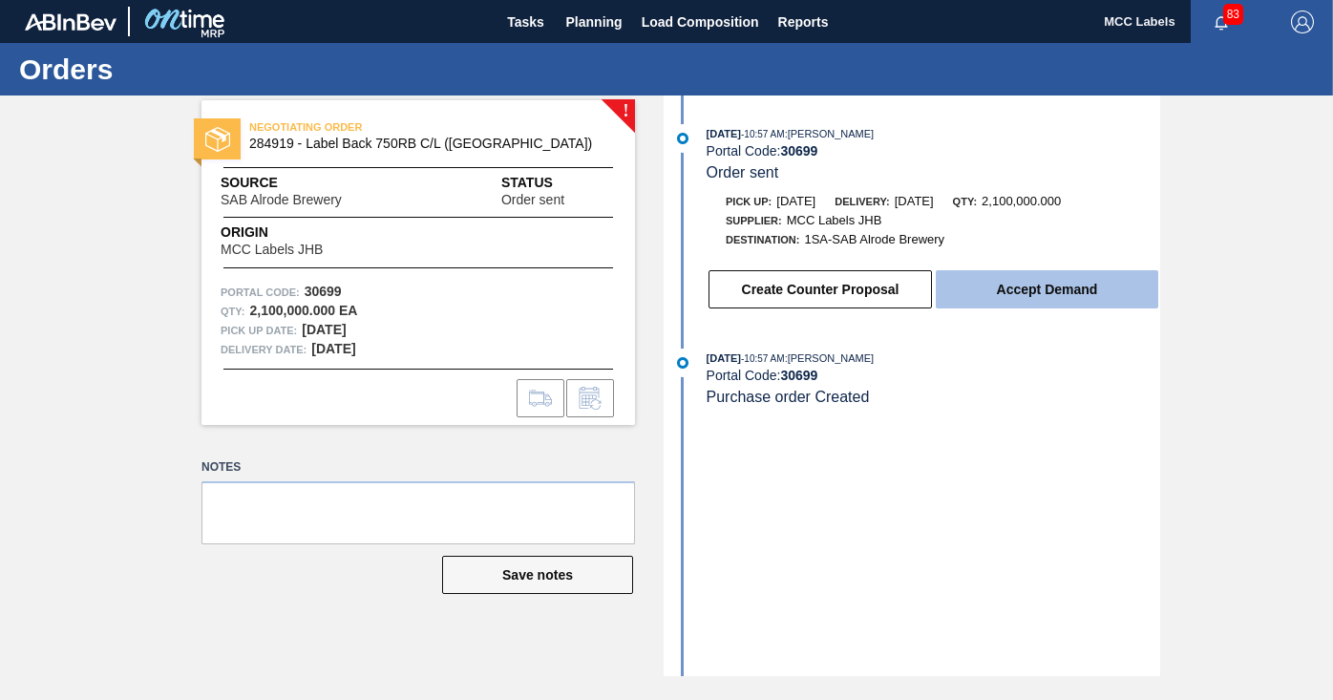
click at [974, 284] on button "Accept Demand" at bounding box center [1046, 289] width 222 height 38
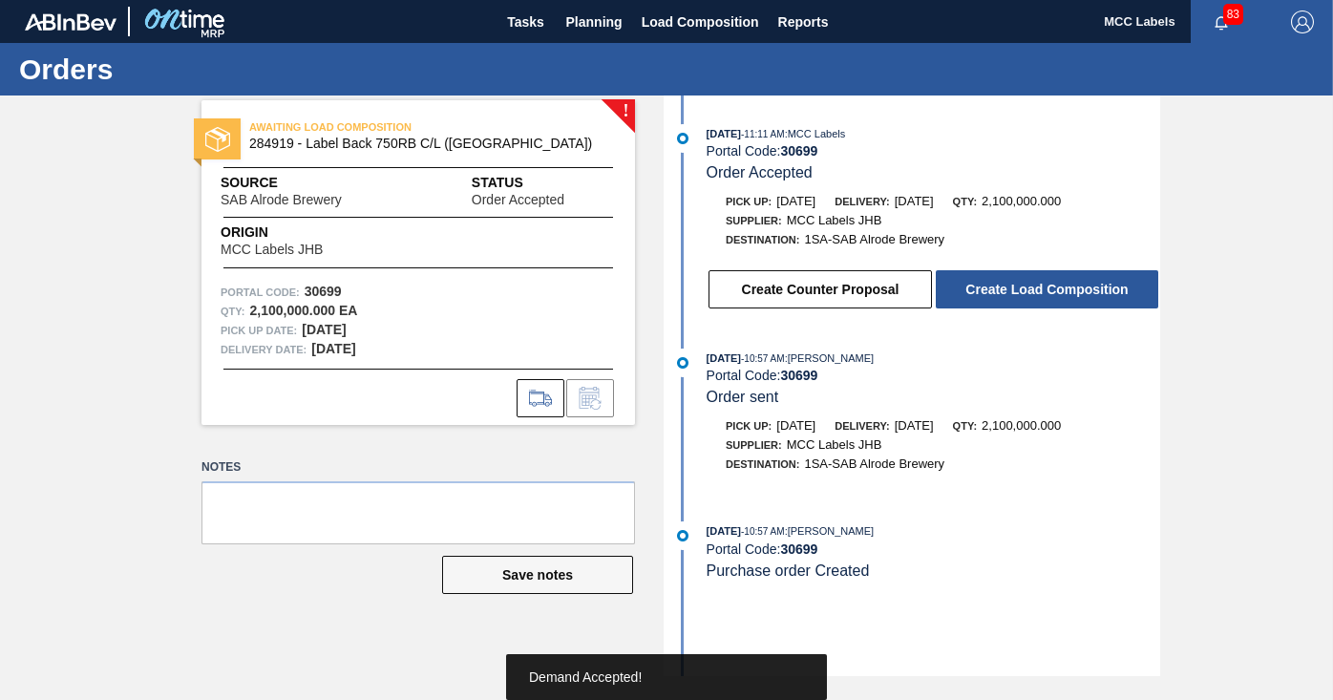
click at [1014, 289] on button "Create Load Composition" at bounding box center [1046, 289] width 222 height 38
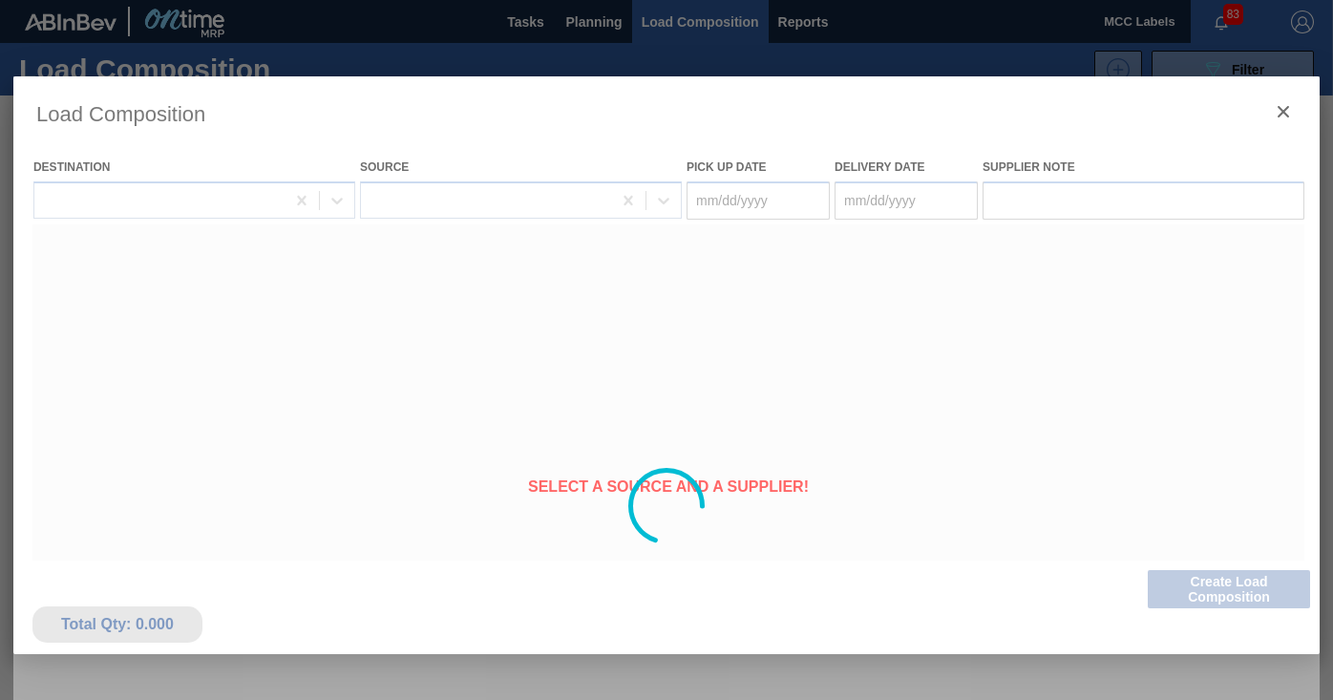
type Date "[DATE]"
type Date "08/17/2025"
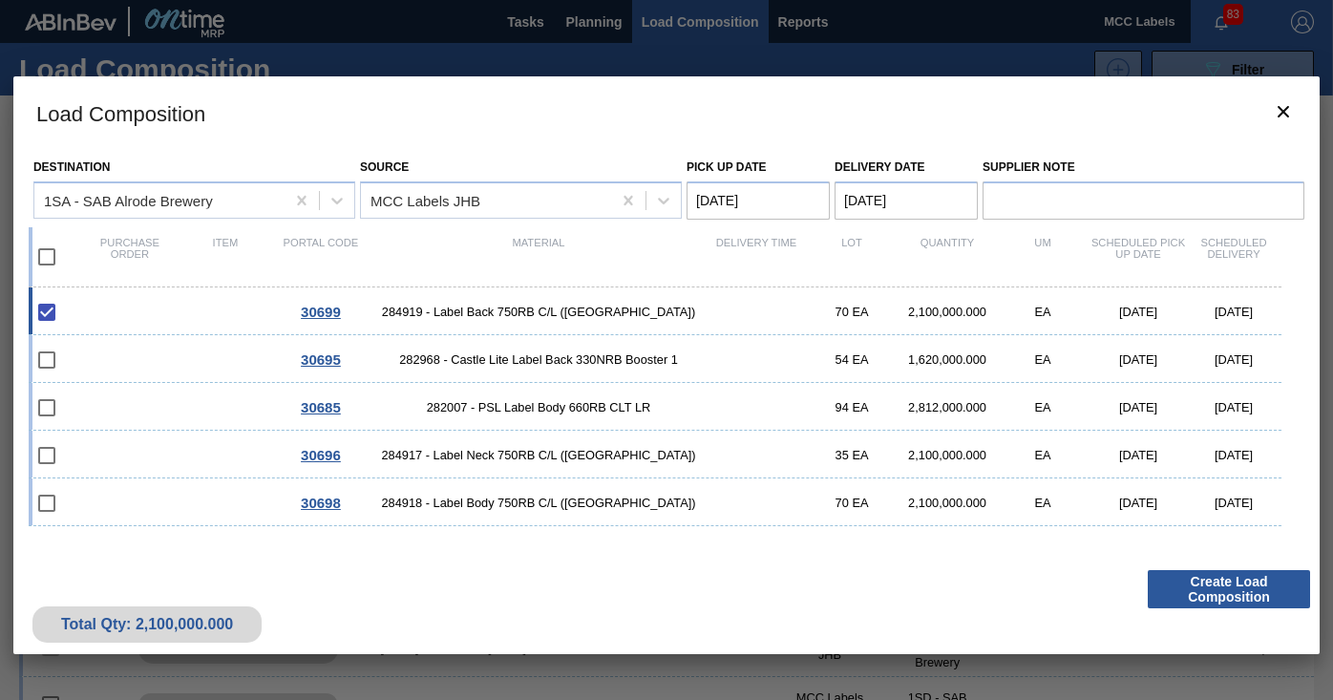
click at [44, 258] on input "checkbox" at bounding box center [47, 257] width 40 height 40
checkbox input "true"
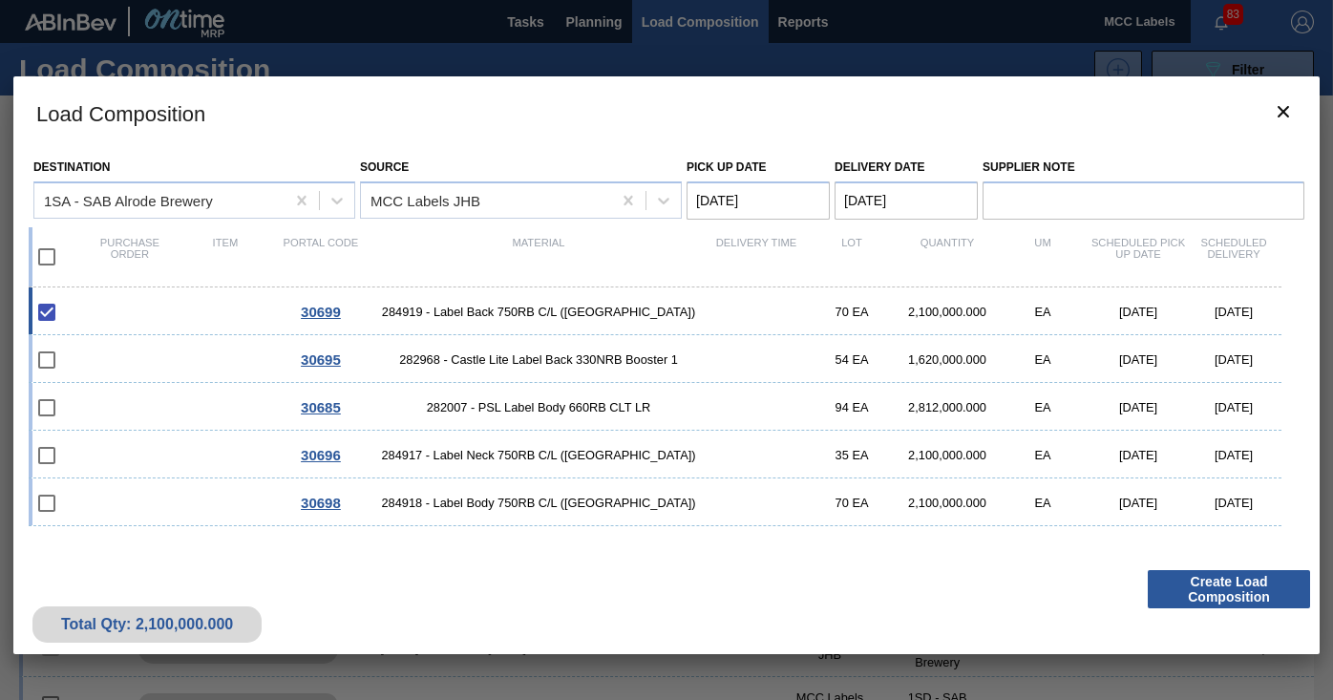
checkbox input "true"
click at [778, 197] on Date "Pick up Date" at bounding box center [757, 200] width 143 height 38
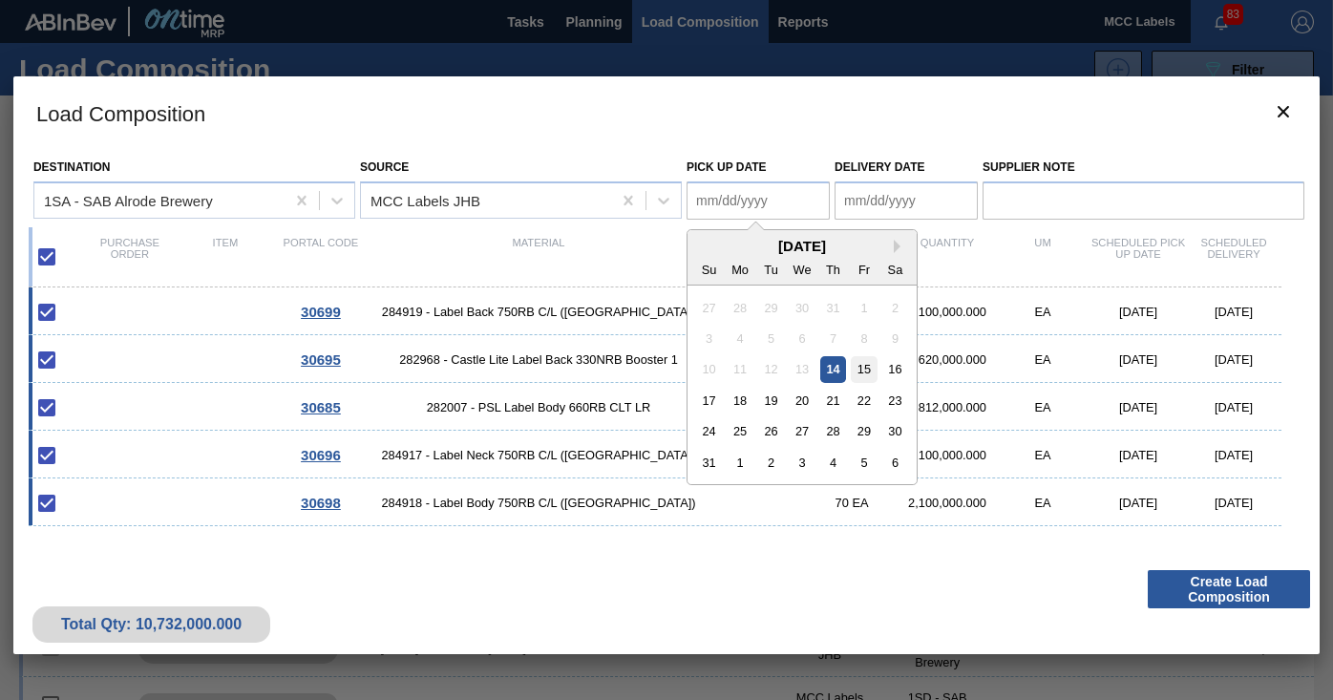
click at [867, 366] on div "15" at bounding box center [864, 369] width 26 height 26
type Date "[DATE]"
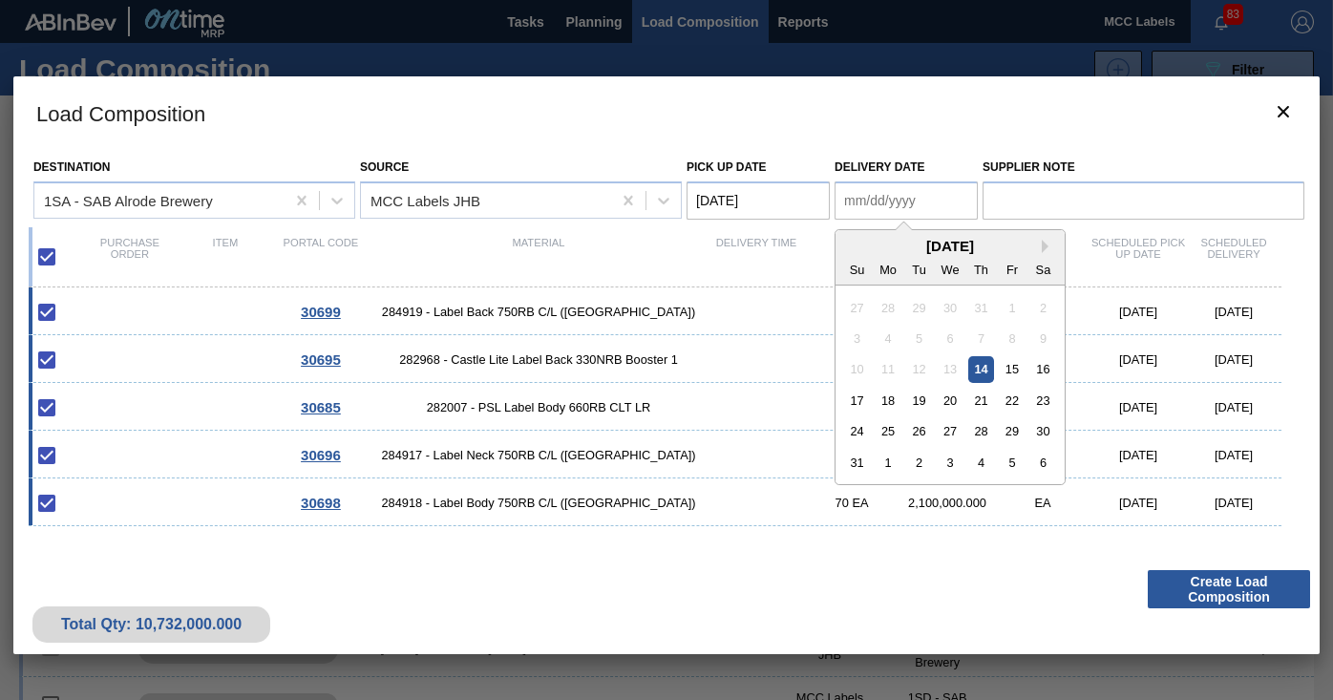
click at [870, 200] on Date "Delivery Date" at bounding box center [905, 200] width 143 height 38
drag, startPoint x: 1009, startPoint y: 370, endPoint x: 1059, endPoint y: 461, distance: 103.4
click at [1009, 371] on div "15" at bounding box center [1011, 369] width 26 height 26
type Date "[DATE]"
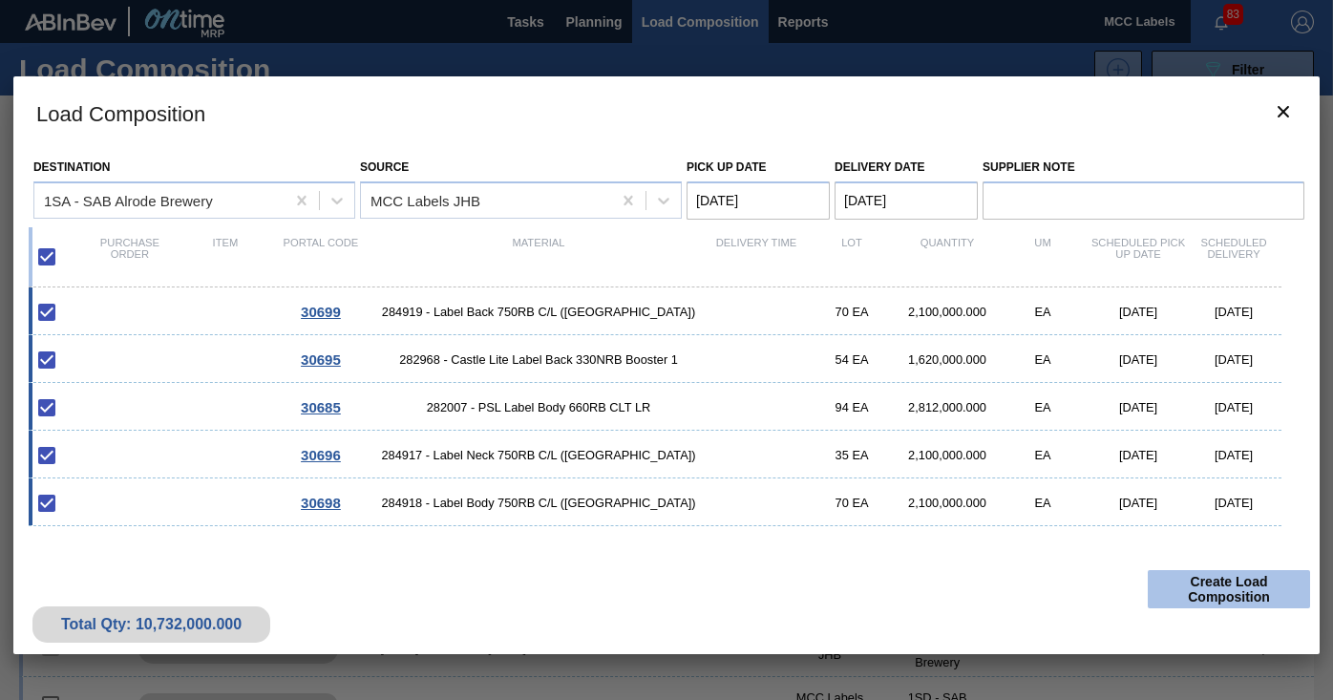
click at [1190, 586] on button "Create Load Composition" at bounding box center [1228, 589] width 162 height 38
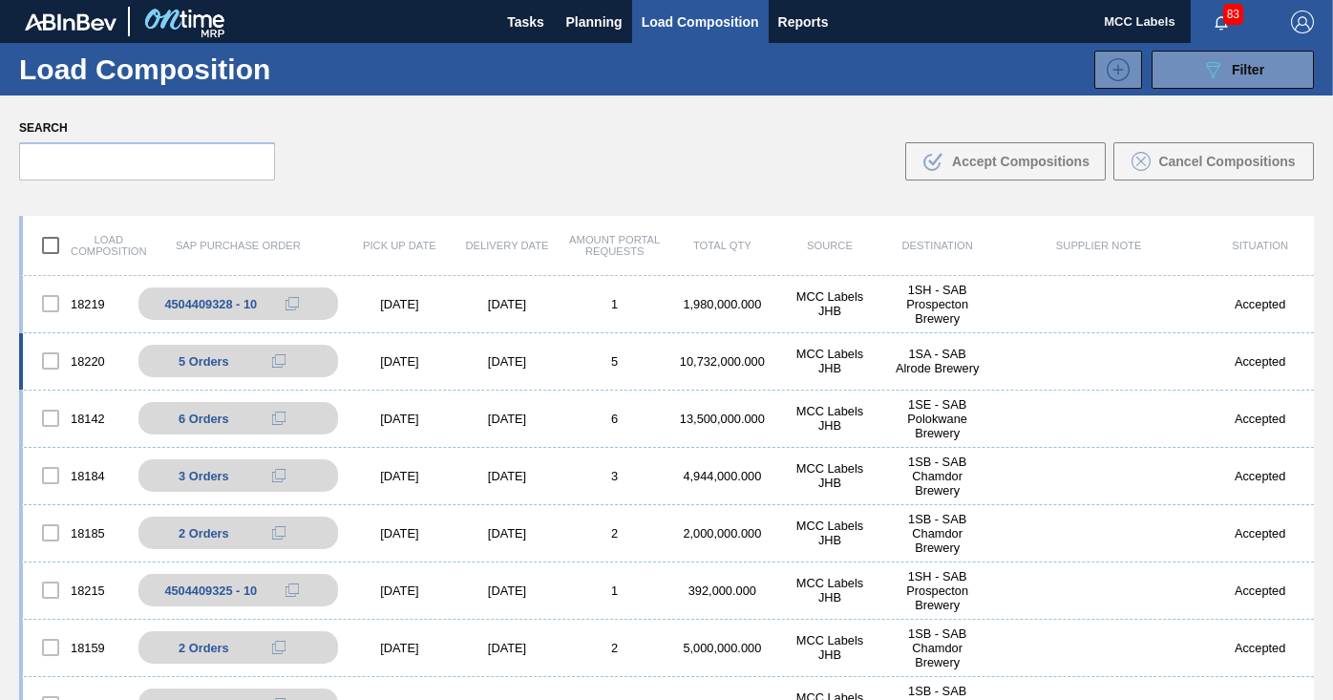
click at [762, 365] on div "10,732,000.000" at bounding box center [722, 361] width 108 height 14
drag, startPoint x: 645, startPoint y: 369, endPoint x: 634, endPoint y: 369, distance: 11.5
click at [643, 369] on div "18220 5 Orders 4504409331 - 10 4504409331 - 20 4504409331 - 30 4504409331 - 40 …" at bounding box center [666, 361] width 1294 height 57
click at [478, 369] on div "18220 5 Orders 4504409331 - 10 4504409331 - 20 4504409331 - 30 4504409331 - 40 …" at bounding box center [666, 361] width 1294 height 57
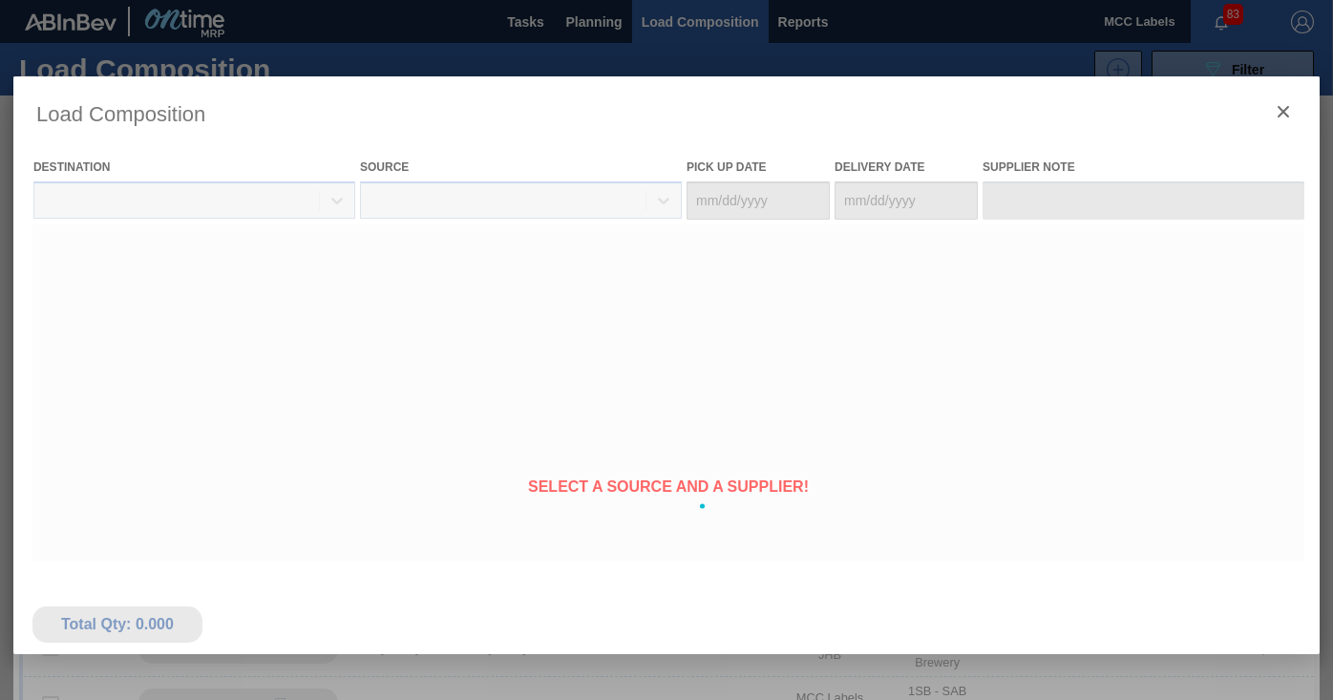
click at [379, 0] on body "Tasks Planning Load Composition Reports MCC Labels 83 Mark all as read Load Com…" at bounding box center [666, 0] width 1333 height 0
type Date "[DATE]"
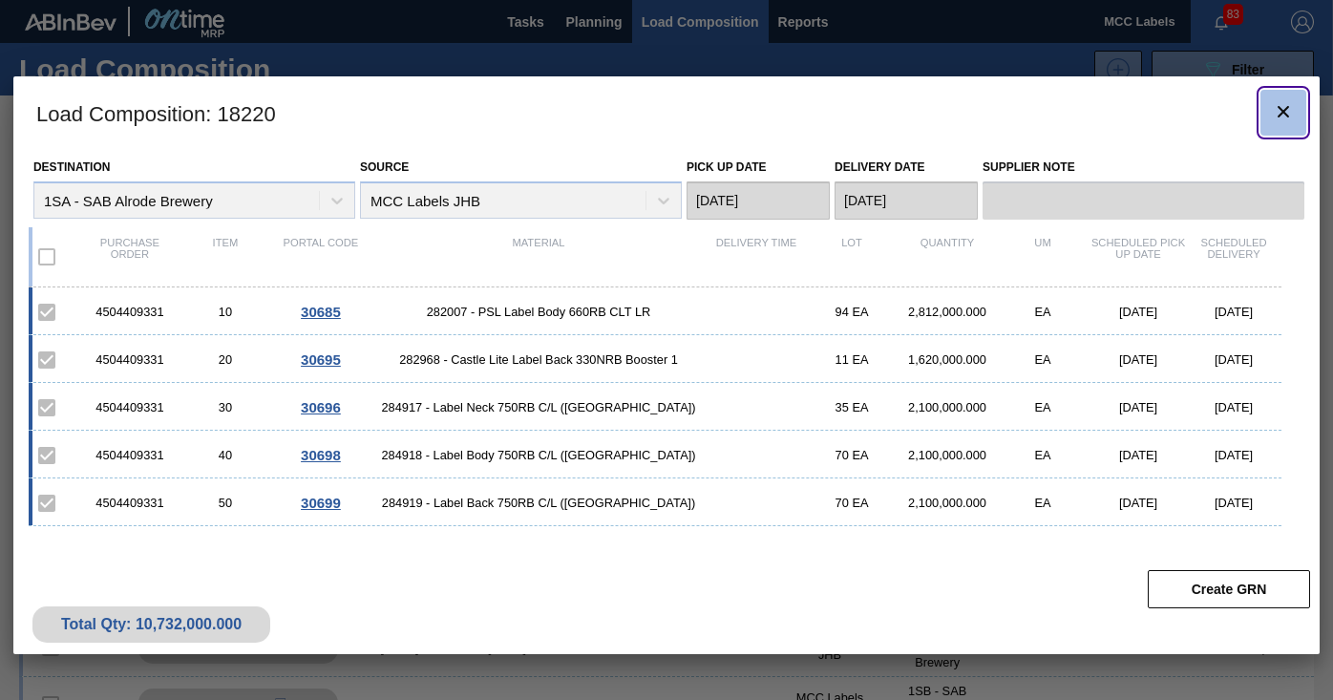
click at [1289, 116] on icon "botão de ícone" at bounding box center [1282, 111] width 23 height 23
